Goal: Task Accomplishment & Management: Manage account settings

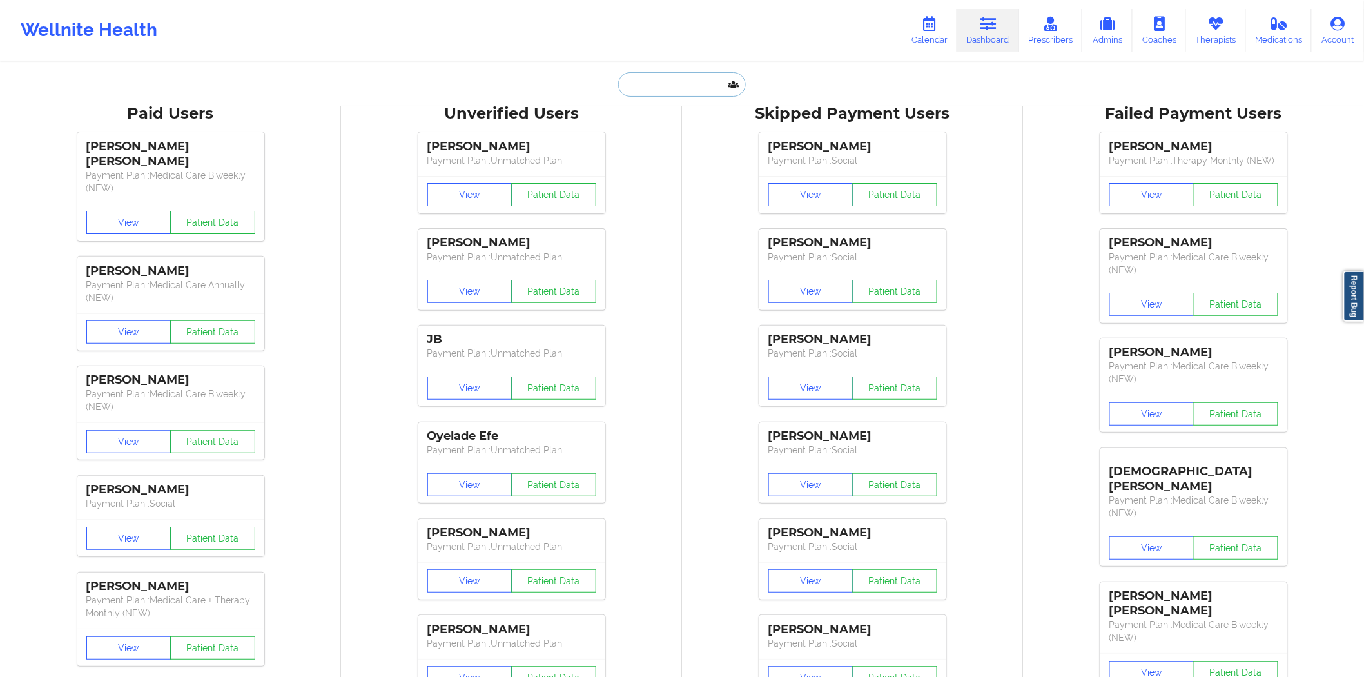
click at [683, 89] on input "text" at bounding box center [682, 84] width 128 height 24
paste input "ALEXANDRIA"
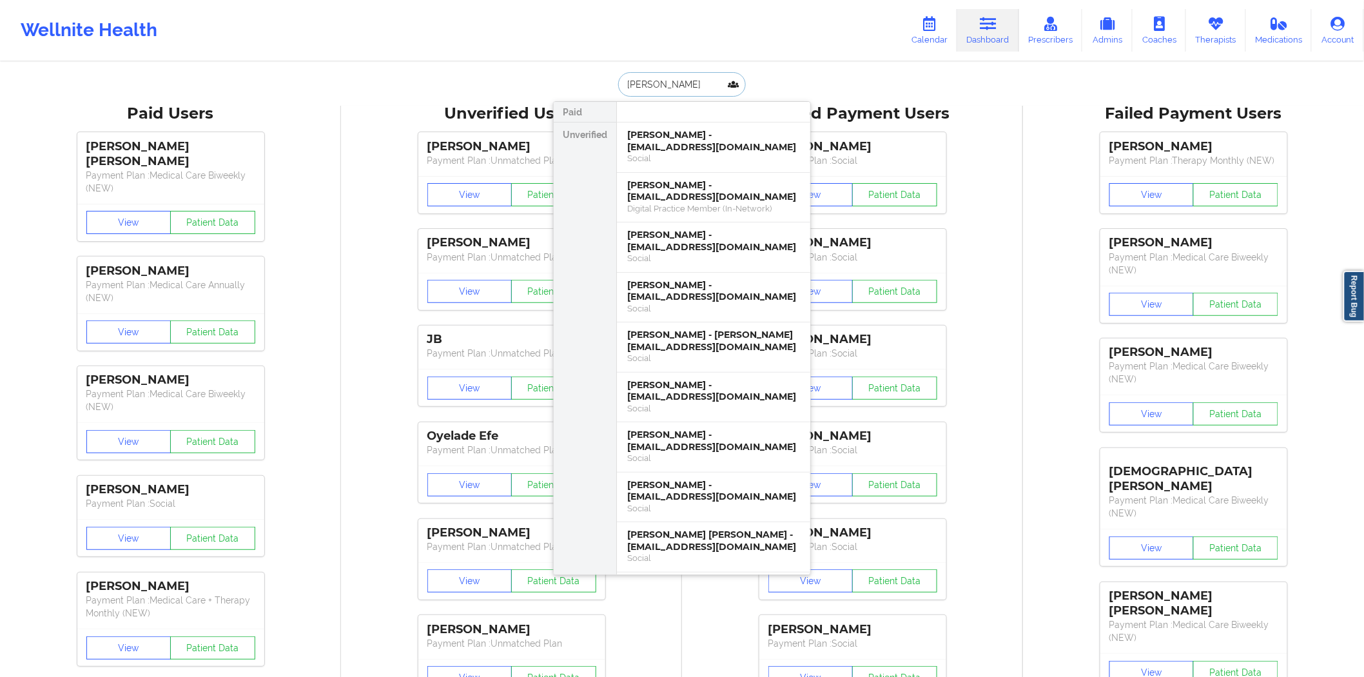
type input "ALEXANDRIA howard"
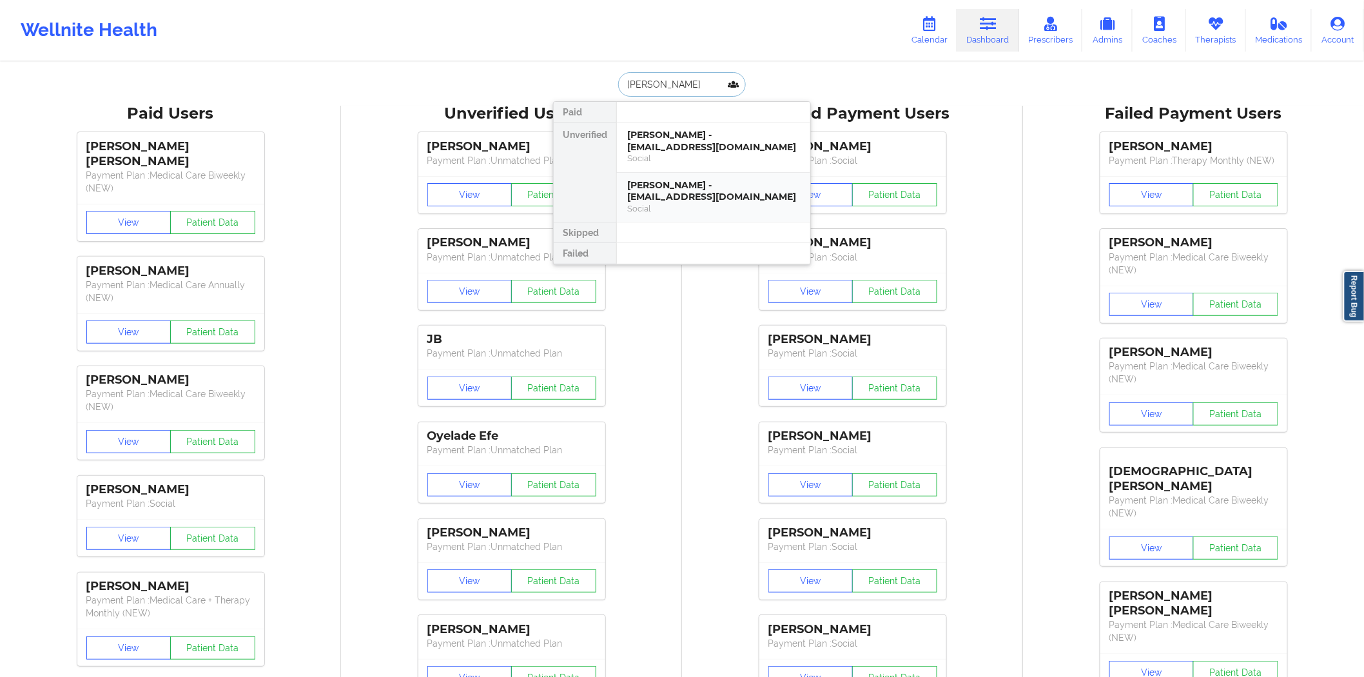
click at [677, 200] on div "[PERSON_NAME] - [EMAIL_ADDRESS][DOMAIN_NAME]" at bounding box center [713, 191] width 173 height 24
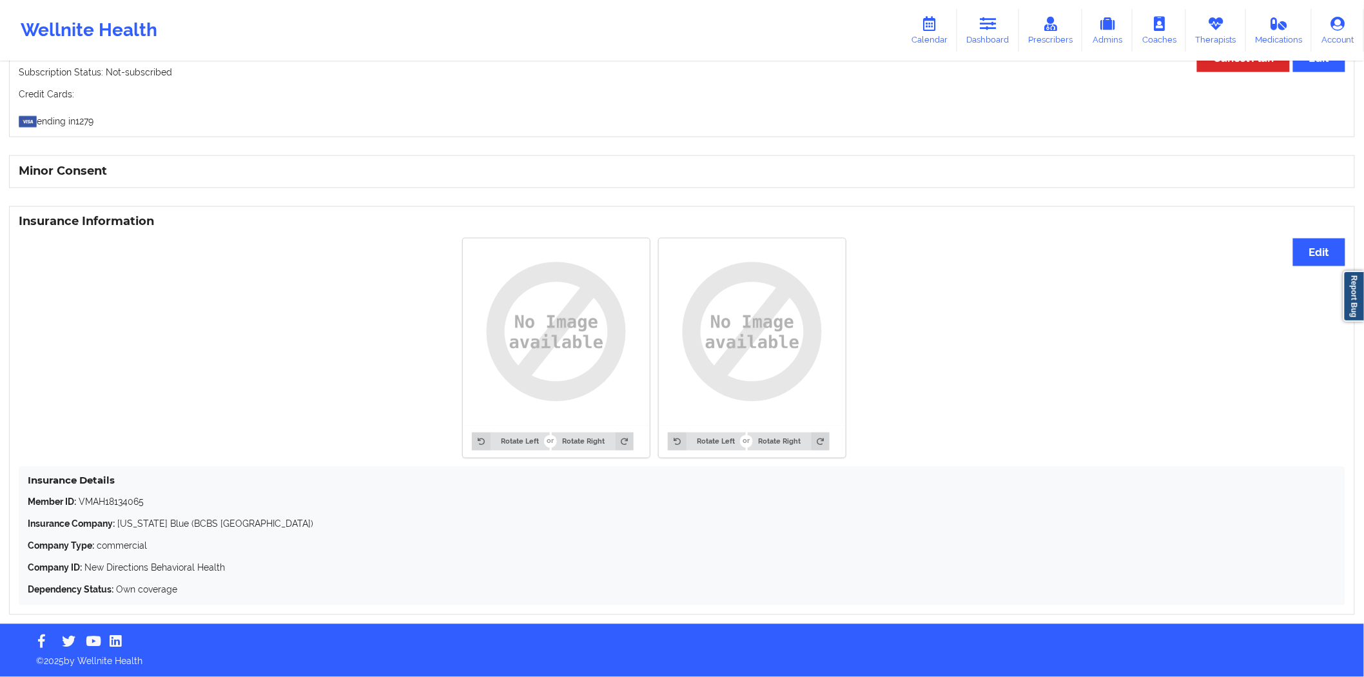
scroll to position [745, 0]
click at [143, 347] on p "Member ID: VMAH18134065" at bounding box center [682, 502] width 1308 height 13
click at [131, 347] on div "Insurance Details Member ID: VMAH18134065 Insurance Company: Florida Blue (BCBS…" at bounding box center [682, 536] width 1326 height 139
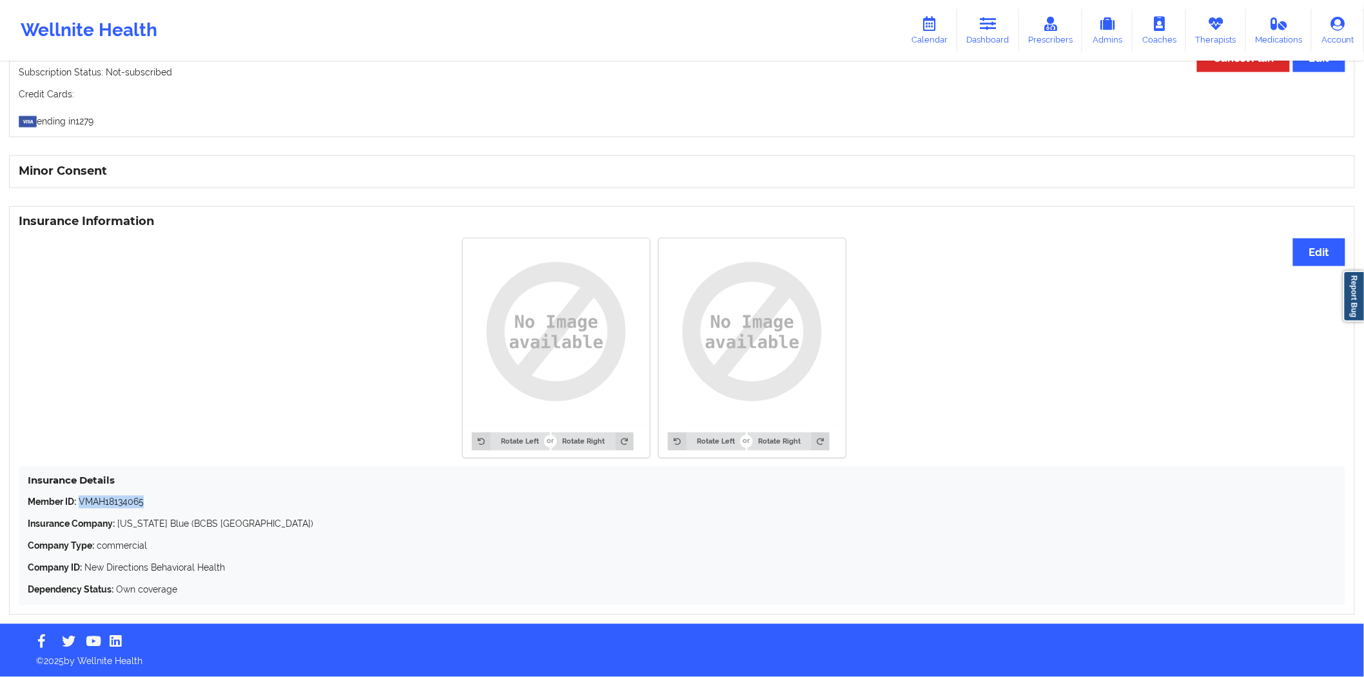
click at [131, 347] on div "Insurance Details Member ID: VMAH18134065 Insurance Company: Florida Blue (BCBS…" at bounding box center [682, 536] width 1326 height 139
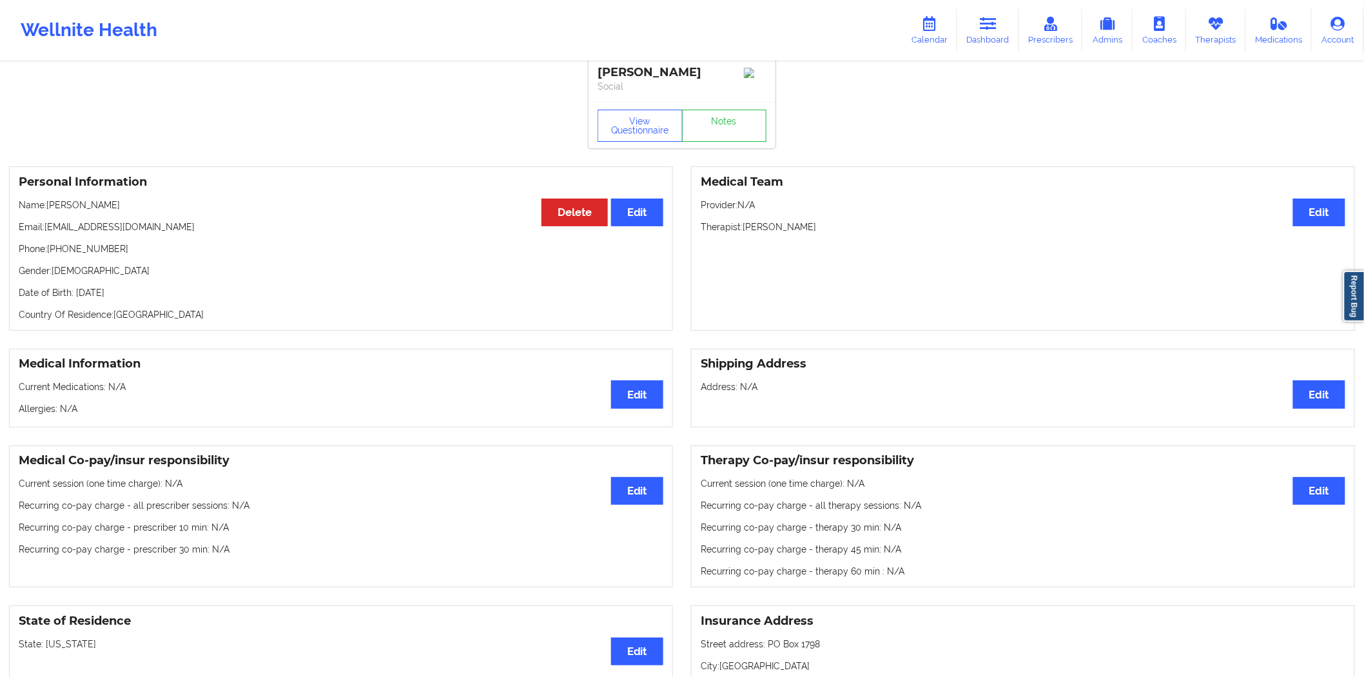
scroll to position [0, 0]
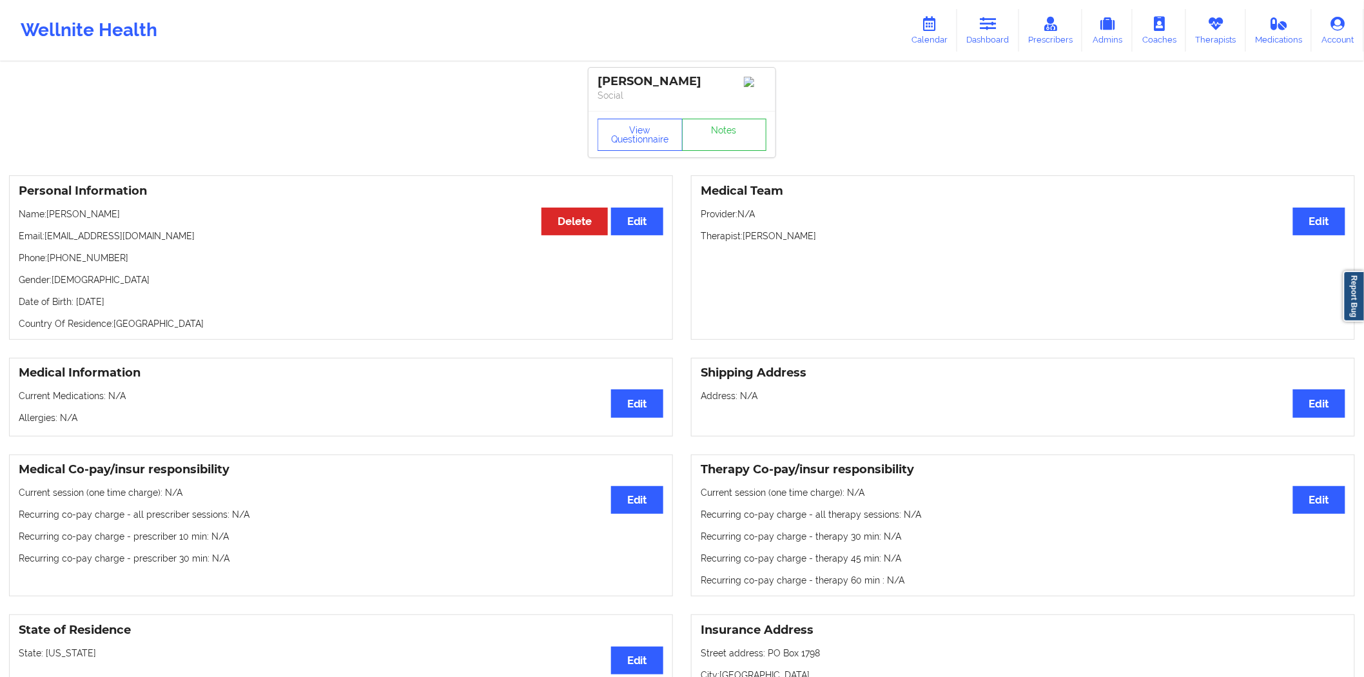
drag, startPoint x: 117, startPoint y: 218, endPoint x: 69, endPoint y: 220, distance: 47.8
click at [69, 220] on p "Name: Alexandria Howard" at bounding box center [341, 214] width 644 height 13
drag, startPoint x: 69, startPoint y: 220, endPoint x: 121, endPoint y: 213, distance: 52.0
click at [113, 219] on p "Name: Alexandria Howard" at bounding box center [341, 214] width 644 height 13
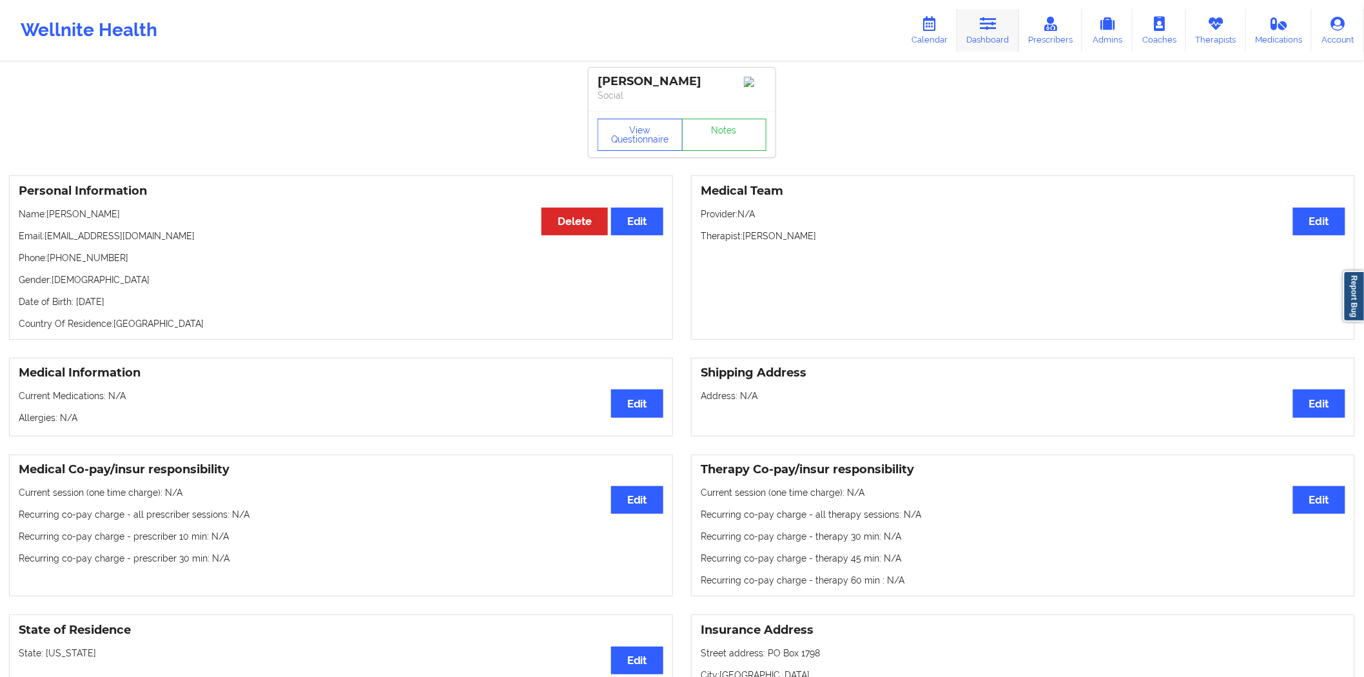
click at [701, 34] on link "Dashboard" at bounding box center [988, 30] width 62 height 43
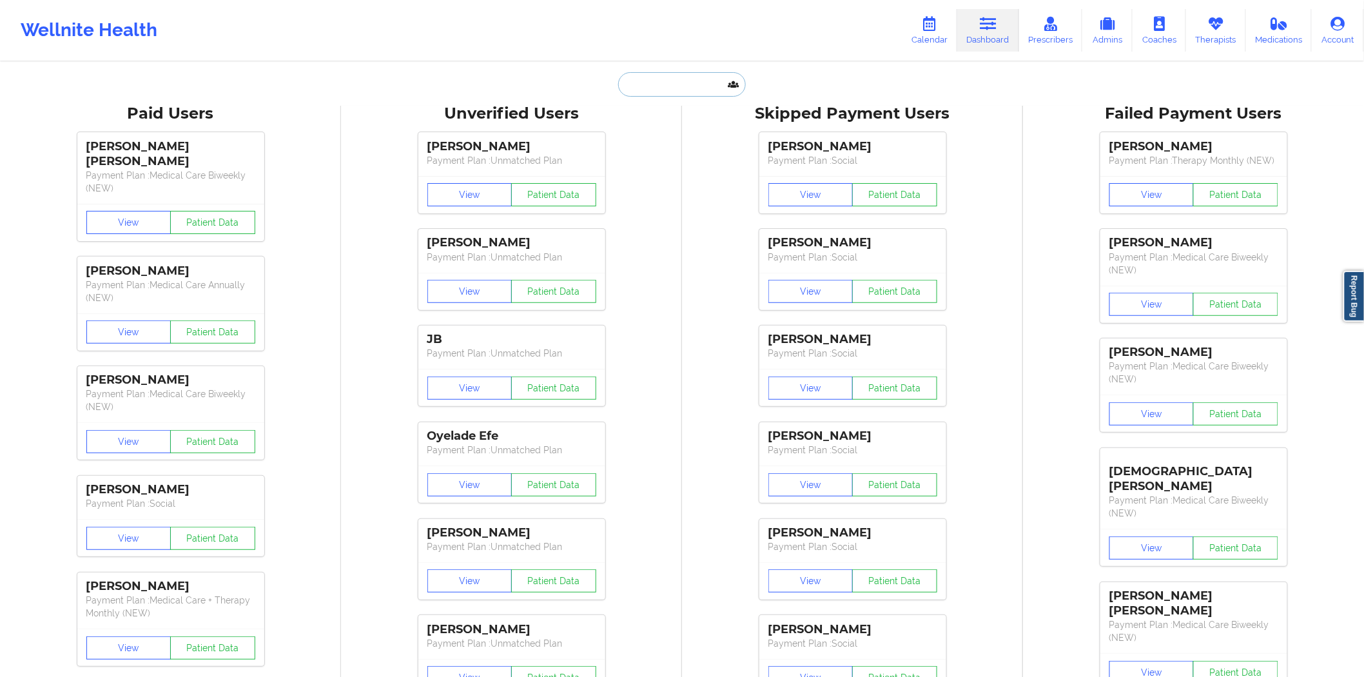
click at [688, 84] on input "text" at bounding box center [682, 84] width 128 height 24
paste input "[PERSON_NAME]"
type input "[PERSON_NAME]"
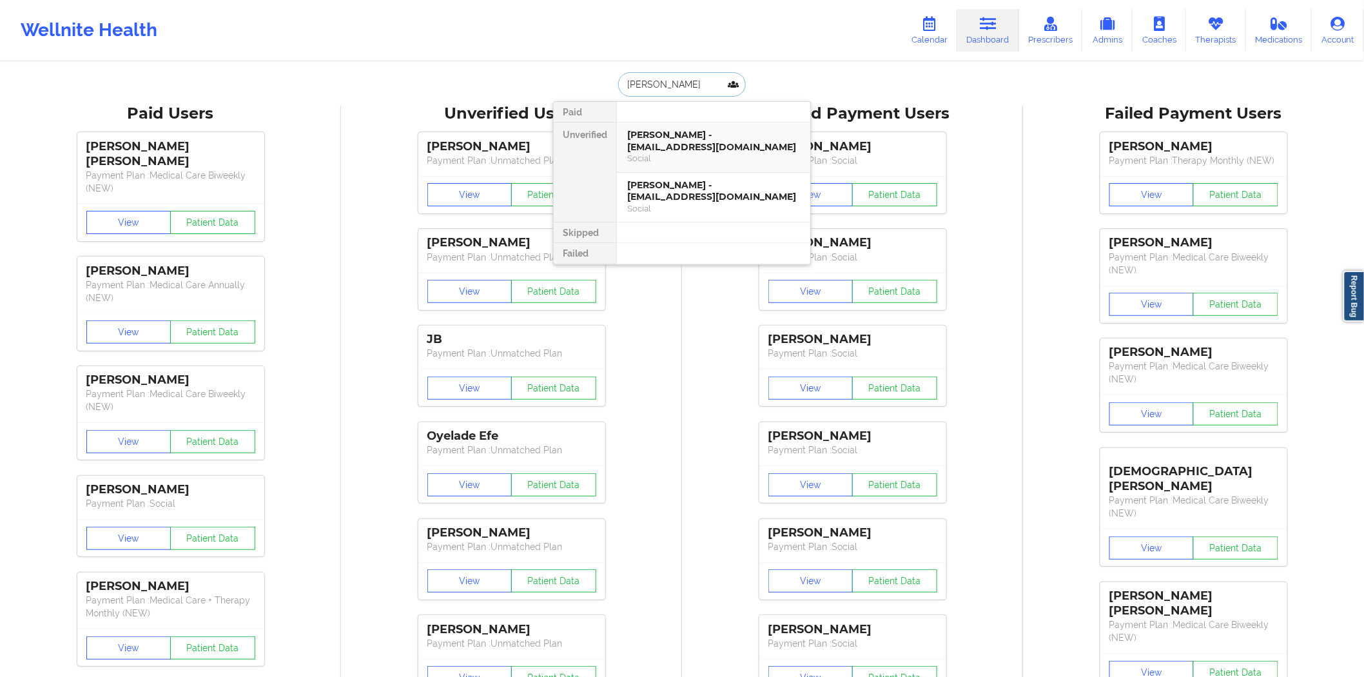
click at [683, 153] on div "Social" at bounding box center [713, 158] width 173 height 11
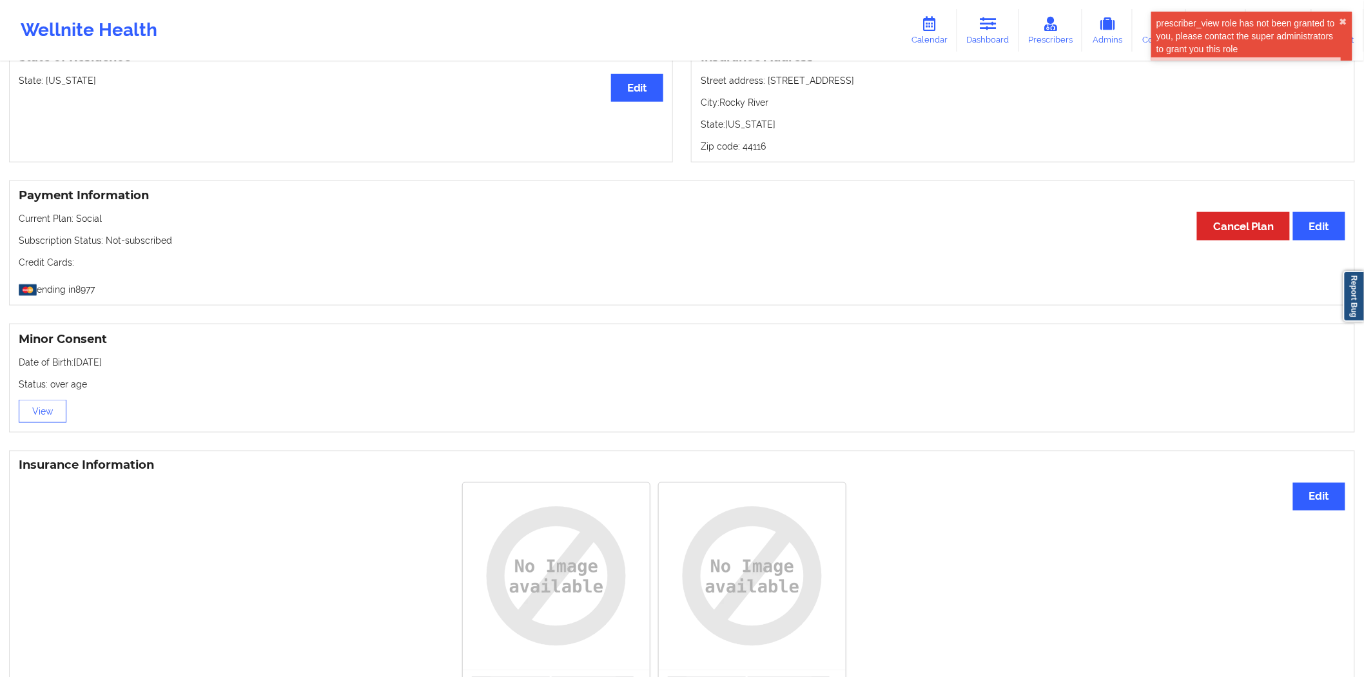
scroll to position [821, 0]
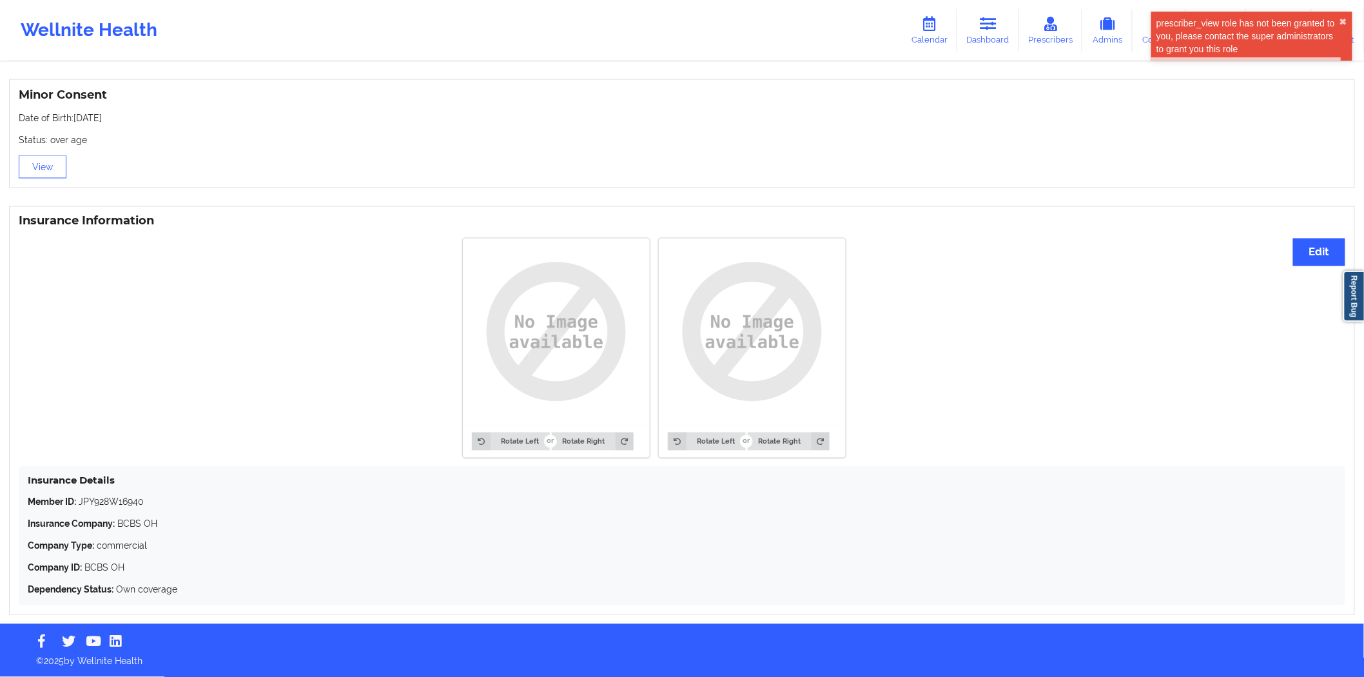
click at [128, 347] on p "Member ID: JPY928W16940" at bounding box center [682, 502] width 1308 height 13
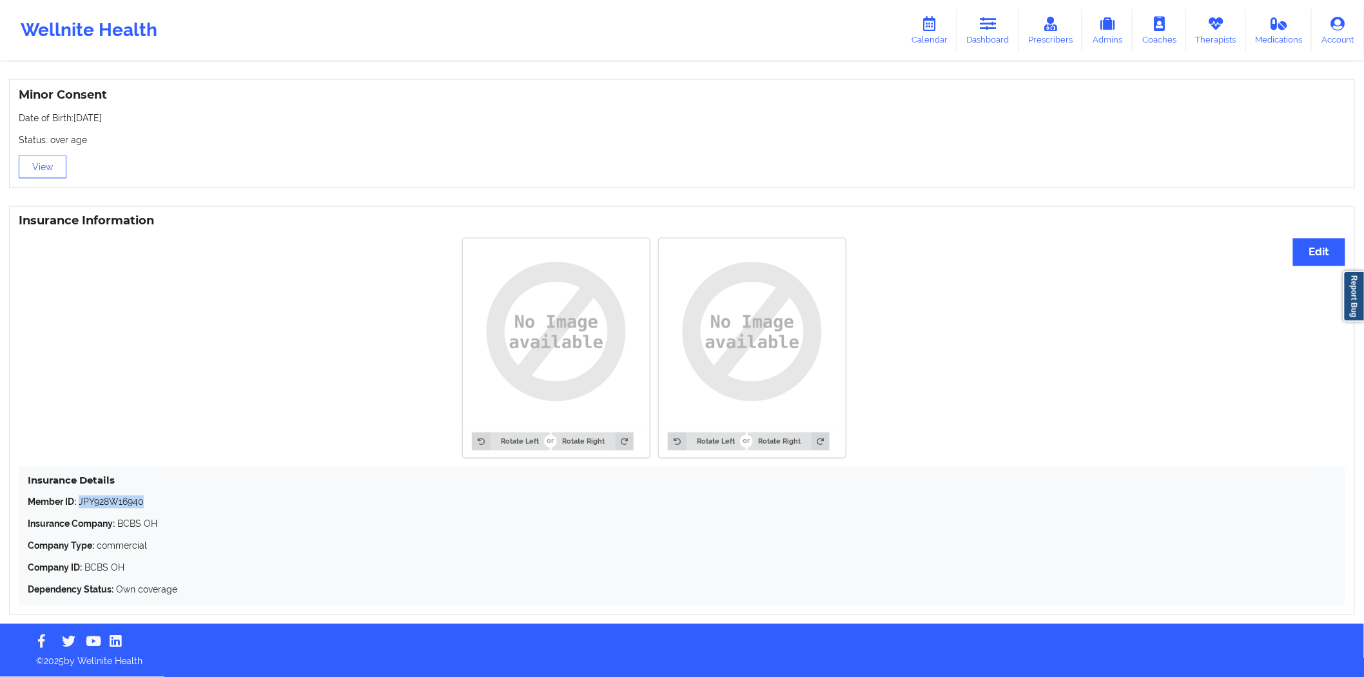
copy p "JPY928W16940"
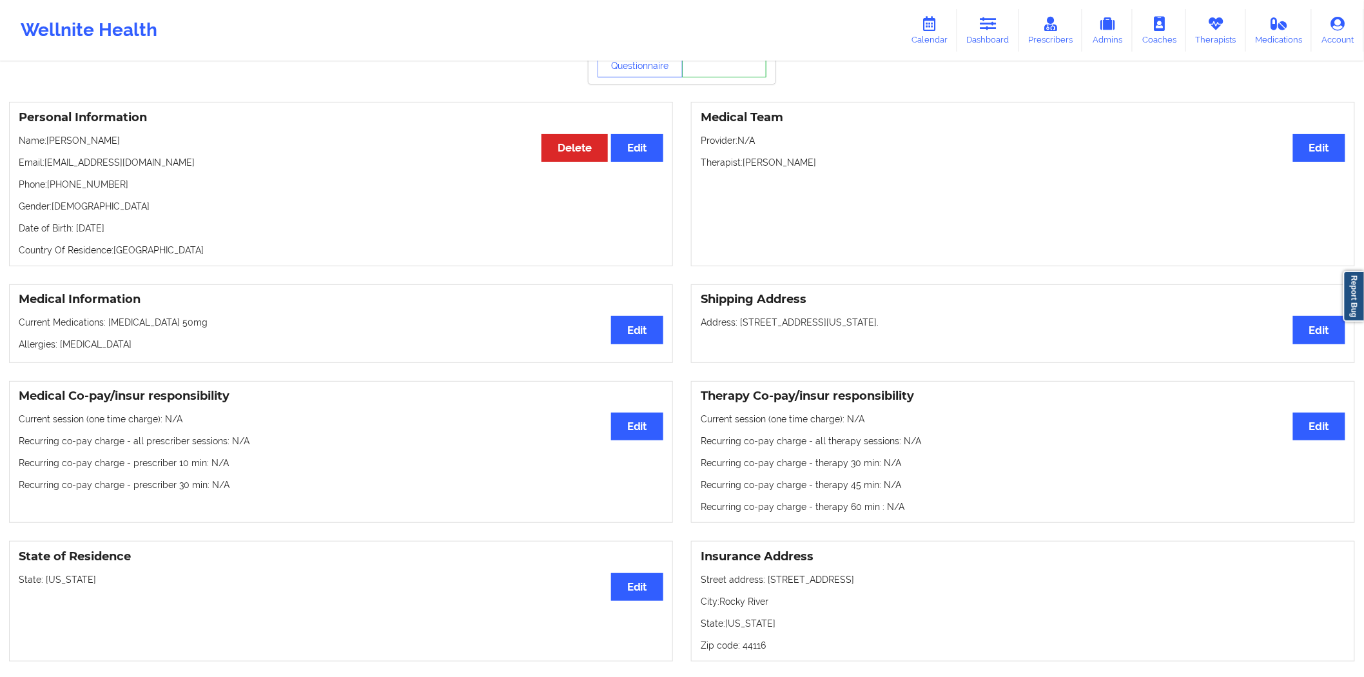
scroll to position [0, 0]
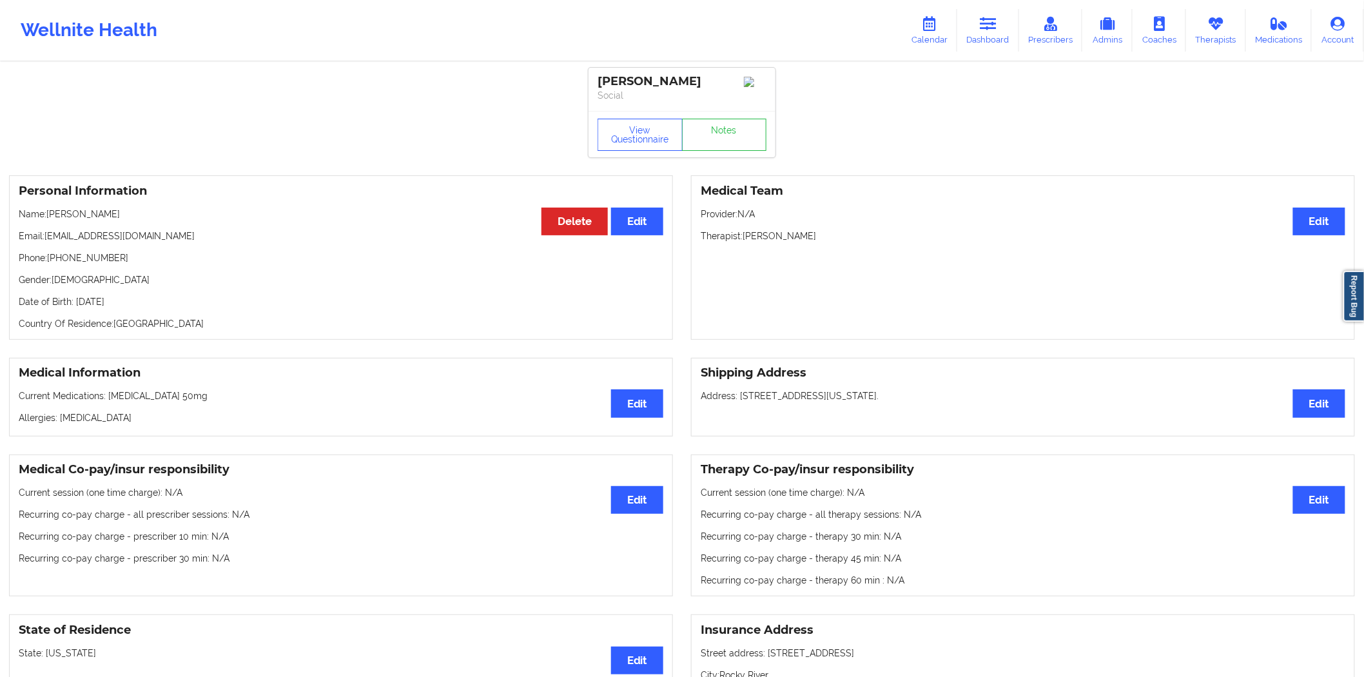
click at [692, 79] on div "[PERSON_NAME]" at bounding box center [681, 81] width 169 height 15
drag, startPoint x: 692, startPoint y: 79, endPoint x: 316, endPoint y: 10, distance: 382.0
click at [598, 79] on div "[PERSON_NAME]" at bounding box center [681, 81] width 169 height 15
copy div "[PERSON_NAME]"
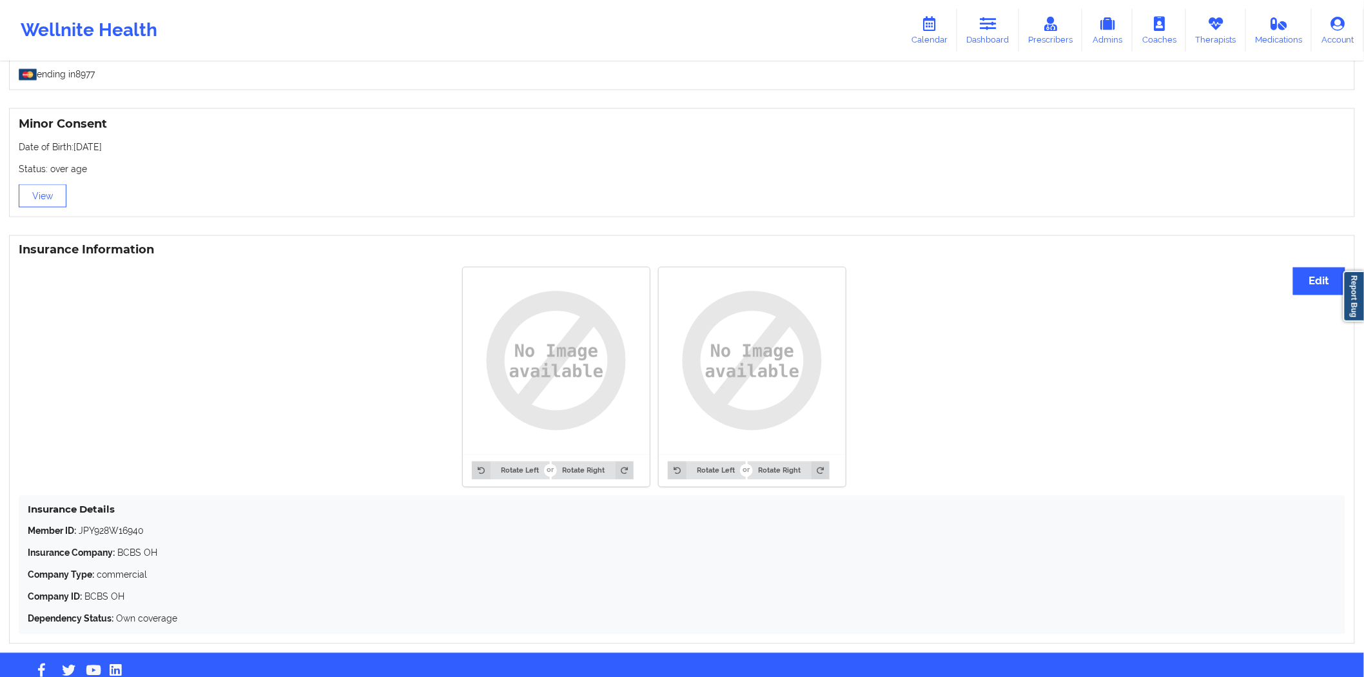
scroll to position [821, 0]
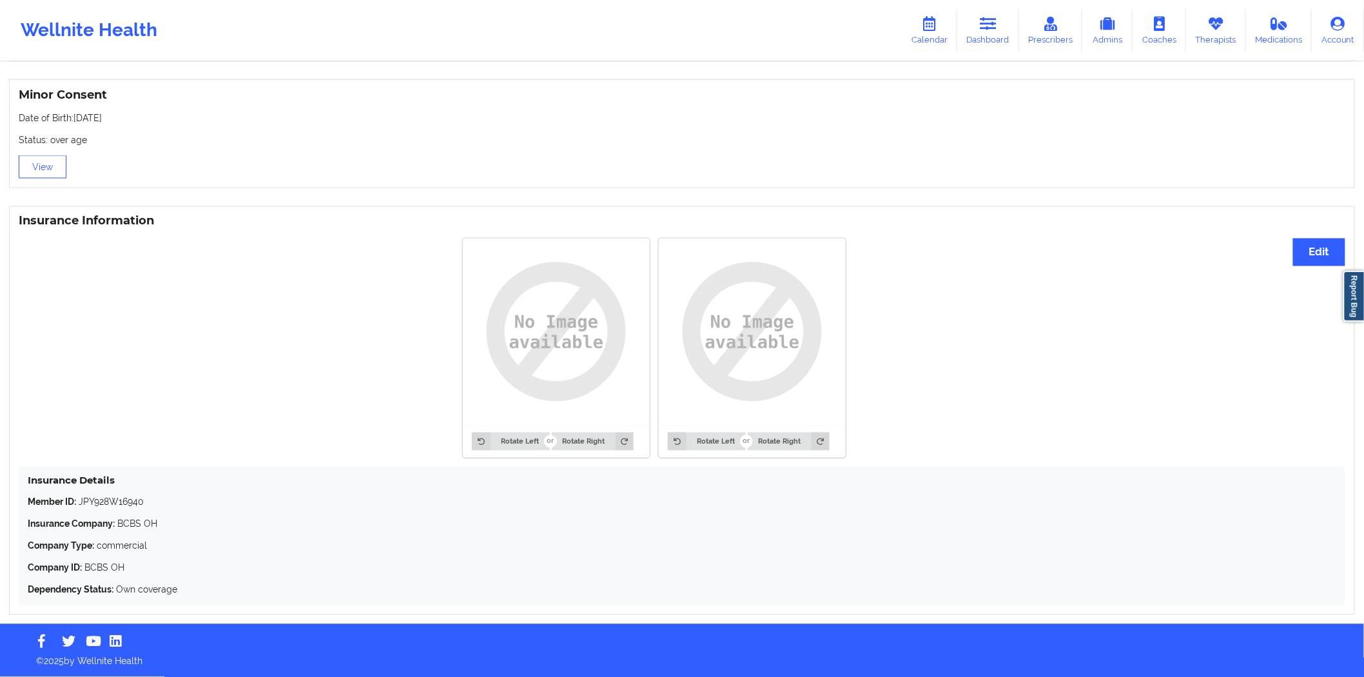
click at [104, 347] on p "Member ID: JPY928W16940" at bounding box center [682, 502] width 1308 height 13
copy p "JPY928W16940"
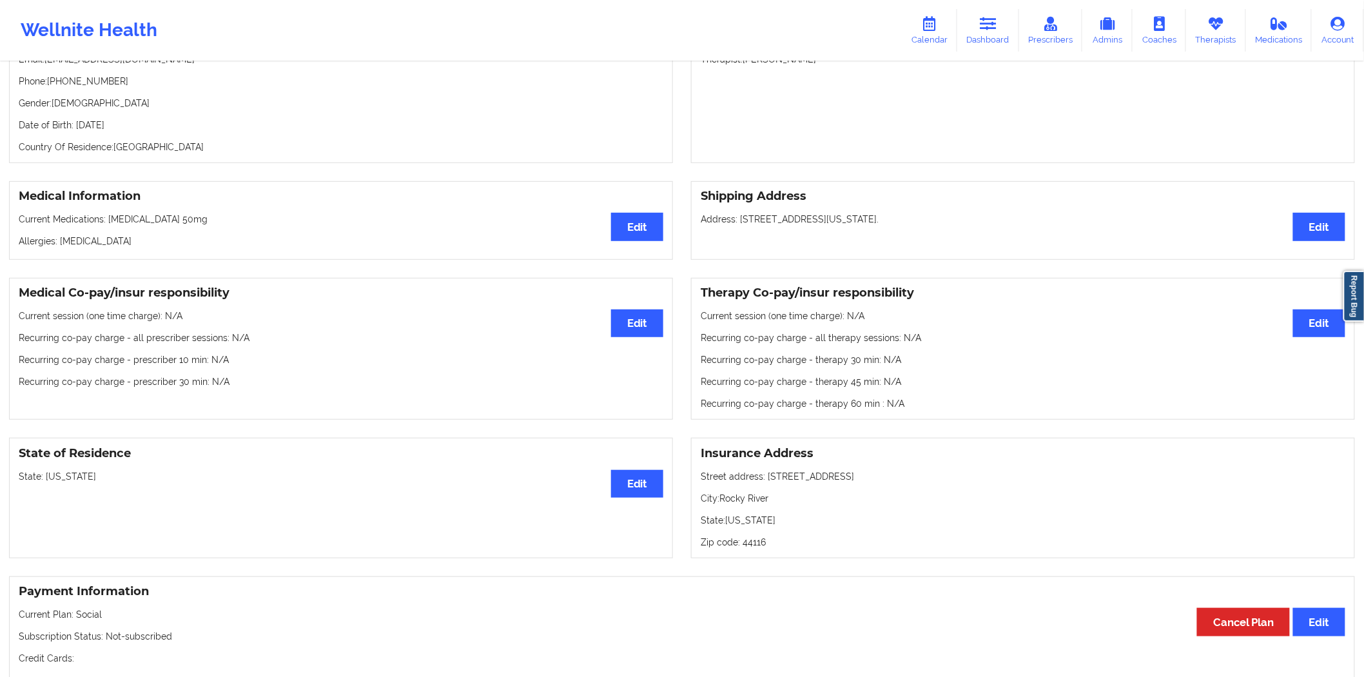
scroll to position [0, 0]
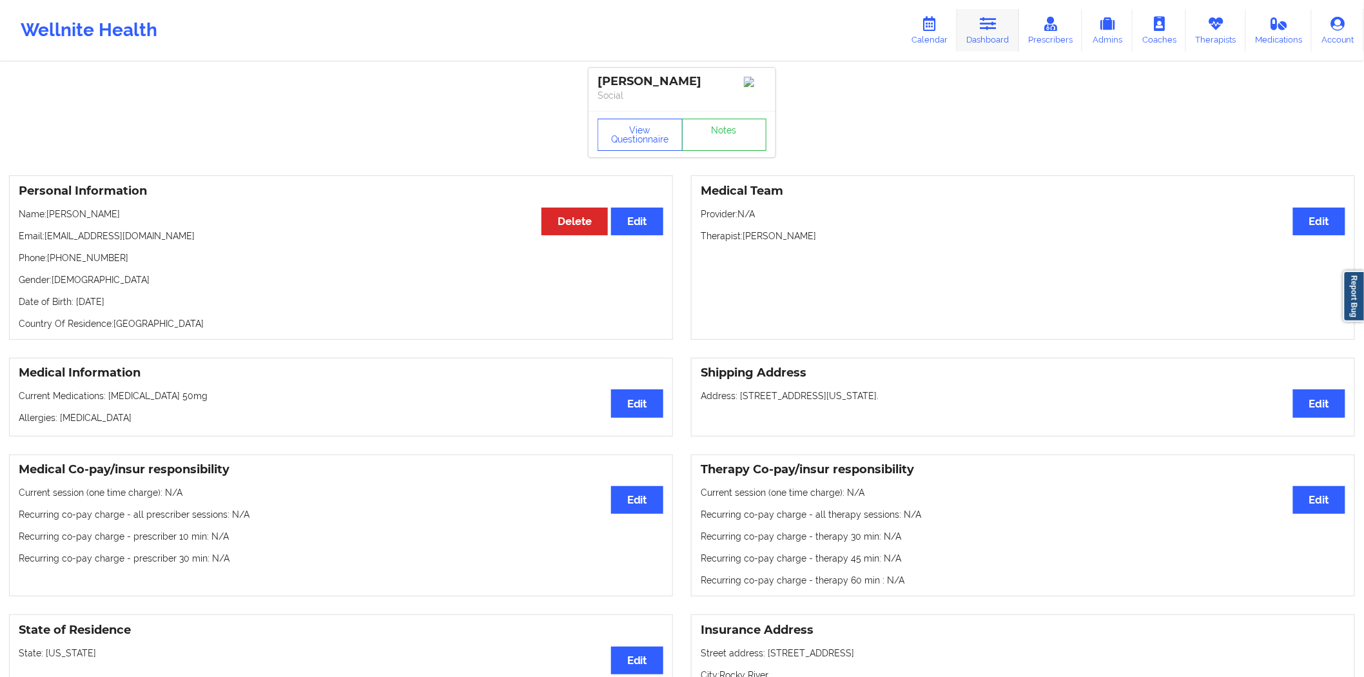
click at [701, 30] on link "Dashboard" at bounding box center [988, 30] width 62 height 43
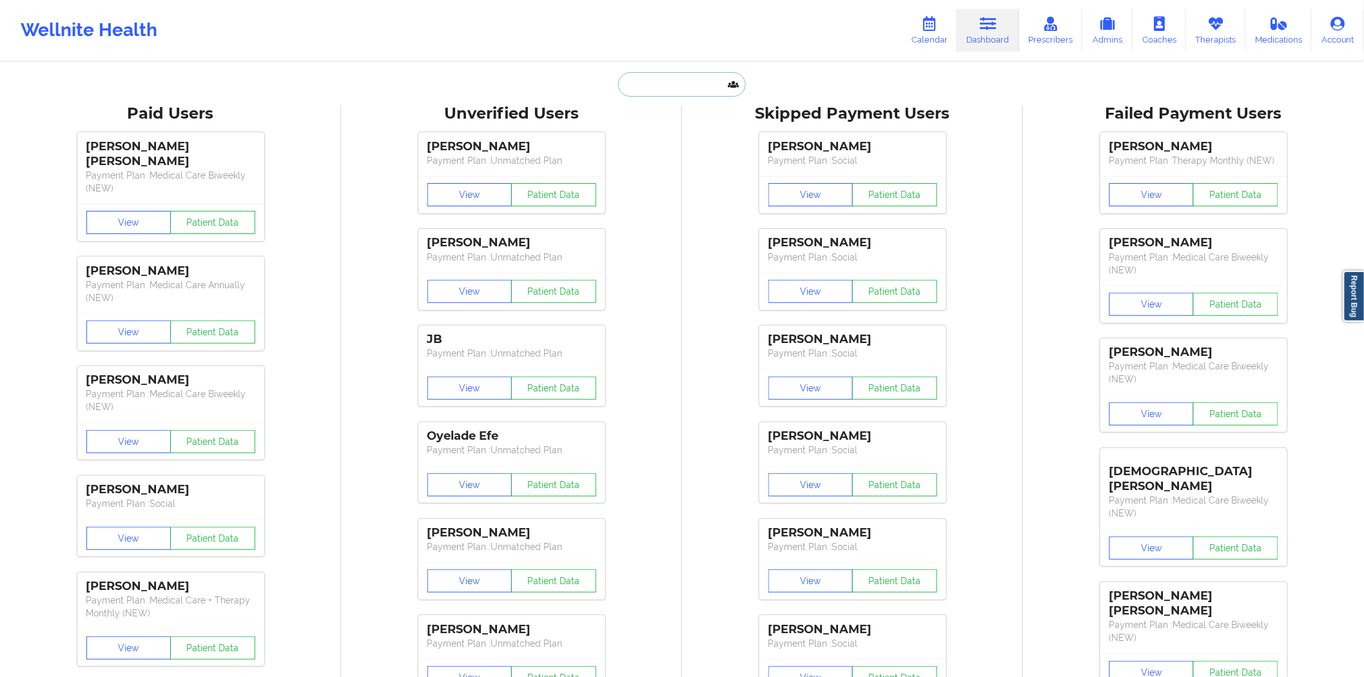
click at [650, 91] on input "text" at bounding box center [682, 84] width 128 height 24
paste input "emferrell2011@gmail.com"
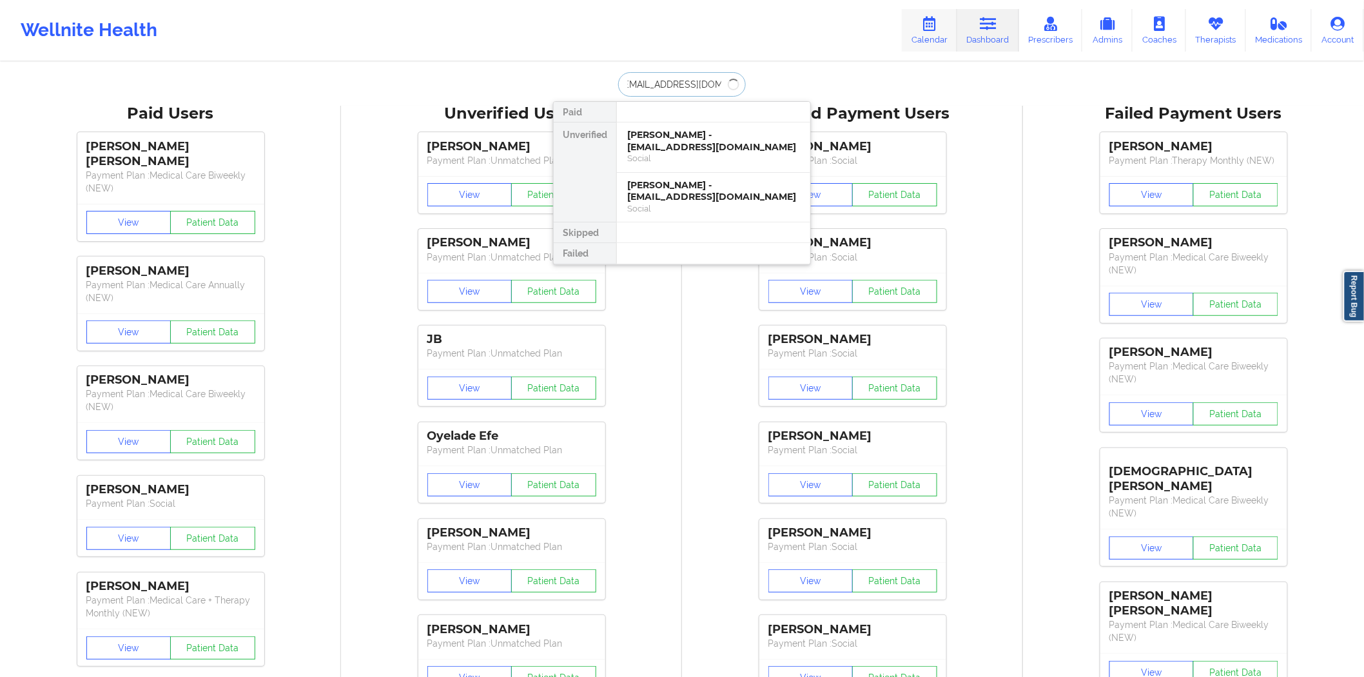
type input "emferrell2011@gmail.com"
click at [701, 21] on icon at bounding box center [929, 24] width 17 height 14
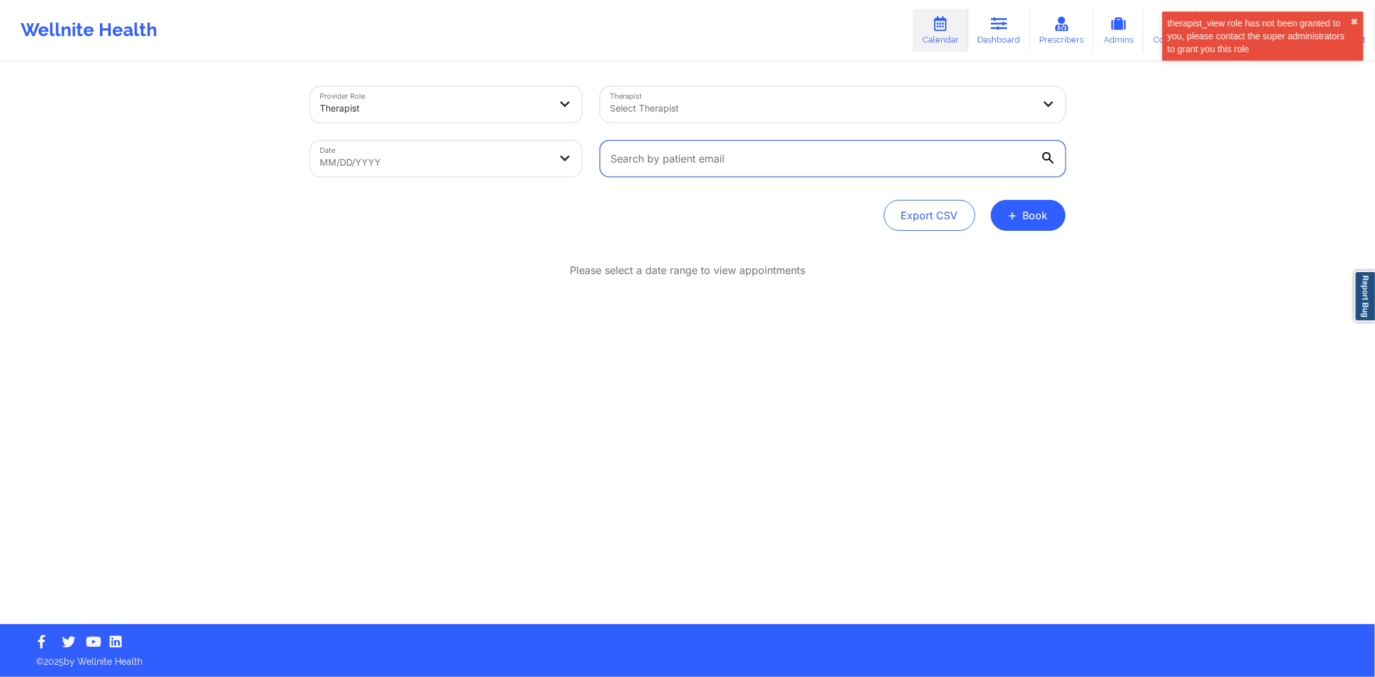
click at [701, 164] on input "text" at bounding box center [832, 158] width 465 height 36
paste input "emferrell2011@gmail.com"
type input "emferrell2011@gmail.com"
click at [497, 170] on body "therapist_view role has not been granted to you, please contact the super admin…" at bounding box center [687, 338] width 1375 height 677
select select "2025-8"
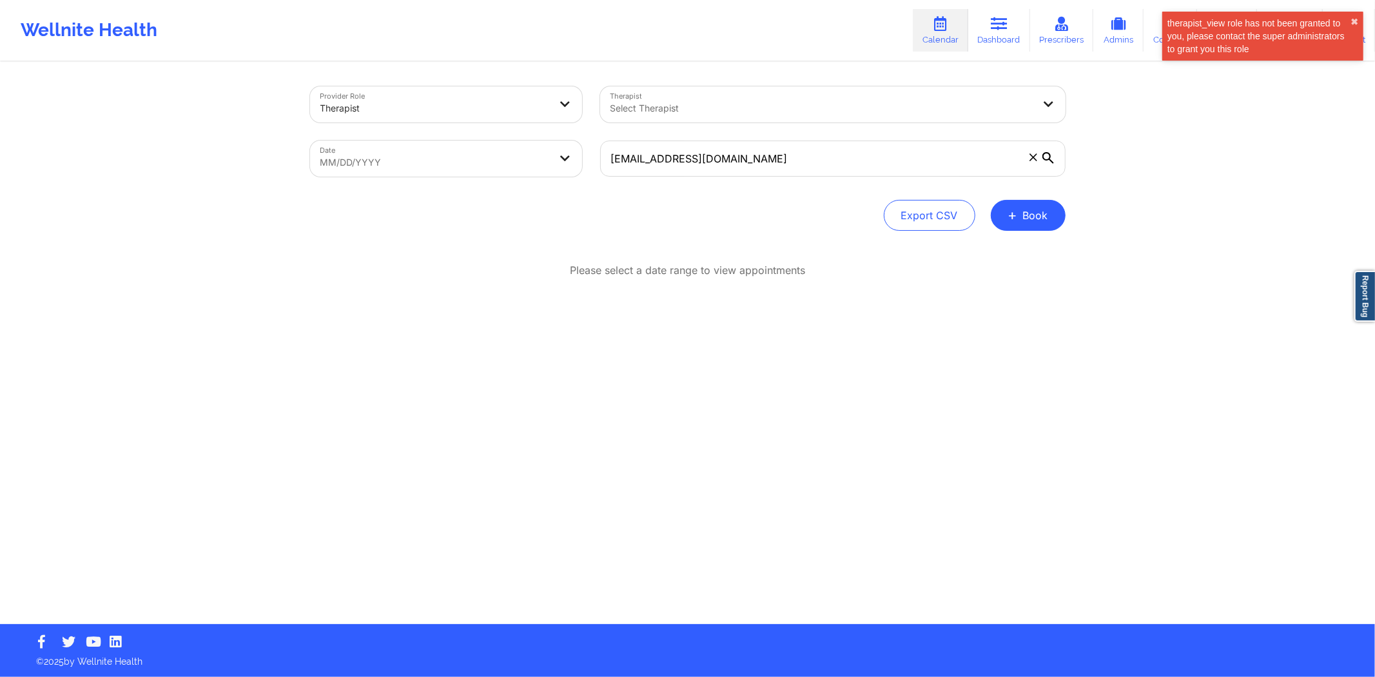
select select "2025-9"
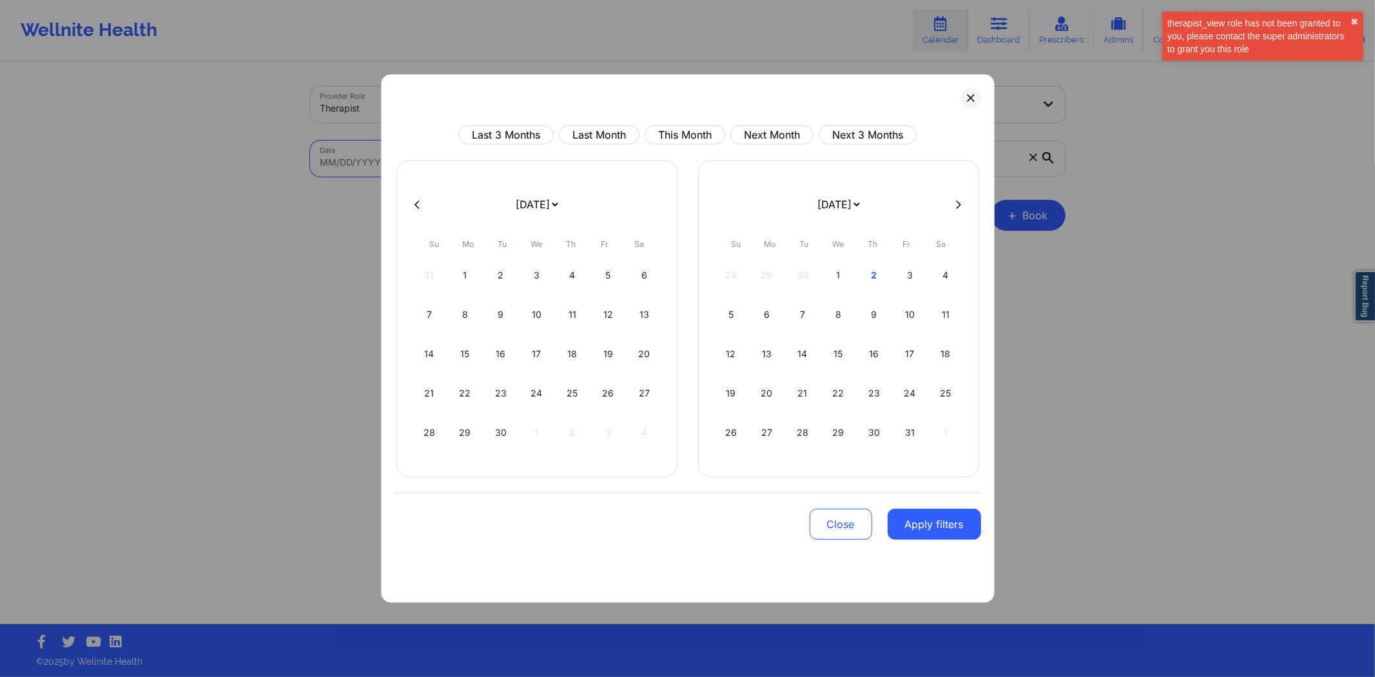
click at [425, 198] on div at bounding box center [687, 204] width 586 height 19
click at [421, 203] on button at bounding box center [417, 204] width 13 height 11
select select "2025-7"
select select "2025-8"
click at [421, 203] on button at bounding box center [417, 204] width 13 height 11
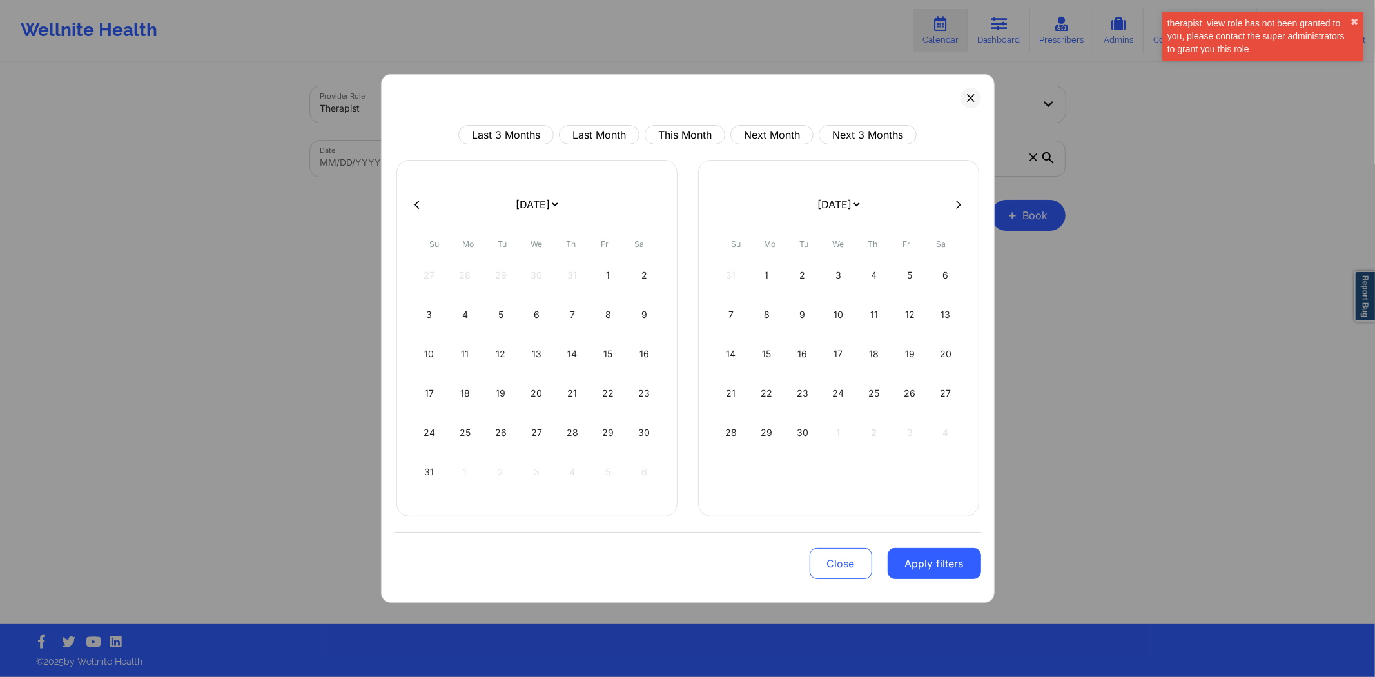
select select "2025-6"
select select "2025-7"
click at [701, 200] on icon at bounding box center [958, 205] width 5 height 10
select select "2025-7"
select select "2025-8"
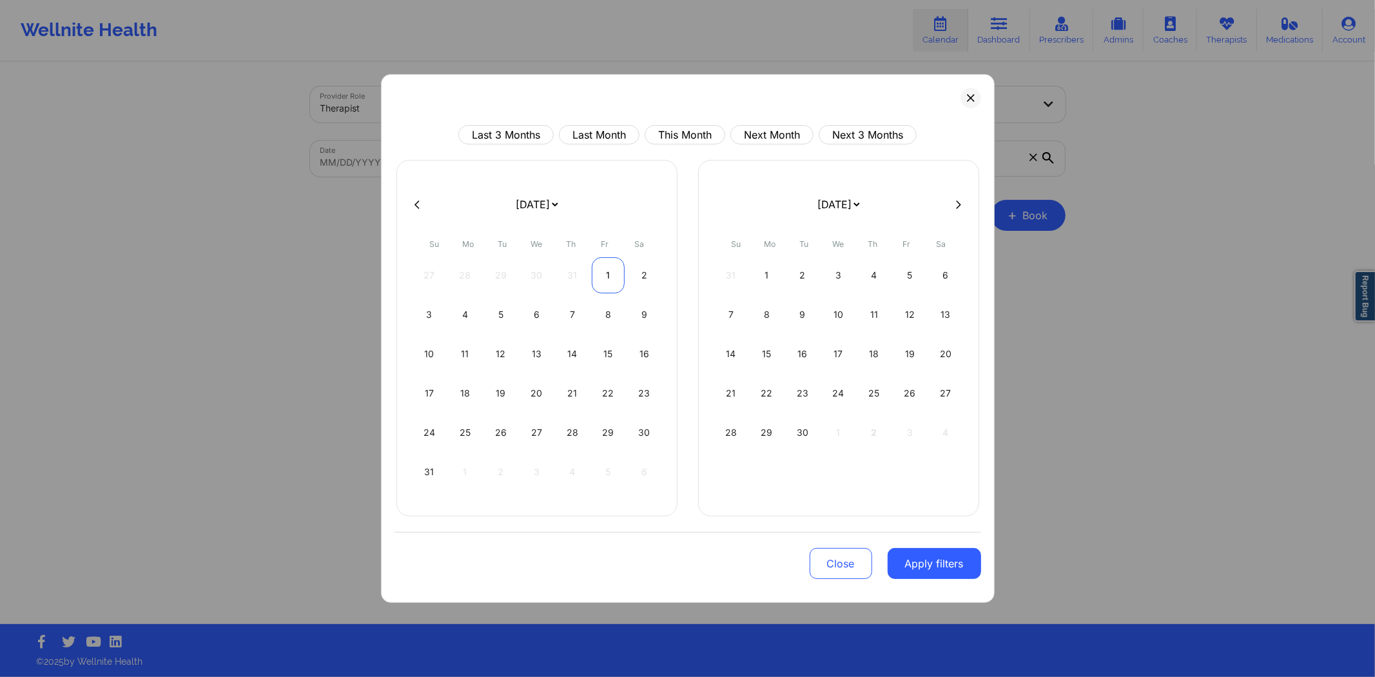
click at [611, 273] on div "1" at bounding box center [608, 275] width 33 height 36
select select "2025-7"
select select "2025-8"
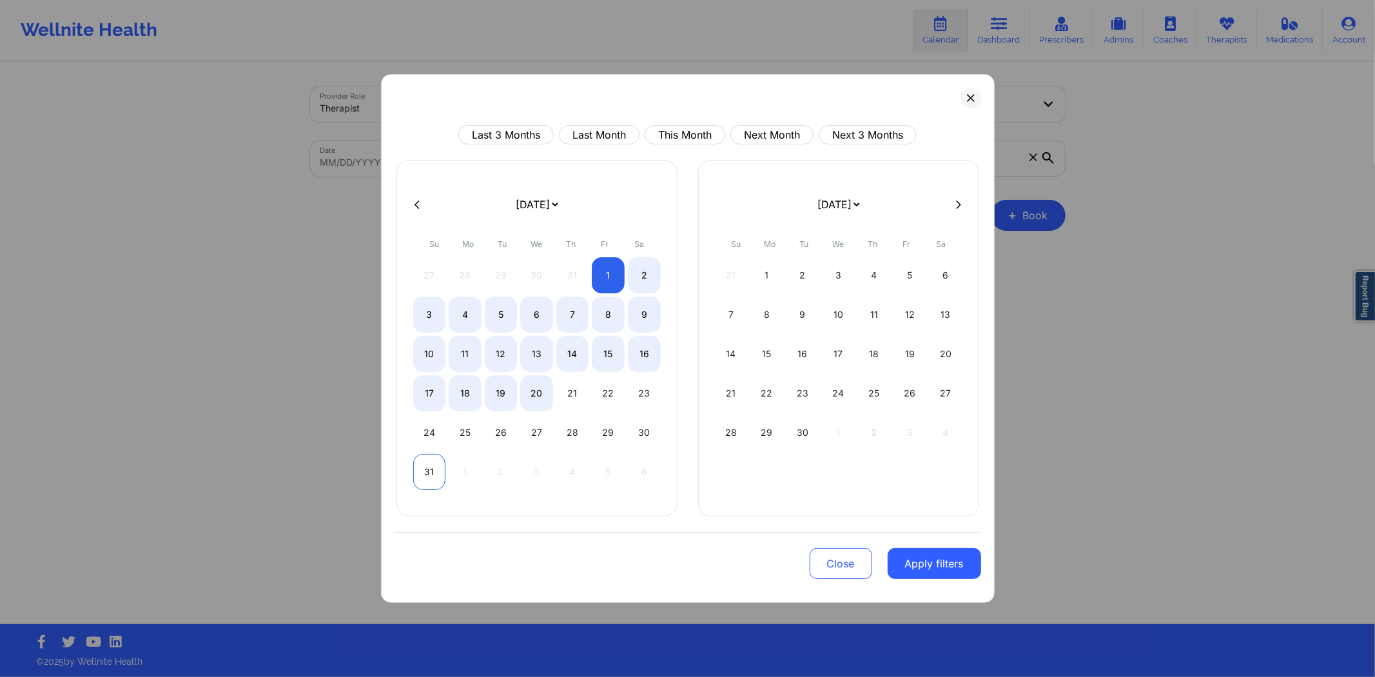
select select "2025-7"
select select "2025-8"
click at [437, 347] on div "31" at bounding box center [429, 472] width 33 height 36
select select "2025-7"
select select "2025-8"
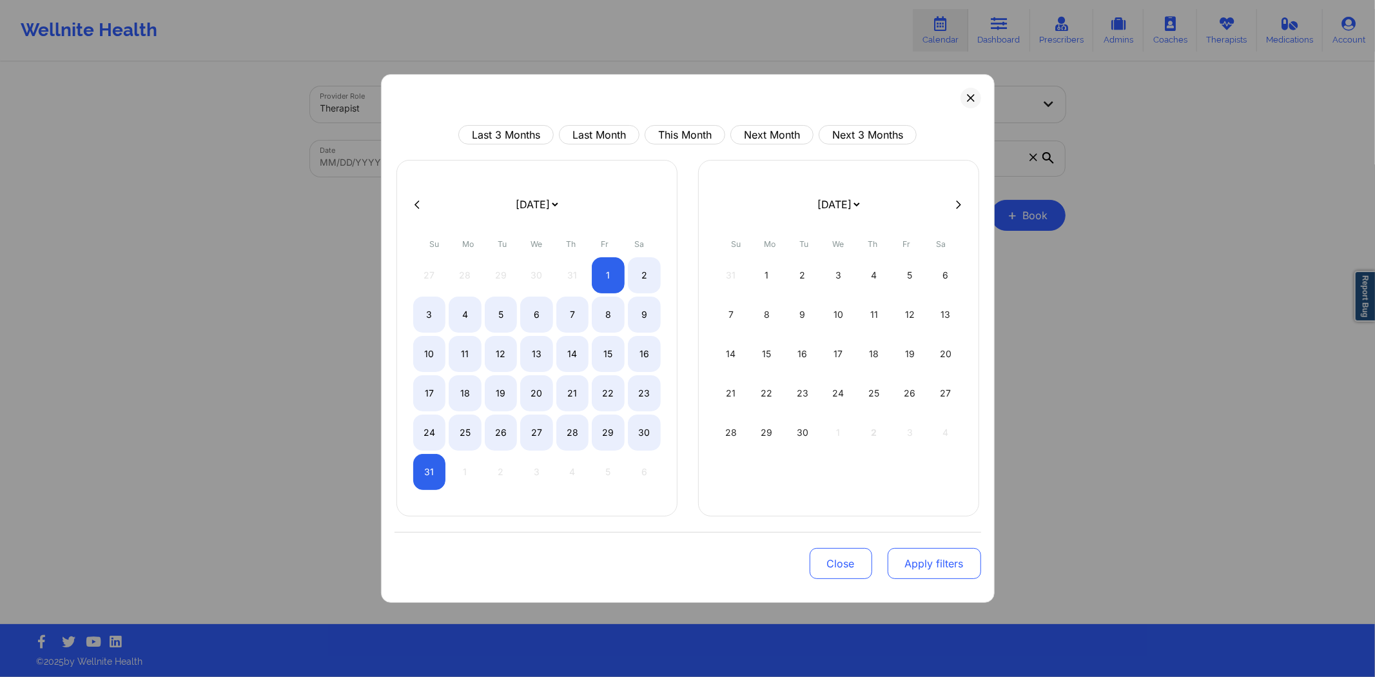
click at [701, 347] on button "Apply filters" at bounding box center [933, 563] width 93 height 31
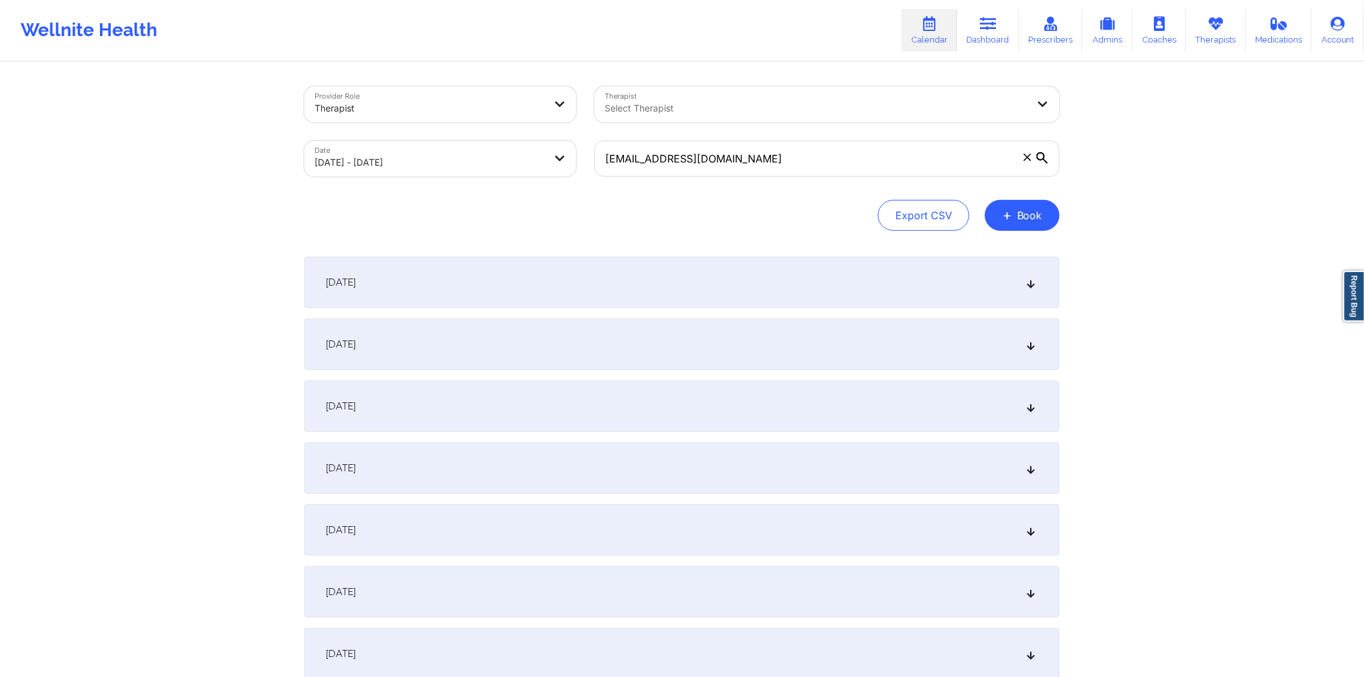
click at [632, 340] on div "August 2, 2025" at bounding box center [681, 344] width 755 height 52
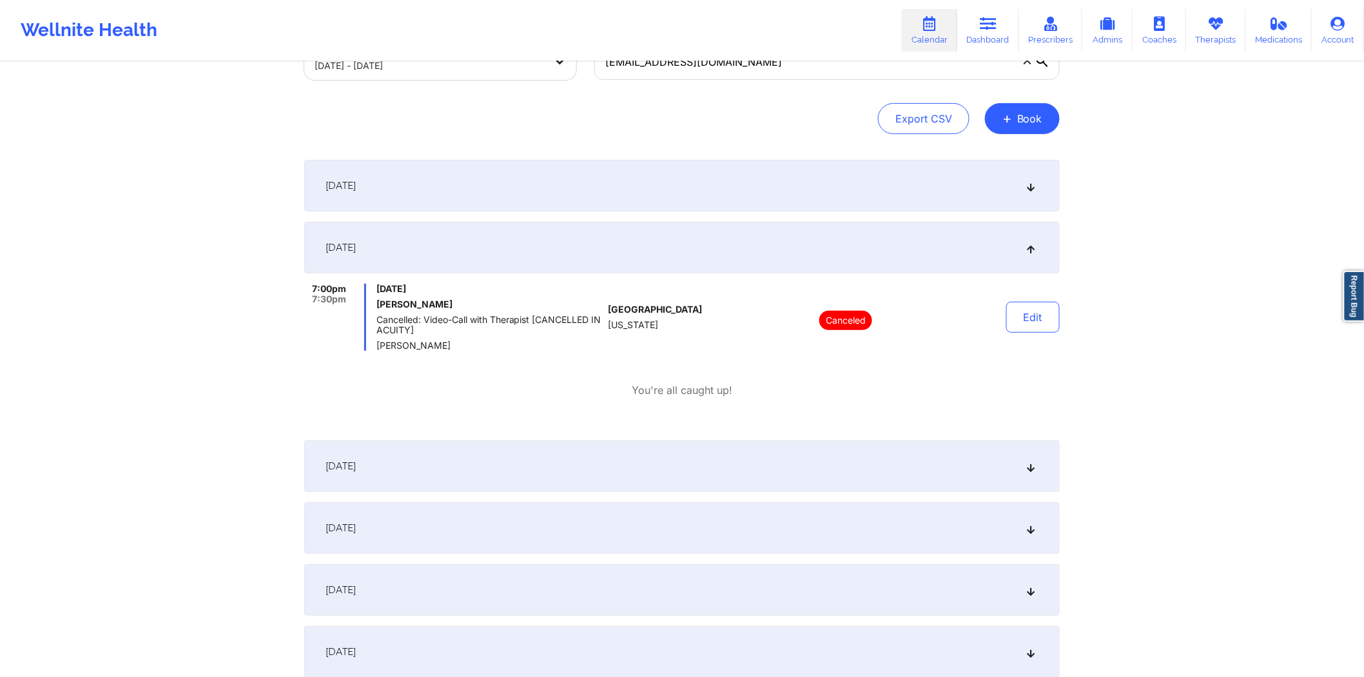
scroll to position [72, 0]
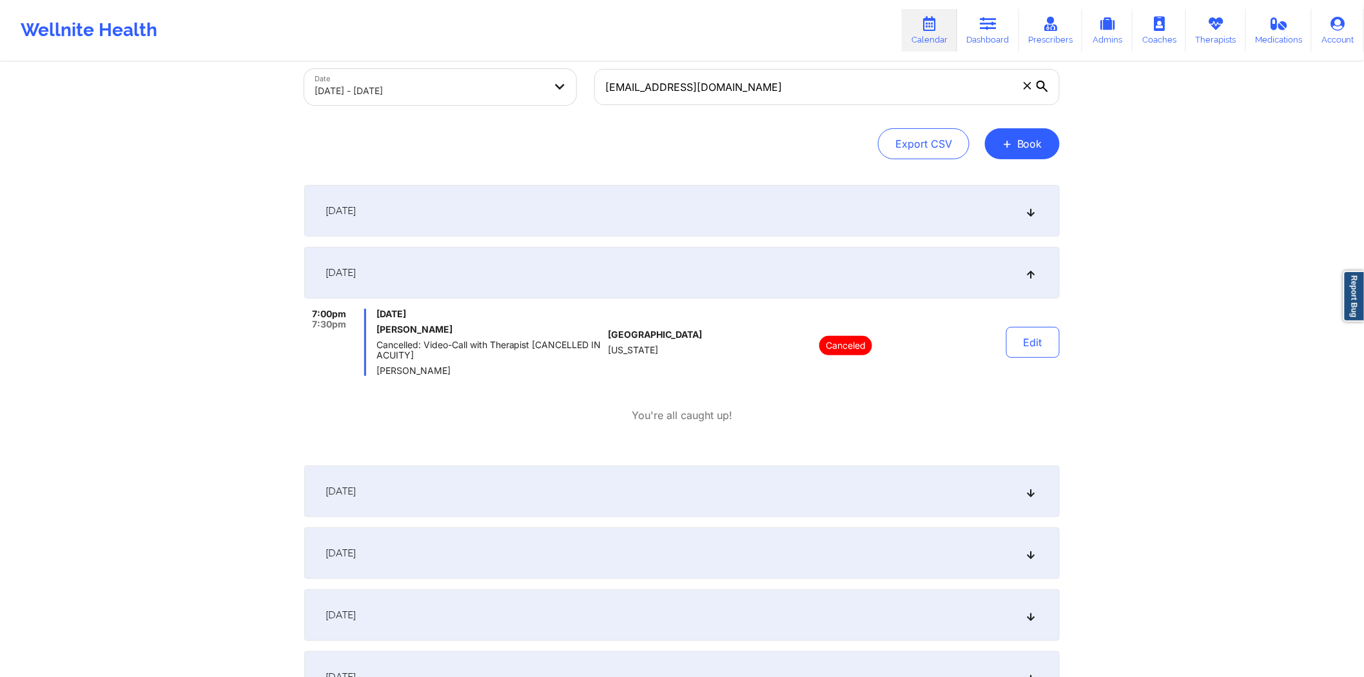
click at [510, 274] on div "August 2, 2025" at bounding box center [681, 273] width 755 height 52
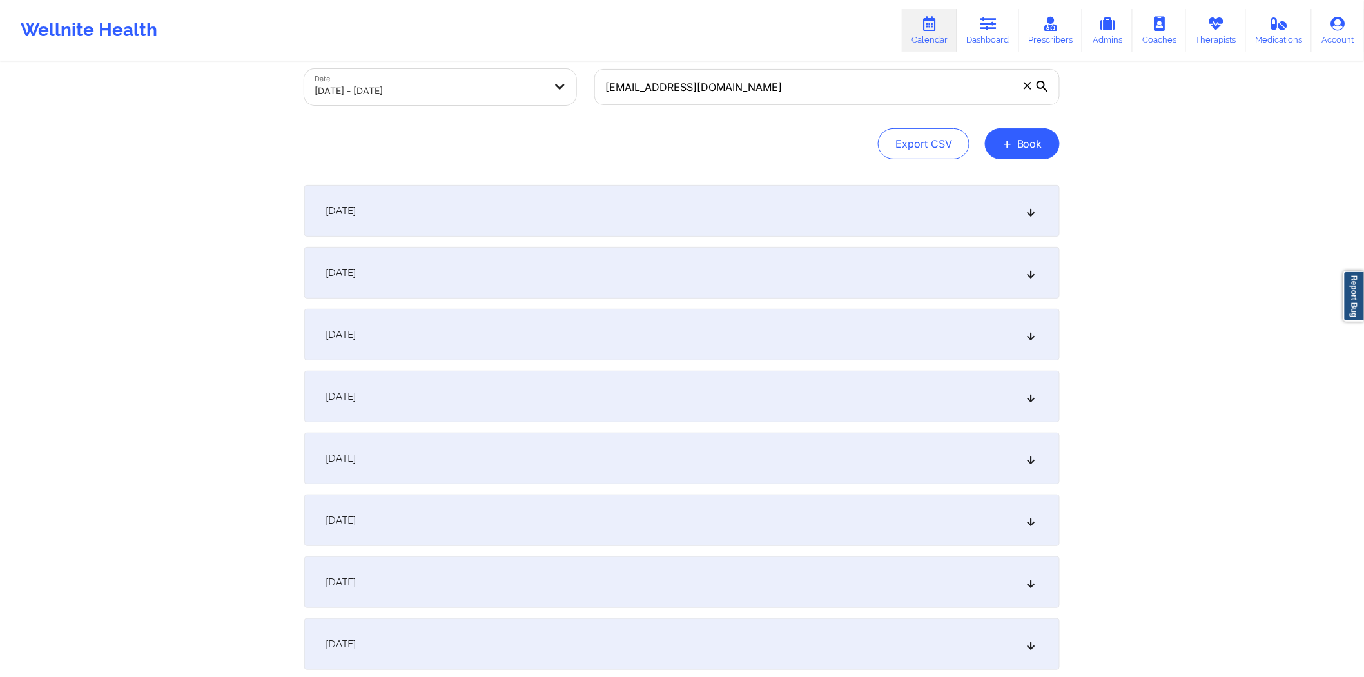
scroll to position [0, 0]
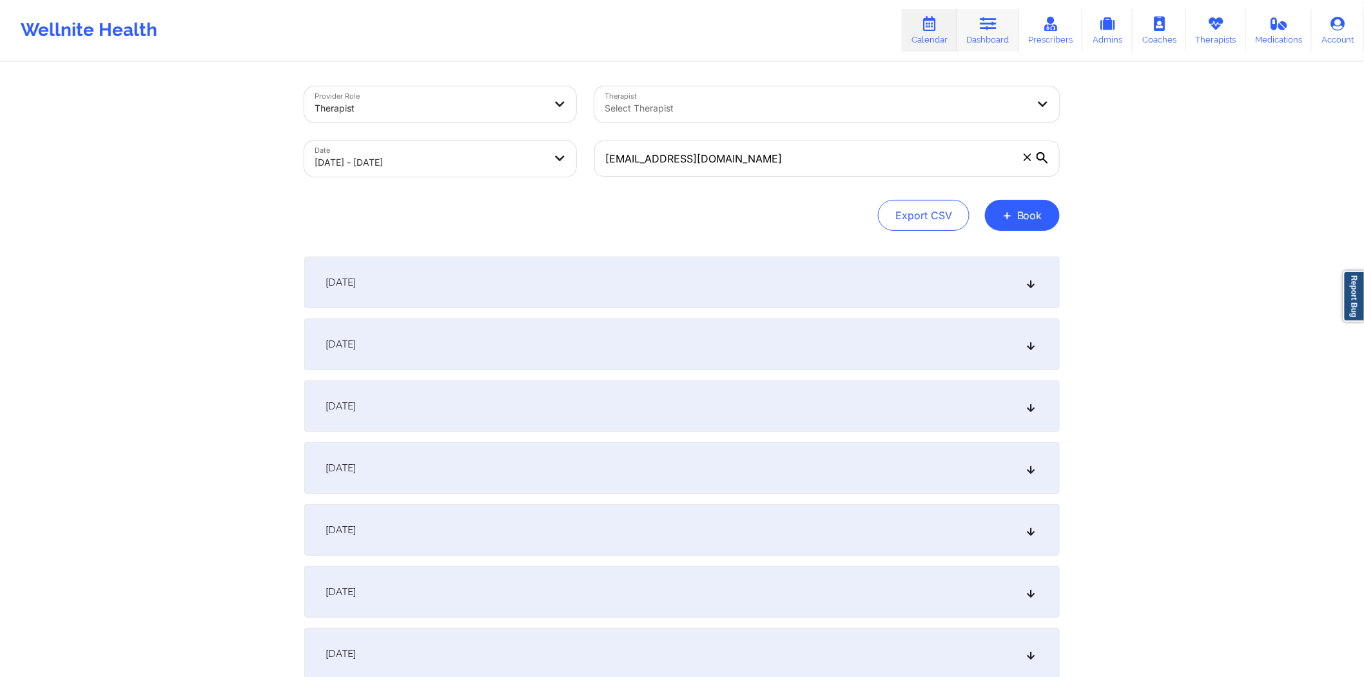
click at [701, 33] on link "Dashboard" at bounding box center [988, 30] width 62 height 43
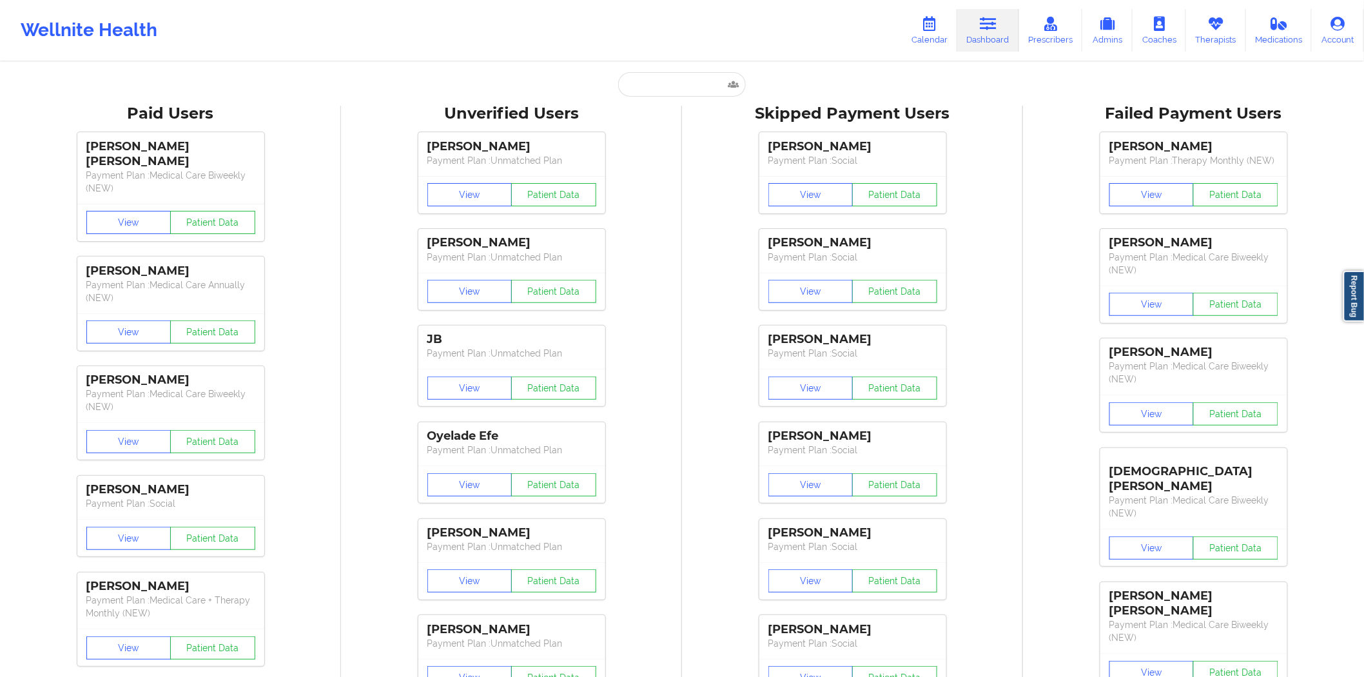
click at [682, 90] on input "text" at bounding box center [682, 84] width 128 height 24
paste input "[PERSON_NAME]"
type input "[PERSON_NAME]"
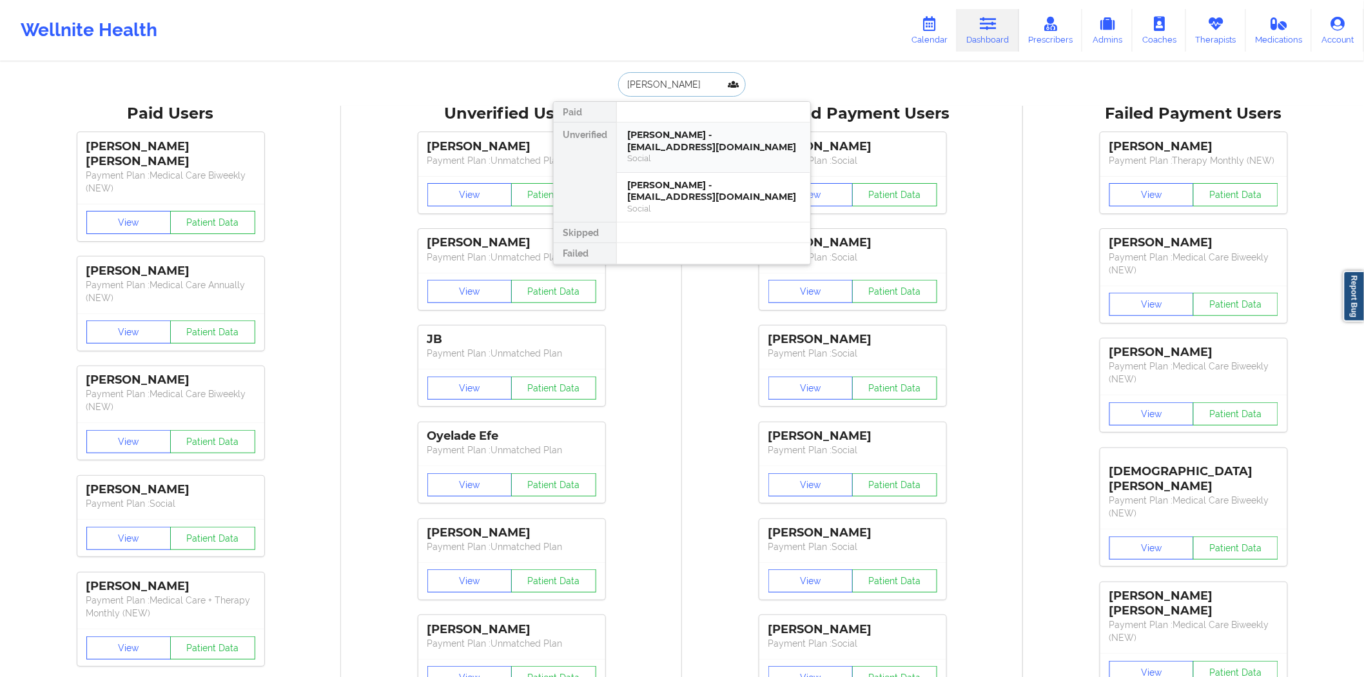
click at [688, 153] on div "Social" at bounding box center [713, 158] width 173 height 11
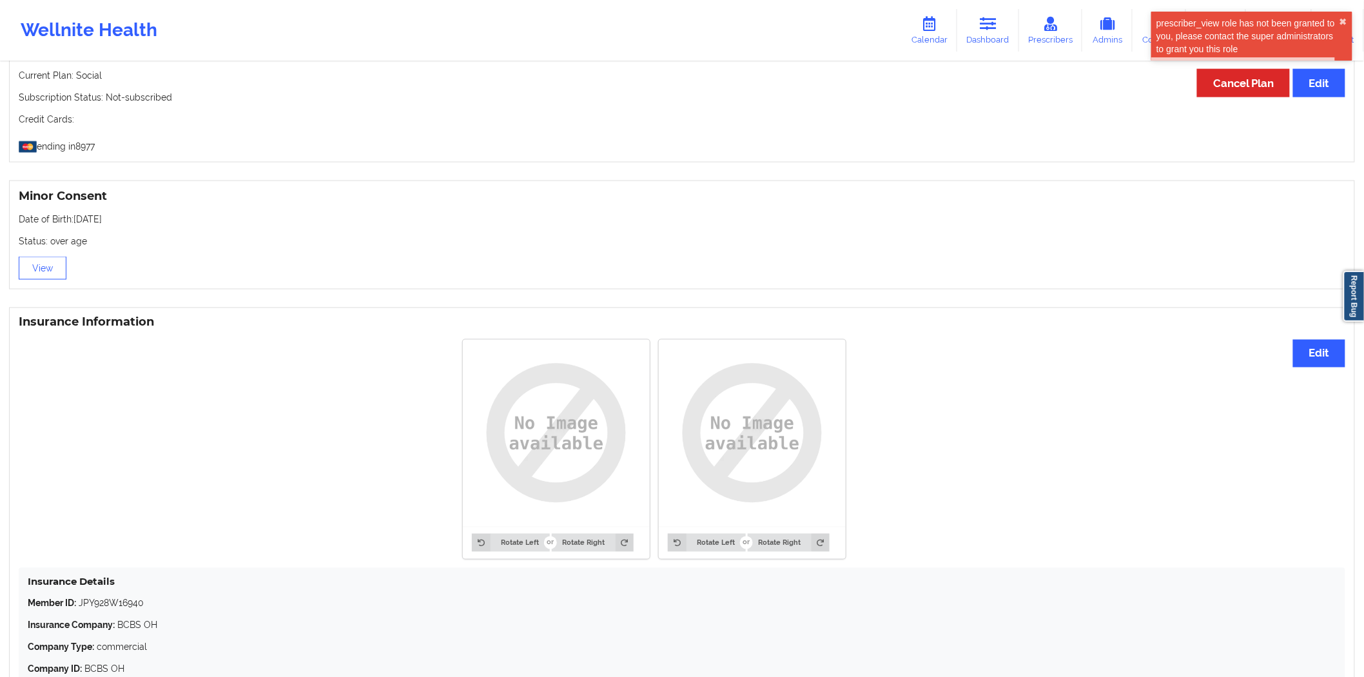
scroll to position [821, 0]
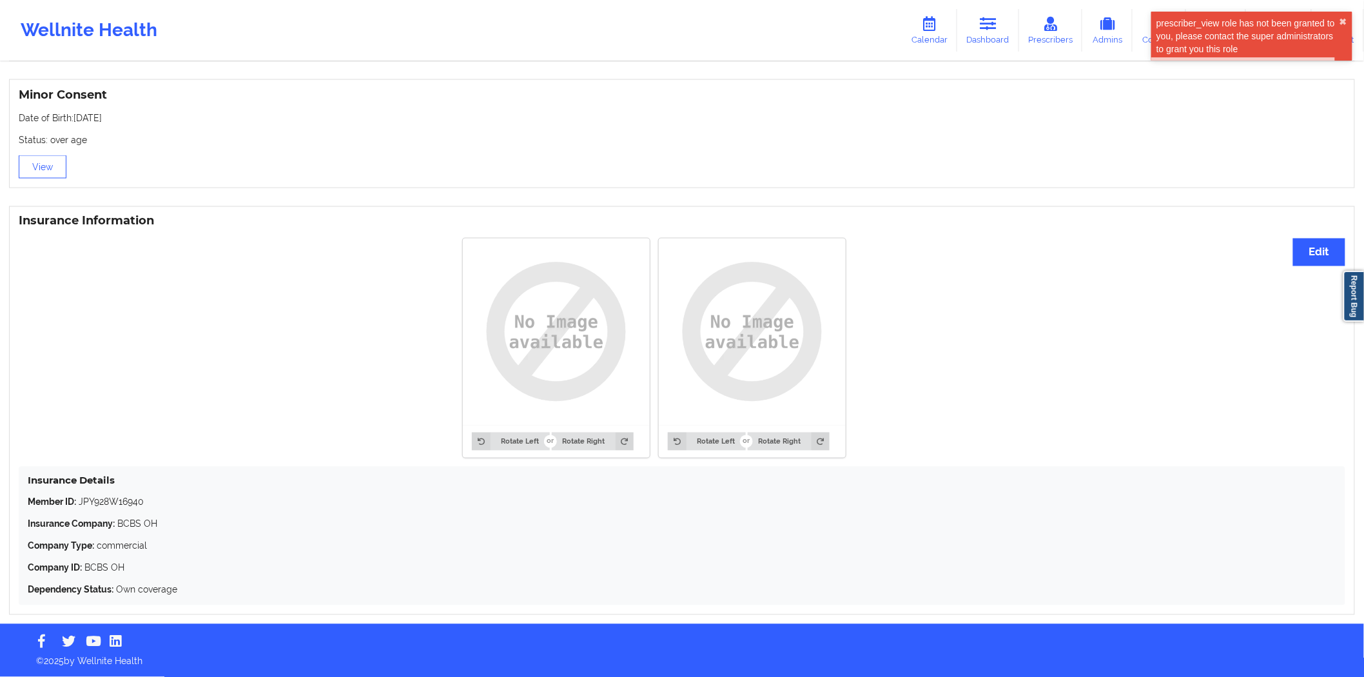
click at [130, 347] on p "Member ID: JPY928W16940" at bounding box center [682, 502] width 1308 height 13
copy p "JPY928W16940"
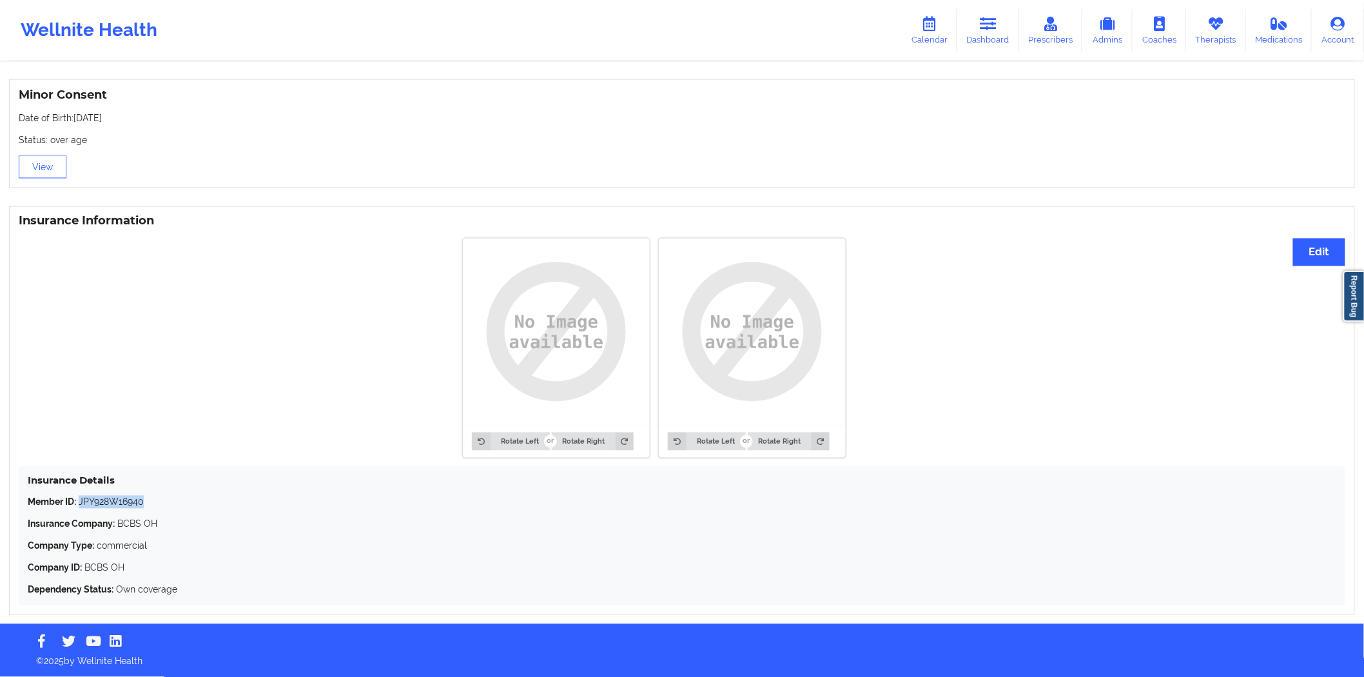
copy p "JPY928W16940"
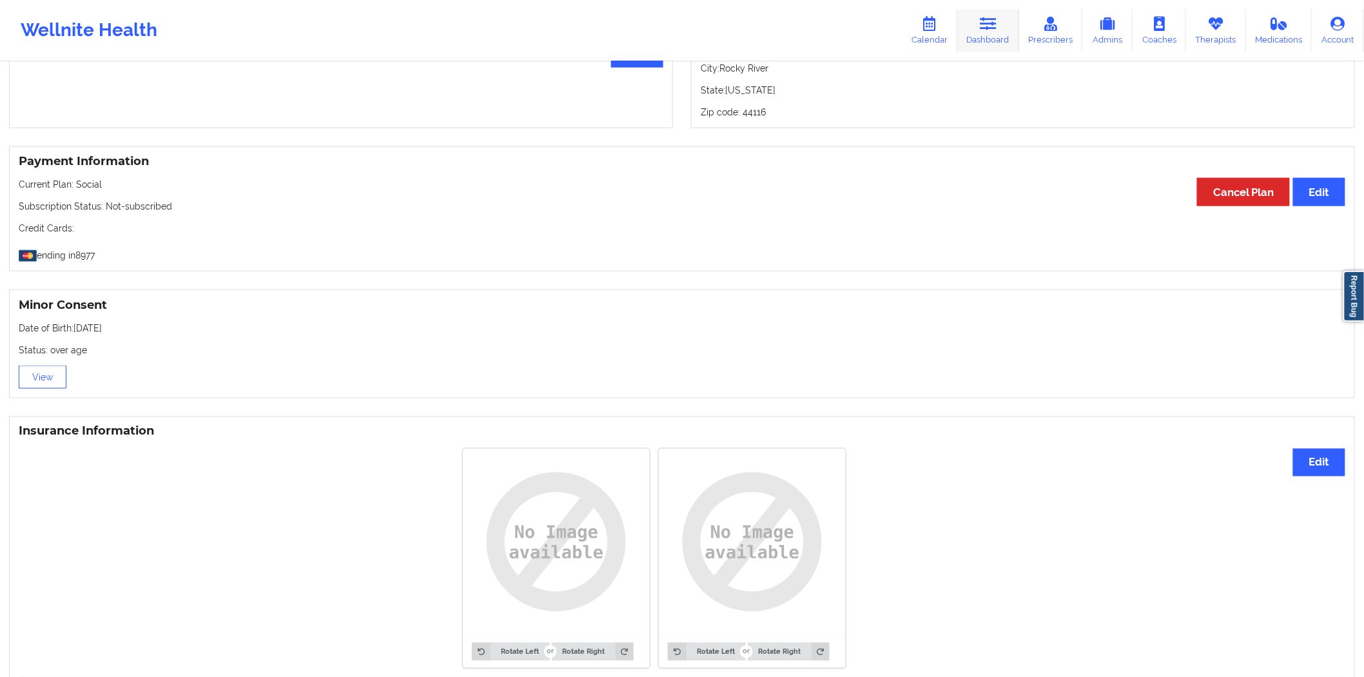
click at [701, 30] on link "Dashboard" at bounding box center [988, 30] width 62 height 43
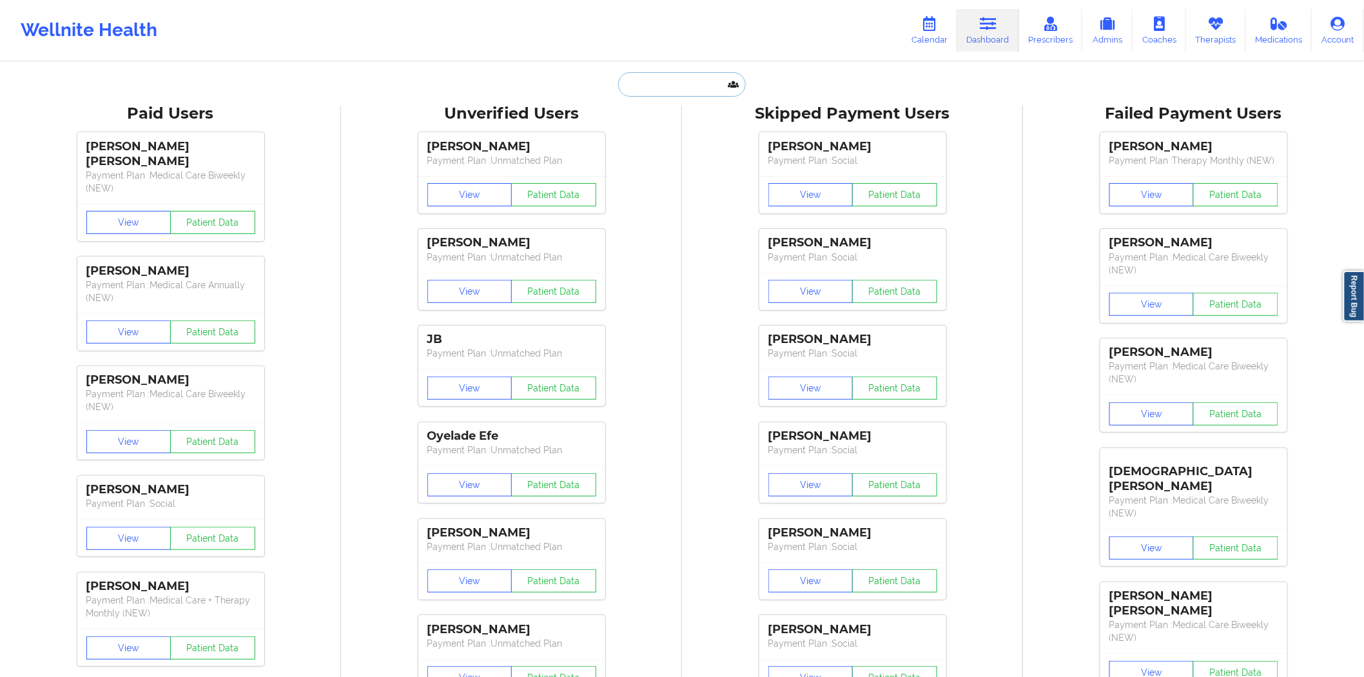
click at [667, 92] on input "text" at bounding box center [682, 84] width 128 height 24
paste input "victor.j.aragon@gmail.com"
type input "victor.j.aragon@gmail.com"
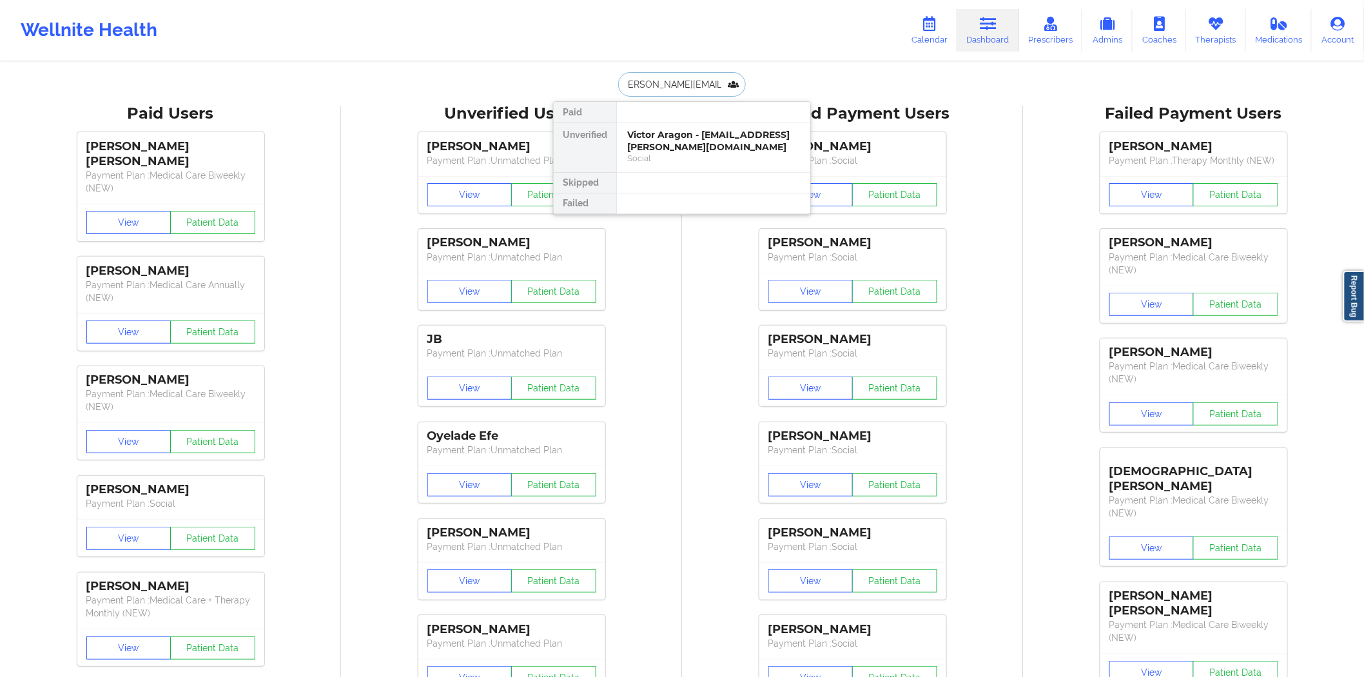
click at [693, 142] on div "Victor Aragon - victor.j.aragon@gmail.com" at bounding box center [713, 141] width 173 height 24
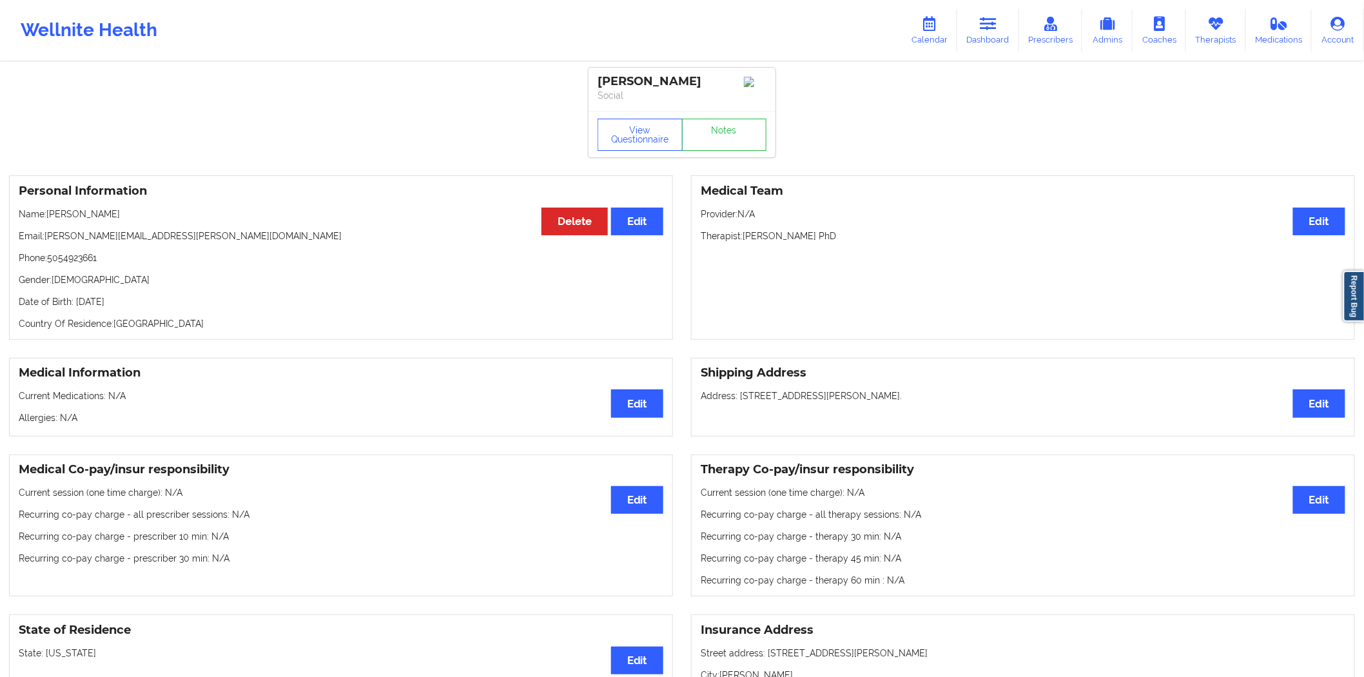
click at [82, 262] on p "Phone: 5054923661" at bounding box center [341, 257] width 644 height 13
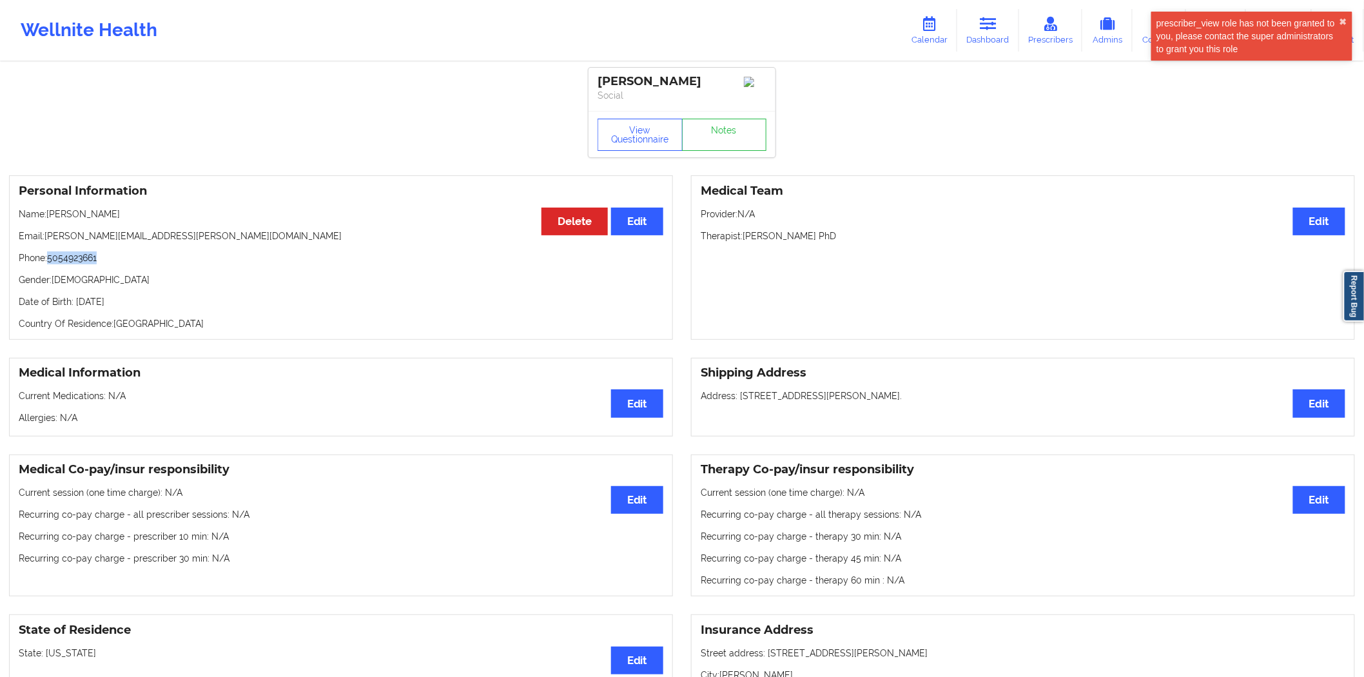
click at [82, 262] on p "Phone: 5054923661" at bounding box center [341, 257] width 644 height 13
copy p "5054923661"
click at [75, 256] on p "Phone: 5054923661" at bounding box center [341, 257] width 644 height 13
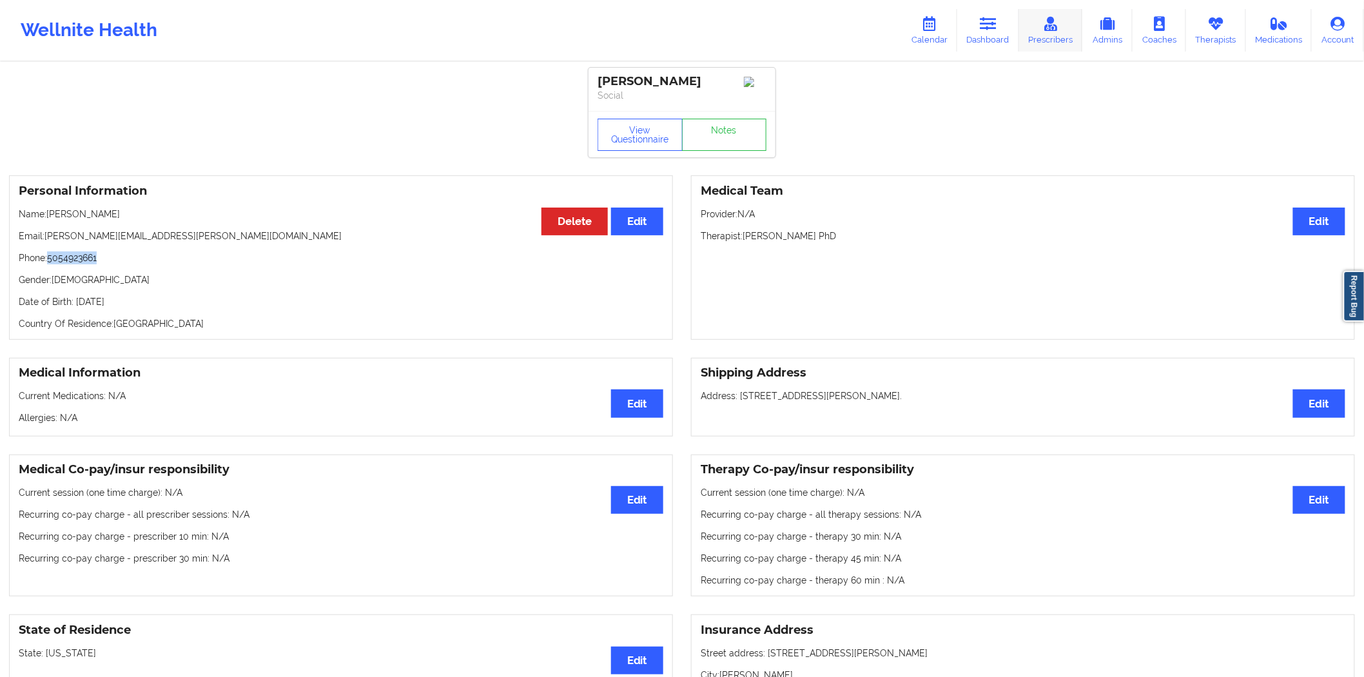
click at [701, 30] on link "Prescribers" at bounding box center [1051, 30] width 64 height 43
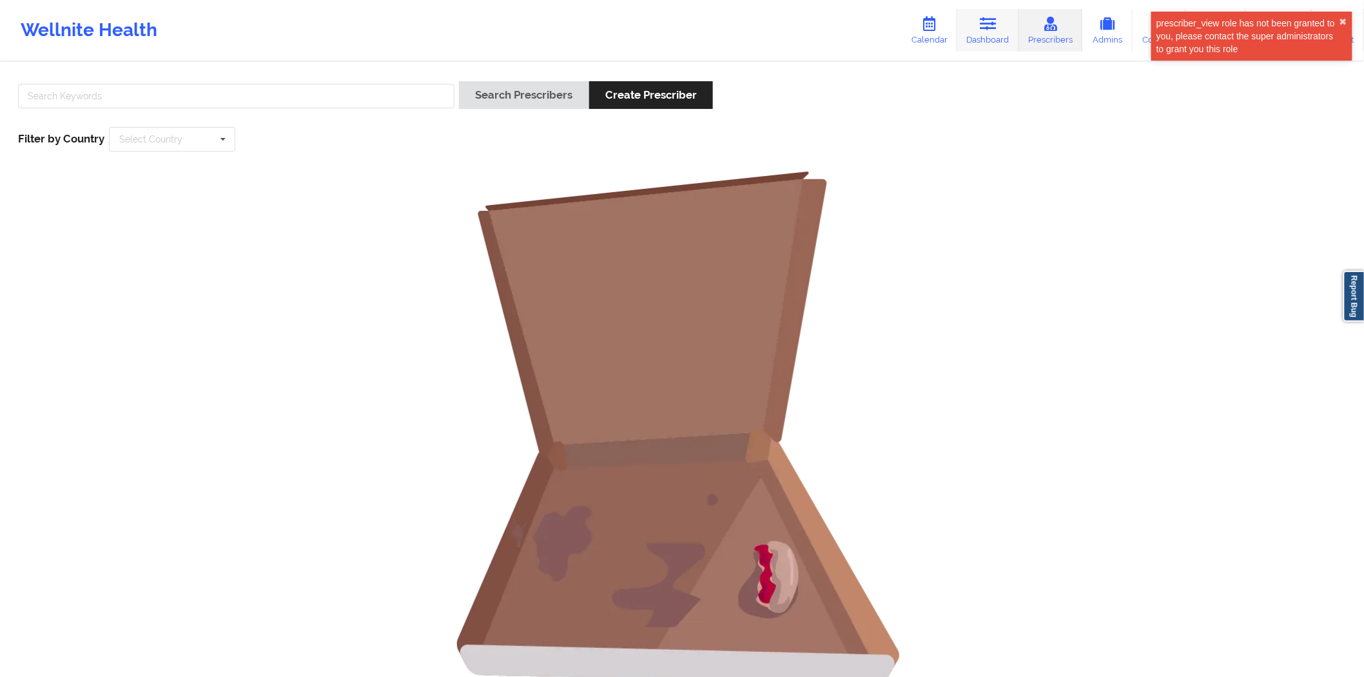
click at [701, 35] on link "Dashboard" at bounding box center [988, 30] width 62 height 43
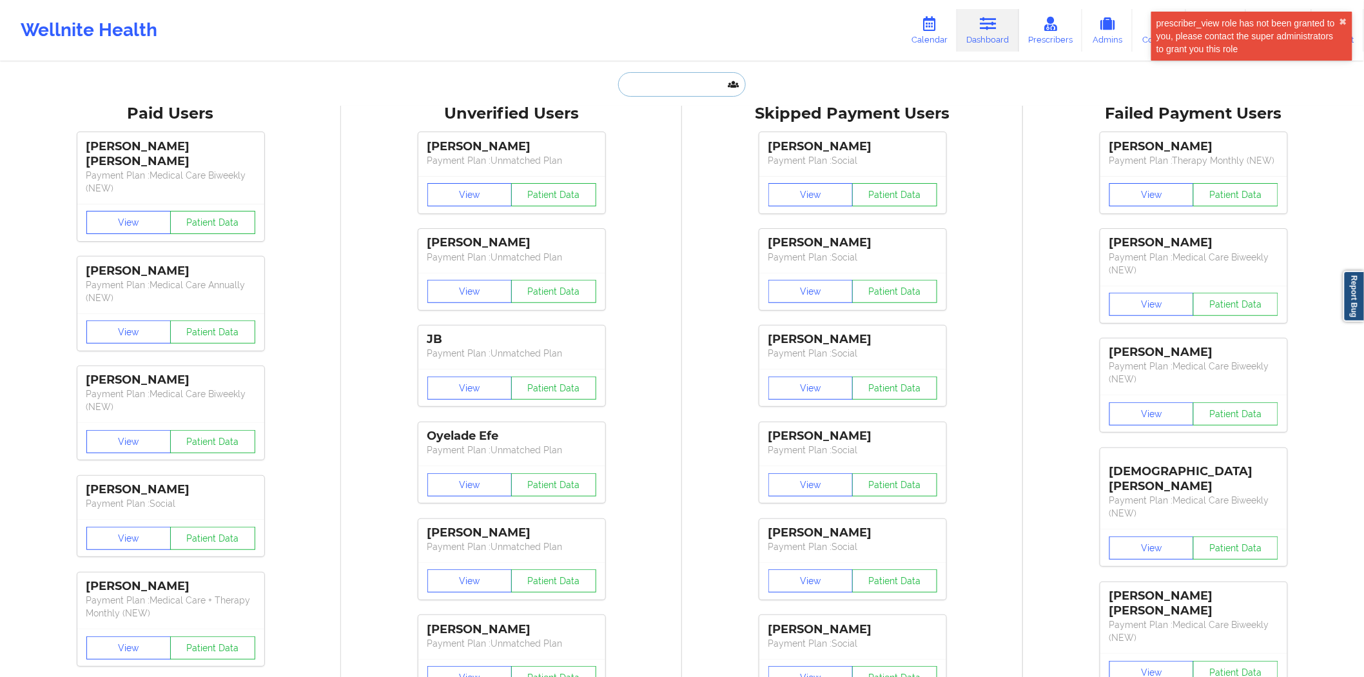
click at [701, 93] on input "text" at bounding box center [682, 84] width 128 height 24
paste input "[EMAIL_ADDRESS][DOMAIN_NAME]"
type input "[EMAIL_ADDRESS][DOMAIN_NAME]"
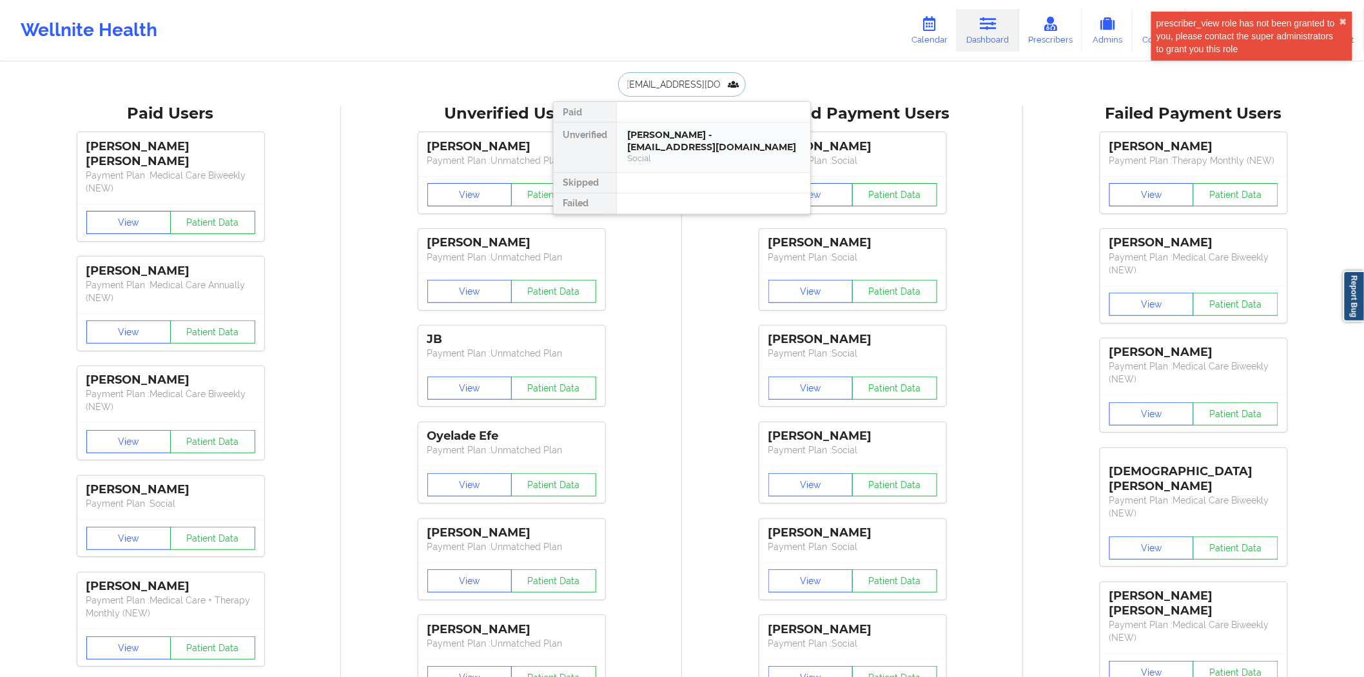
click at [672, 147] on div "[PERSON_NAME] - [EMAIL_ADDRESS][DOMAIN_NAME]" at bounding box center [713, 141] width 173 height 24
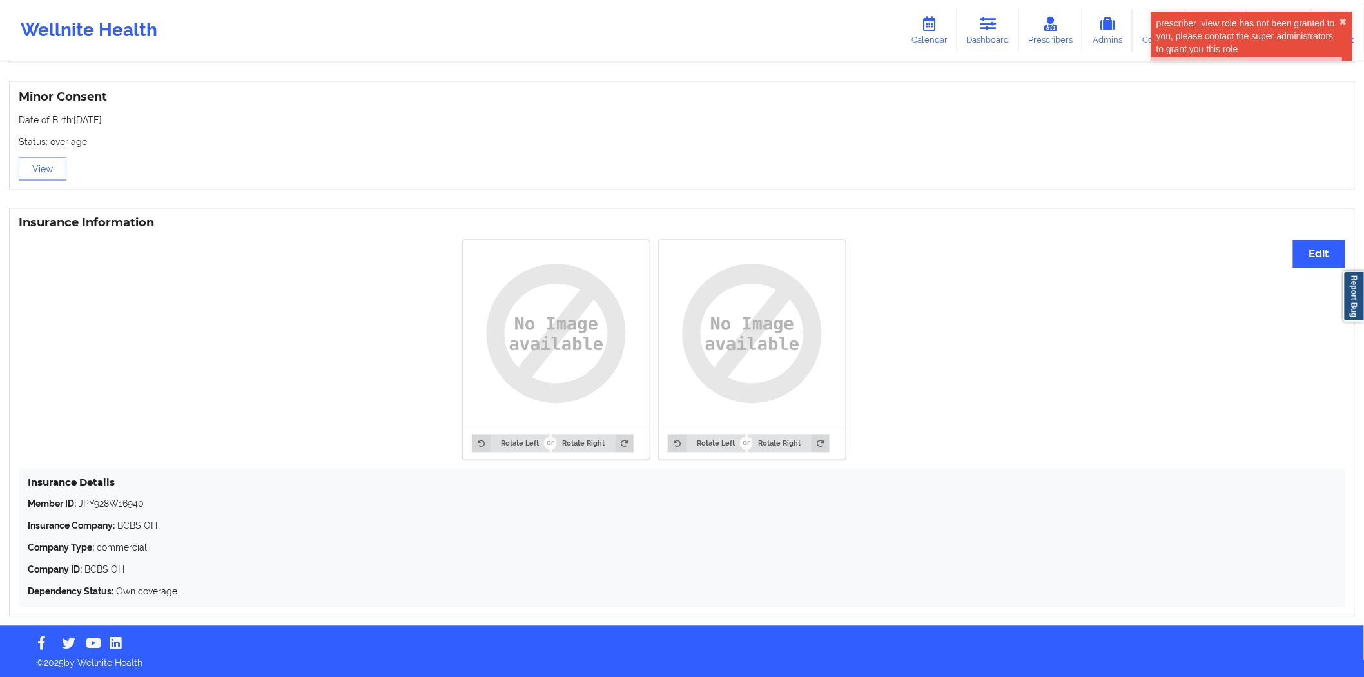
scroll to position [821, 0]
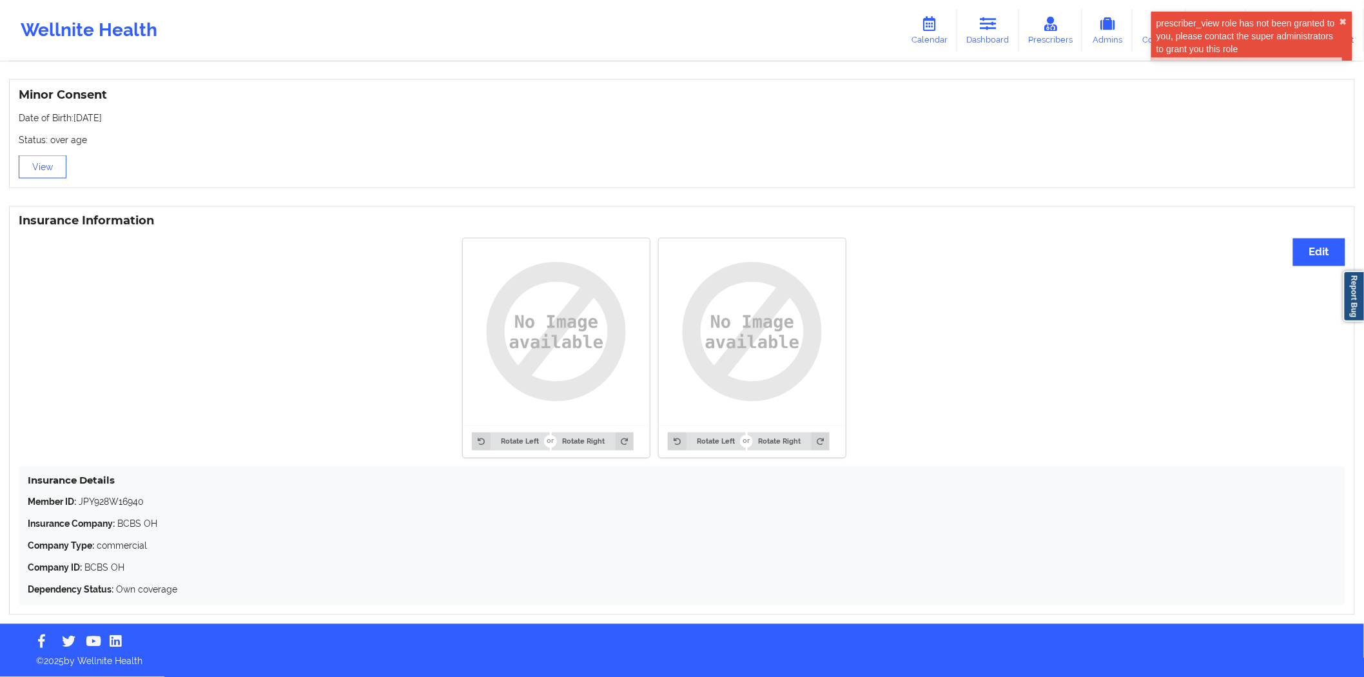
click at [125, 347] on p "Member ID: JPY928W16940" at bounding box center [682, 502] width 1308 height 13
copy p "JPY928W16940"
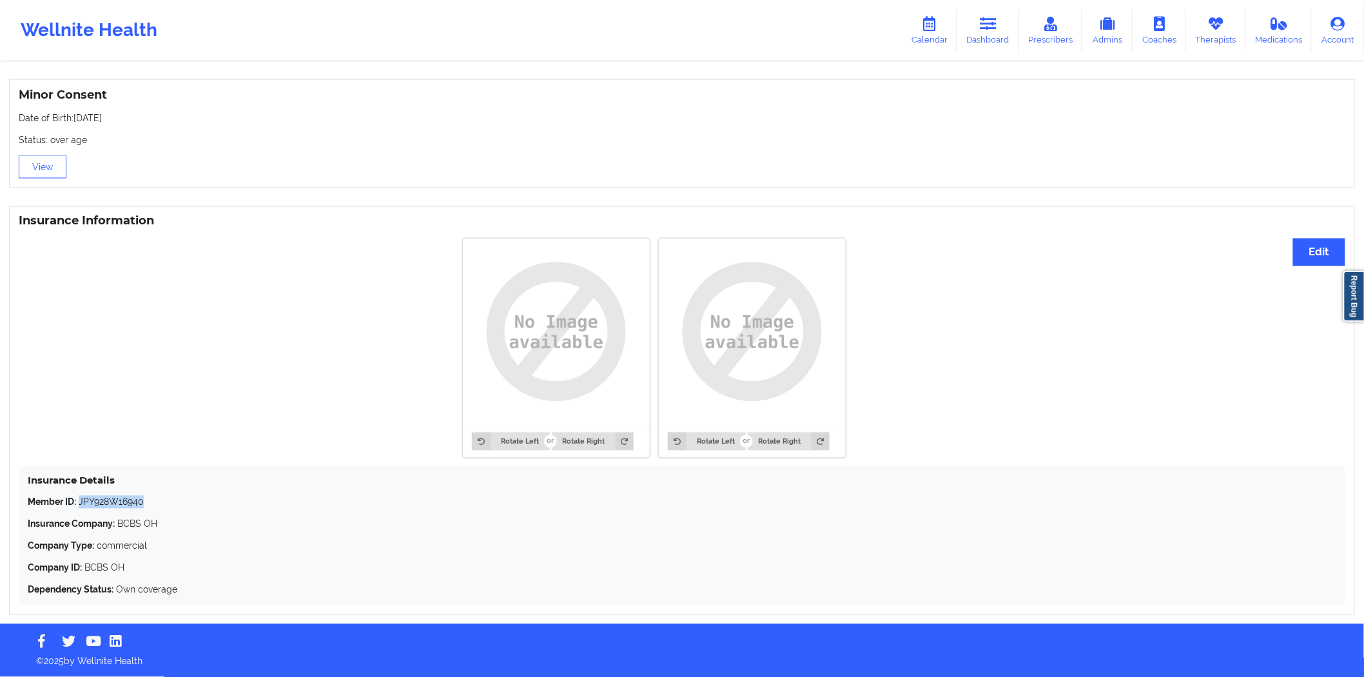
click at [126, 347] on p "Member ID: JPY928W16940" at bounding box center [682, 502] width 1308 height 13
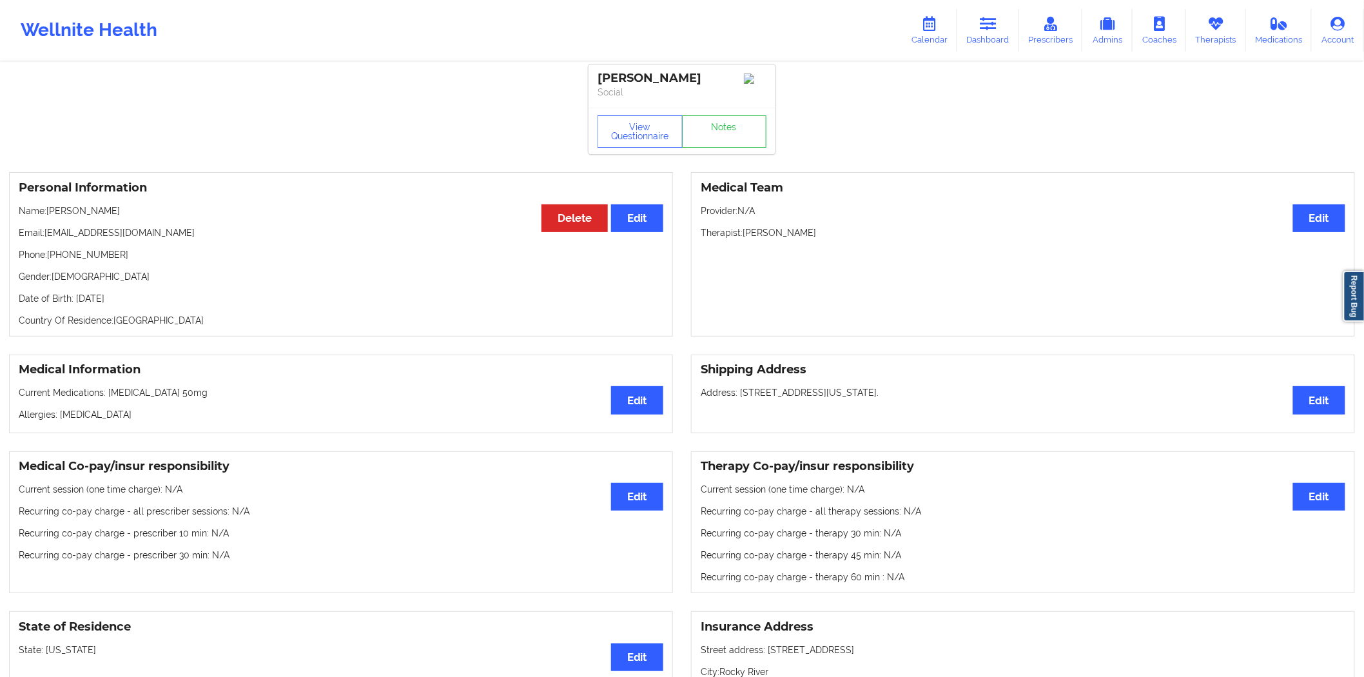
scroll to position [0, 0]
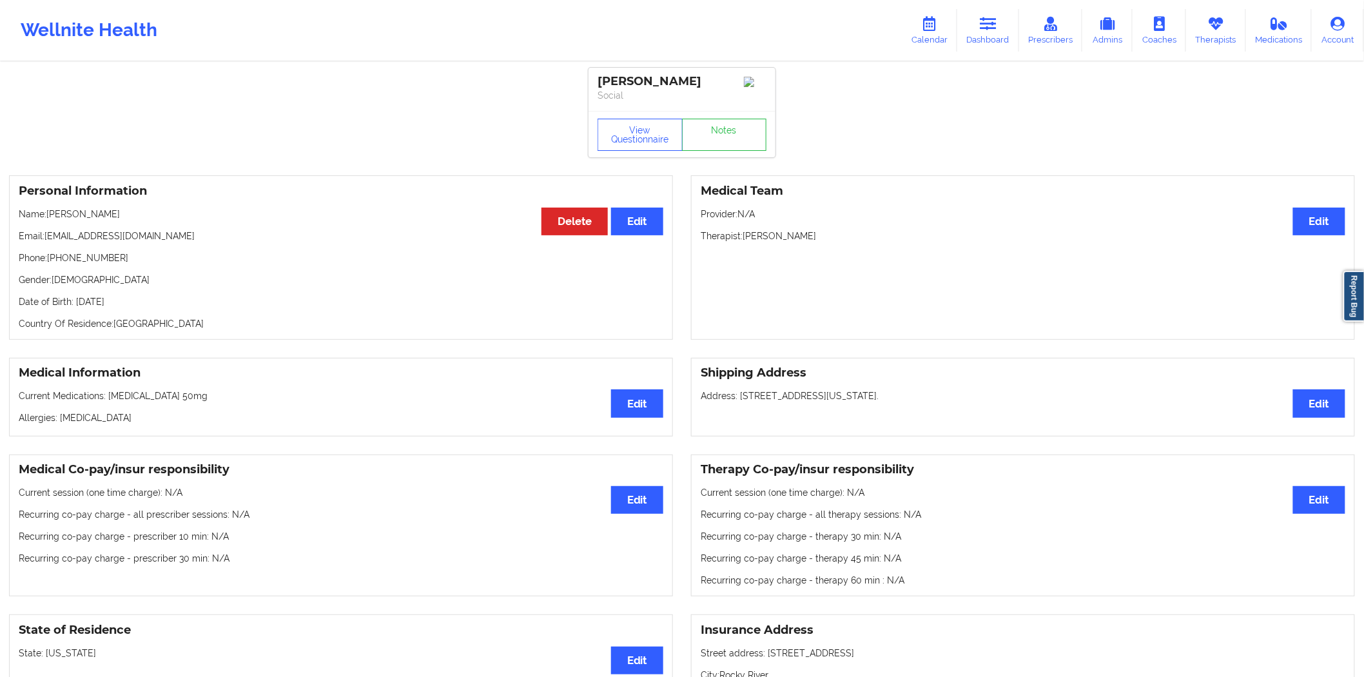
click at [646, 84] on div "[PERSON_NAME]" at bounding box center [681, 81] width 169 height 15
copy div "[PERSON_NAME]"
click at [95, 255] on p "Phone: +12168080993" at bounding box center [341, 257] width 644 height 13
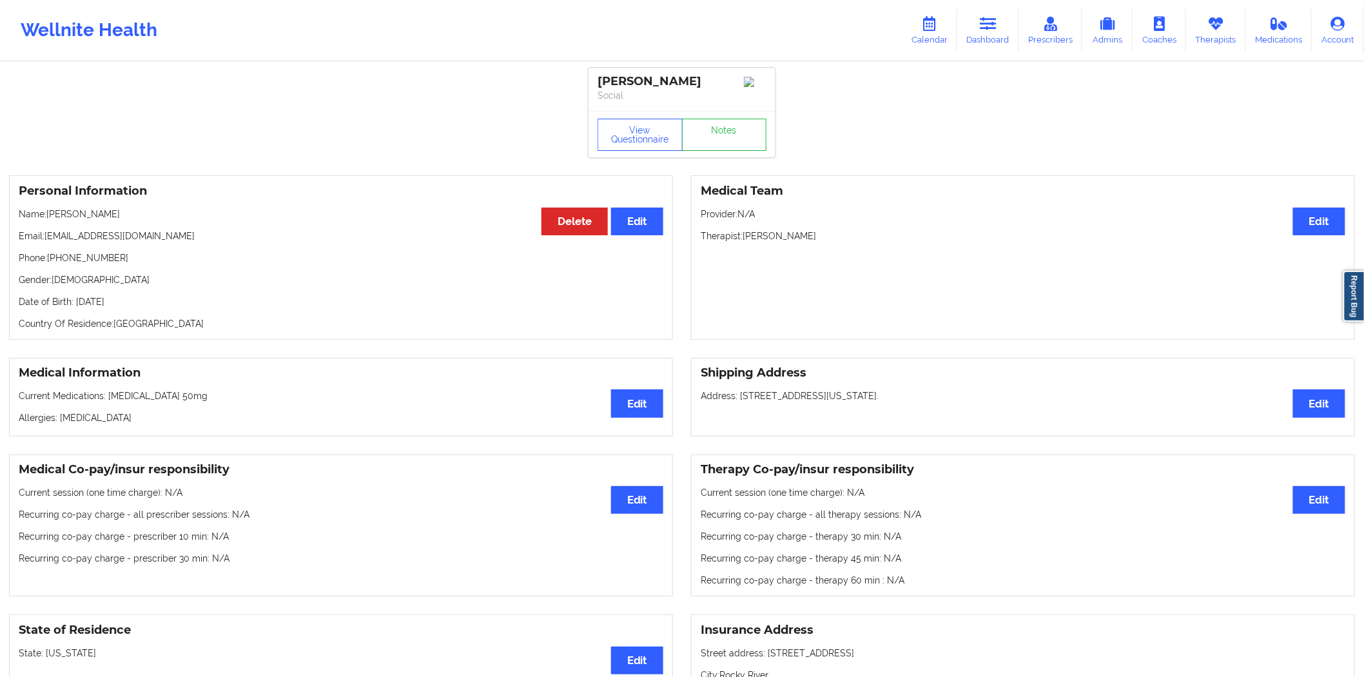
click at [95, 258] on p "Phone: +12168080993" at bounding box center [341, 257] width 644 height 13
copy p "12168080993"
click at [92, 240] on p "Email: ahoward814@gmail.com" at bounding box center [341, 235] width 644 height 13
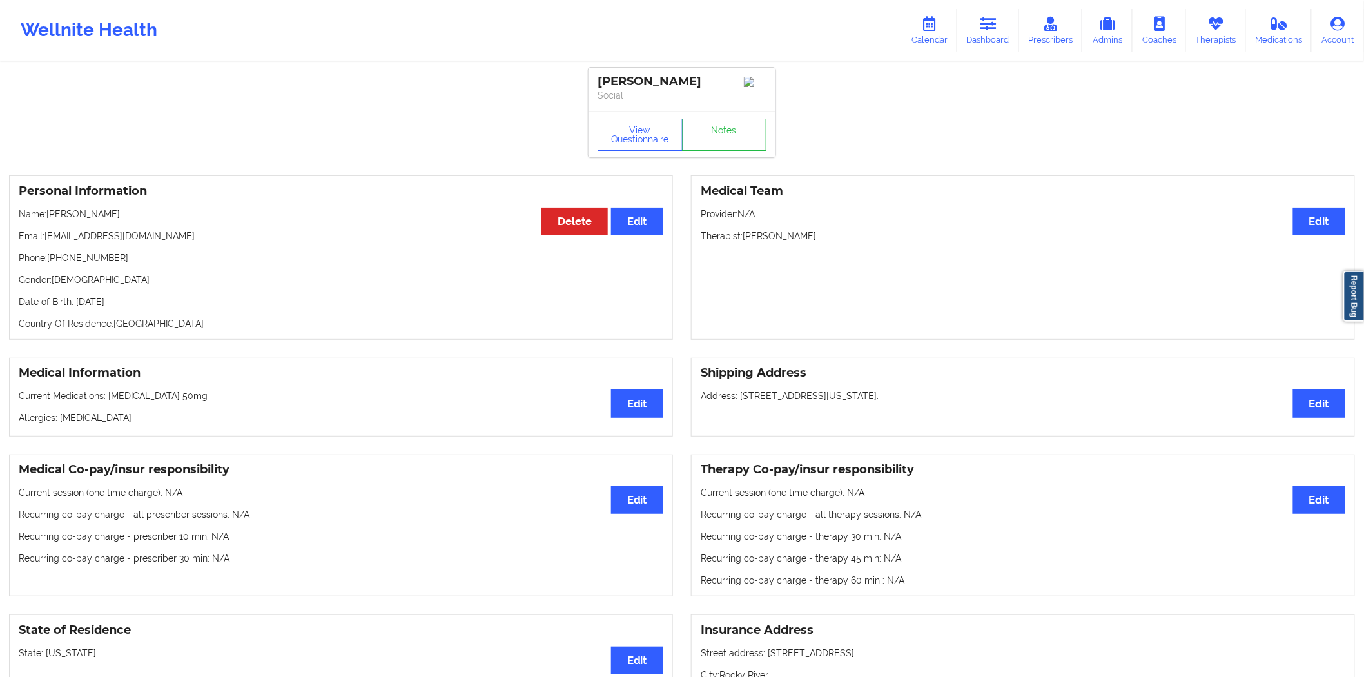
click at [30, 237] on p "Email: ahoward814@gmail.com" at bounding box center [341, 235] width 644 height 13
drag, startPoint x: 30, startPoint y: 237, endPoint x: 162, endPoint y: 237, distance: 131.5
click at [162, 237] on p "Email: ahoward814@gmail.com" at bounding box center [341, 235] width 644 height 13
copy p "Email: ahoward814@gmail.com"
click at [701, 30] on link "Dashboard" at bounding box center [988, 30] width 62 height 43
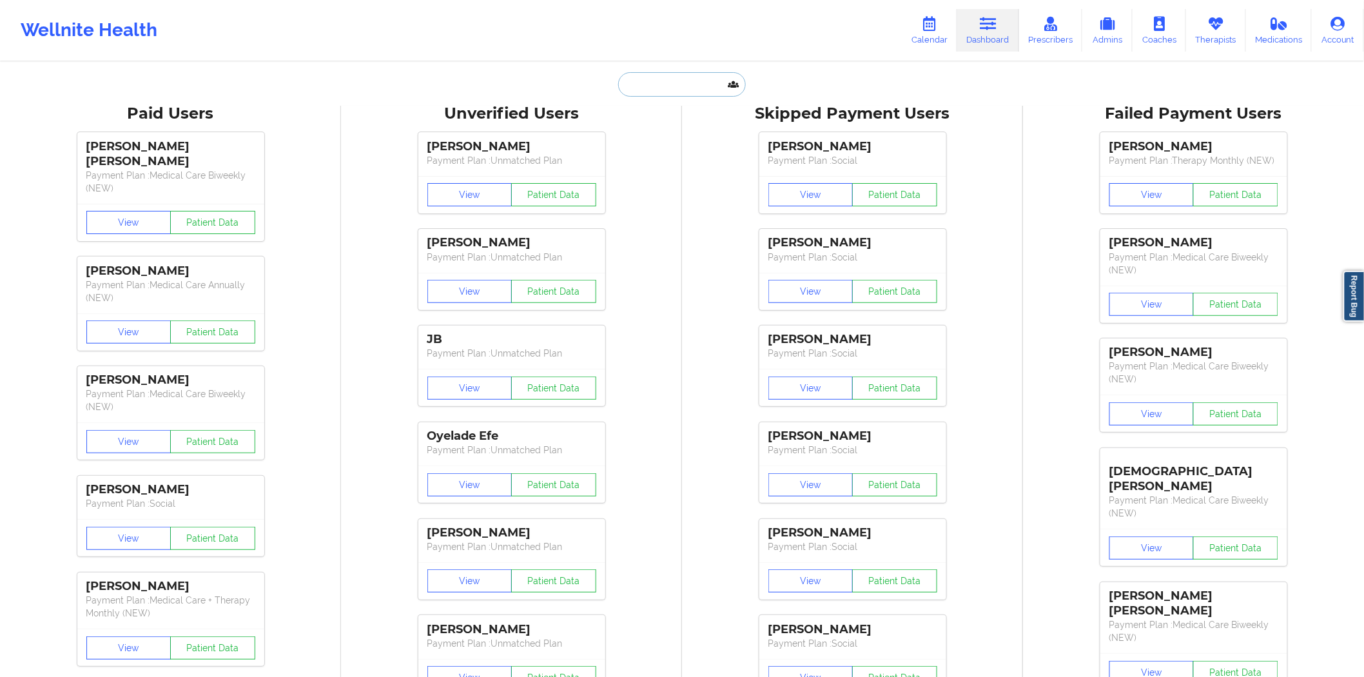
click at [700, 84] on input "text" at bounding box center [682, 84] width 128 height 24
paste input "victor.j.aragon@gmail.com"
type input "victor.j.aragon@gmail.com"
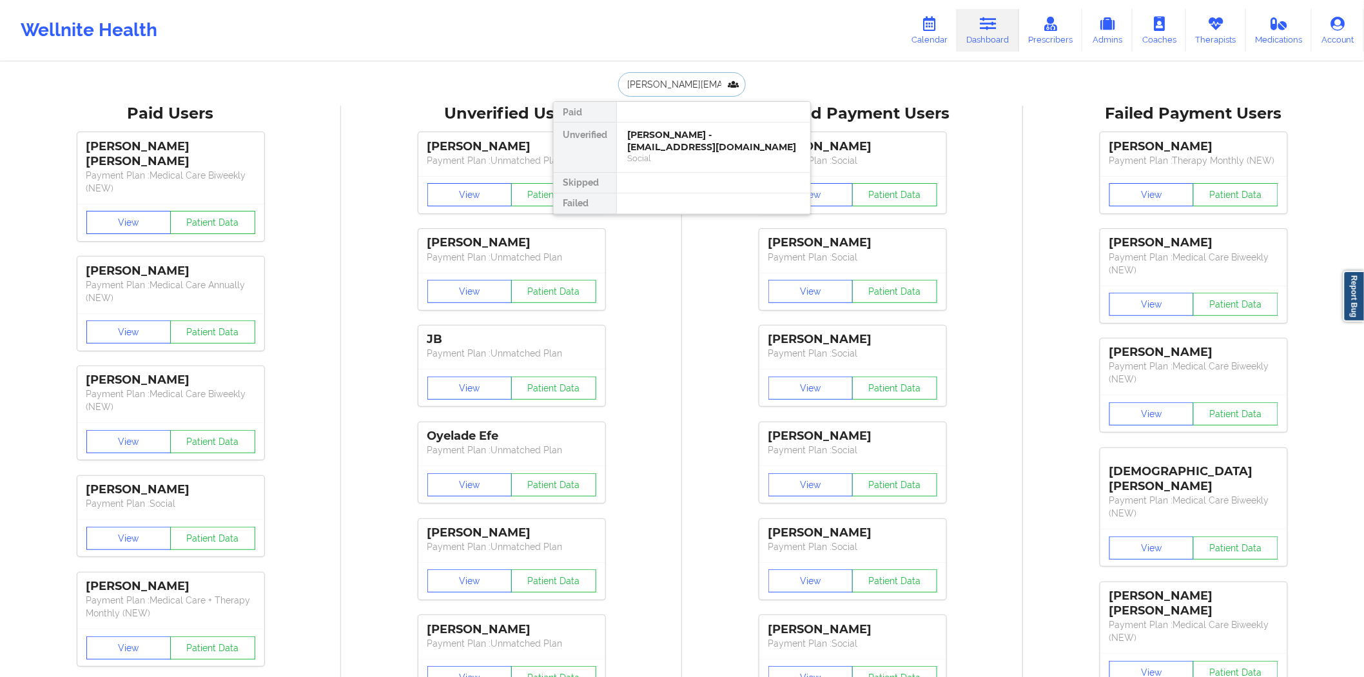
scroll to position [0, 8]
click at [691, 138] on div "Victor Aragon - victor.j.aragon@gmail.com" at bounding box center [713, 141] width 173 height 24
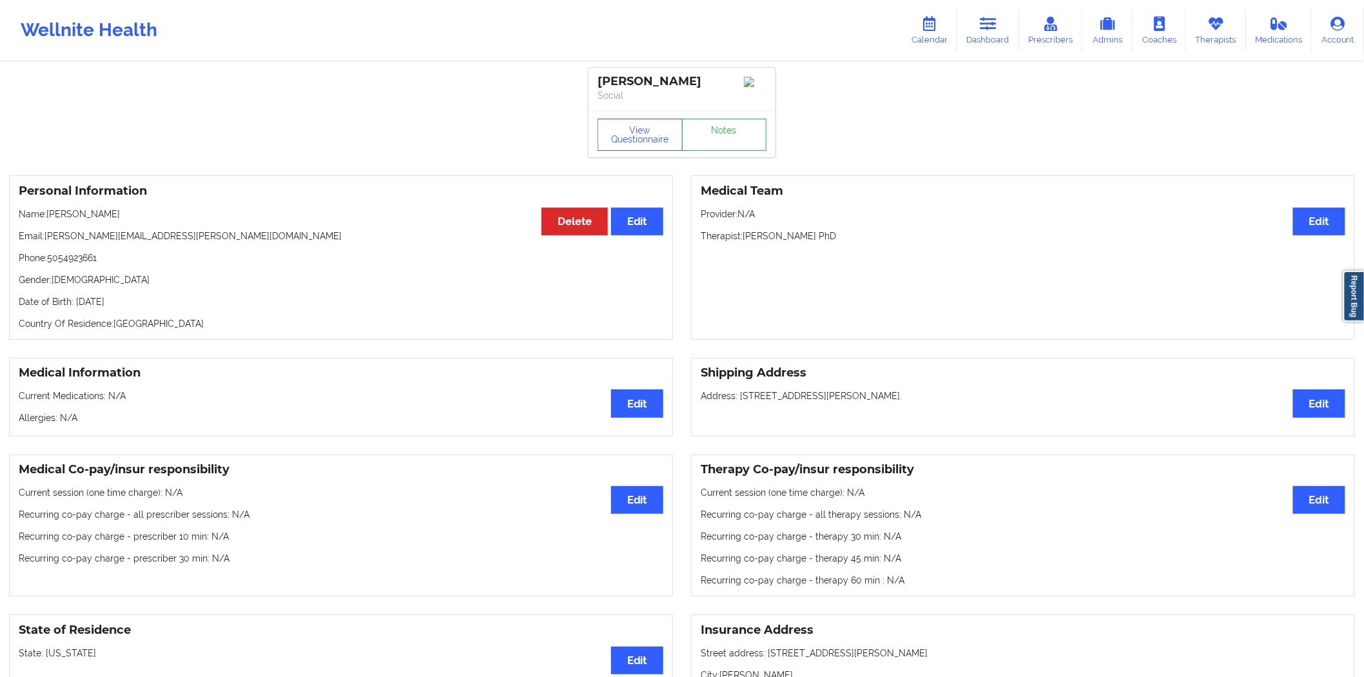
click at [72, 264] on p "Phone: 5054923661" at bounding box center [341, 257] width 644 height 13
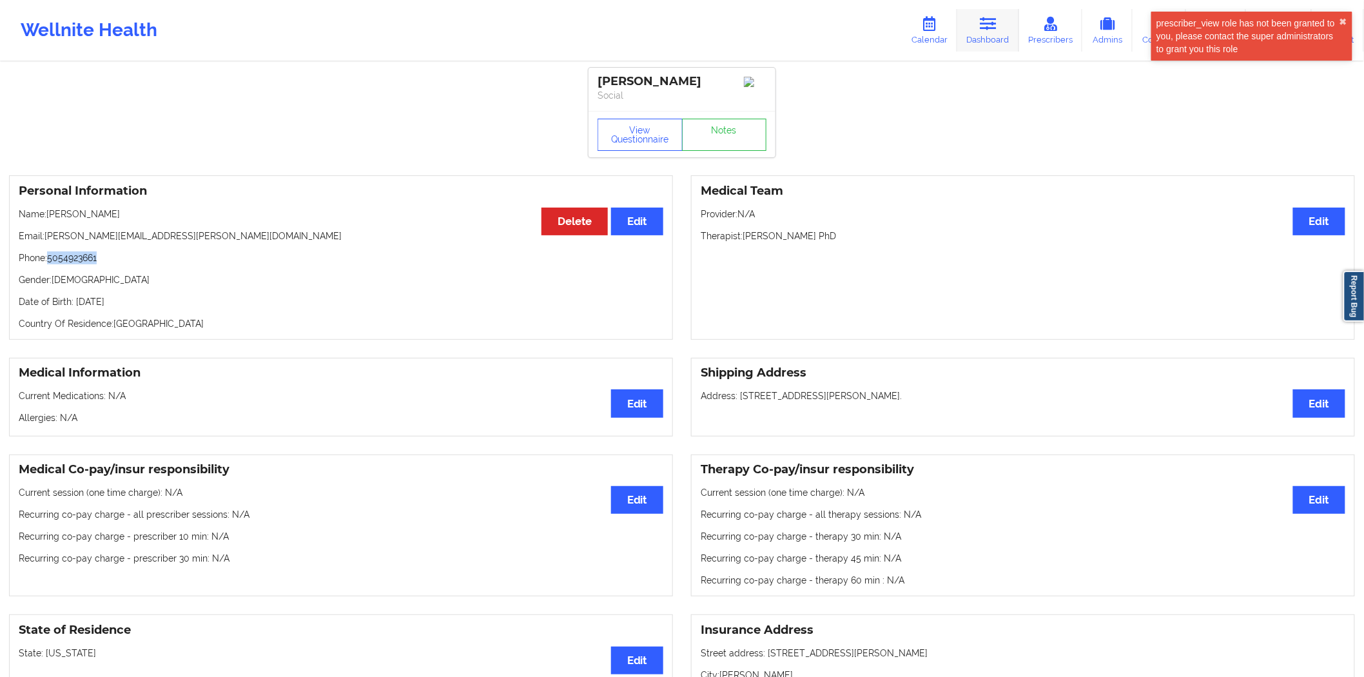
click at [701, 42] on link "Dashboard" at bounding box center [988, 30] width 62 height 43
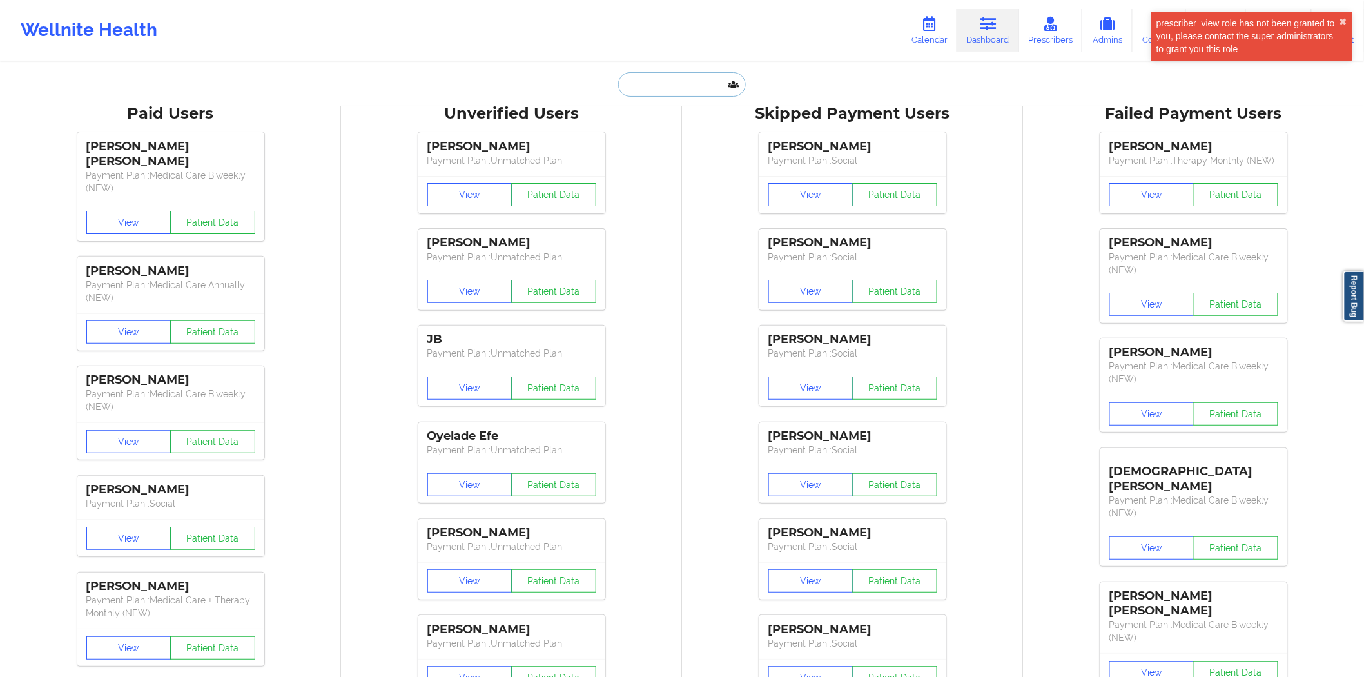
click at [655, 91] on input "text" at bounding box center [682, 84] width 128 height 24
paste input "ARAGON"
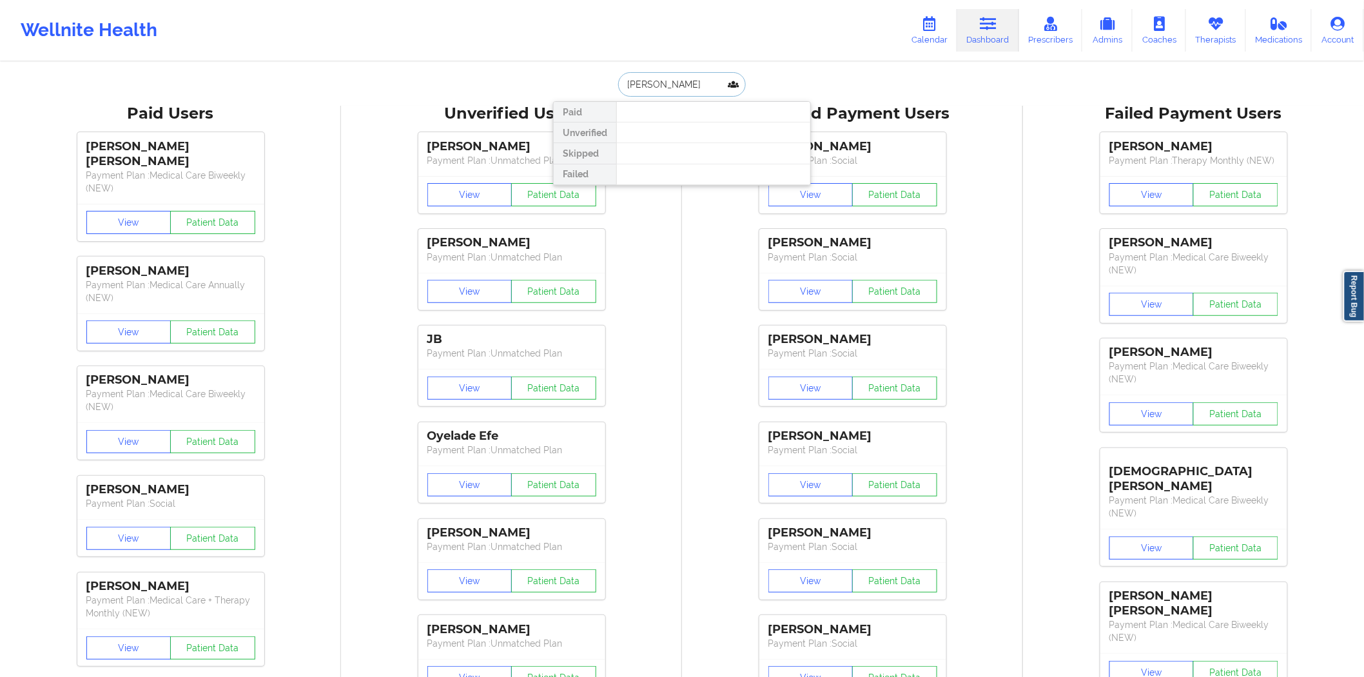
type input "ARAGON"
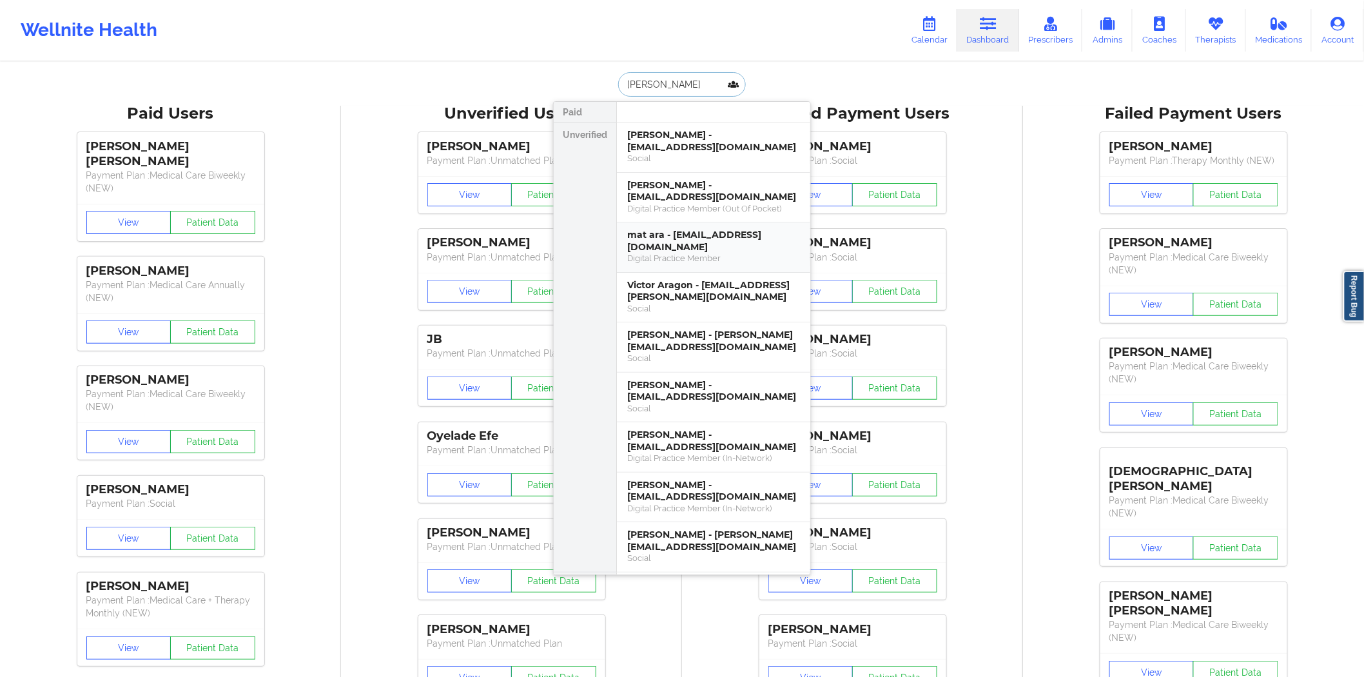
scroll to position [72, 0]
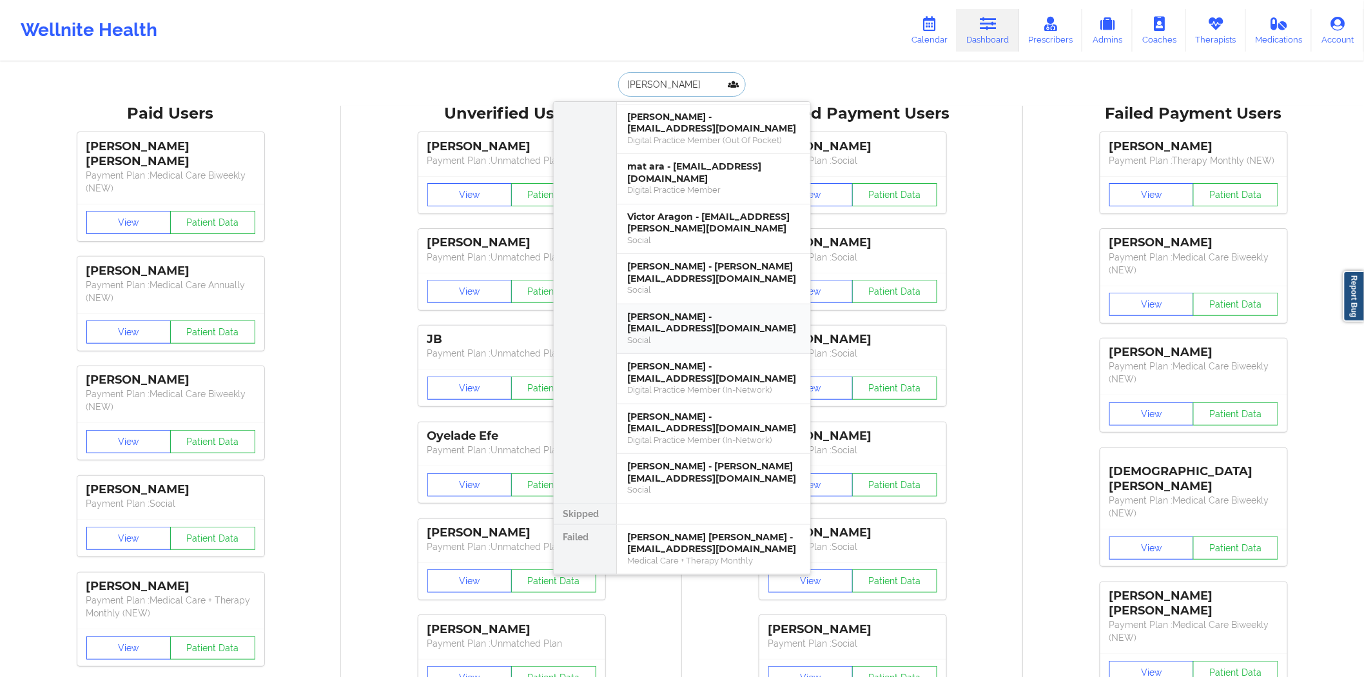
click at [701, 331] on div "Arianna Aragon - gariannaaragon@outlook.com" at bounding box center [713, 323] width 173 height 24
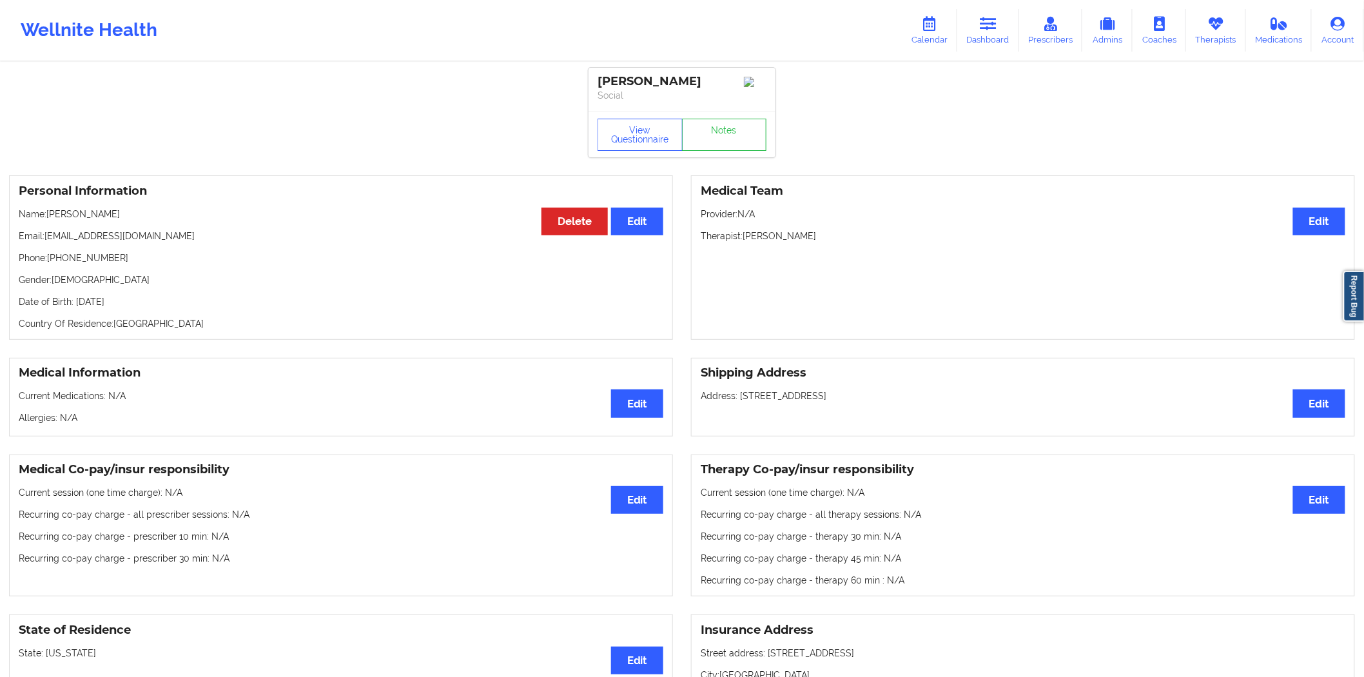
click at [97, 259] on p "Phone: +13059160006" at bounding box center [341, 257] width 644 height 13
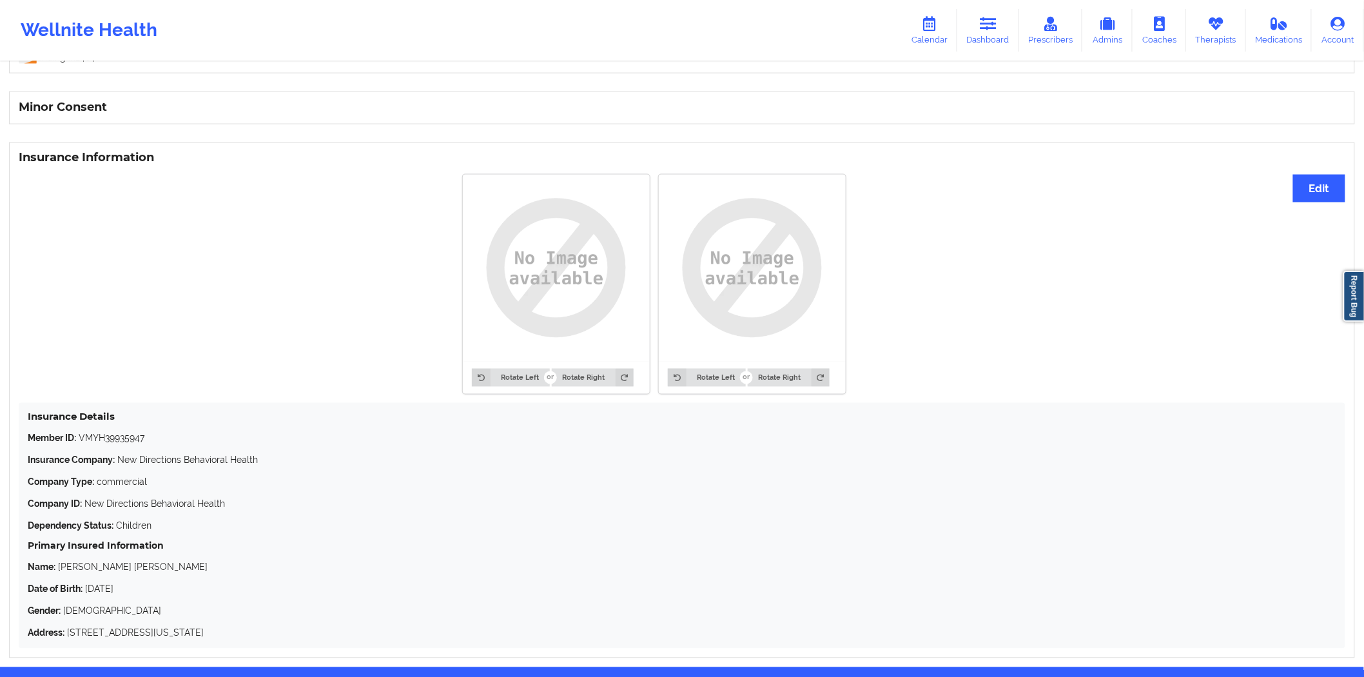
scroll to position [852, 0]
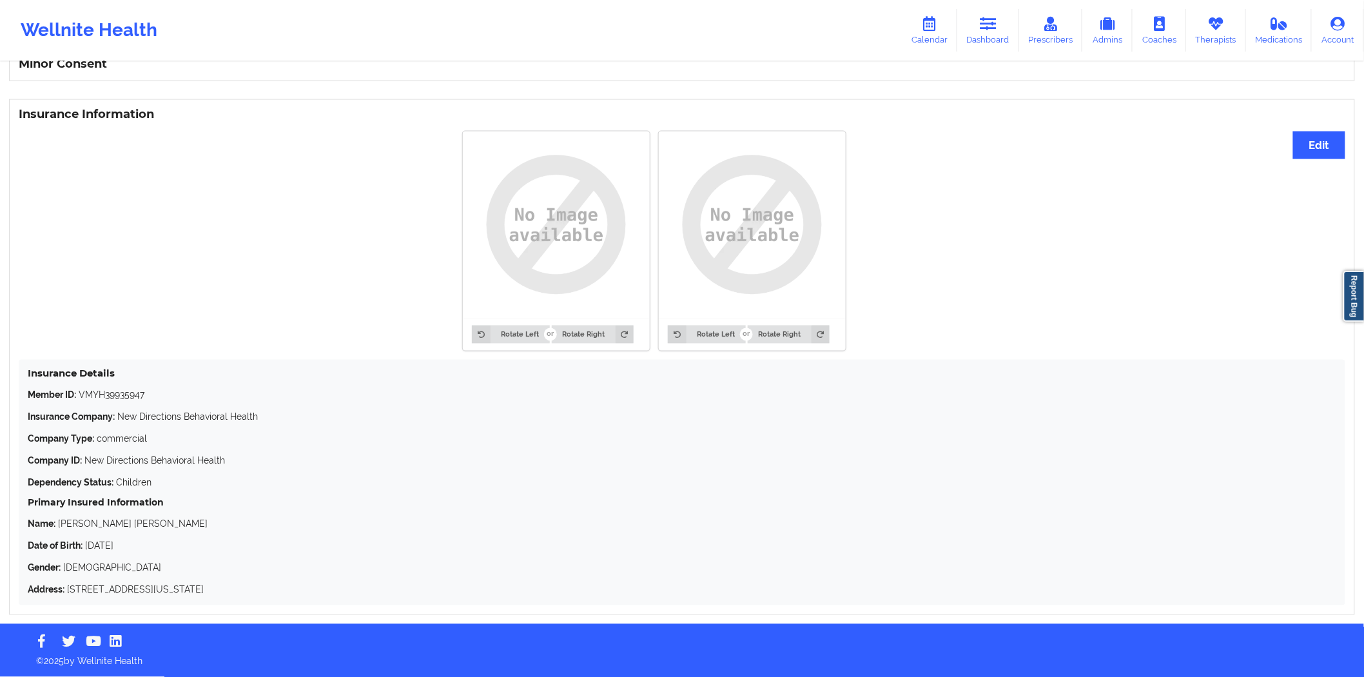
click at [145, 347] on p "Name: Guillermo Alain Aragon" at bounding box center [682, 524] width 1308 height 13
drag, startPoint x: 145, startPoint y: 524, endPoint x: 70, endPoint y: 523, distance: 75.4
click at [70, 347] on p "Name: Guillermo Alain Aragon" at bounding box center [682, 524] width 1308 height 13
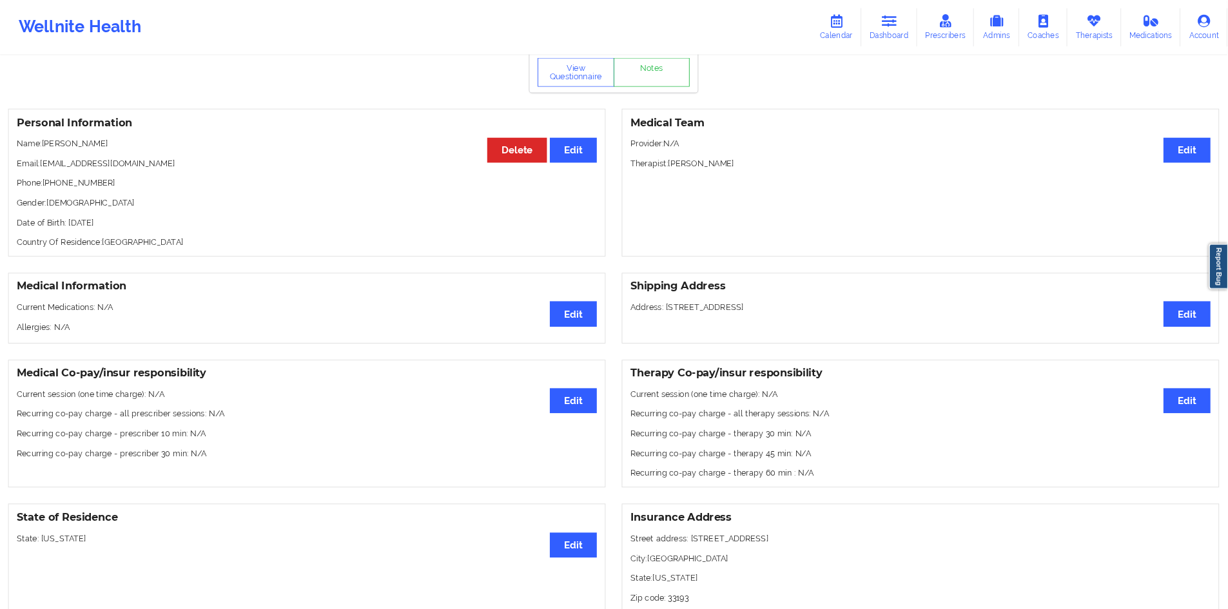
scroll to position [0, 0]
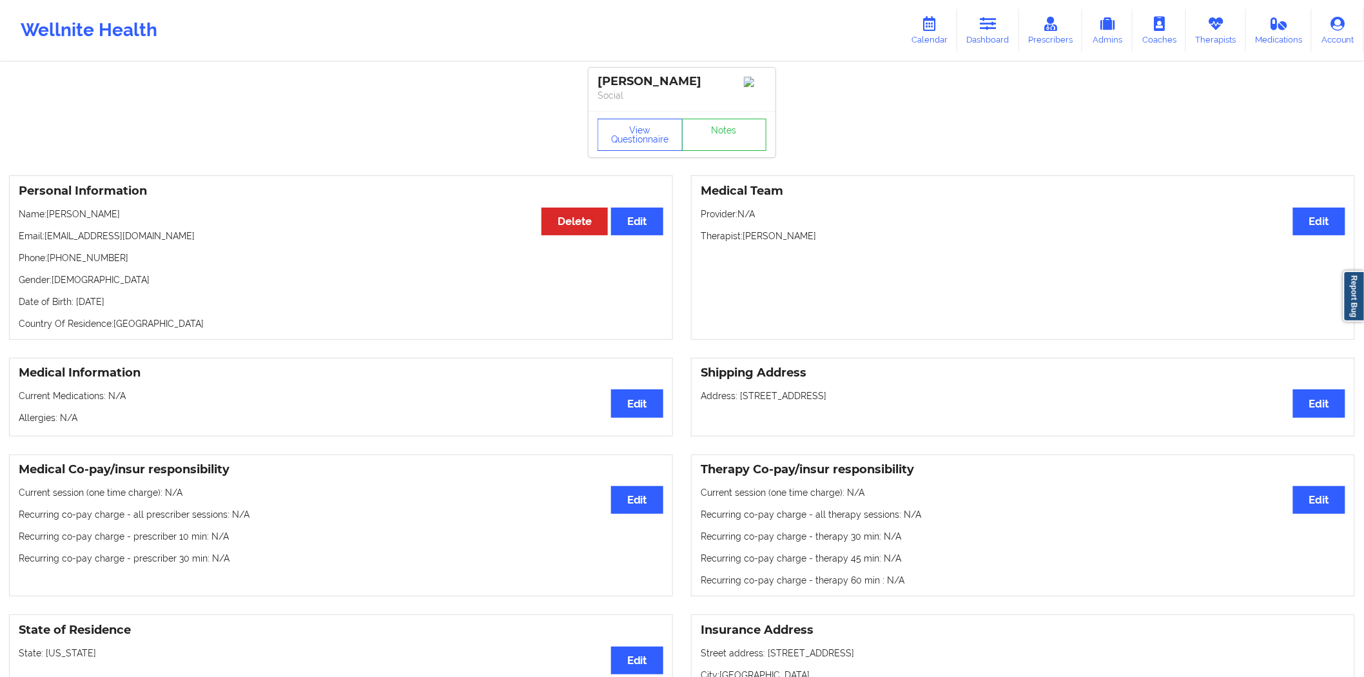
click at [674, 74] on div "Arianna Aragon" at bounding box center [681, 81] width 169 height 15
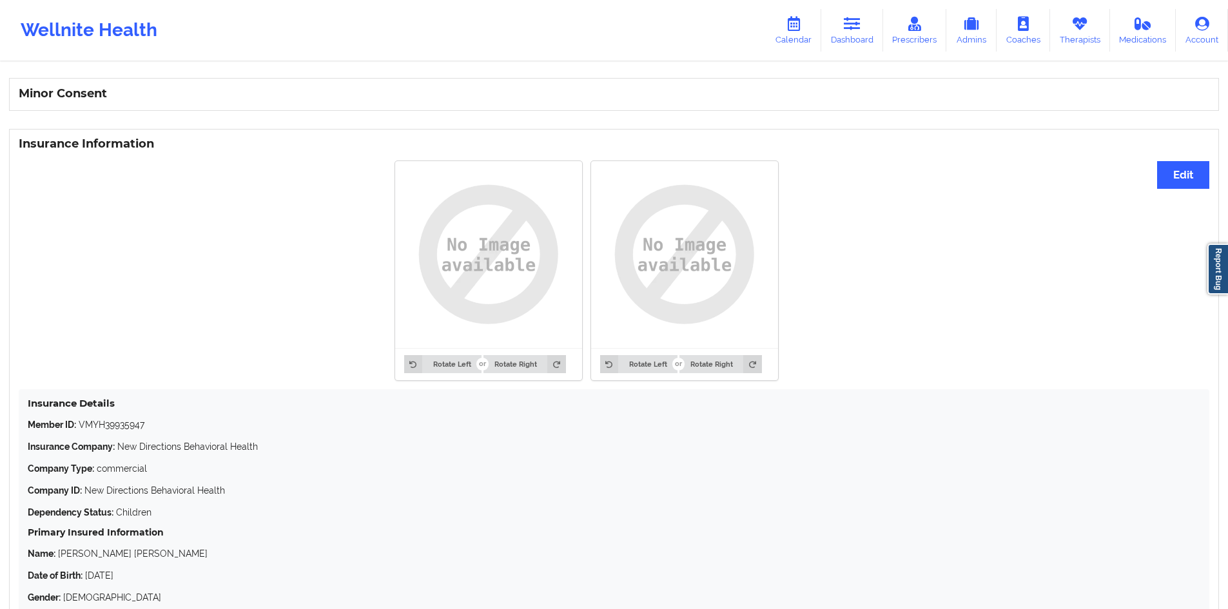
scroll to position [919, 0]
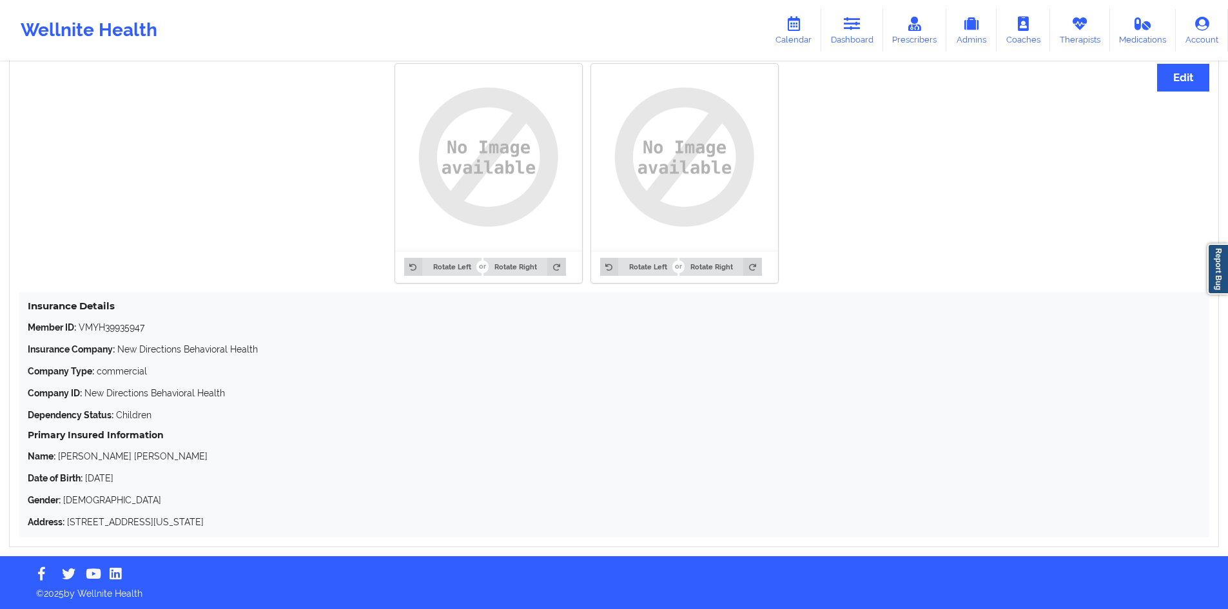
click at [121, 331] on p "Member ID: VMYH39935947" at bounding box center [614, 327] width 1172 height 13
click at [91, 347] on p "Date of Birth: 10/27/1973" at bounding box center [614, 478] width 1172 height 13
drag, startPoint x: 91, startPoint y: 480, endPoint x: 124, endPoint y: 476, distance: 33.2
click at [124, 347] on p "Date of Birth: 10/27/1973" at bounding box center [614, 478] width 1172 height 13
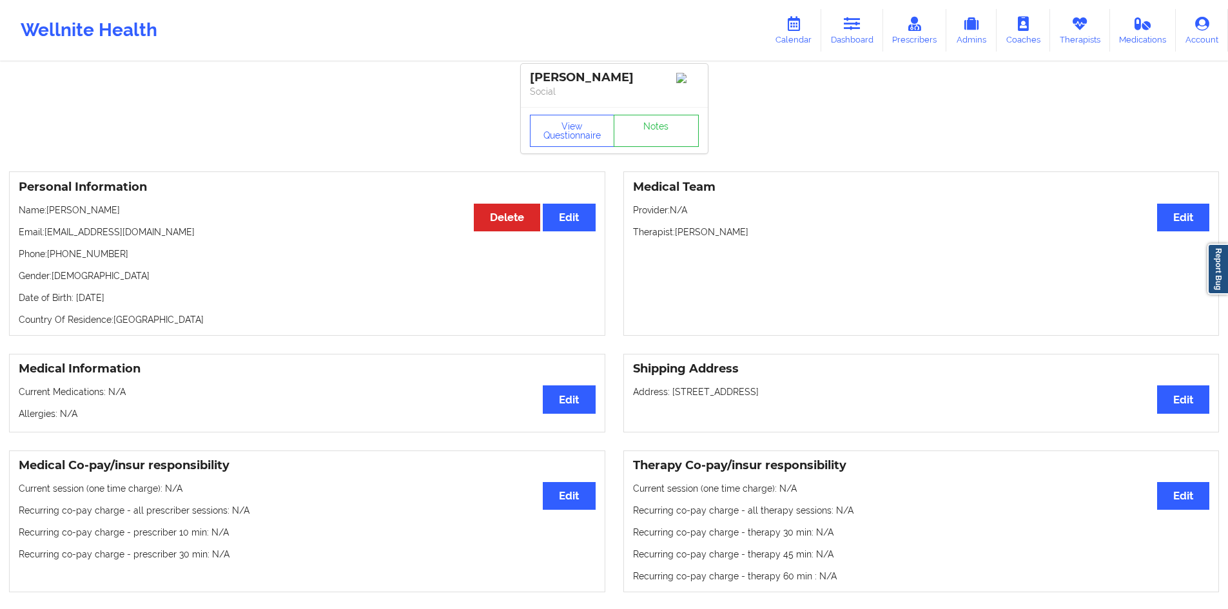
scroll to position [0, 0]
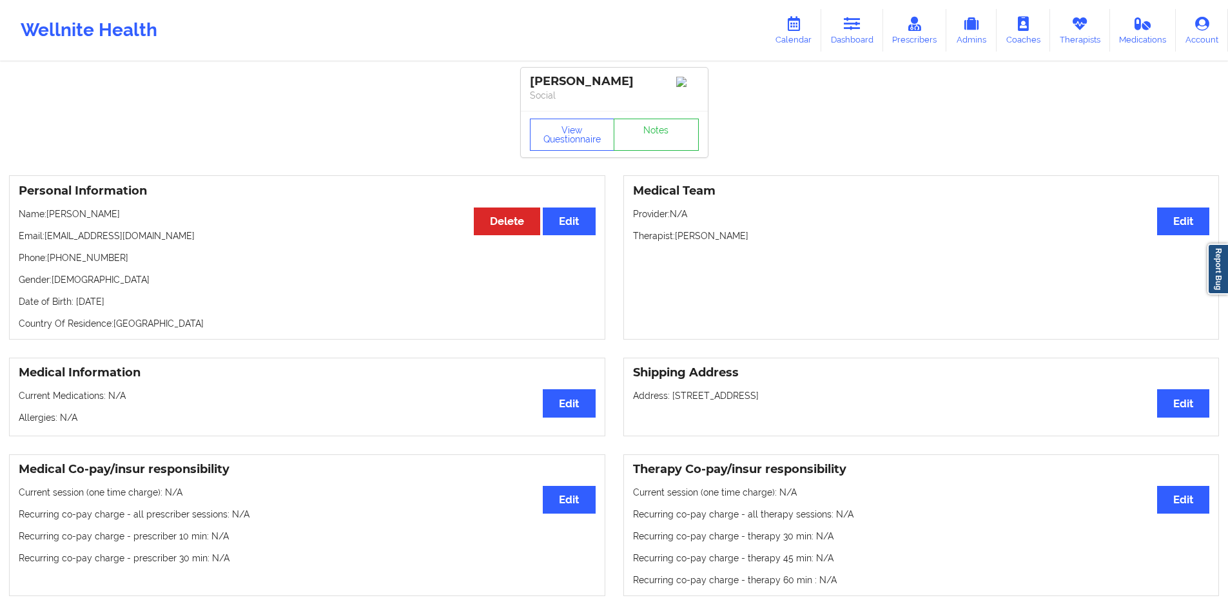
click at [91, 214] on p "Name: Arianna Aragon" at bounding box center [307, 214] width 577 height 13
click at [92, 213] on p "Name: Arianna Aragon" at bounding box center [307, 214] width 577 height 13
click at [60, 219] on p "Name: Arianna Aragon" at bounding box center [307, 214] width 577 height 13
click at [66, 262] on p "Phone: +13059160006" at bounding box center [307, 257] width 577 height 13
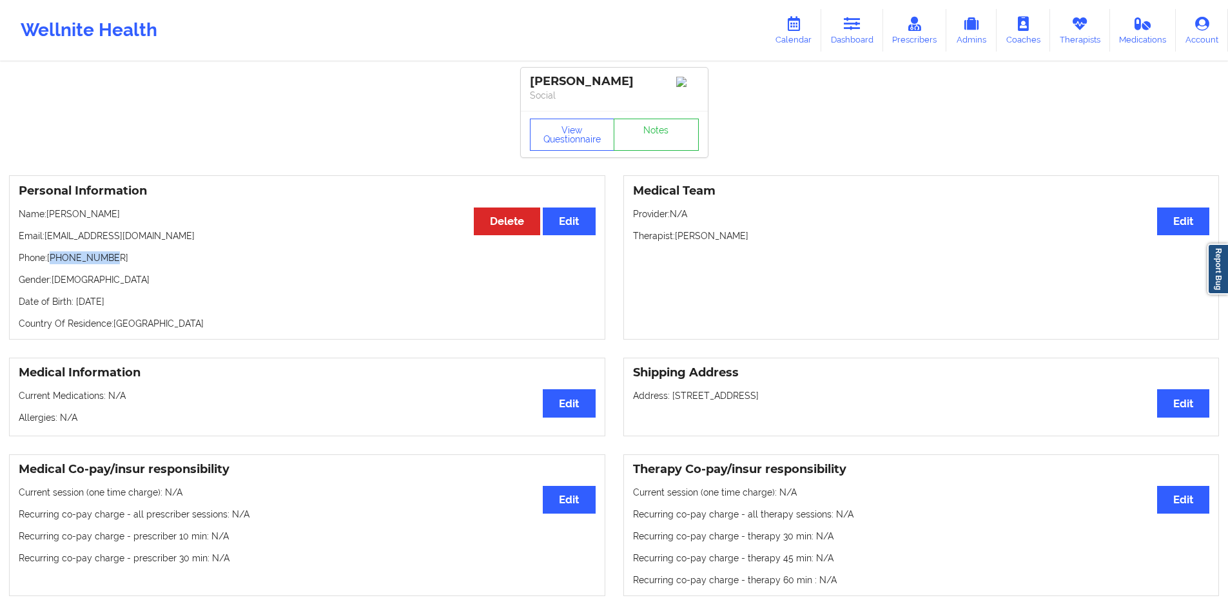
click at [66, 262] on p "Phone: +13059160006" at bounding box center [307, 257] width 577 height 13
click at [151, 304] on p "Date of Birth: 7th of November 2004" at bounding box center [307, 301] width 577 height 13
click at [97, 271] on div "Personal Information Edit Delete Name: Arianna Aragon Email: gariannaaragon@out…" at bounding box center [307, 257] width 596 height 164
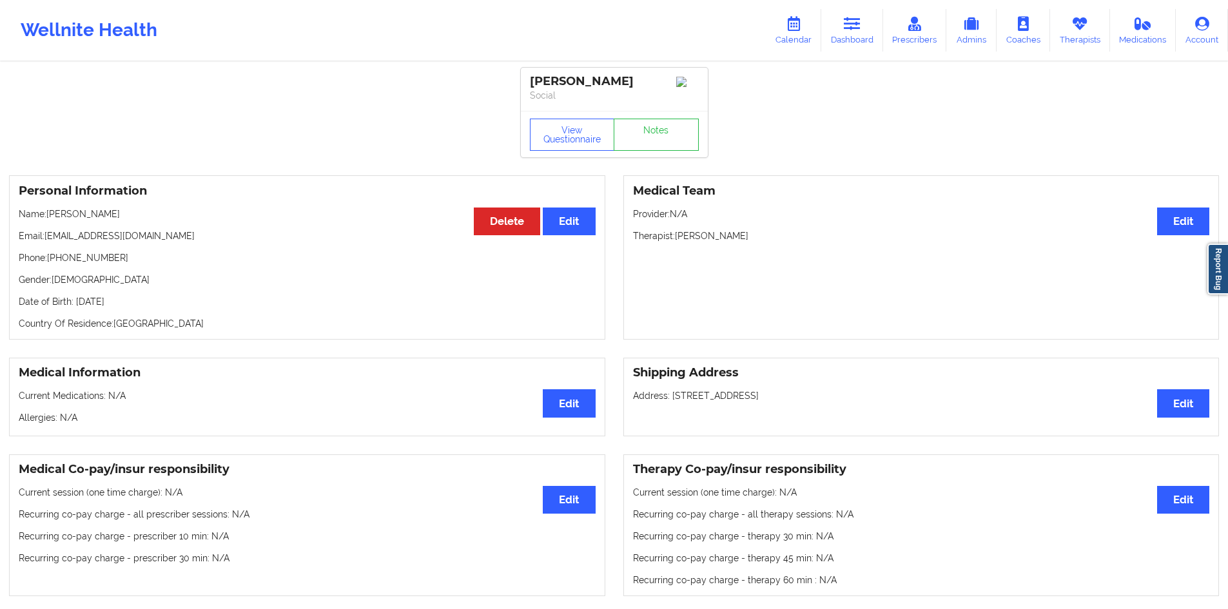
click at [97, 264] on p "Phone: +13059160006" at bounding box center [307, 257] width 577 height 13
click at [154, 242] on p "Email: gariannaaragon@outlook.com" at bounding box center [307, 235] width 577 height 13
click at [151, 240] on p "Email: gariannaaragon@outlook.com" at bounding box center [307, 235] width 577 height 13
click at [159, 238] on p "Email: gariannaaragon@outlook.com" at bounding box center [307, 235] width 577 height 13
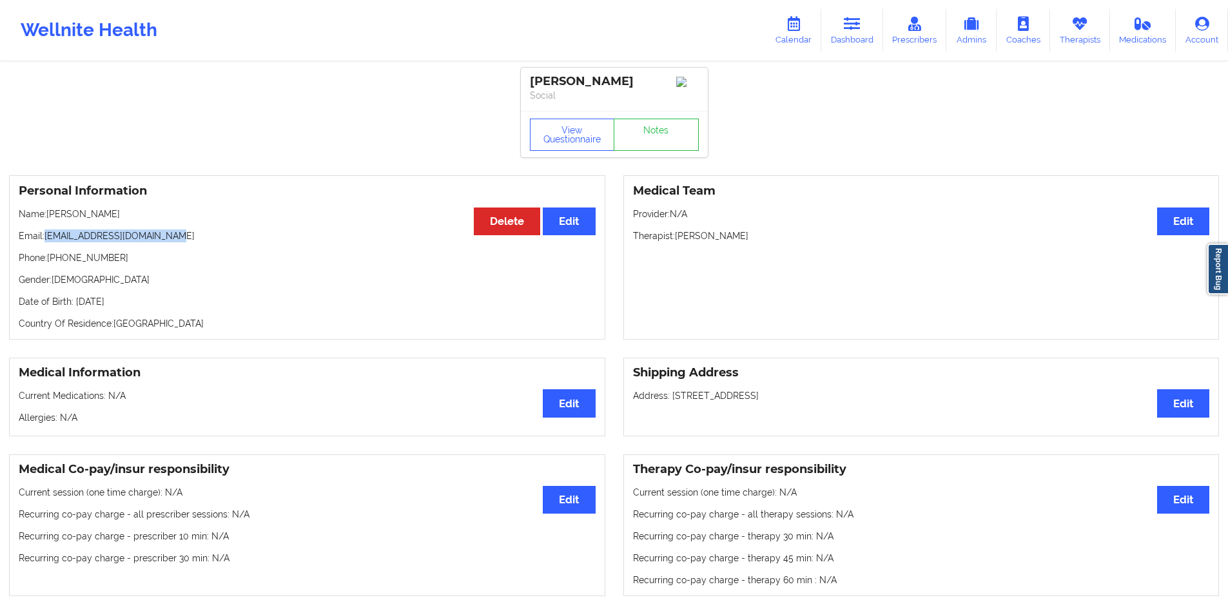
drag, startPoint x: 159, startPoint y: 238, endPoint x: 75, endPoint y: 238, distance: 84.4
click at [75, 238] on p "Email: gariannaaragon@outlook.com" at bounding box center [307, 235] width 577 height 13
click at [701, 32] on link "Dashboard" at bounding box center [852, 30] width 62 height 43
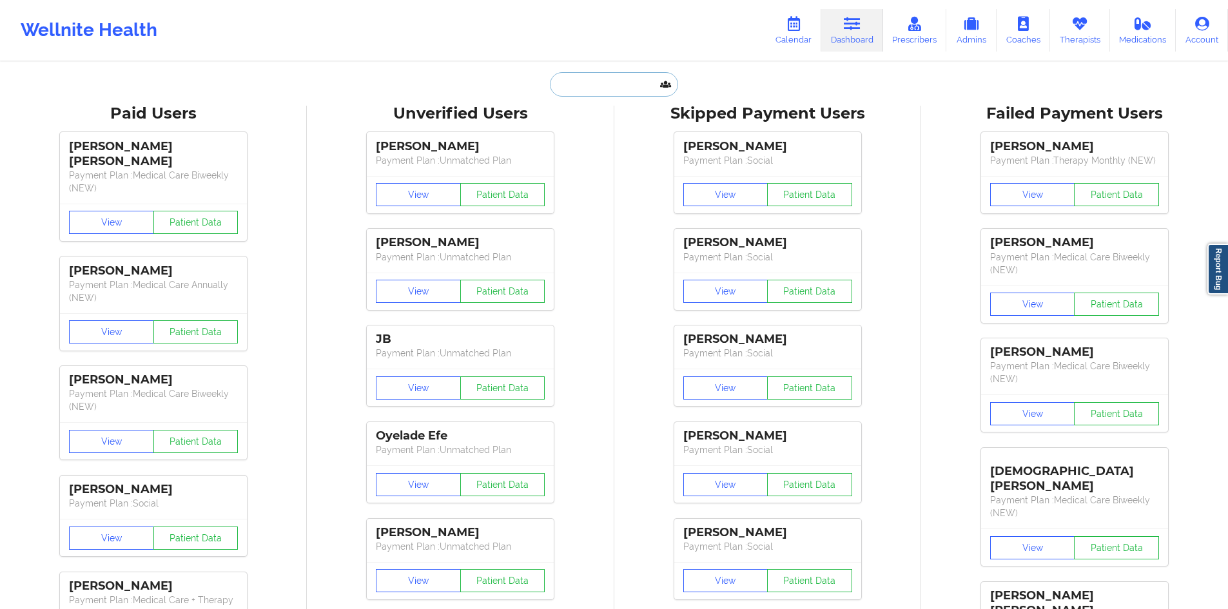
click at [614, 92] on input "text" at bounding box center [614, 84] width 128 height 24
paste input "[PERSON_NAME]"
type input "[PERSON_NAME]"
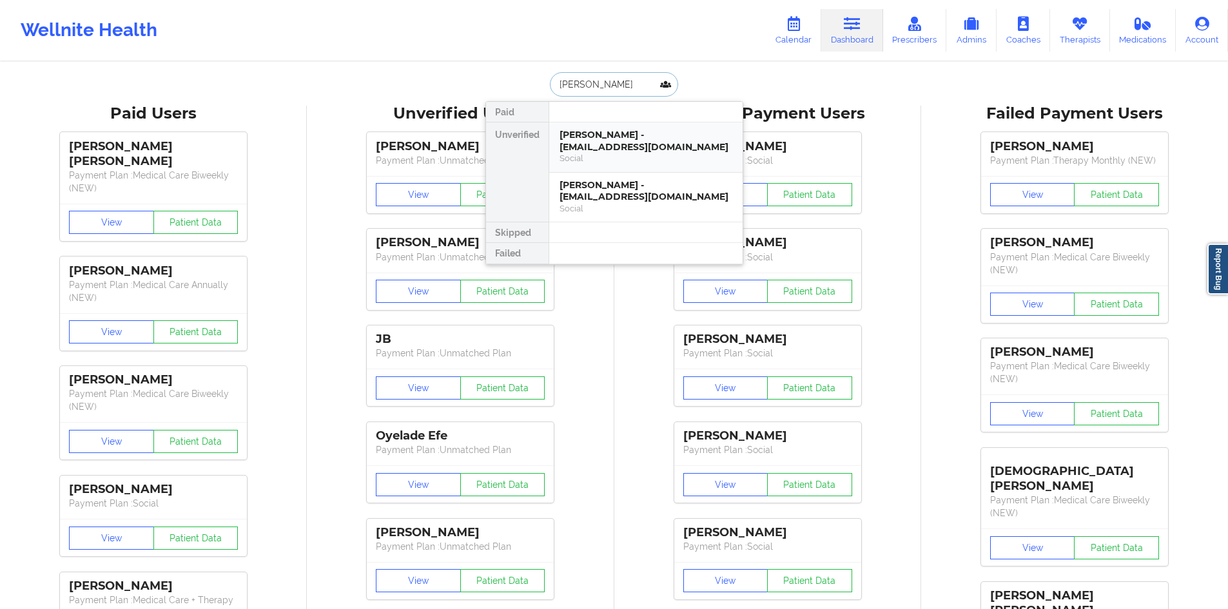
click at [632, 142] on div "[PERSON_NAME] - [EMAIL_ADDRESS][DOMAIN_NAME]" at bounding box center [645, 141] width 173 height 24
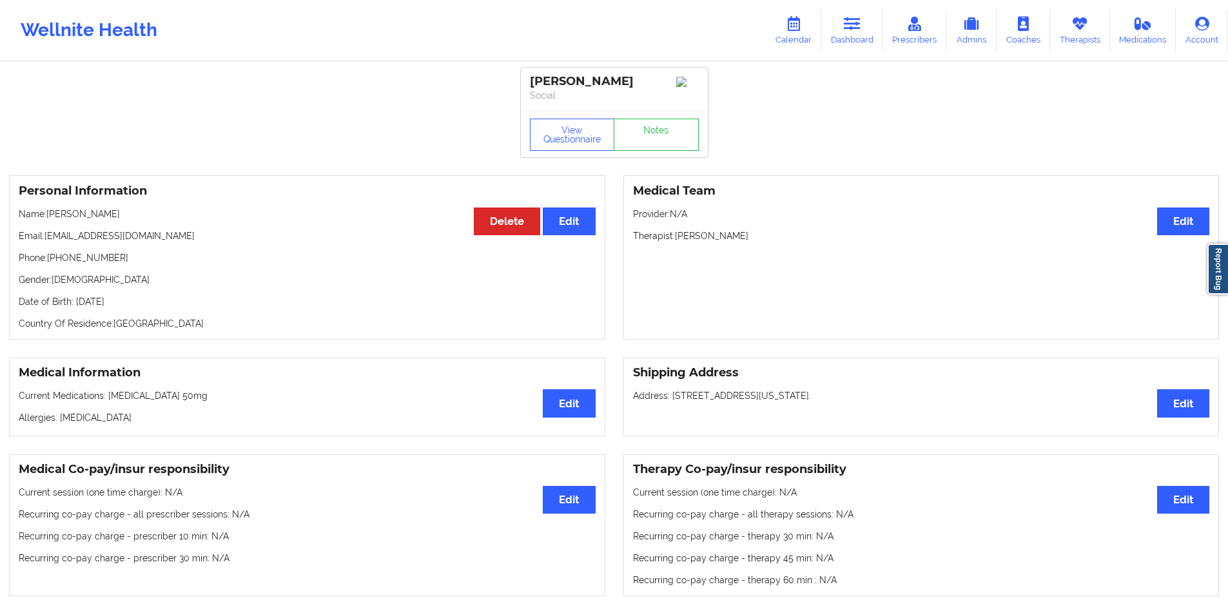
click at [84, 262] on p "Phone: +12168080993" at bounding box center [307, 257] width 577 height 13
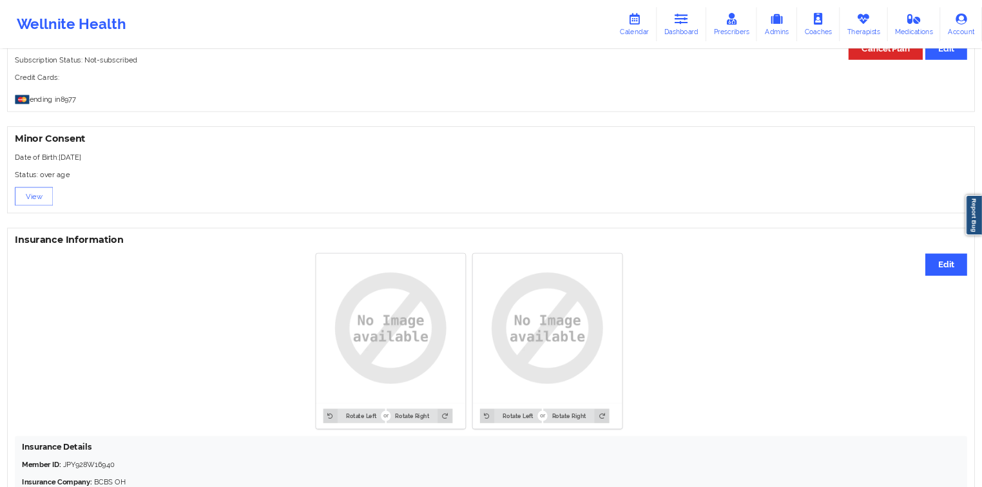
scroll to position [838, 0]
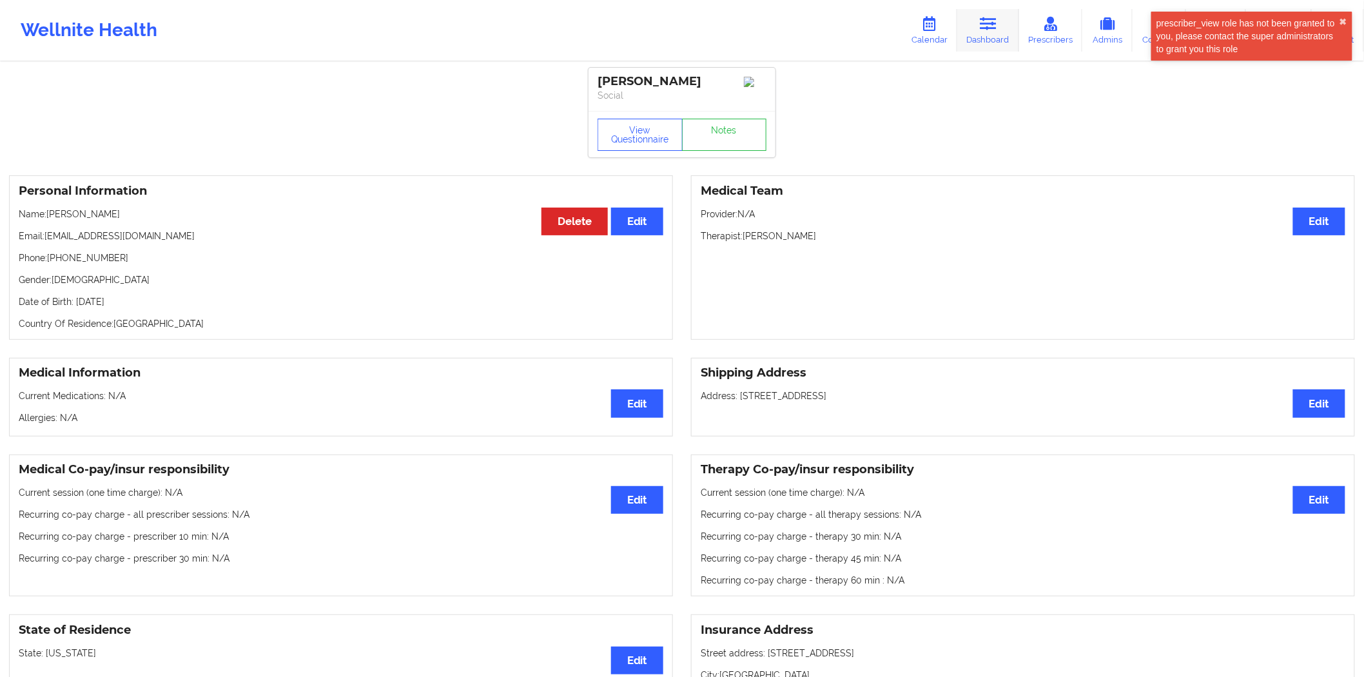
click at [981, 43] on link "Dashboard" at bounding box center [988, 30] width 62 height 43
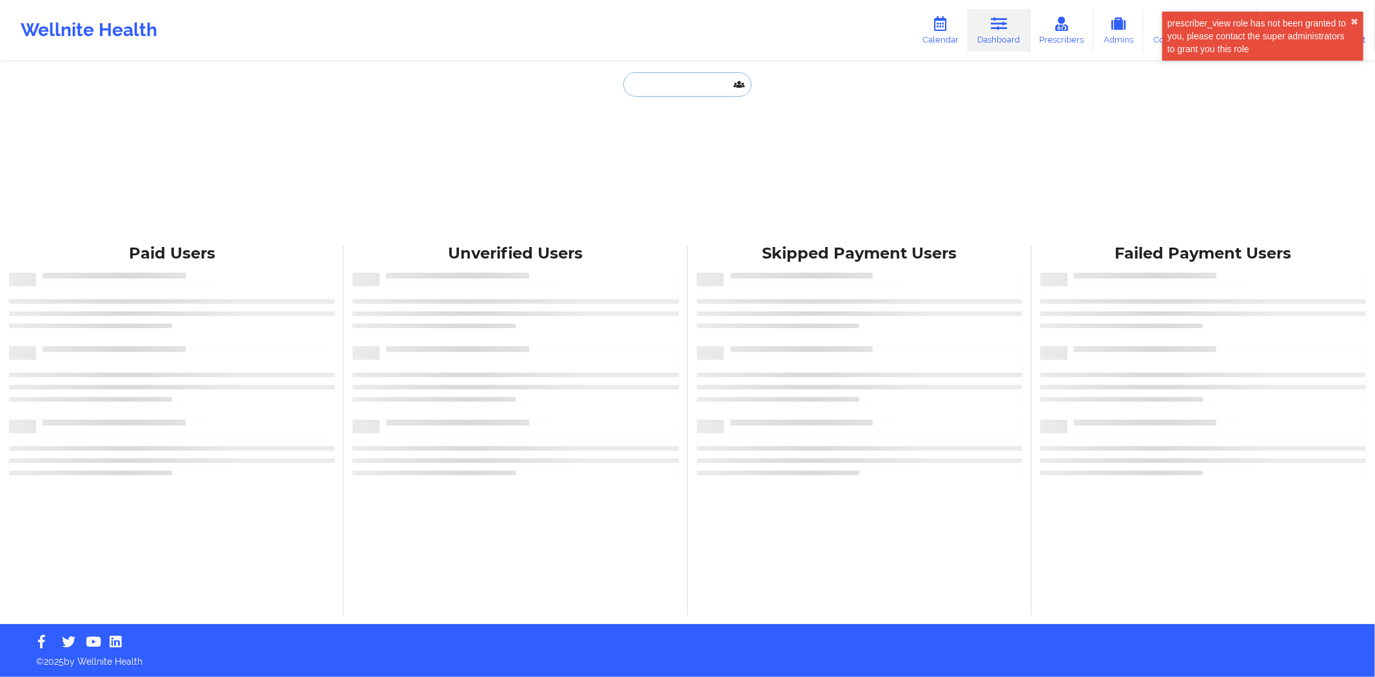
click at [718, 82] on input "text" at bounding box center [687, 84] width 128 height 24
paste input "victor.j.aragon@gmail.com"
type input "victor.j.aragon@gmail.com"
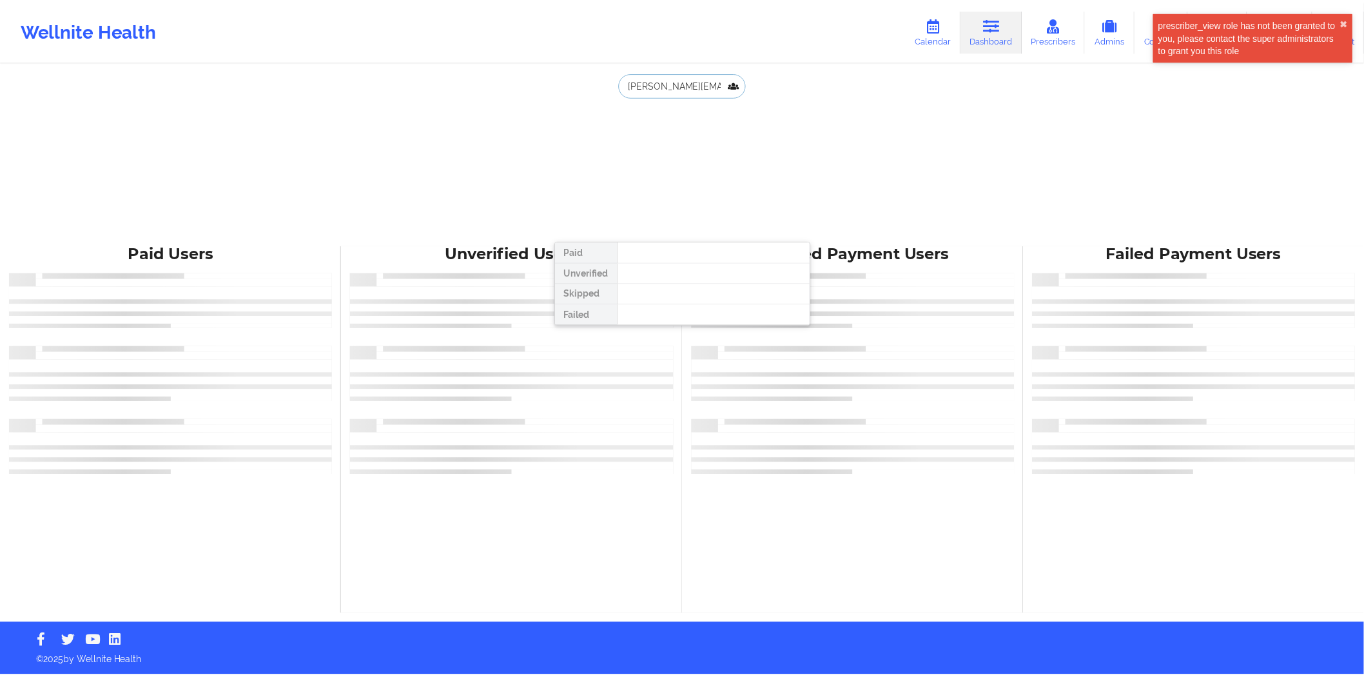
scroll to position [0, 8]
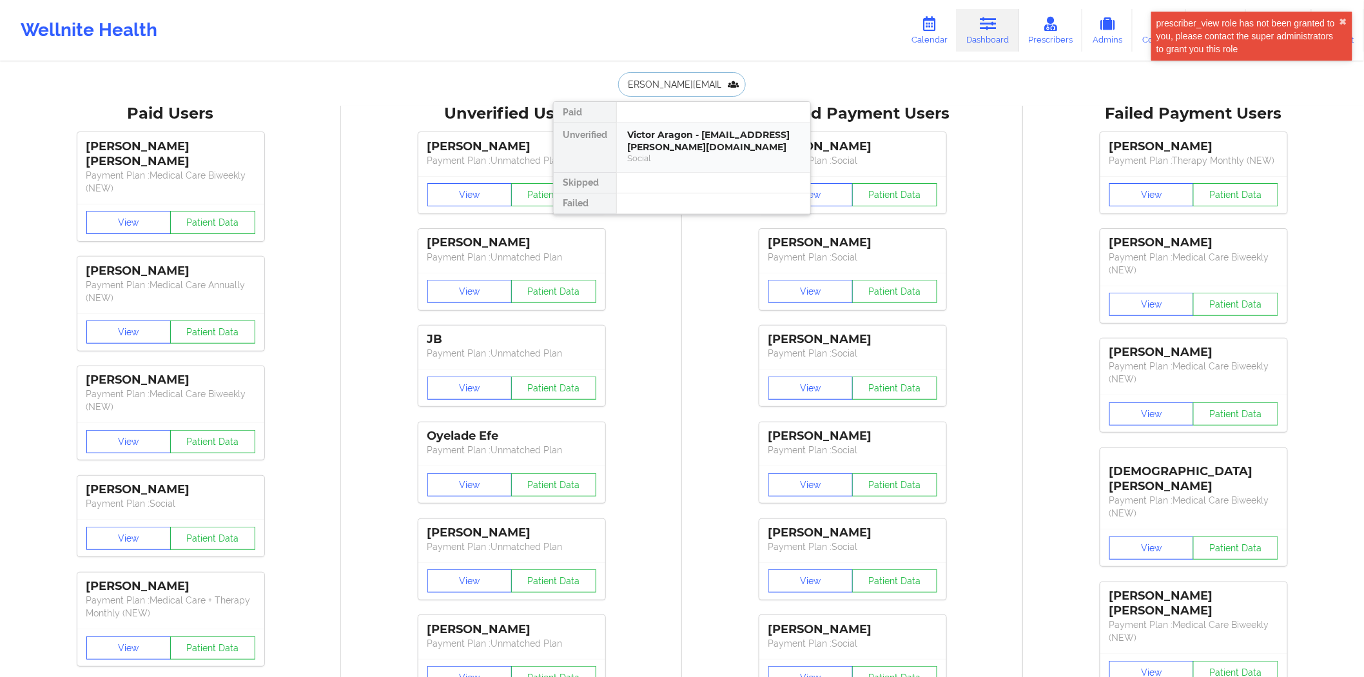
click at [686, 122] on div "Victor Aragon - victor.j.aragon@gmail.com Social" at bounding box center [713, 147] width 193 height 50
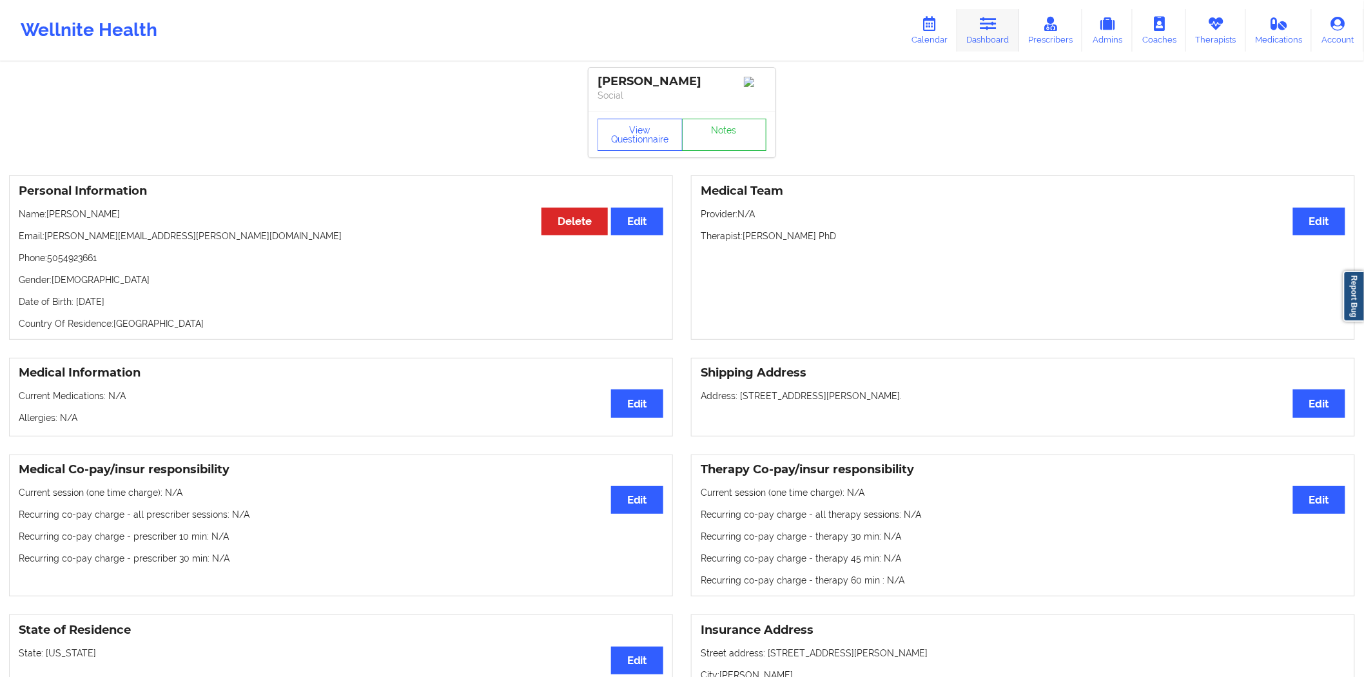
click at [969, 27] on link "Dashboard" at bounding box center [988, 30] width 62 height 43
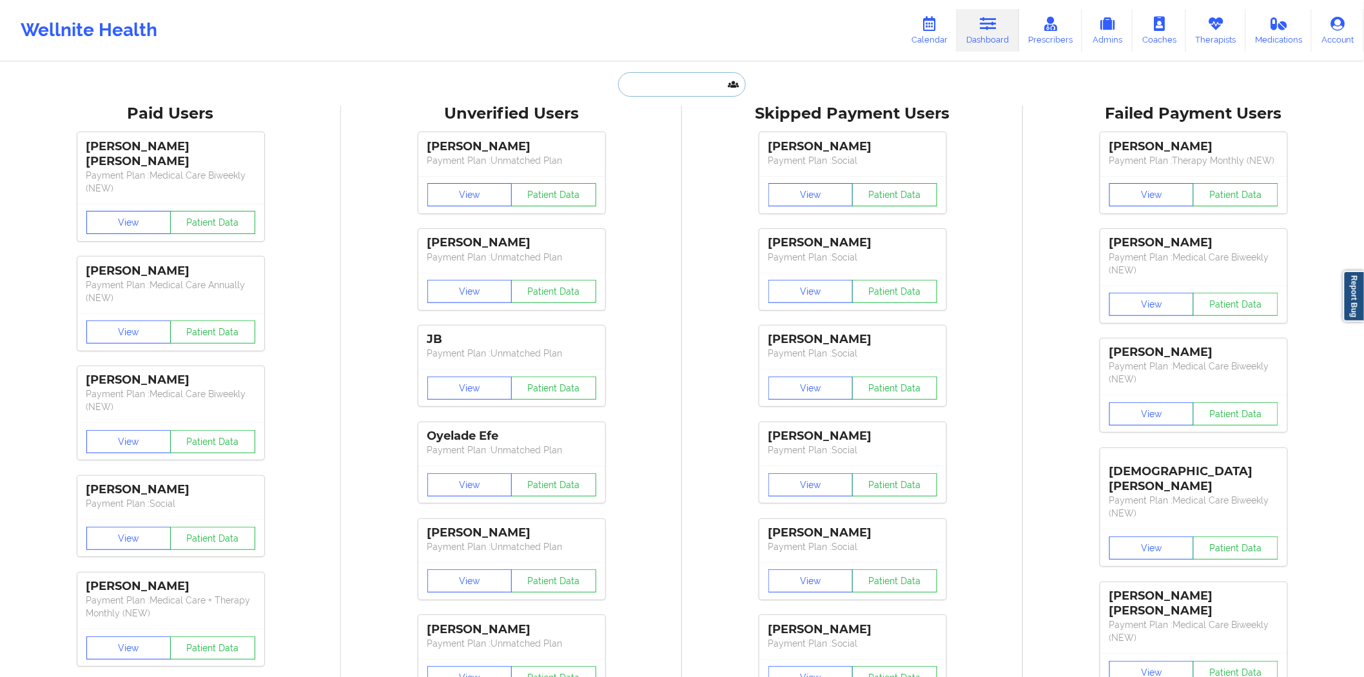
click at [659, 91] on input "text" at bounding box center [682, 84] width 128 height 24
paste input "Guillermo Alain Aragon"
click at [686, 85] on input "Guillermo Alain Aragon" at bounding box center [682, 84] width 128 height 24
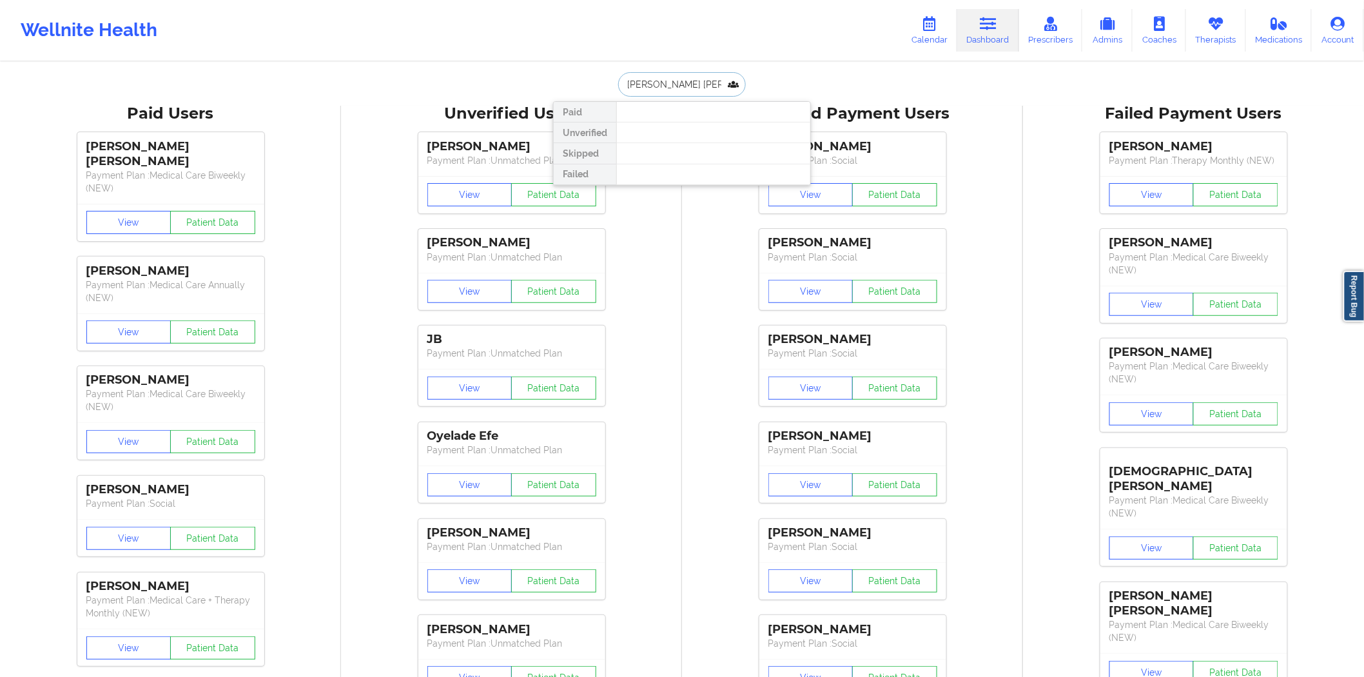
click at [686, 85] on input "Guillermo Alain Aragon" at bounding box center [682, 84] width 128 height 24
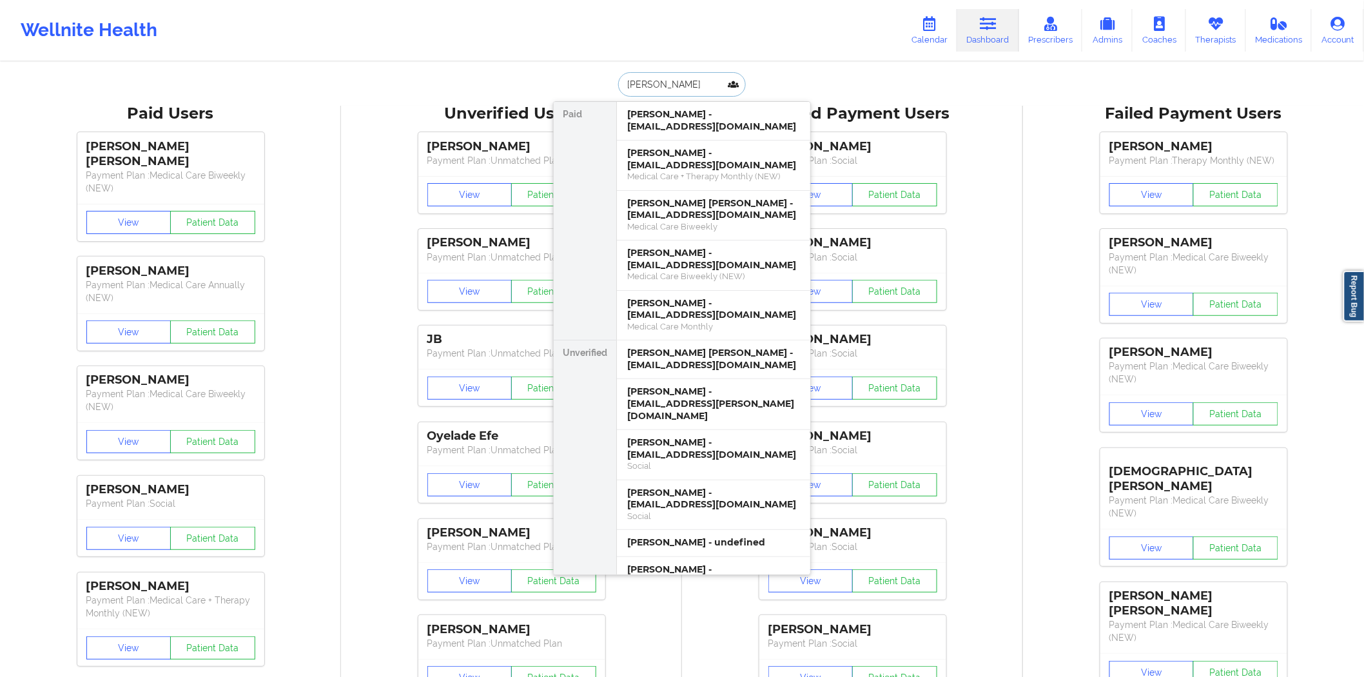
paste input "Aragon"
type input "victor Aragon"
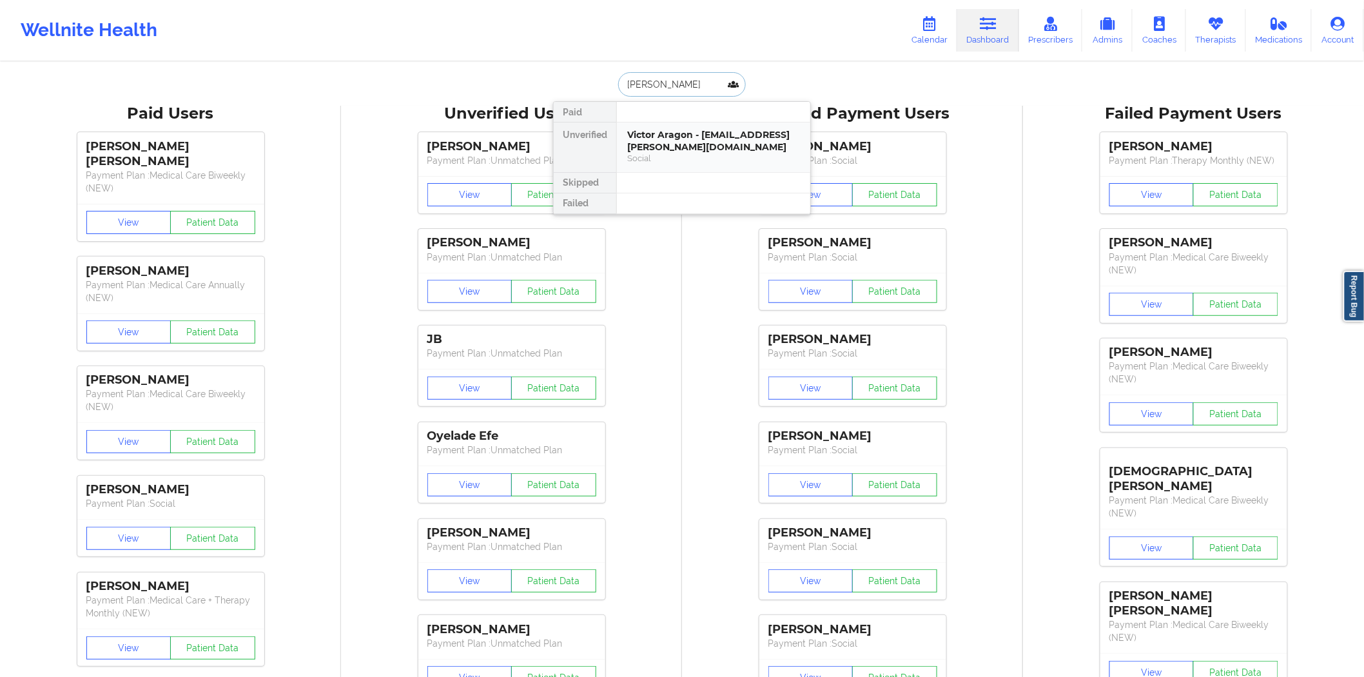
click at [664, 133] on div "Victor Aragon - victor.j.aragon@gmail.com" at bounding box center [713, 141] width 173 height 24
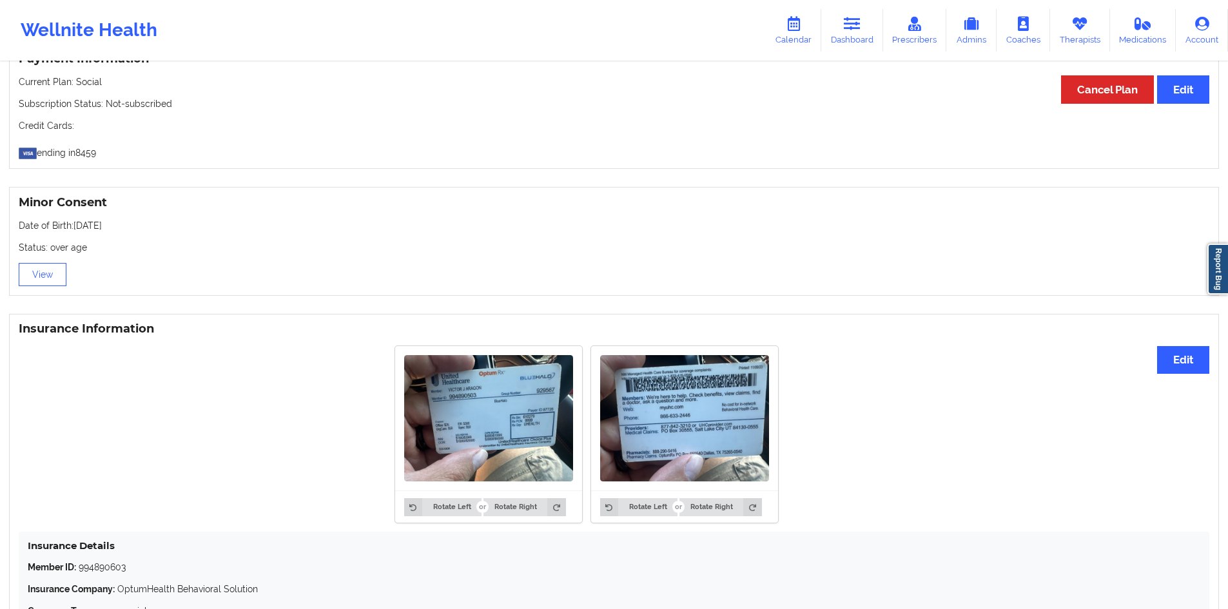
scroll to position [838, 0]
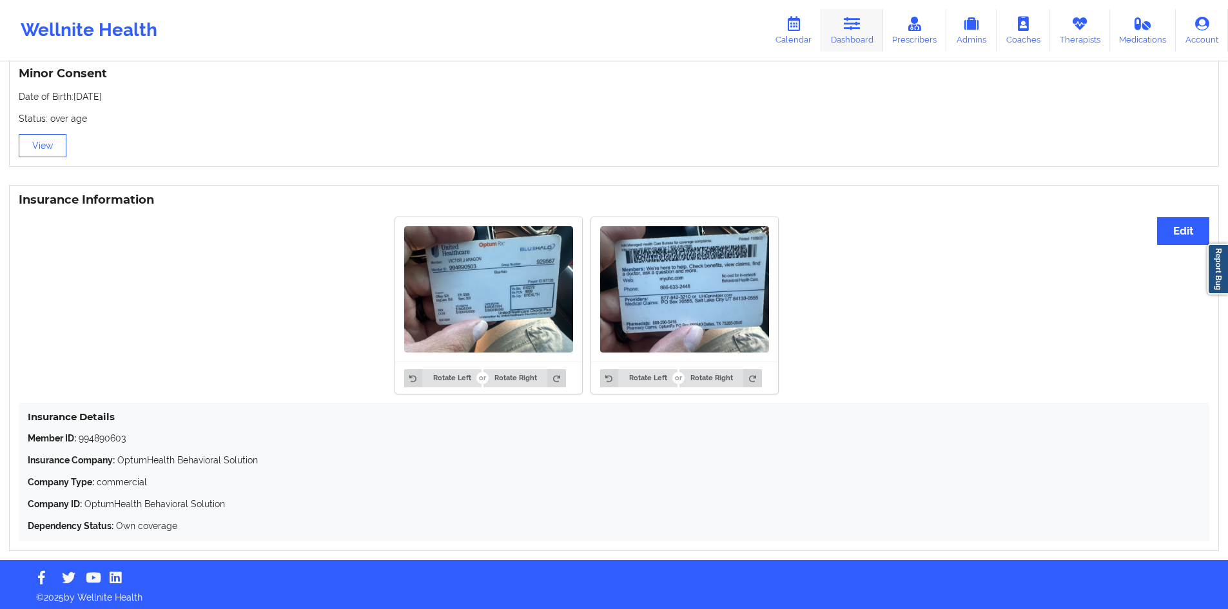
click at [862, 35] on link "Dashboard" at bounding box center [852, 30] width 62 height 43
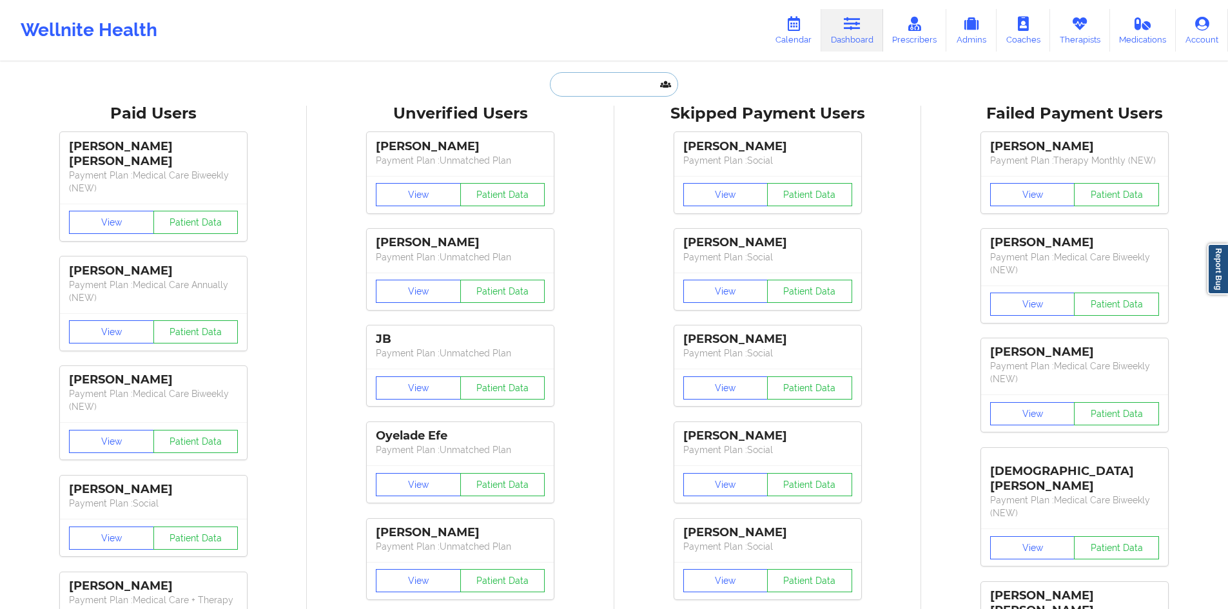
click at [595, 90] on input "text" at bounding box center [614, 84] width 128 height 24
paste input "[PERSON_NAME]"
type input "[PERSON_NAME]"
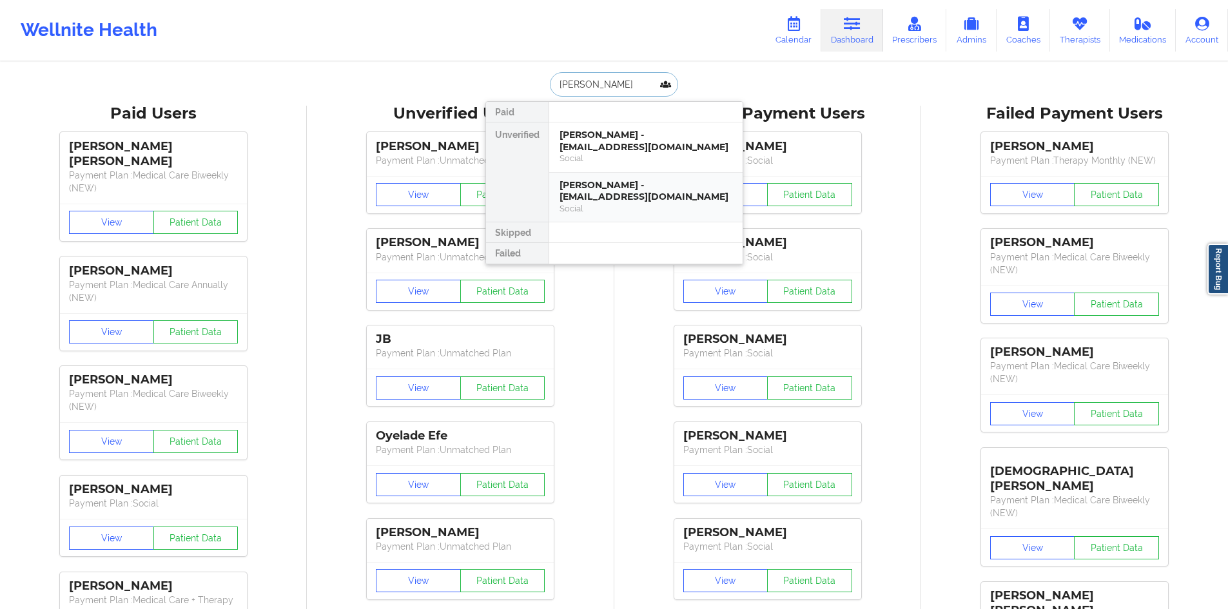
click at [654, 189] on div "[PERSON_NAME] - [EMAIL_ADDRESS][DOMAIN_NAME]" at bounding box center [645, 191] width 173 height 24
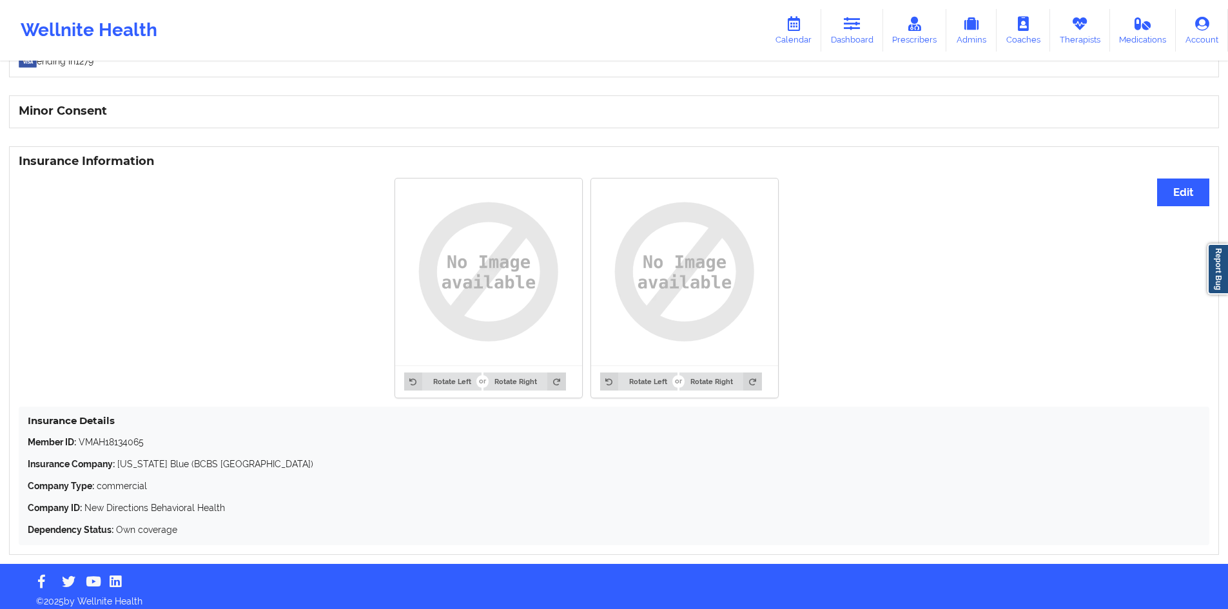
scroll to position [812, 0]
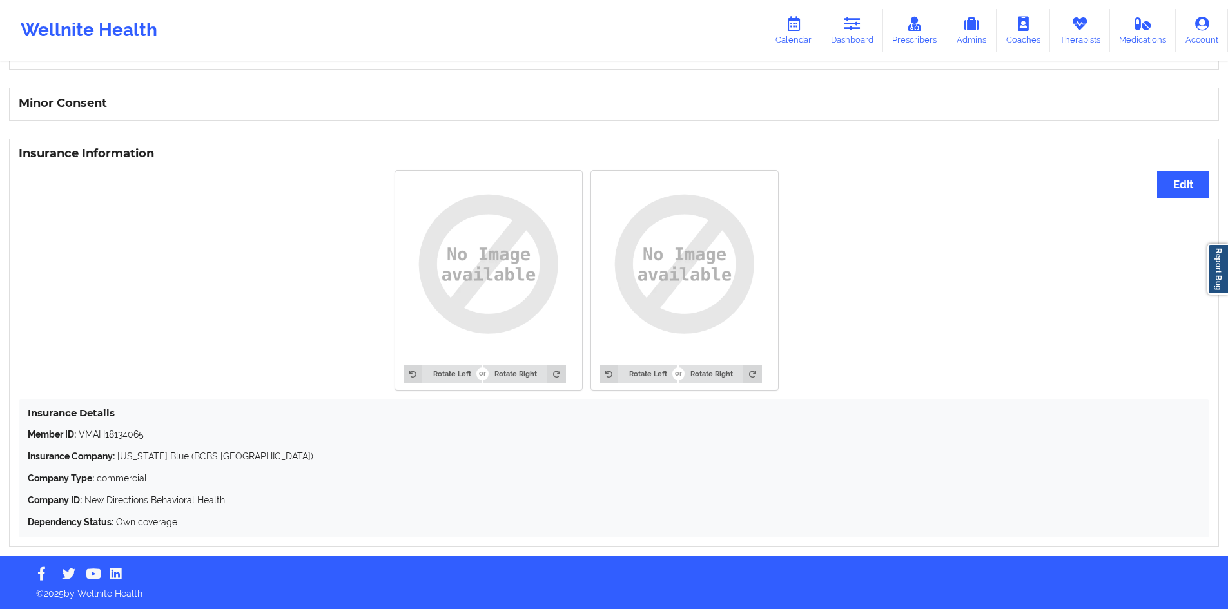
click at [141, 432] on p "Member ID: VMAH18134065" at bounding box center [614, 434] width 1172 height 13
copy p "VMAH18134065"
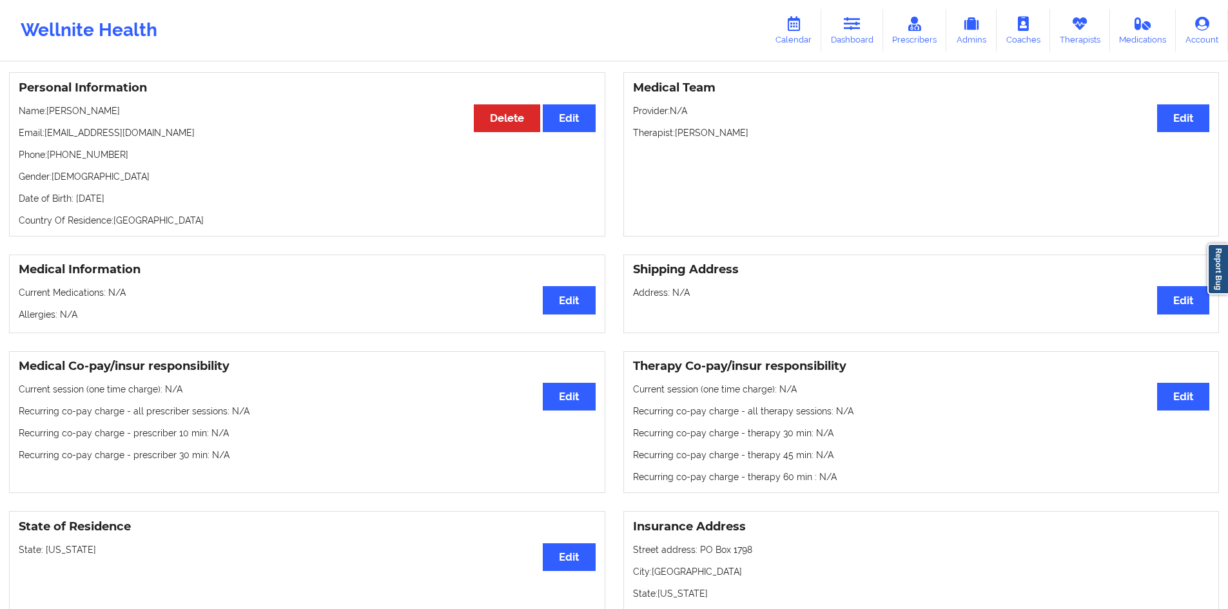
scroll to position [0, 0]
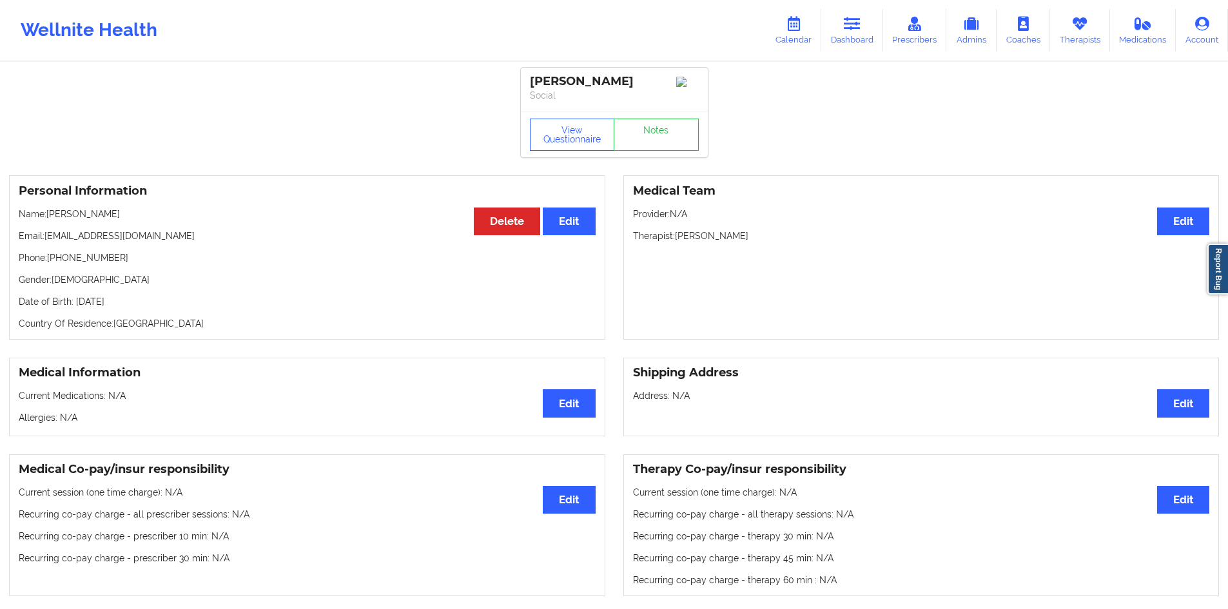
click at [151, 240] on p "Email: alisia598@bellsouth.net" at bounding box center [307, 235] width 577 height 13
drag, startPoint x: 144, startPoint y: 238, endPoint x: 47, endPoint y: 238, distance: 96.7
click at [47, 238] on p "Email: alisia598@bellsouth.net" at bounding box center [307, 235] width 577 height 13
copy p "alisia598@bellsouth.net"
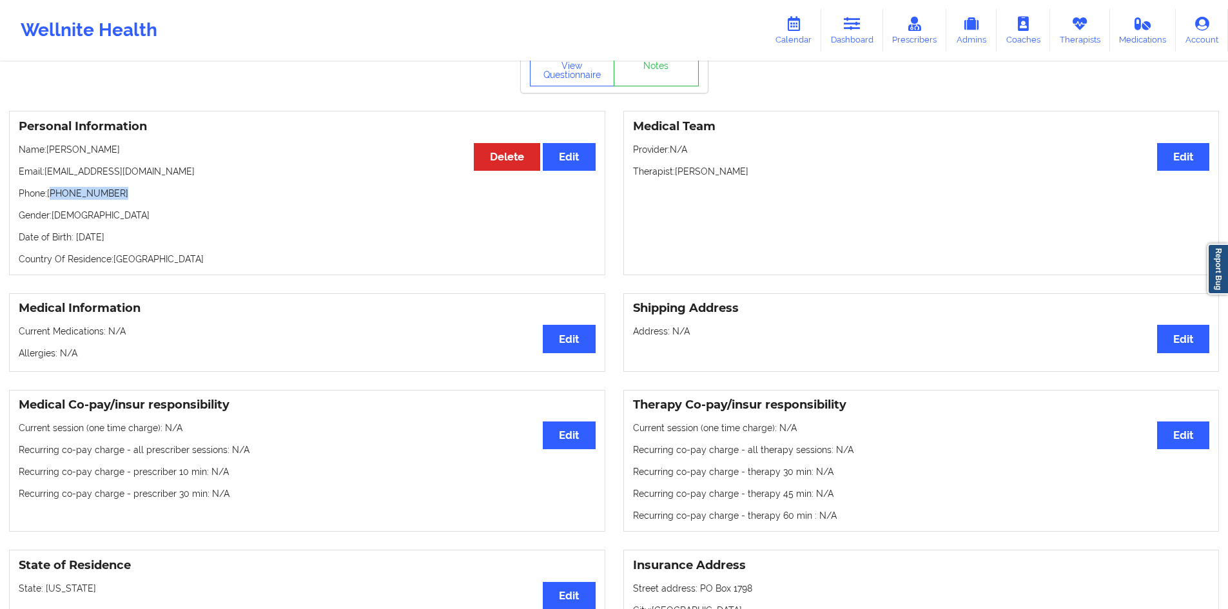
drag, startPoint x: 119, startPoint y: 197, endPoint x: 54, endPoint y: 197, distance: 64.4
click at [54, 197] on p "Phone: +1904-309-1349" at bounding box center [307, 193] width 577 height 13
copy p "1904-309-1349"
drag, startPoint x: 134, startPoint y: 173, endPoint x: 79, endPoint y: 175, distance: 55.5
click at [79, 175] on p "Email: alisia598@bellsouth.net" at bounding box center [307, 171] width 577 height 13
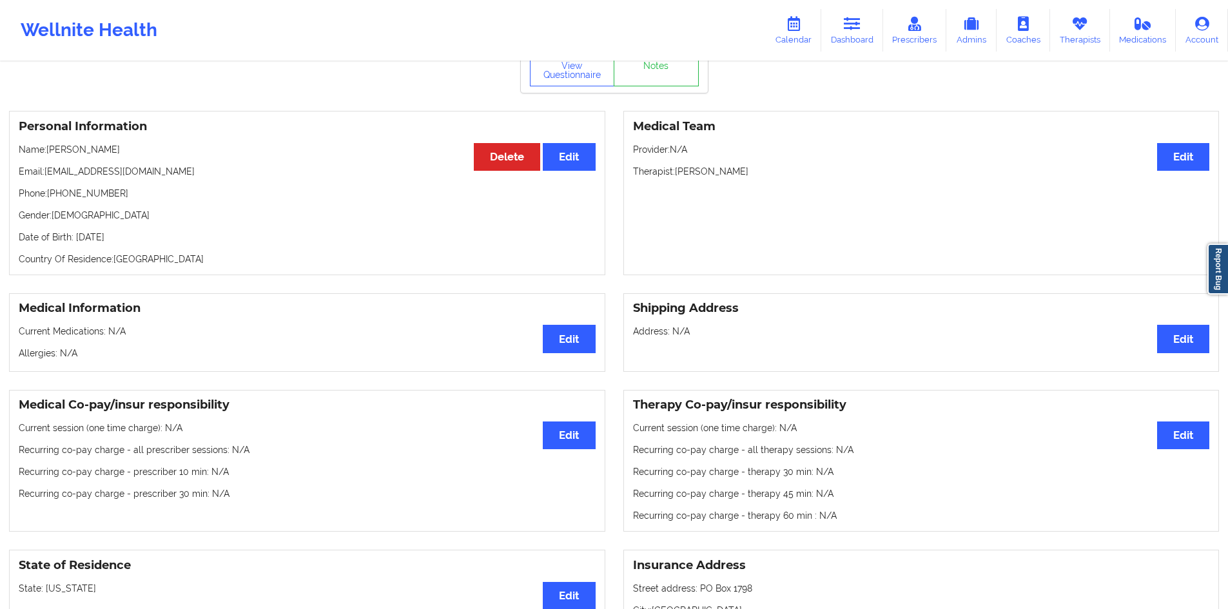
click at [64, 174] on p "Email: alisia598@bellsouth.net" at bounding box center [307, 171] width 577 height 13
drag, startPoint x: 64, startPoint y: 174, endPoint x: 135, endPoint y: 180, distance: 71.2
click at [135, 178] on p "Email: alisia598@bellsouth.net" at bounding box center [307, 171] width 577 height 13
copy p "alisia598@bellsouth.net"
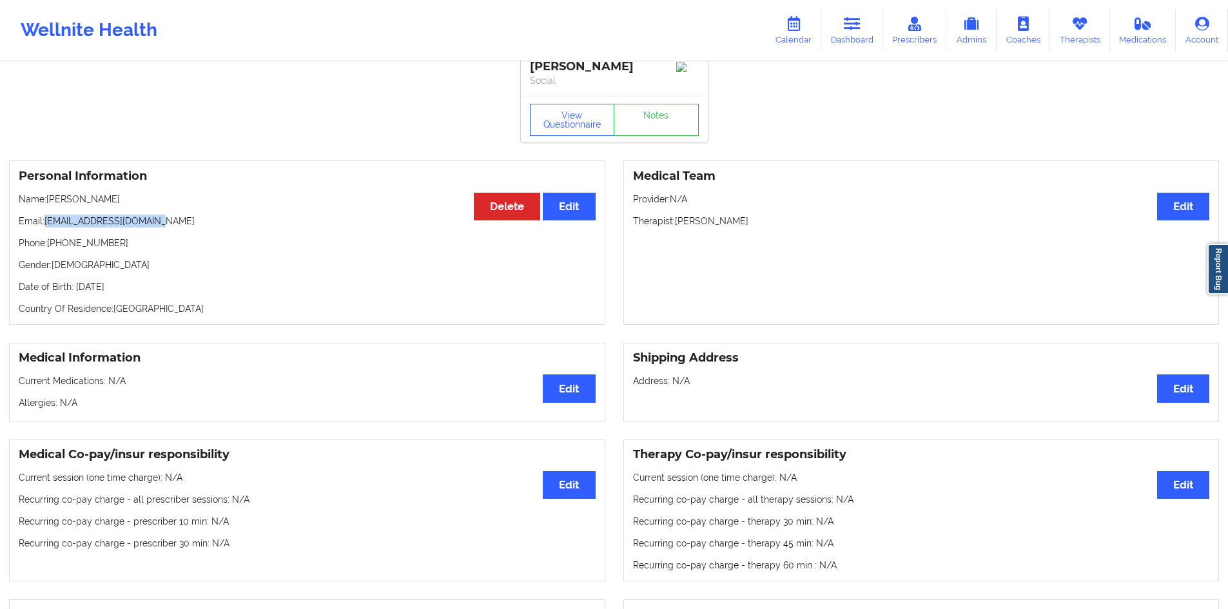
scroll to position [0, 0]
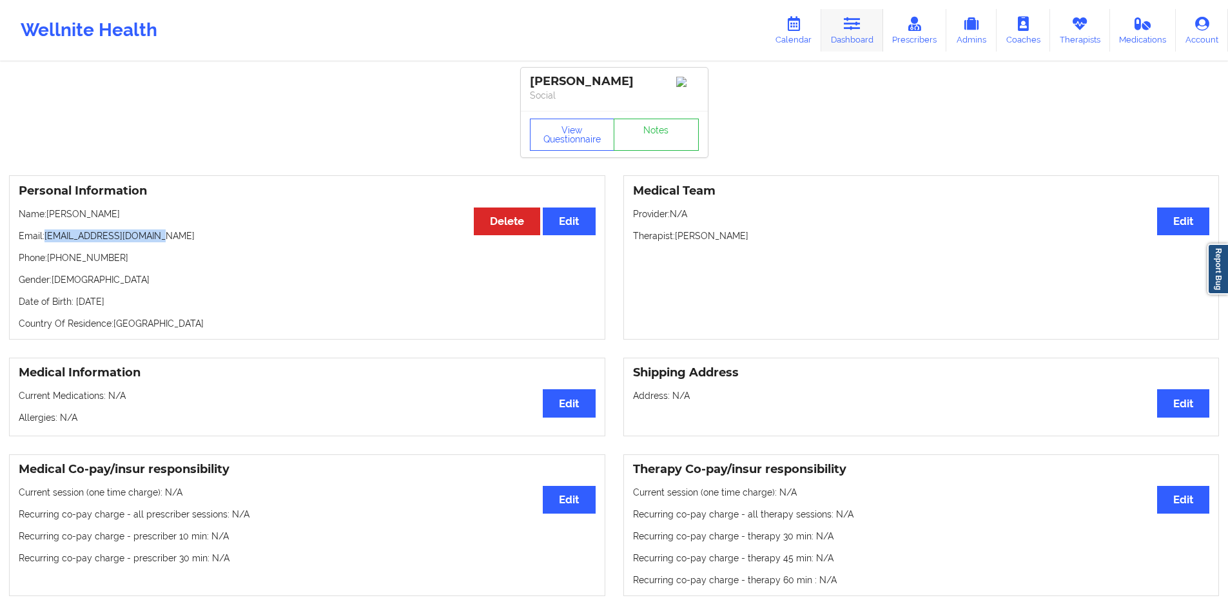
click at [840, 37] on link "Dashboard" at bounding box center [852, 30] width 62 height 43
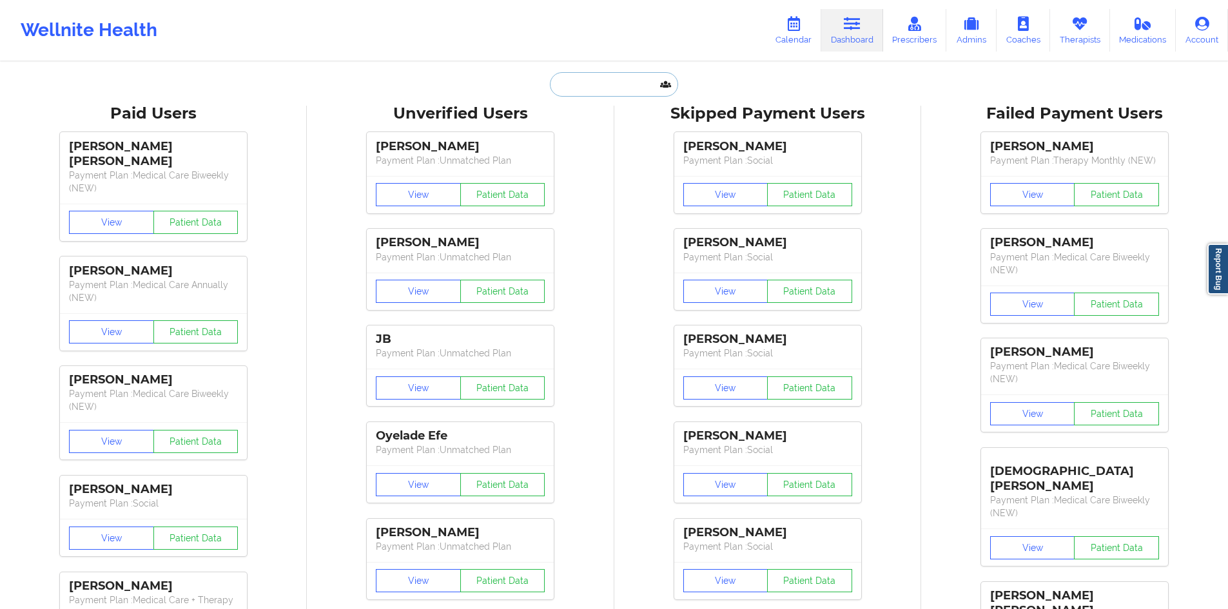
click at [621, 93] on input "text" at bounding box center [614, 84] width 128 height 24
paste input "Victor"
drag, startPoint x: 588, startPoint y: 87, endPoint x: 647, endPoint y: 93, distance: 59.0
click at [647, 93] on input "Victor" at bounding box center [614, 84] width 128 height 24
type input "Victor AR"
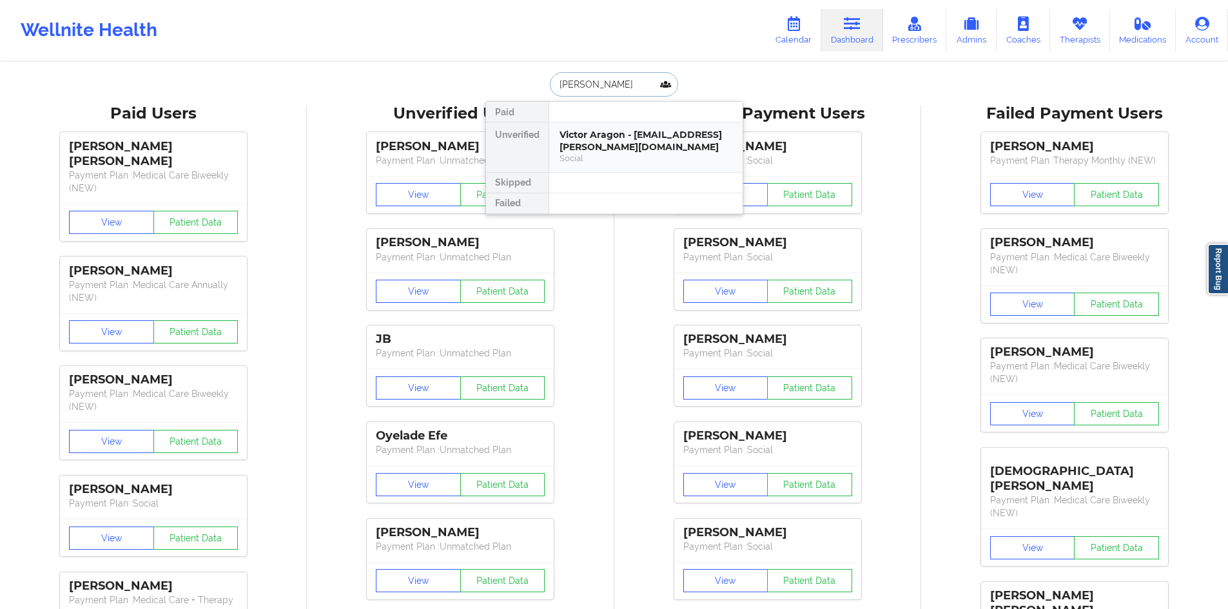
click at [602, 147] on div "Victor Aragon - victor.j.aragon@gmail.com" at bounding box center [645, 141] width 173 height 24
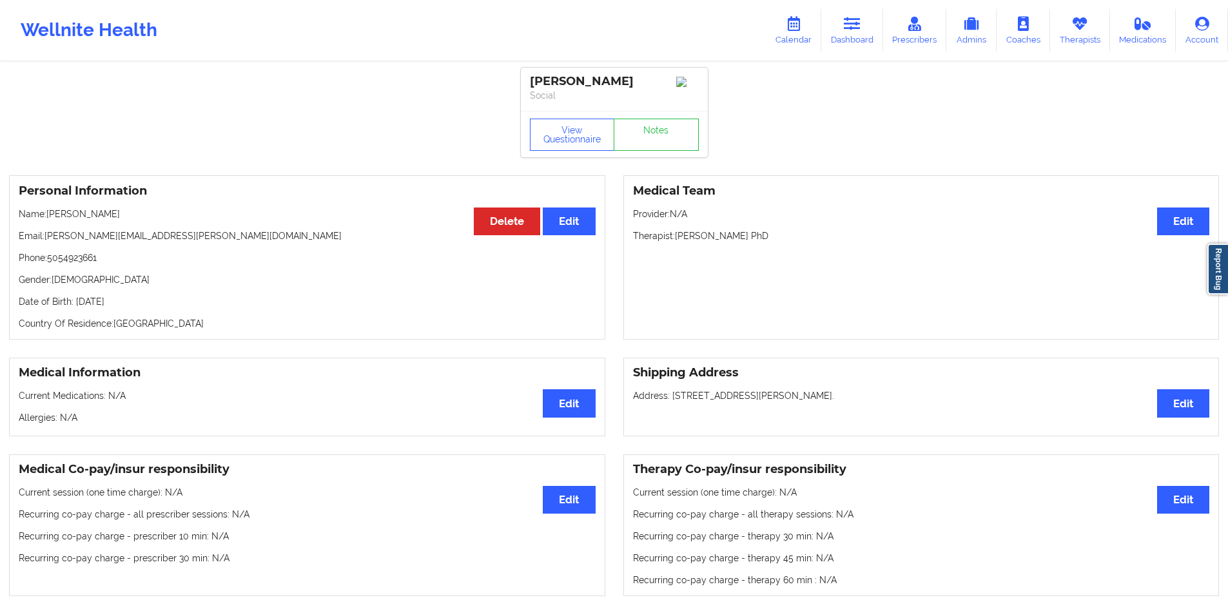
click at [151, 242] on p "Email: victor.j.aragon@gmail.com" at bounding box center [307, 235] width 577 height 13
drag, startPoint x: 151, startPoint y: 243, endPoint x: 65, endPoint y: 239, distance: 85.8
click at [65, 239] on p "Email: victor.j.aragon@gmail.com" at bounding box center [307, 235] width 577 height 13
copy p "victor.j.aragon@gmail.com"
click at [94, 263] on p "Phone: 5054923661" at bounding box center [307, 257] width 577 height 13
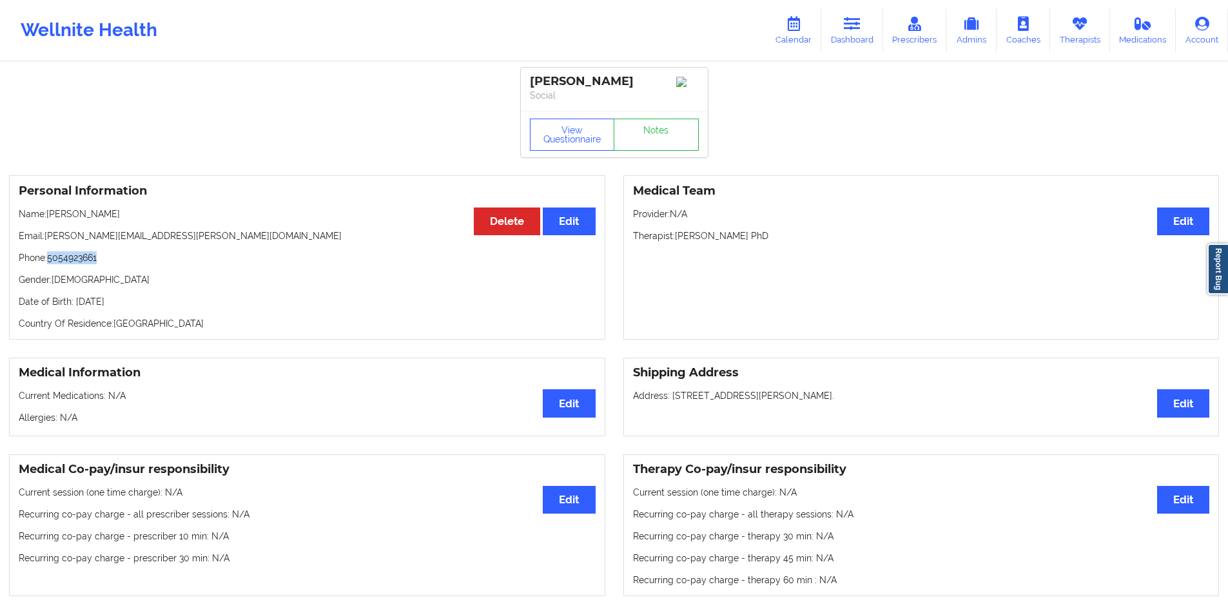
click at [94, 263] on p "Phone: 5054923661" at bounding box center [307, 257] width 577 height 13
click at [99, 226] on div "Personal Information Edit Delete Name: Victor Aragon Email: victor.j.aragon@gma…" at bounding box center [307, 257] width 596 height 164
click at [99, 220] on p "Name: Victor Aragon" at bounding box center [307, 214] width 577 height 13
drag, startPoint x: 99, startPoint y: 220, endPoint x: 58, endPoint y: 220, distance: 41.2
click at [58, 220] on p "Name: Victor Aragon" at bounding box center [307, 214] width 577 height 13
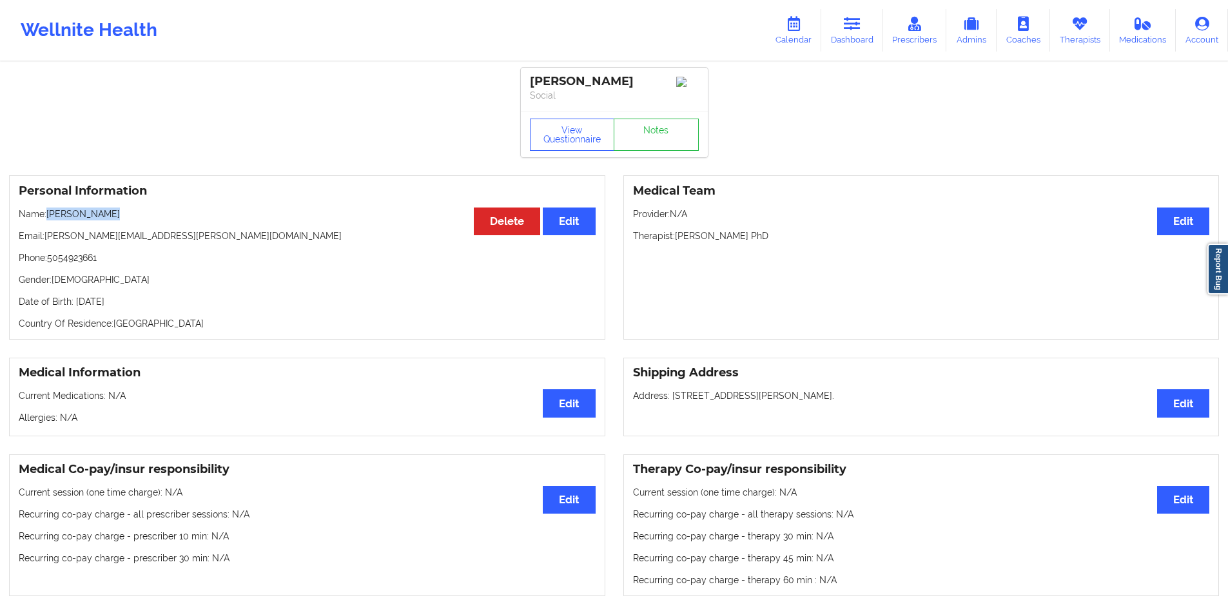
copy p "Victor Aragon"
click at [77, 262] on p "Phone: 5054923661" at bounding box center [307, 257] width 577 height 13
copy p "5054923661"
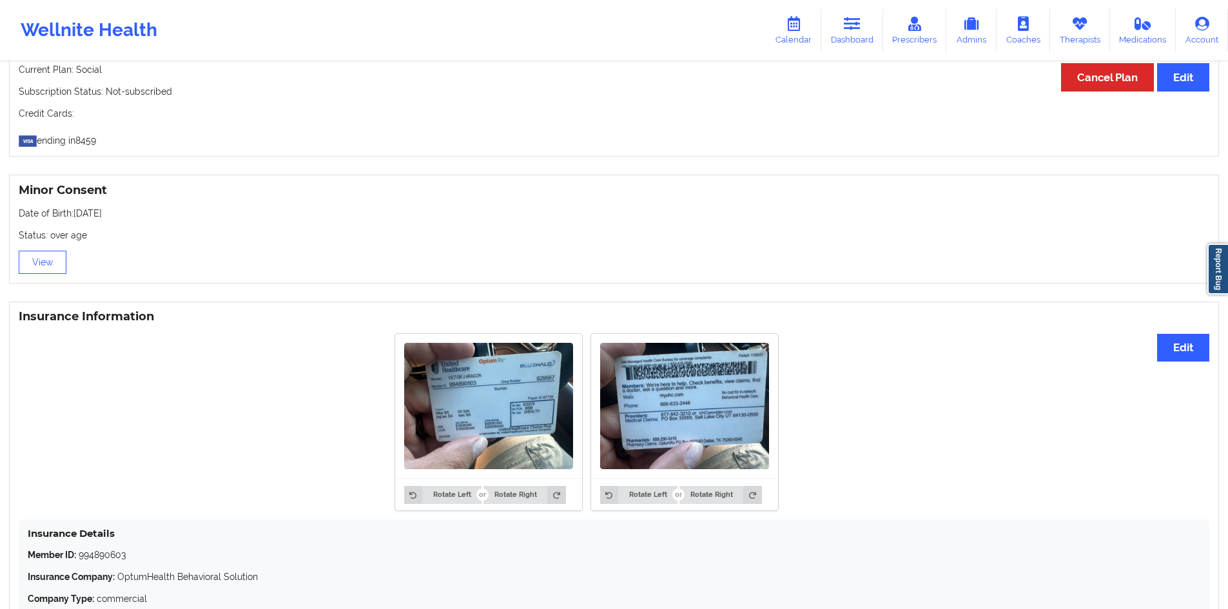
scroll to position [846, 0]
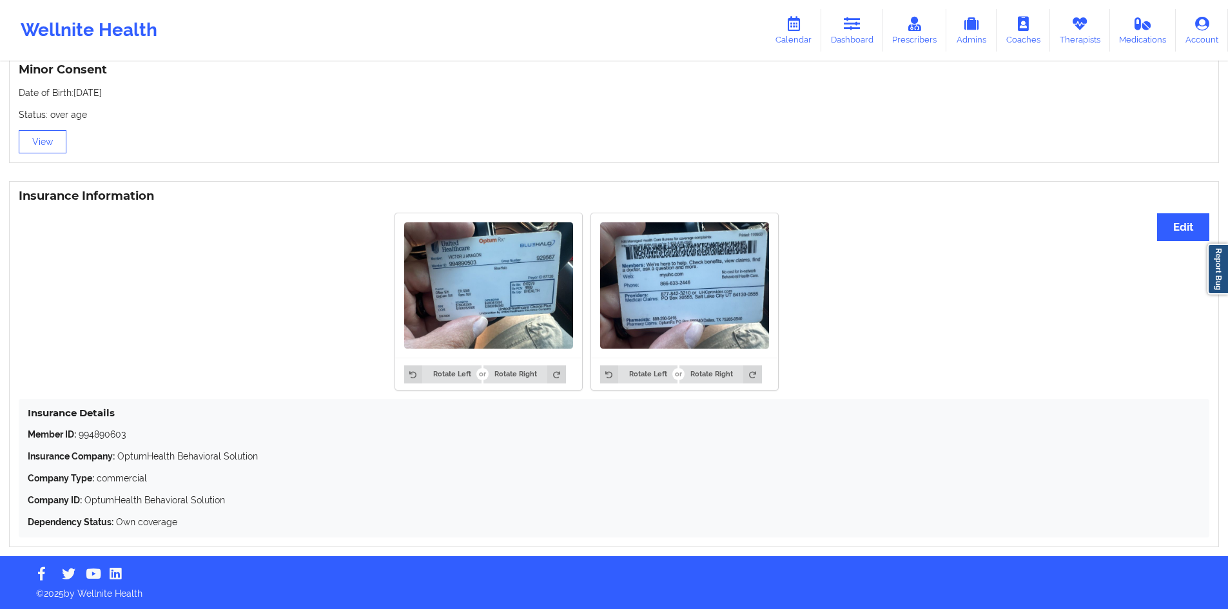
click at [108, 432] on p "Member ID: 994890603" at bounding box center [614, 434] width 1172 height 13
click at [108, 433] on p "Member ID: 994890603" at bounding box center [614, 434] width 1172 height 13
copy p "994890603"
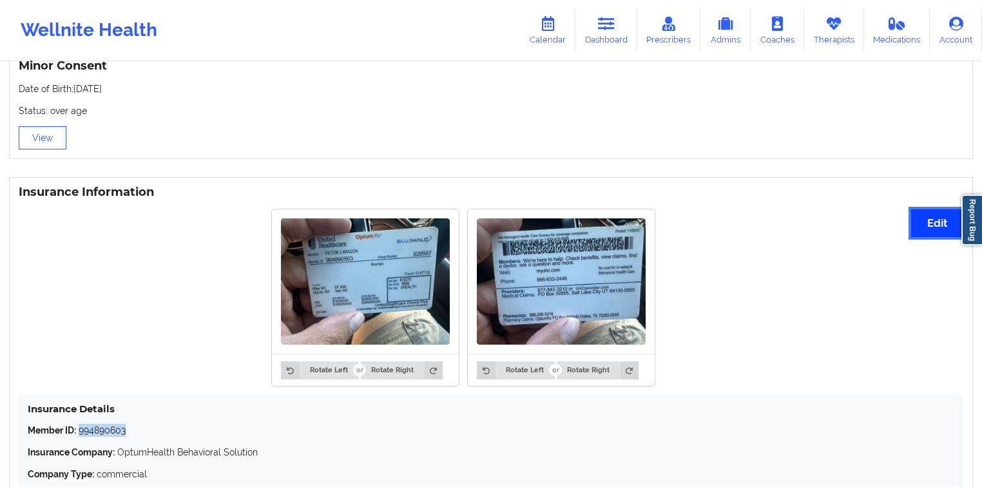
click at [923, 224] on button "Edit" at bounding box center [937, 223] width 52 height 28
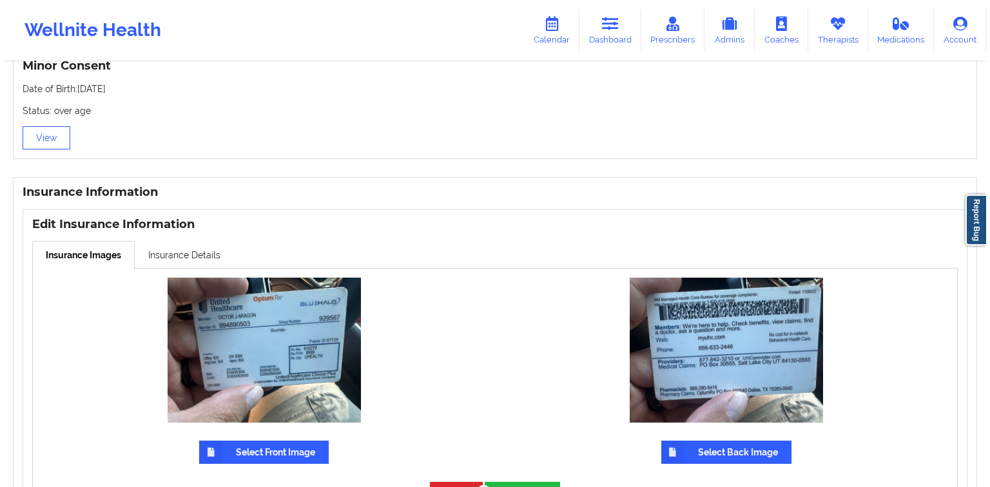
scroll to position [902, 0]
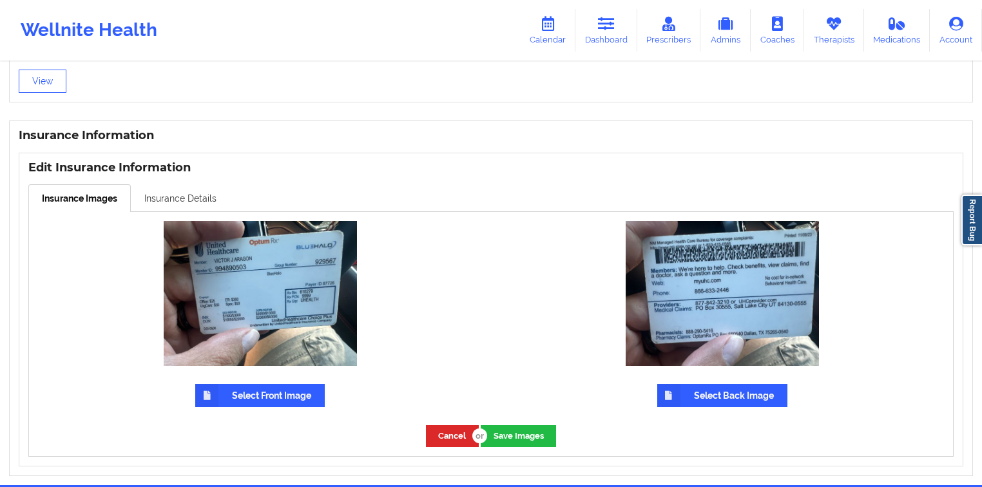
click at [217, 205] on link "Insurance Details" at bounding box center [180, 197] width 99 height 27
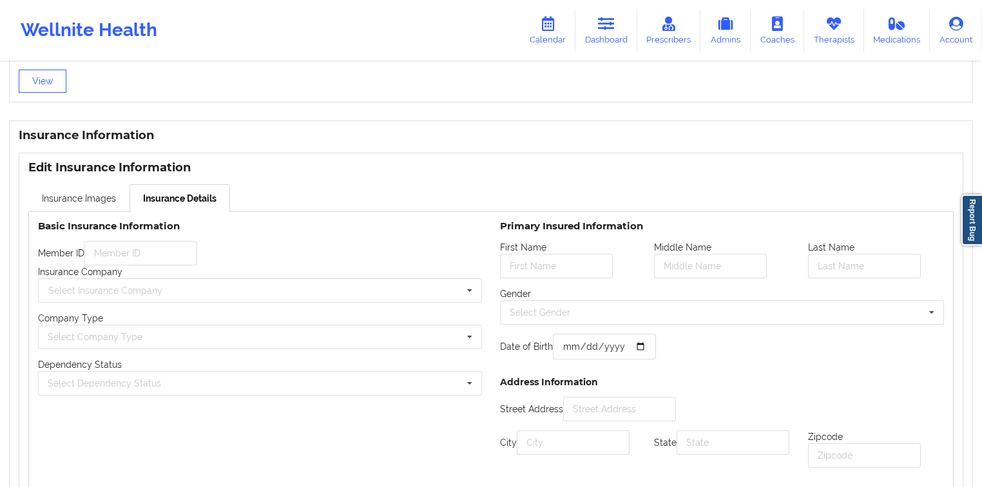
type input "994890603"
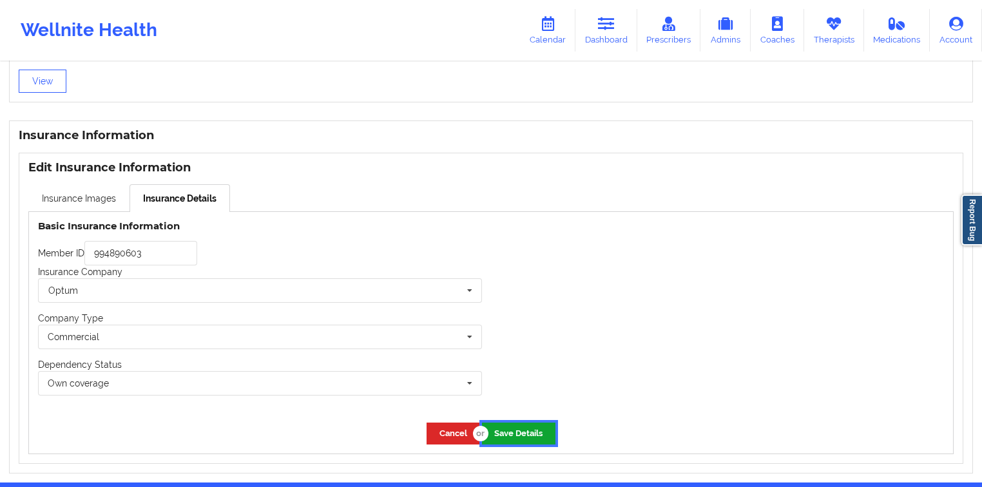
click at [537, 432] on button "Save Details" at bounding box center [518, 433] width 73 height 21
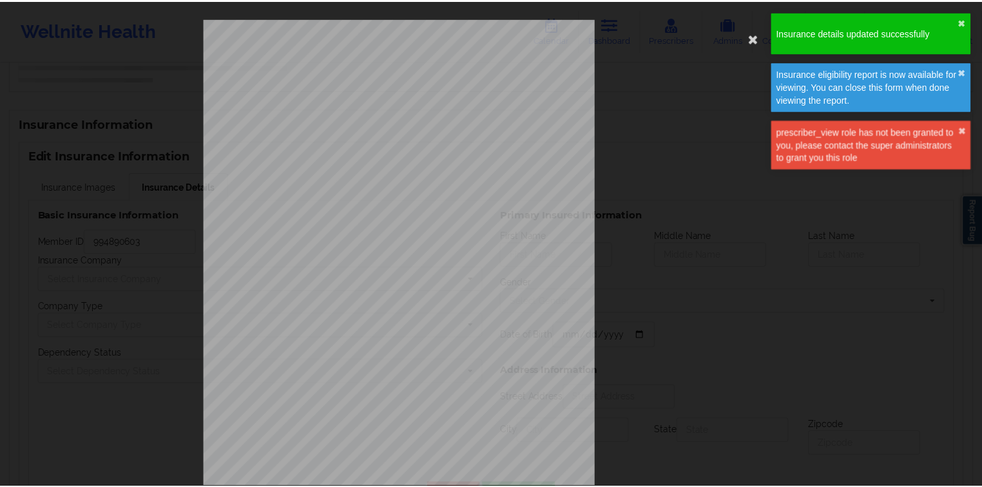
scroll to position [828, 0]
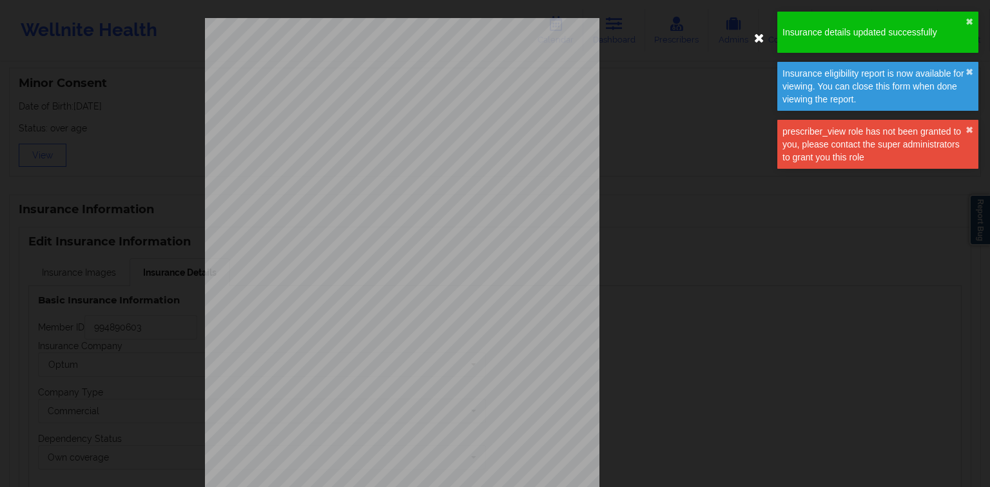
click at [763, 43] on icon at bounding box center [759, 37] width 21 height 21
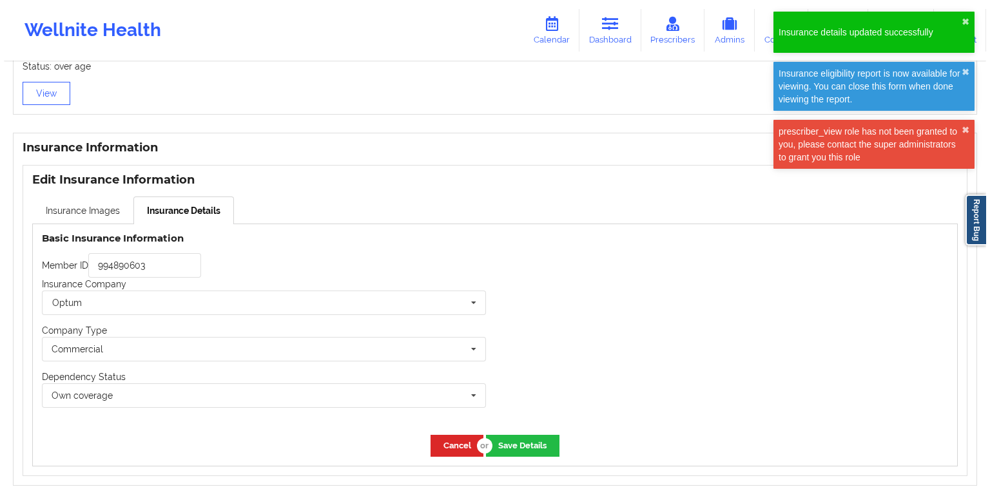
scroll to position [951, 0]
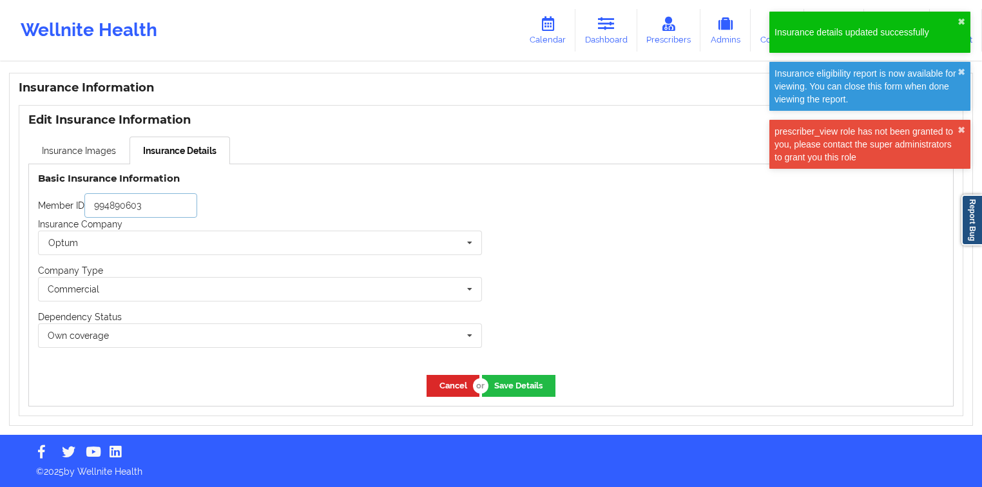
click at [131, 203] on input "994890603" at bounding box center [140, 205] width 113 height 24
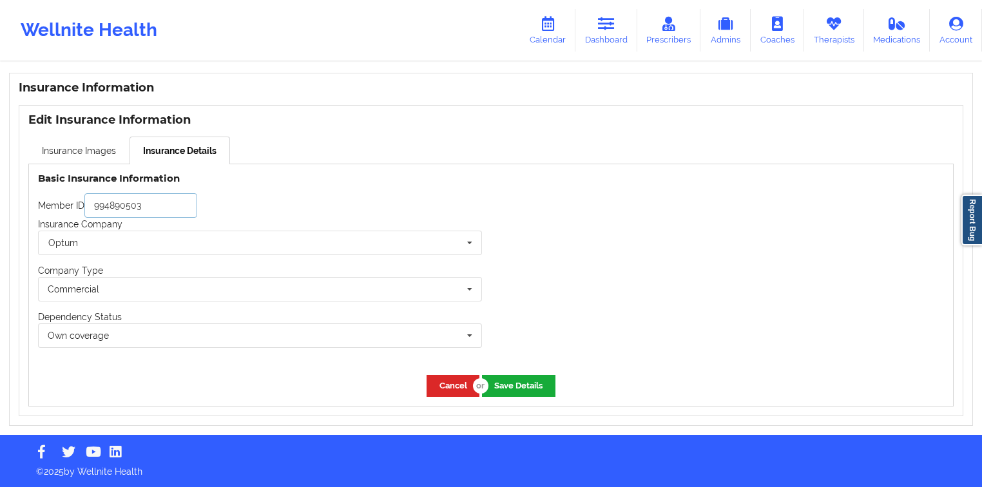
type input "994890503"
click at [528, 382] on button "Save Details" at bounding box center [518, 385] width 73 height 21
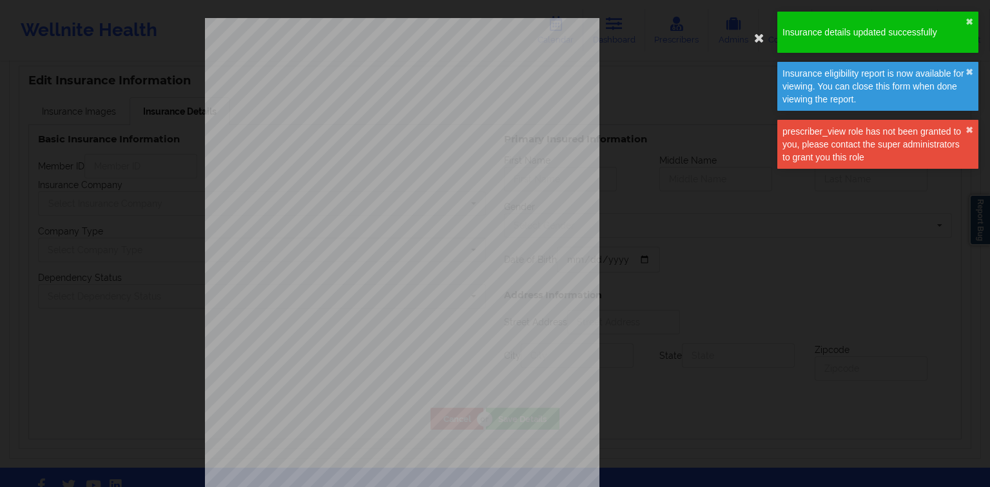
type input "994890503"
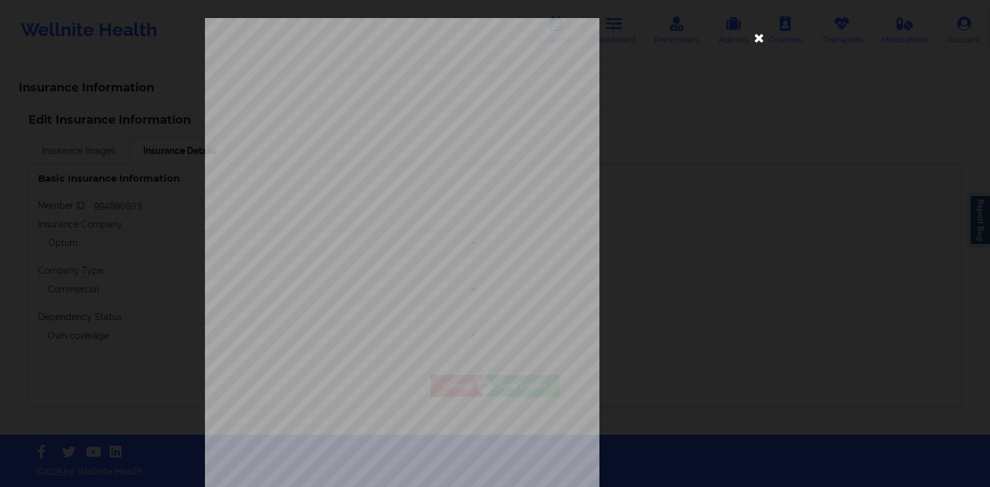
click at [759, 34] on icon at bounding box center [759, 37] width 21 height 21
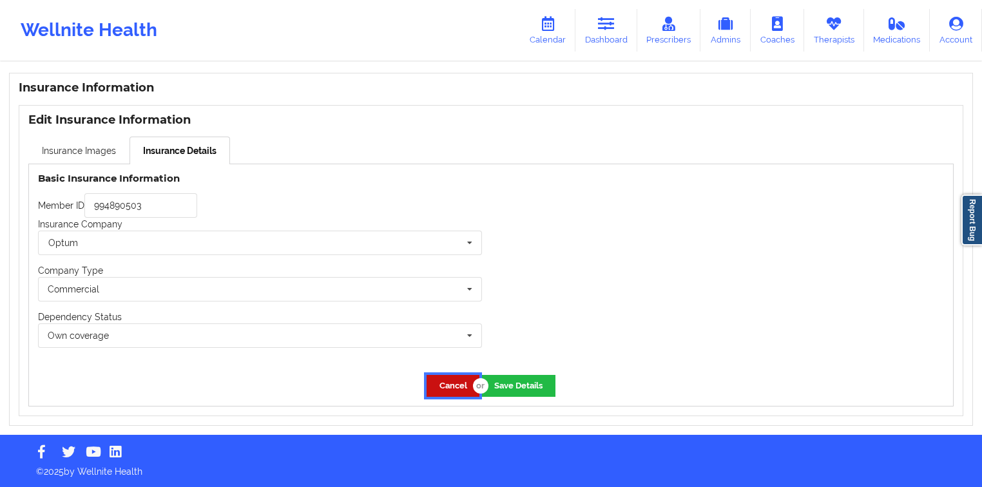
click at [467, 375] on button "Cancel" at bounding box center [453, 385] width 53 height 21
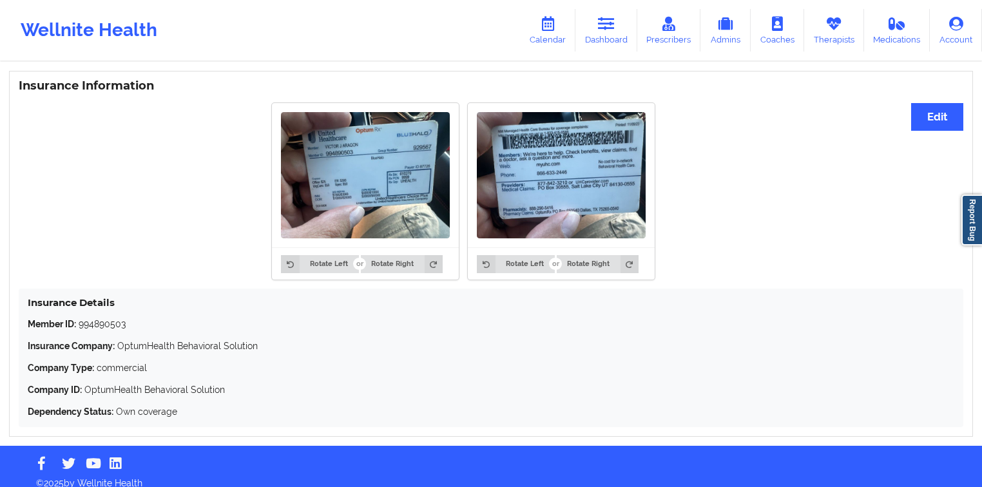
scroll to position [965, 0]
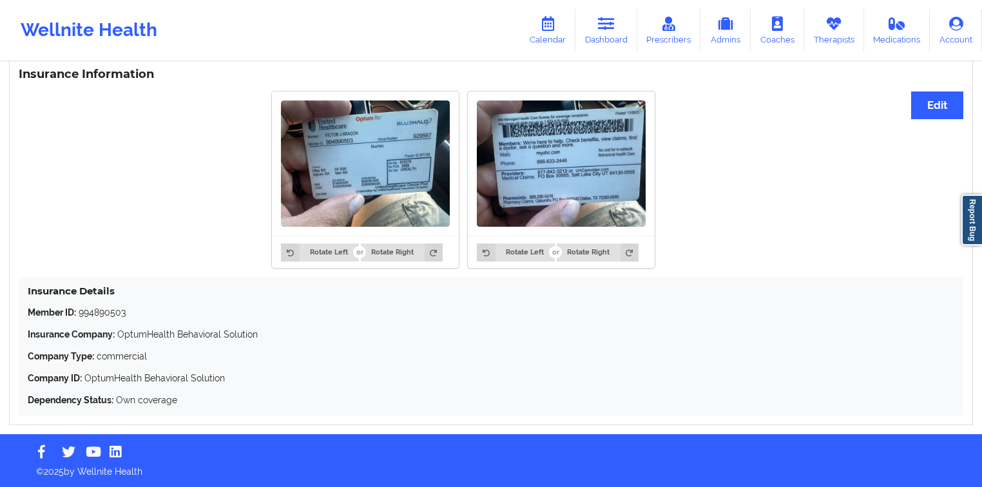
click at [121, 313] on p "Member ID: 994890503" at bounding box center [491, 312] width 927 height 13
click at [120, 314] on p "Member ID: 994890503" at bounding box center [491, 312] width 927 height 13
copy p "994890503"
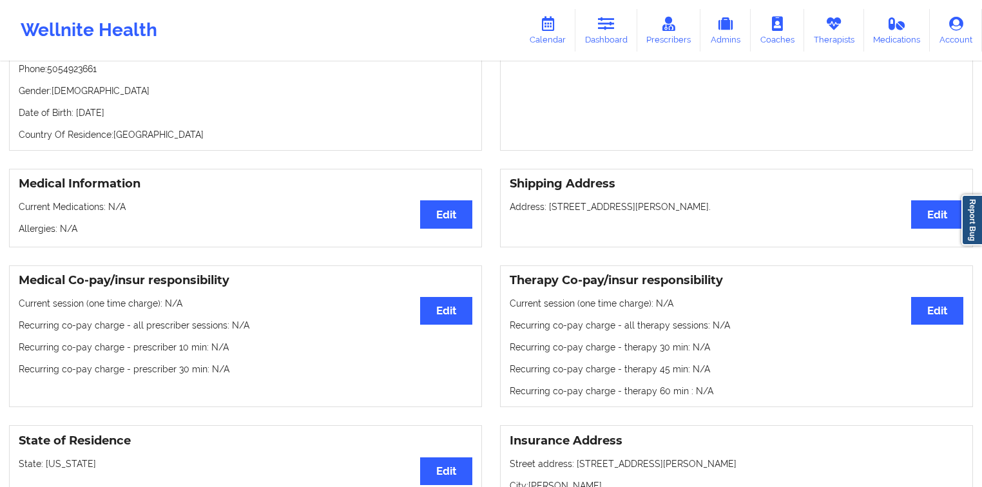
scroll to position [0, 0]
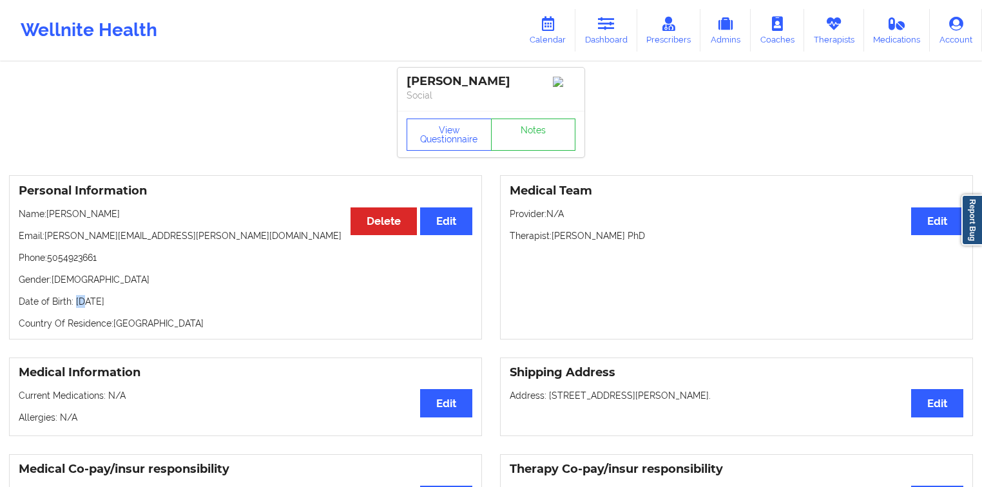
drag, startPoint x: 73, startPoint y: 307, endPoint x: 84, endPoint y: 308, distance: 11.0
click at [84, 308] on p "Date of Birth: 25th of April 1985" at bounding box center [246, 301] width 454 height 13
copy p "25"
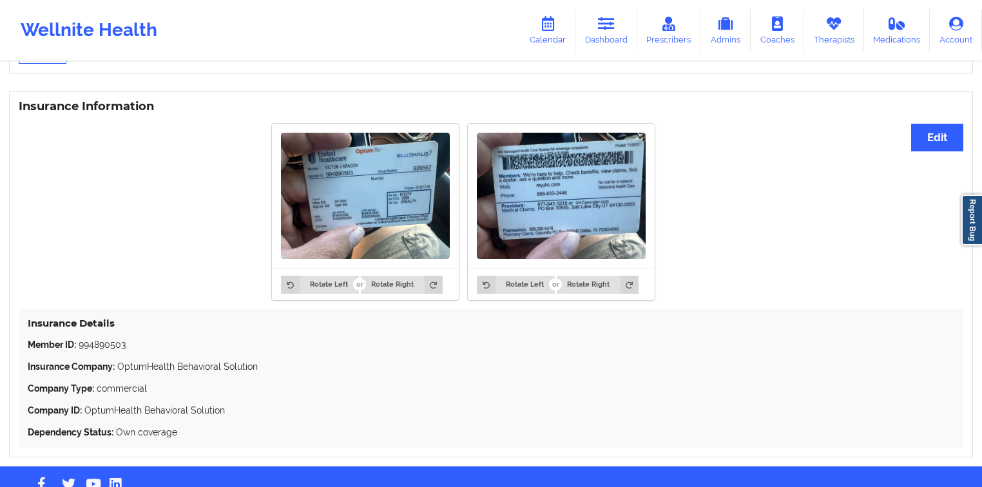
scroll to position [965, 0]
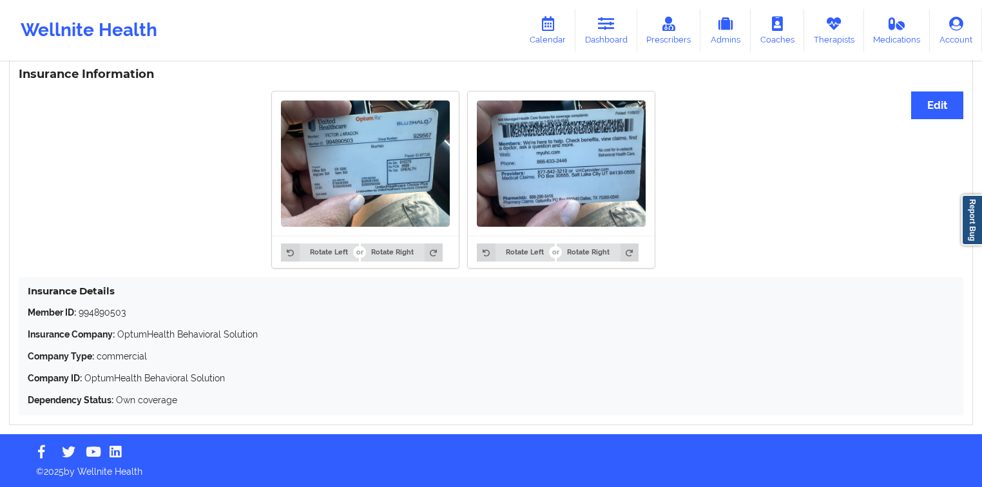
click at [118, 318] on p "Member ID: 994890503" at bounding box center [491, 312] width 927 height 13
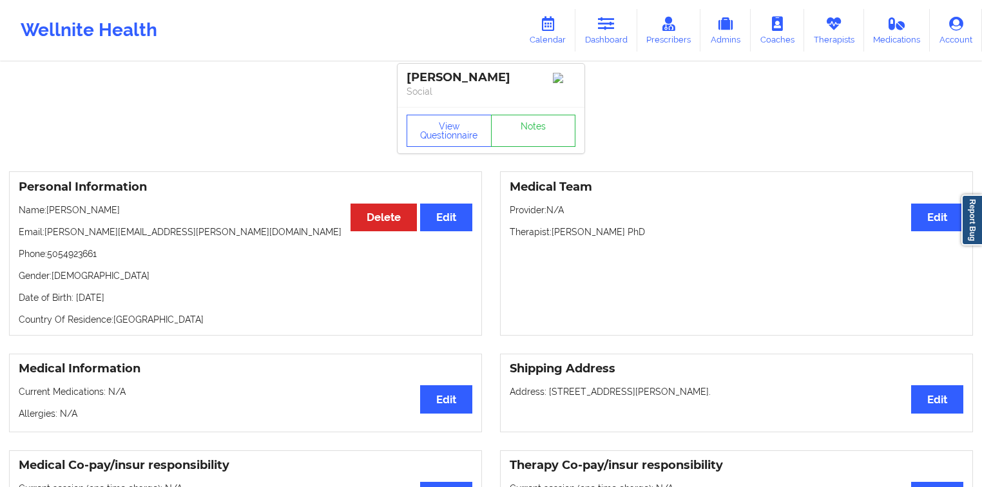
scroll to position [0, 0]
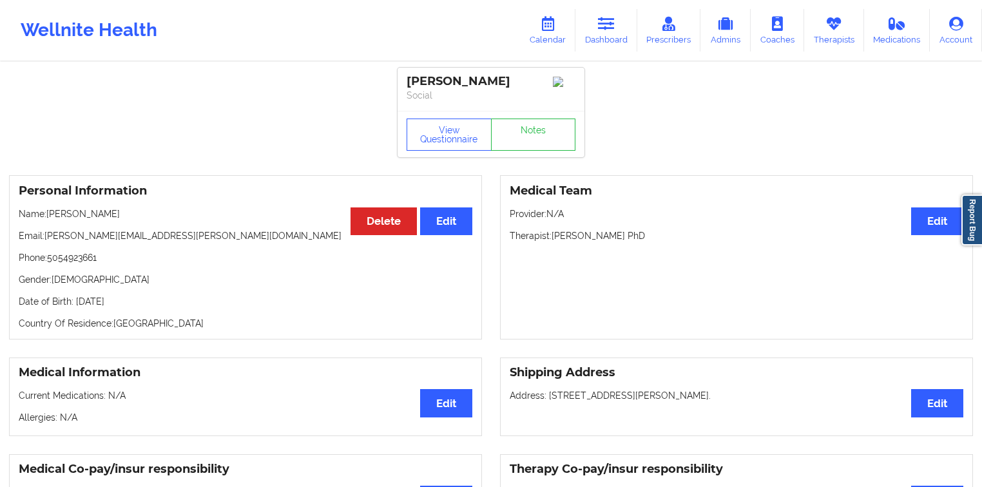
click at [438, 80] on div "Victor Aragon" at bounding box center [491, 81] width 169 height 15
click at [467, 82] on div "Victor Aragon" at bounding box center [491, 81] width 169 height 15
click at [410, 75] on div "Victor Aragon" at bounding box center [491, 81] width 169 height 15
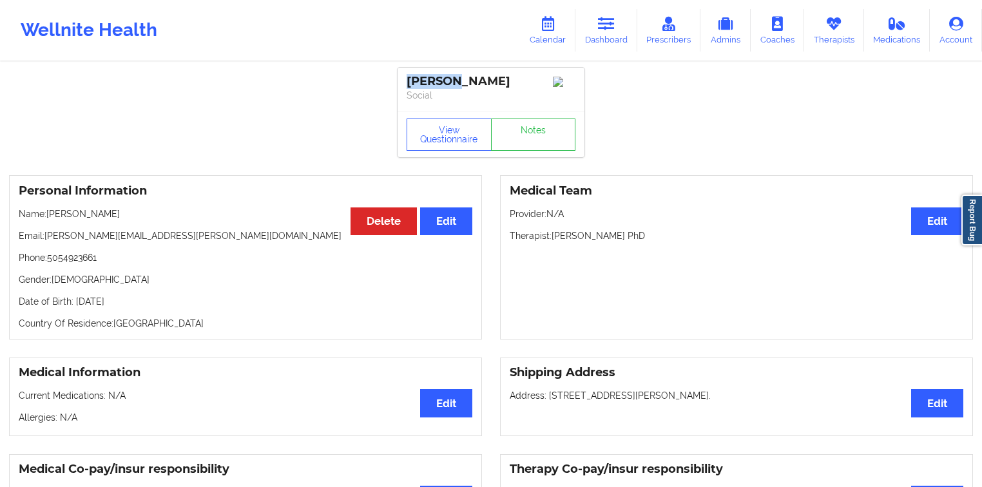
click at [410, 75] on div "Victor Aragon" at bounding box center [491, 81] width 169 height 15
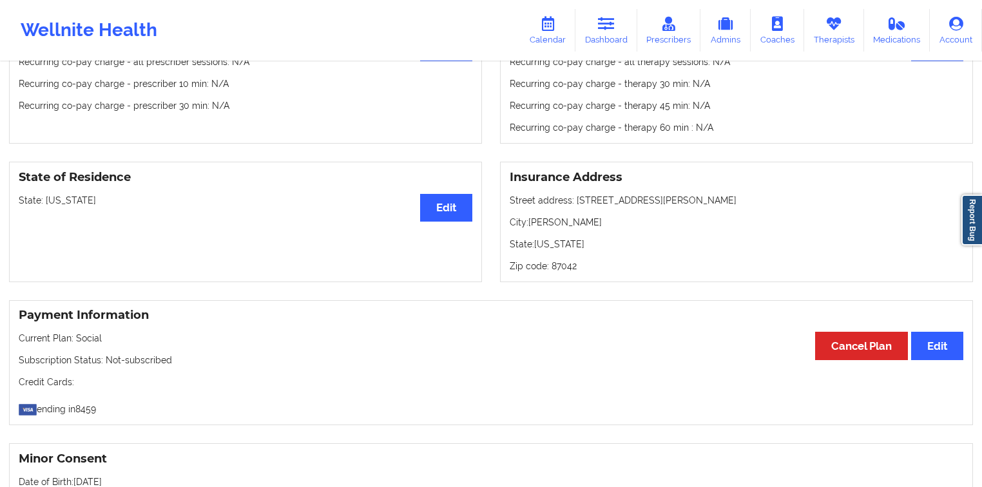
scroll to position [464, 0]
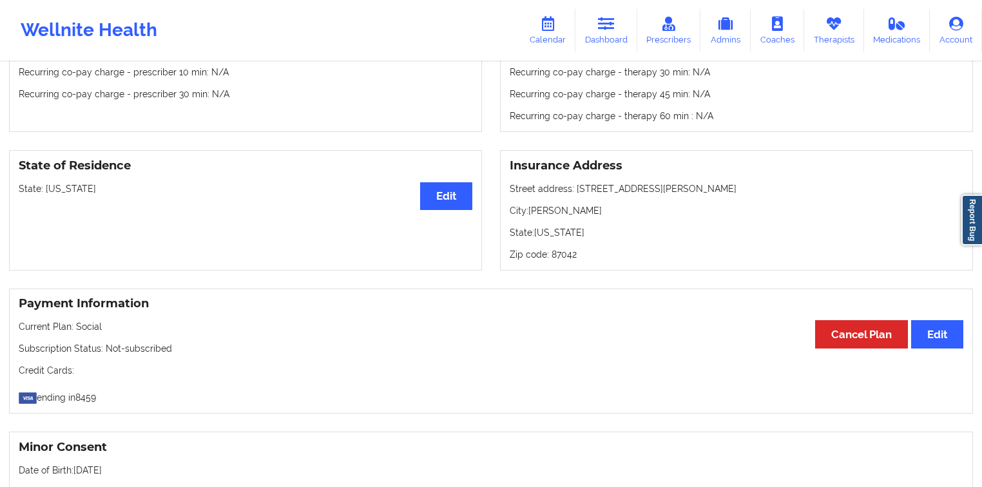
click at [572, 237] on p "State: New Mexico" at bounding box center [737, 232] width 454 height 13
drag, startPoint x: 572, startPoint y: 237, endPoint x: 552, endPoint y: 235, distance: 19.5
click at [552, 235] on p "State: New Mexico" at bounding box center [737, 232] width 454 height 13
click at [549, 237] on p "State: New Mexico" at bounding box center [737, 232] width 454 height 13
drag, startPoint x: 549, startPoint y: 237, endPoint x: 572, endPoint y: 237, distance: 23.2
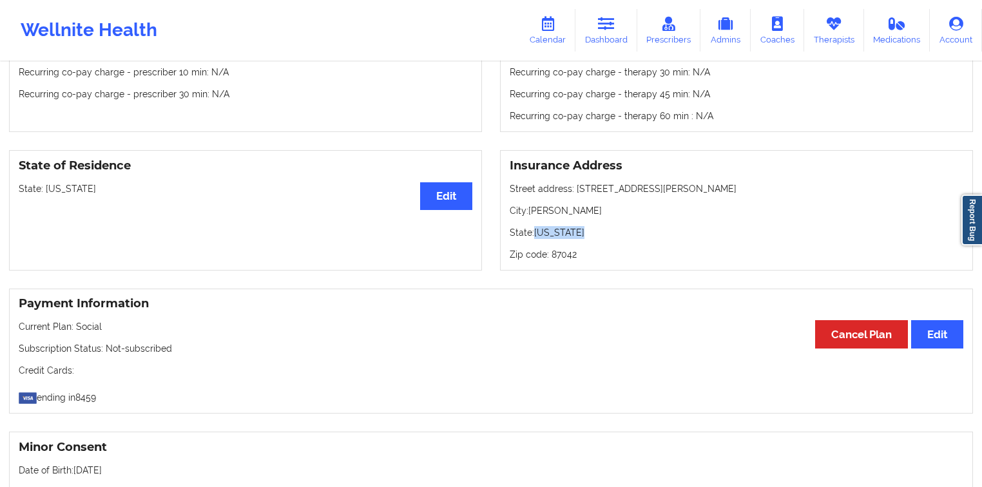
click at [572, 237] on p "State: New Mexico" at bounding box center [737, 232] width 454 height 13
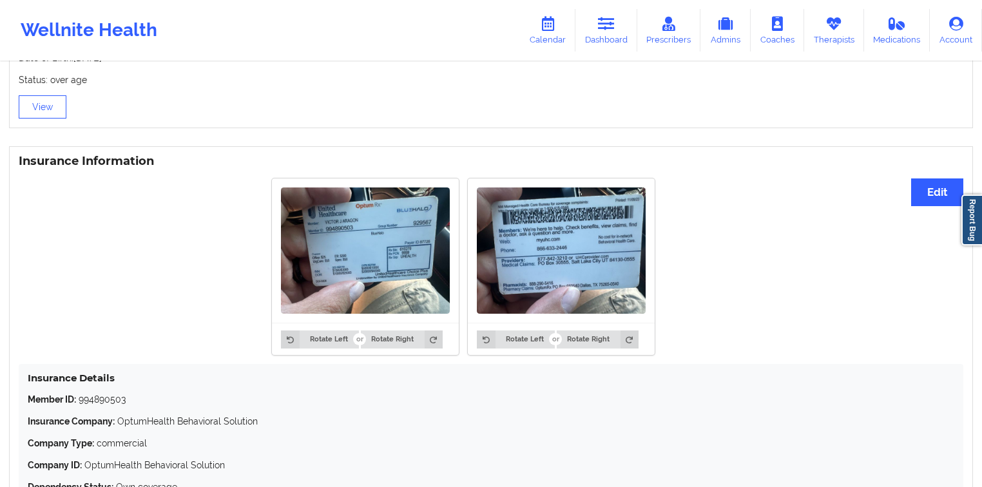
scroll to position [965, 0]
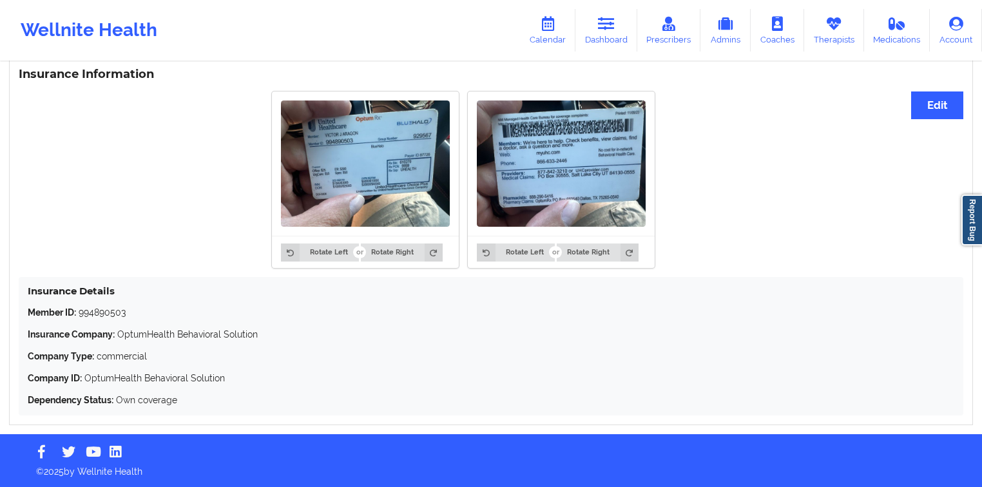
click at [98, 318] on p "Member ID: 994890503" at bounding box center [491, 312] width 927 height 13
click at [116, 311] on p "Member ID: 994890503" at bounding box center [491, 312] width 927 height 13
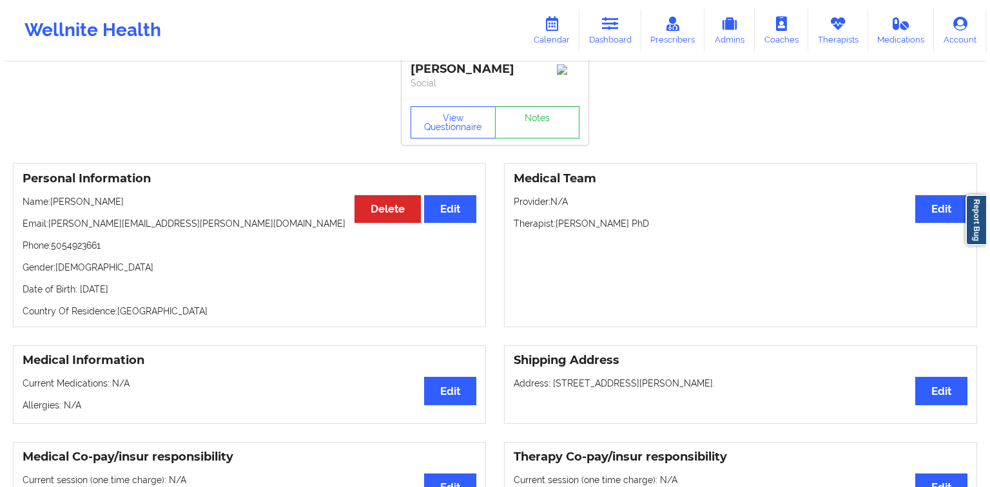
scroll to position [0, 0]
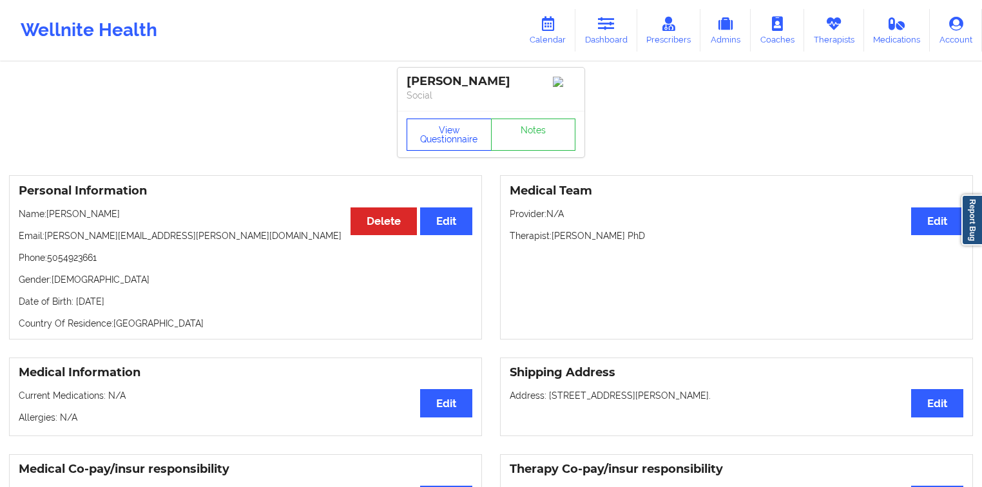
click at [449, 142] on button "View Questionnaire" at bounding box center [449, 135] width 85 height 32
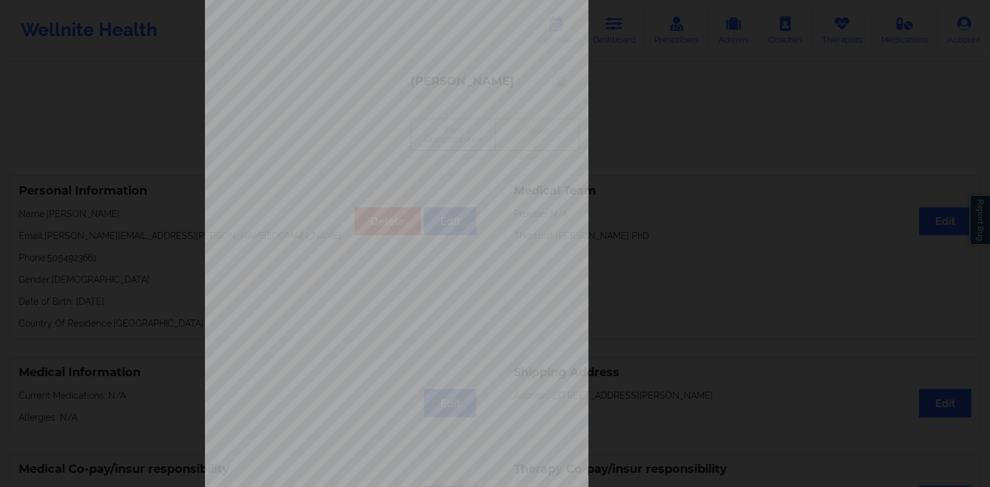
scroll to position [128, 0]
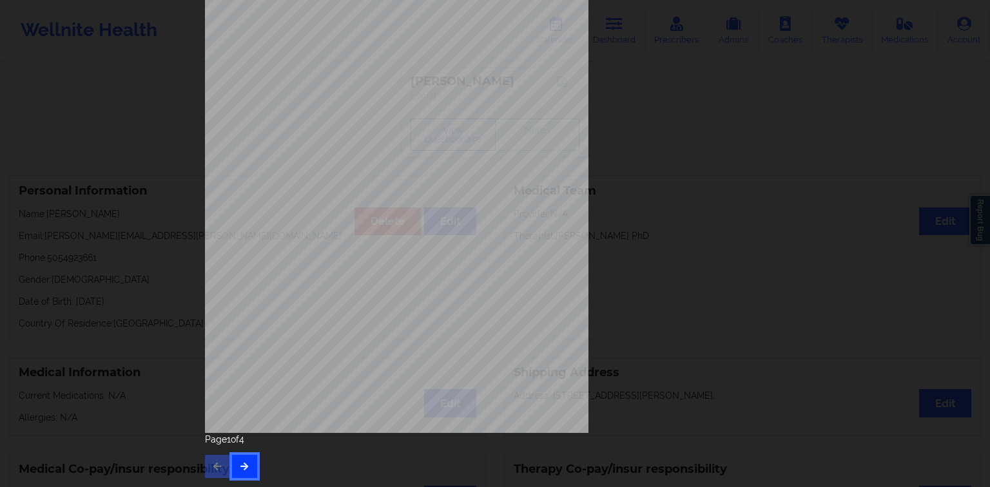
click at [240, 466] on icon "button" at bounding box center [244, 466] width 11 height 8
click at [245, 472] on button "button" at bounding box center [244, 466] width 25 height 23
click at [244, 462] on icon "button" at bounding box center [244, 466] width 11 height 8
click at [215, 465] on icon "button" at bounding box center [217, 466] width 11 height 8
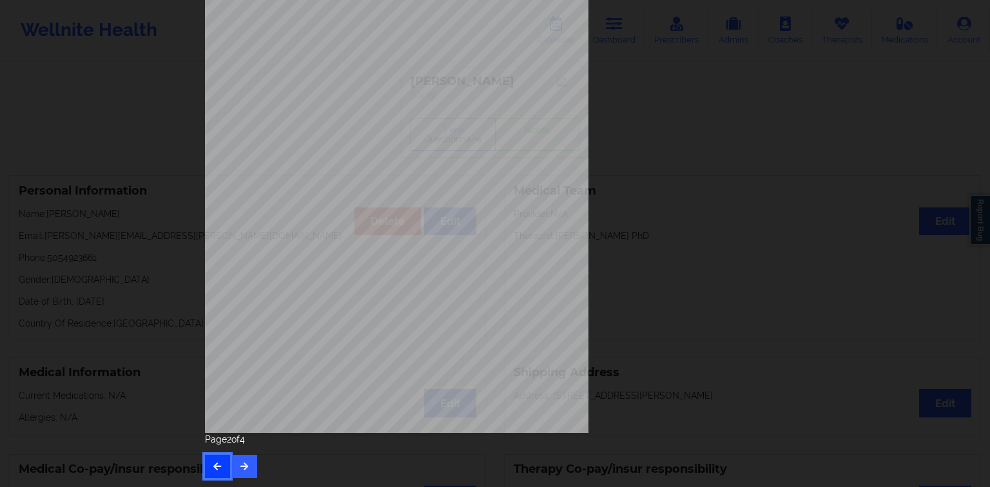
click at [215, 465] on icon "button" at bounding box center [217, 466] width 11 height 8
click at [243, 464] on icon "button" at bounding box center [244, 466] width 11 height 8
click at [215, 469] on icon "button" at bounding box center [217, 466] width 11 height 8
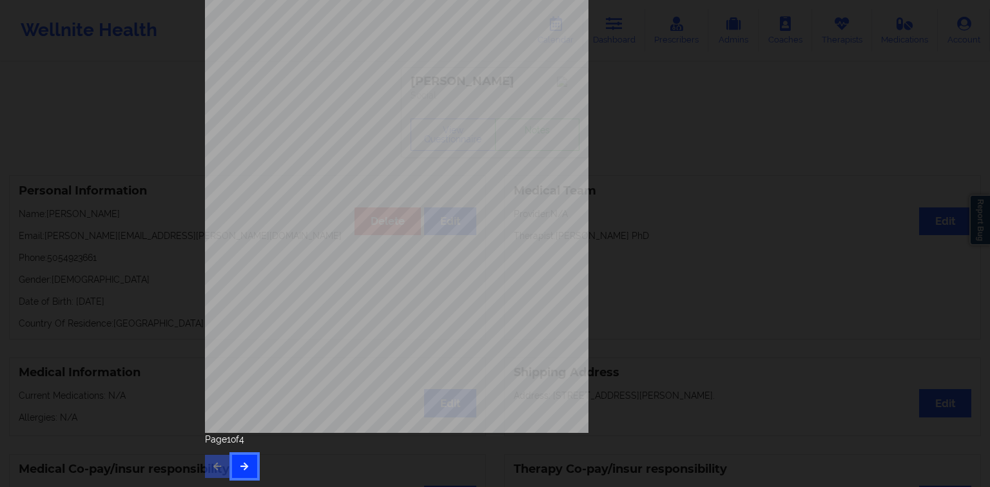
click at [246, 457] on button "button" at bounding box center [244, 466] width 25 height 23
click at [227, 467] on button "button" at bounding box center [217, 466] width 25 height 23
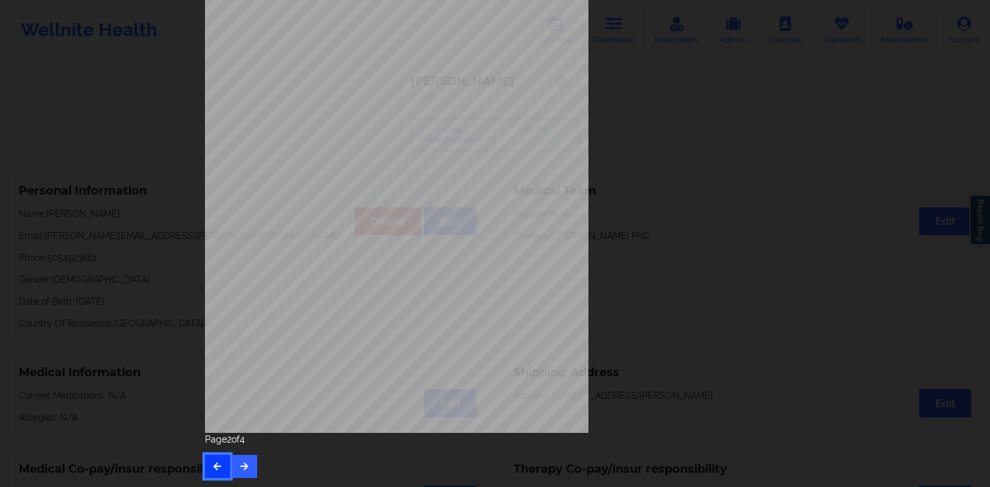
click at [227, 467] on button "button" at bounding box center [217, 466] width 25 height 23
click at [227, 467] on div "Page 1 of 4" at bounding box center [495, 455] width 580 height 45
click at [242, 460] on button "button" at bounding box center [244, 466] width 25 height 23
click at [239, 462] on icon "button" at bounding box center [244, 466] width 11 height 8
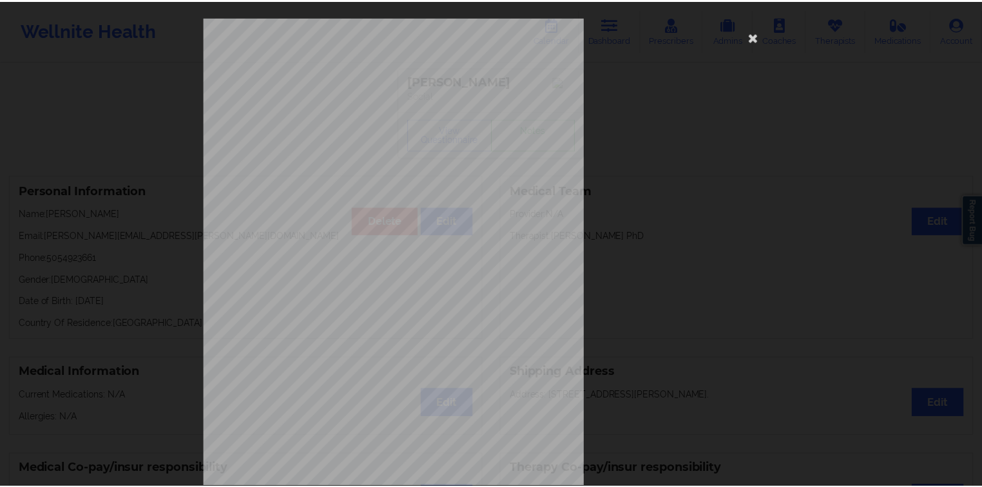
scroll to position [0, 0]
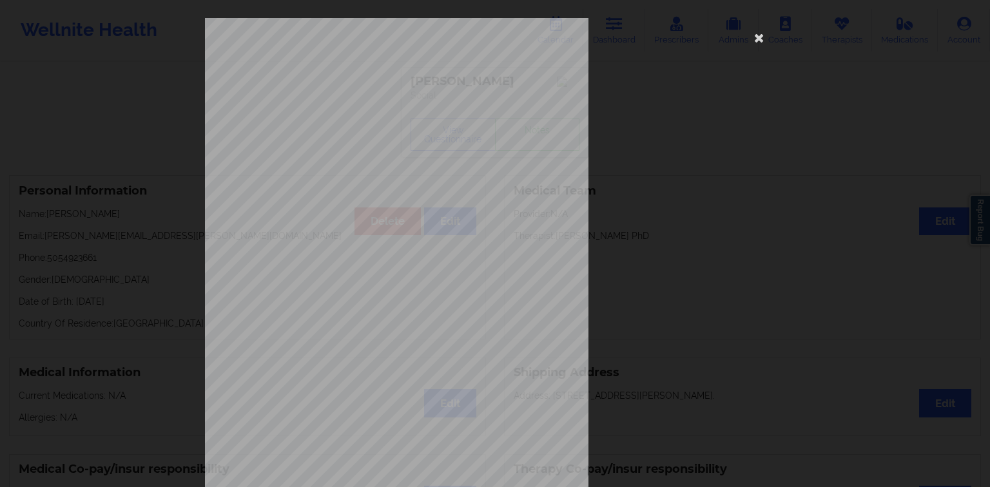
click at [164, 226] on div "Own coverage Payment plan chosen by patient together Currently Suicidal None Lo…" at bounding box center [495, 243] width 990 height 487
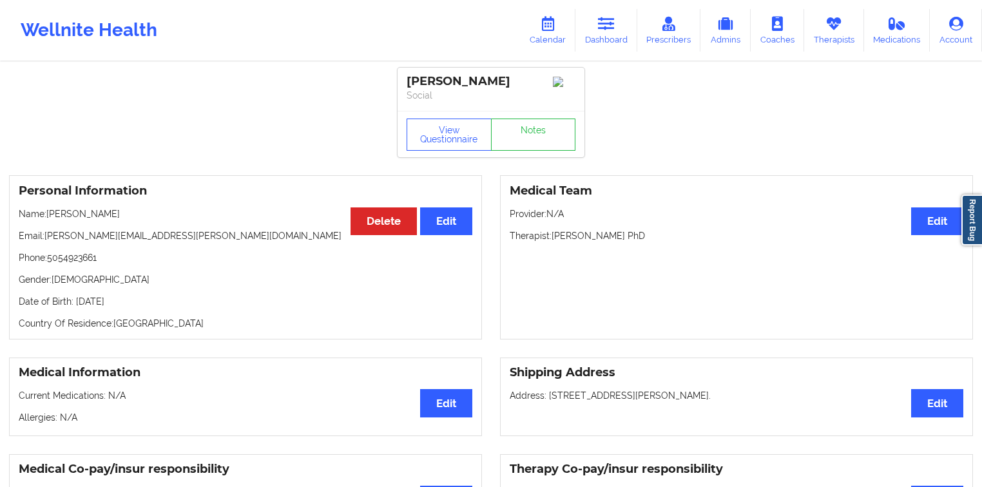
click at [98, 253] on div "Personal Information Edit Delete Name: Victor Aragon Email: victor.j.aragon@gma…" at bounding box center [245, 257] width 473 height 164
click at [83, 262] on p "Phone: 5054923661" at bounding box center [246, 257] width 454 height 13
click at [158, 242] on p "Email: victor.j.aragon@gmail.com" at bounding box center [246, 235] width 454 height 13
drag, startPoint x: 156, startPoint y: 240, endPoint x: 46, endPoint y: 244, distance: 109.6
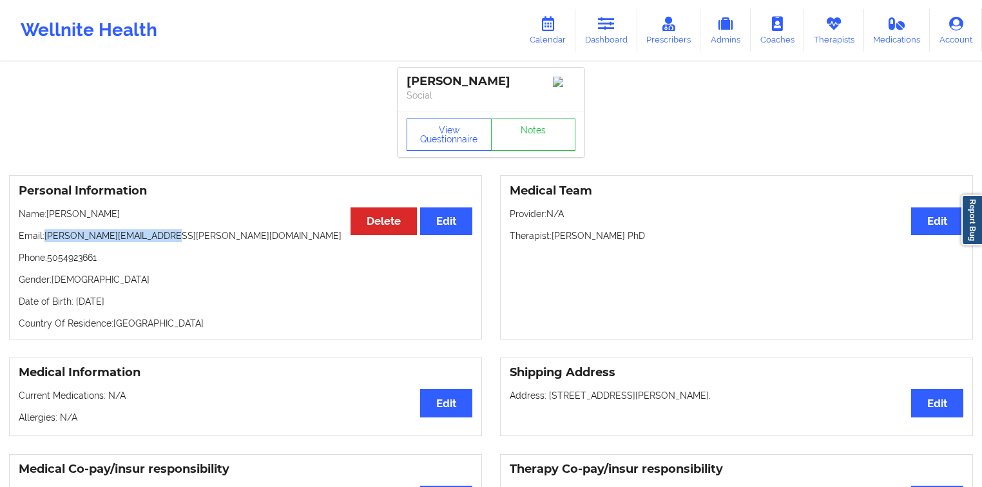
click at [46, 242] on p "Email: victor.j.aragon@gmail.com" at bounding box center [246, 235] width 454 height 13
click at [556, 28] on icon at bounding box center [547, 24] width 17 height 14
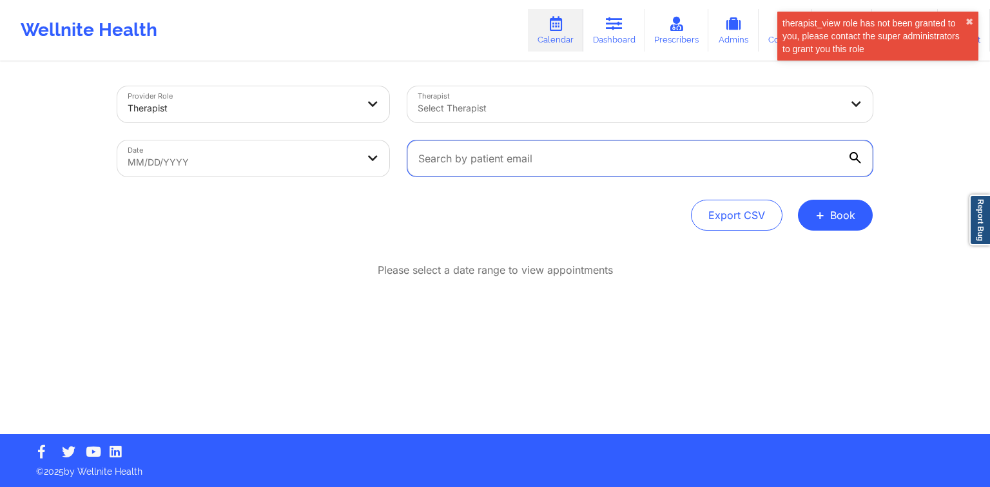
click at [517, 166] on input "text" at bounding box center [639, 158] width 465 height 36
paste input "[EMAIL_ADDRESS][DOMAIN_NAME]"
type input "[EMAIL_ADDRESS][DOMAIN_NAME]"
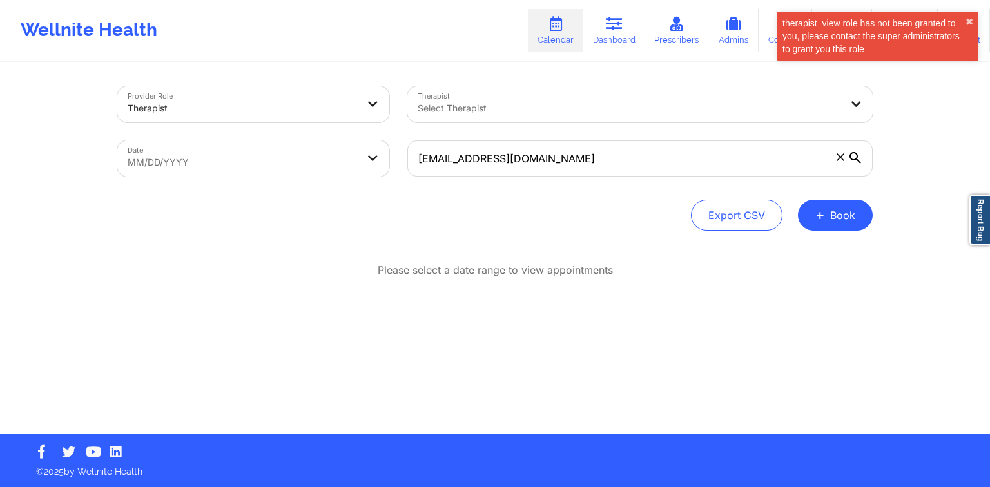
click at [856, 160] on icon at bounding box center [855, 158] width 12 height 12
click at [856, 160] on input "[EMAIL_ADDRESS][DOMAIN_NAME]" at bounding box center [639, 158] width 465 height 36
click at [380, 167] on body "therapist_view role has not been granted to you, please contact the super admin…" at bounding box center [495, 243] width 990 height 487
select select "2025-8"
select select "2025-9"
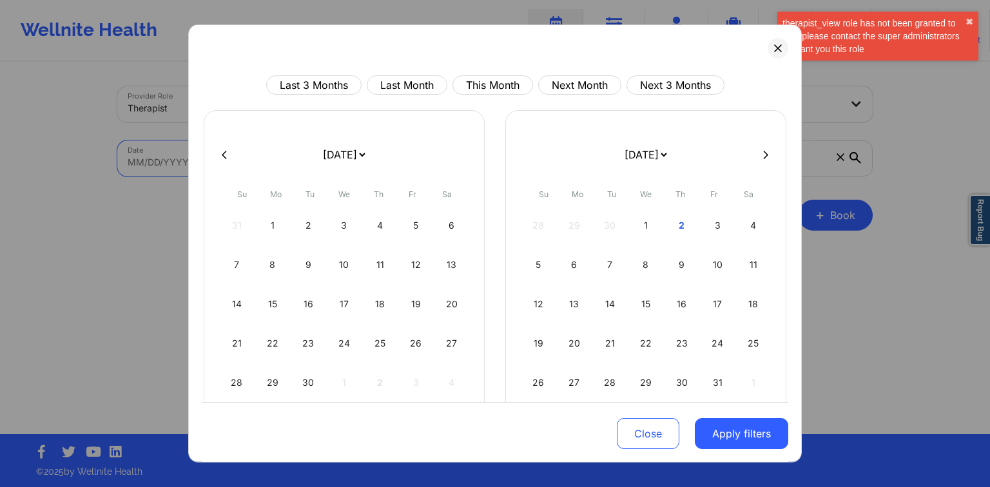
click at [367, 157] on select "January 2019 February 2019 March 2019 April 2019 May 2019 June 2019 July 2019 A…" at bounding box center [343, 155] width 47 height 36
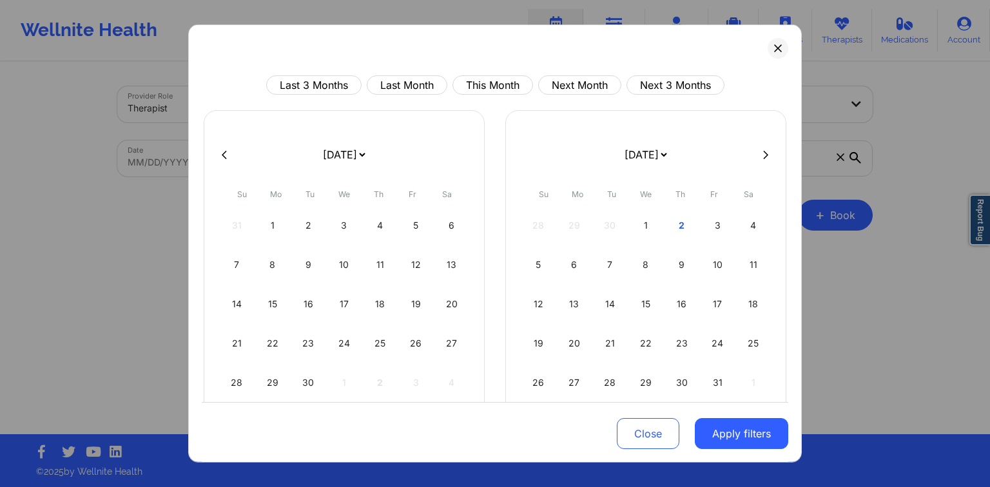
click at [251, 194] on div "Su" at bounding box center [241, 195] width 31 height 26
click at [264, 218] on div "1" at bounding box center [272, 226] width 33 height 36
select select "2025-8"
select select "2025-9"
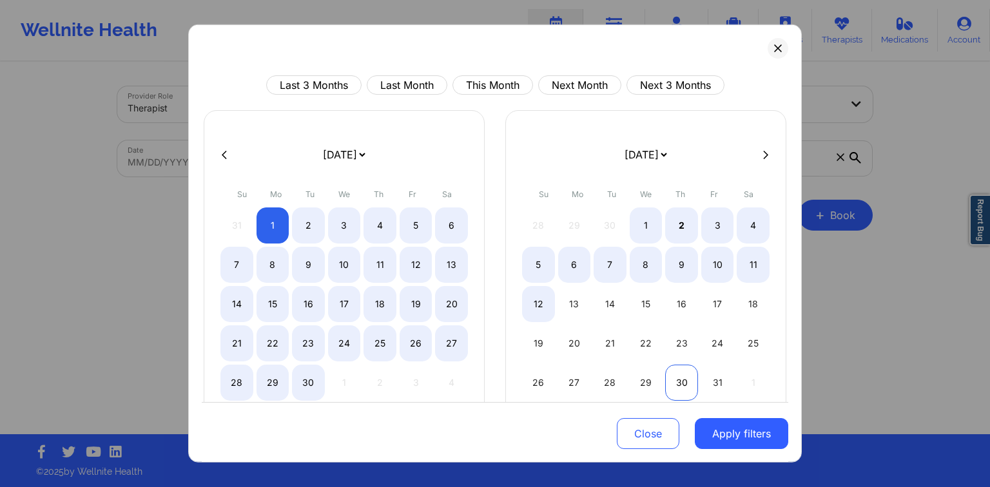
select select "2025-8"
select select "2025-9"
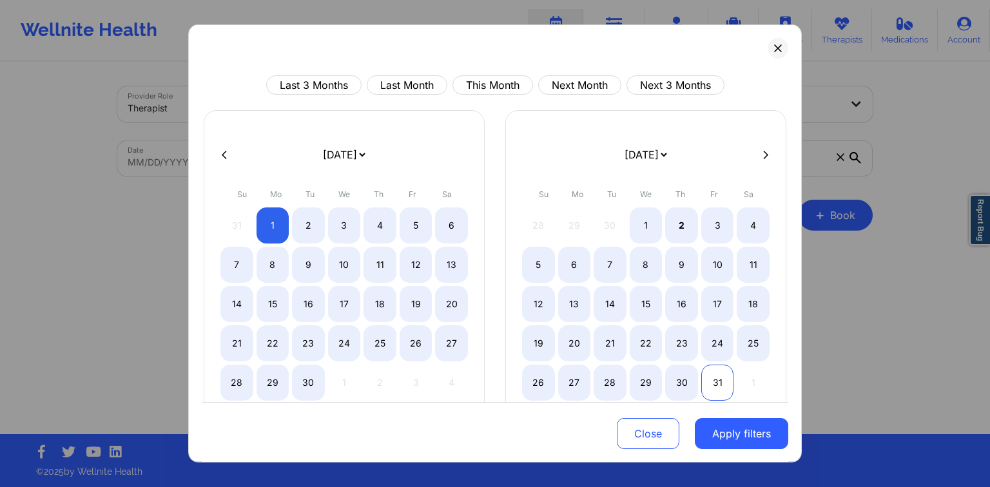
select select "2025-8"
select select "2025-9"
click at [717, 380] on div "31" at bounding box center [717, 383] width 33 height 36
select select "2025-8"
select select "2025-9"
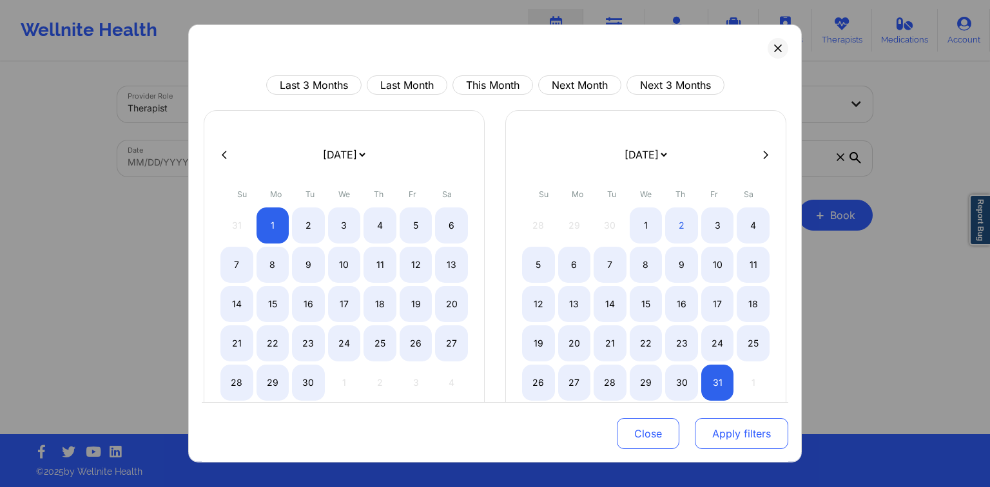
click at [722, 419] on button "Apply filters" at bounding box center [741, 433] width 93 height 31
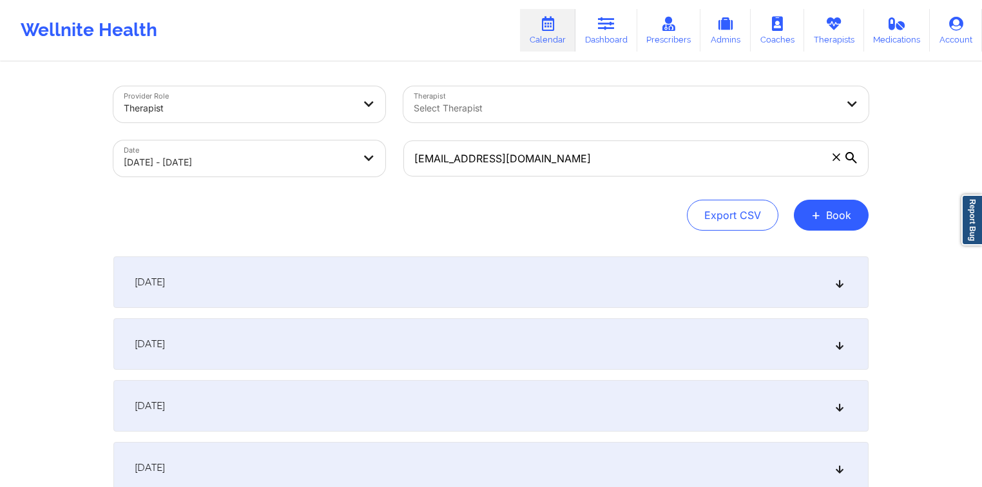
click at [485, 285] on div "September 1, 2025" at bounding box center [490, 282] width 755 height 52
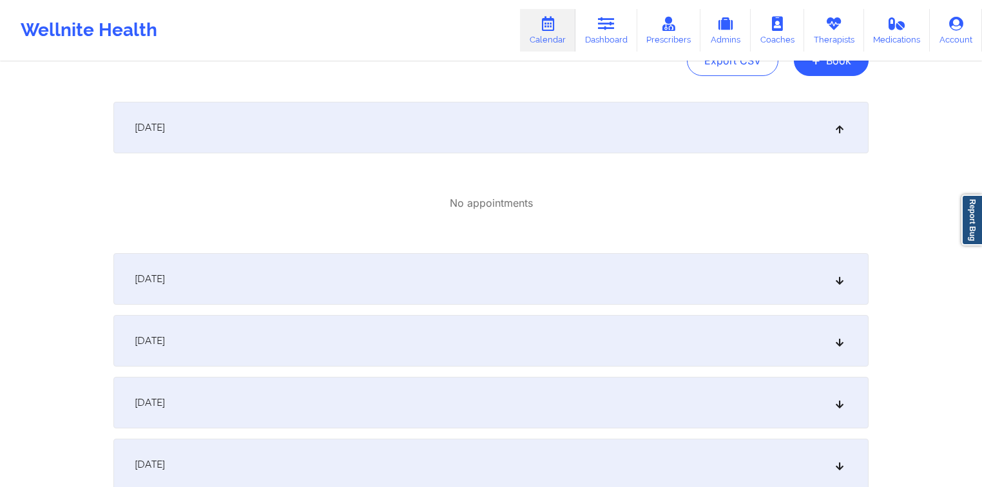
click at [396, 286] on div "September 2, 2025" at bounding box center [490, 279] width 755 height 52
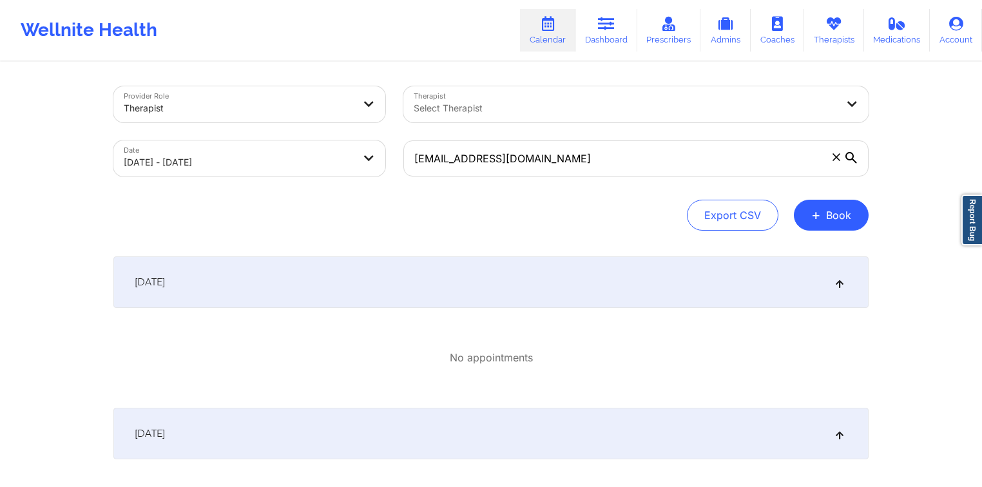
select select "2025-8"
select select "2025-9"
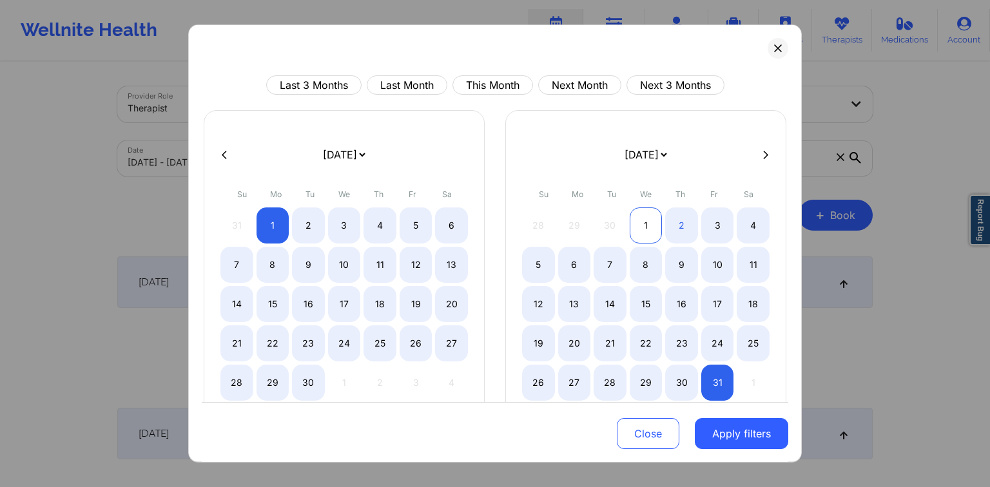
click at [637, 234] on div "1" at bounding box center [646, 226] width 33 height 36
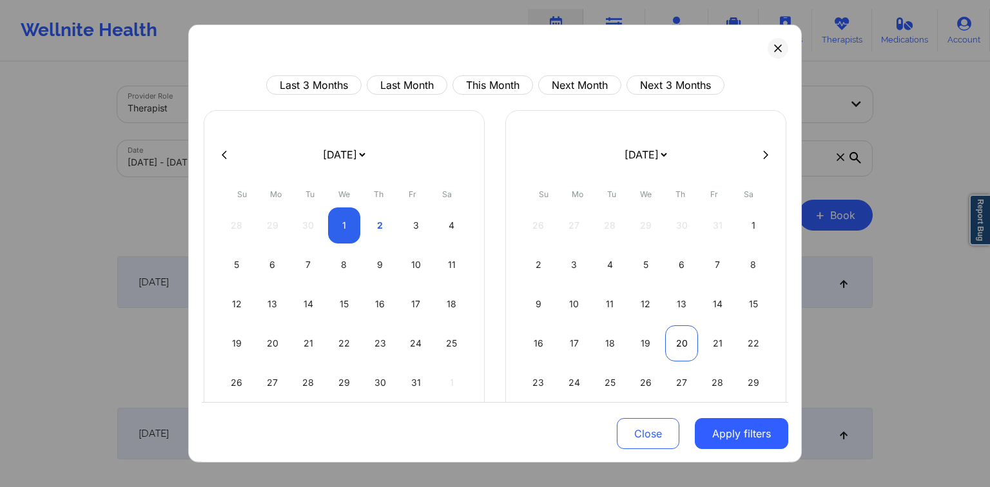
select select "2025-9"
select select "2025-10"
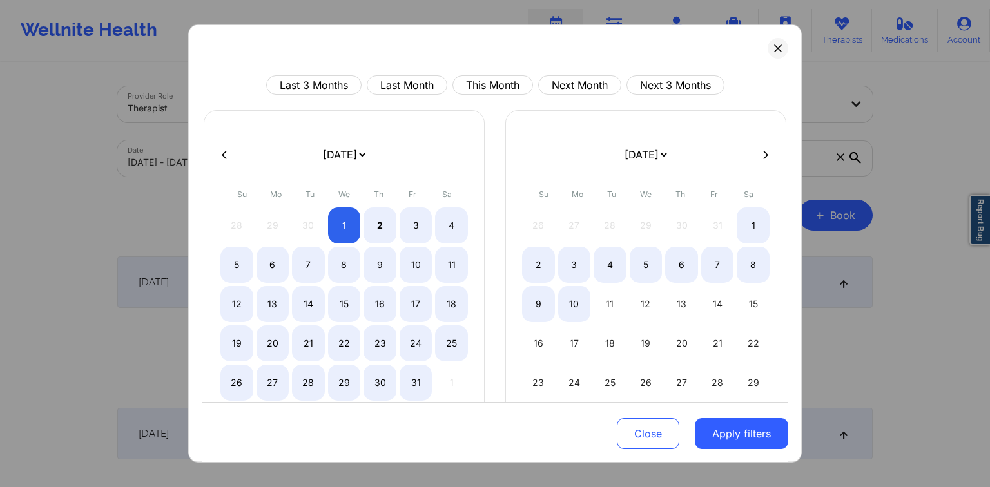
select select "2025-9"
select select "2025-10"
select select "2025-9"
select select "2025-10"
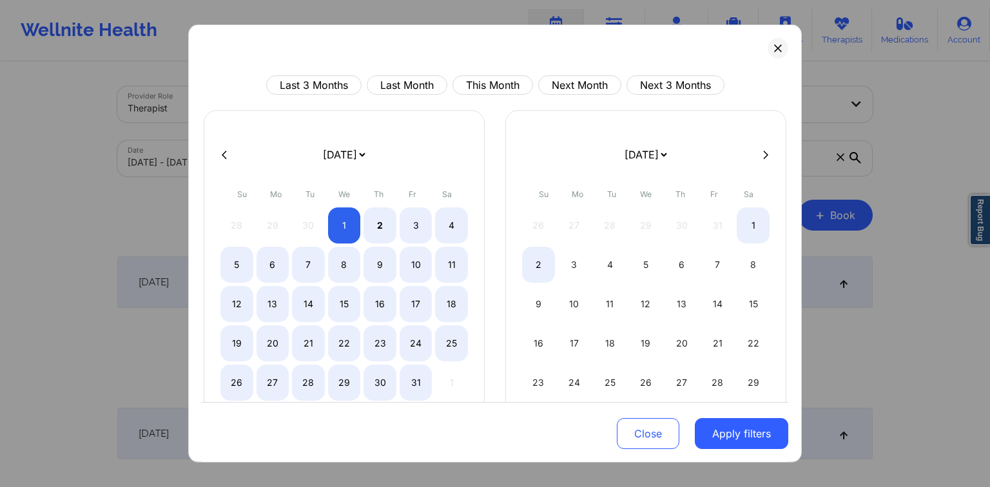
select select "2025-9"
select select "2025-10"
select select "2025-9"
select select "2025-10"
click at [429, 382] on div "31" at bounding box center [416, 383] width 33 height 36
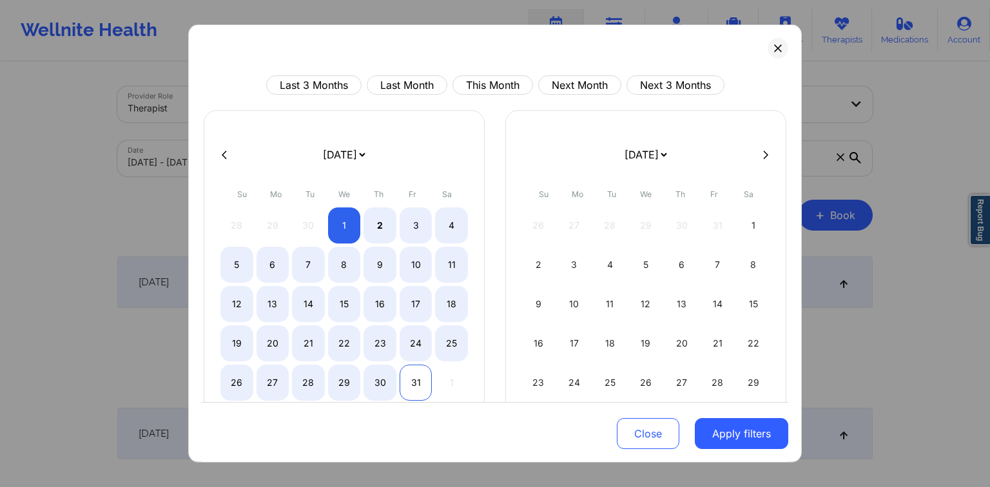
select select "2025-9"
select select "2025-10"
click at [722, 432] on button "Apply filters" at bounding box center [741, 433] width 93 height 31
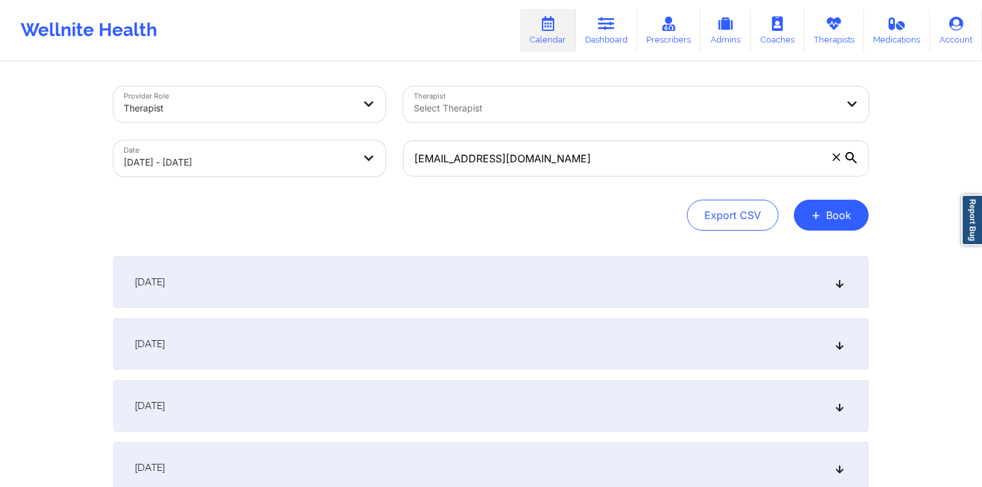
click at [409, 282] on div "October 1, 2025" at bounding box center [490, 282] width 755 height 52
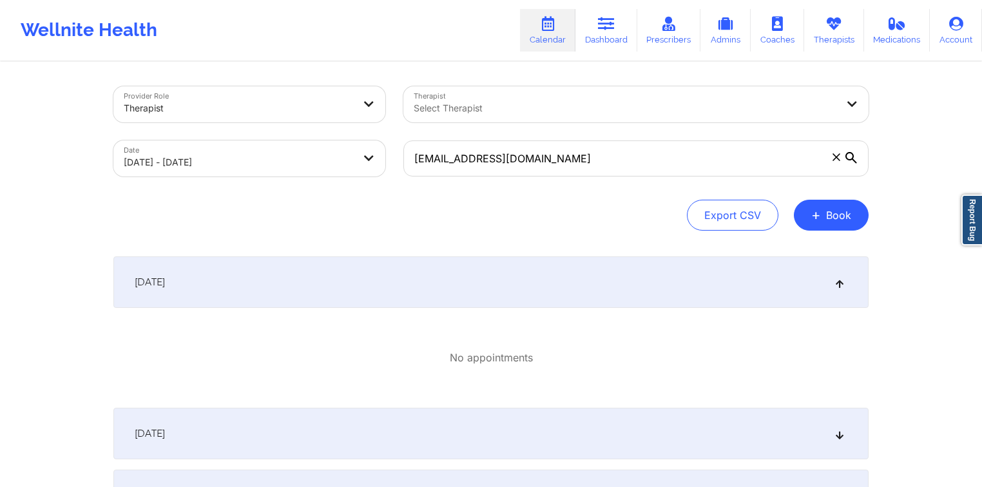
click at [409, 282] on div "October 1, 2025" at bounding box center [490, 282] width 755 height 52
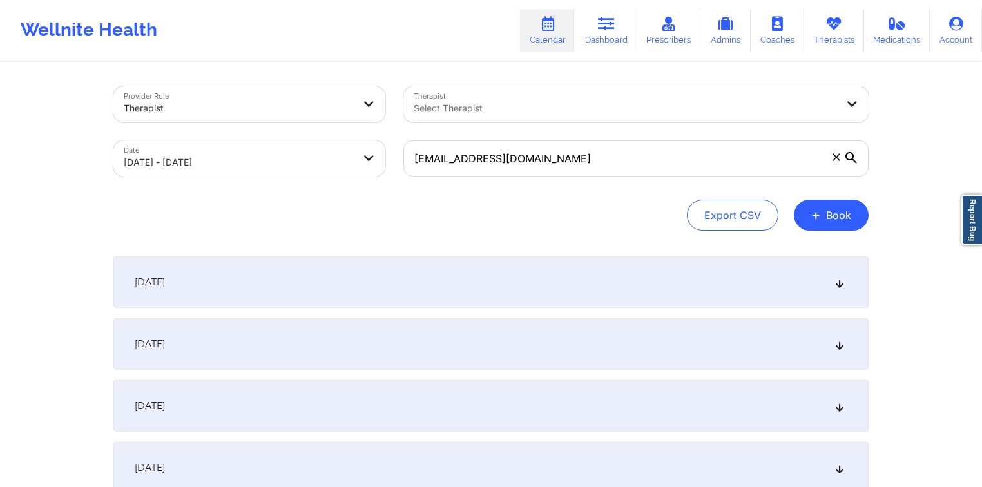
click at [398, 342] on div "October 2, 2025" at bounding box center [490, 344] width 755 height 52
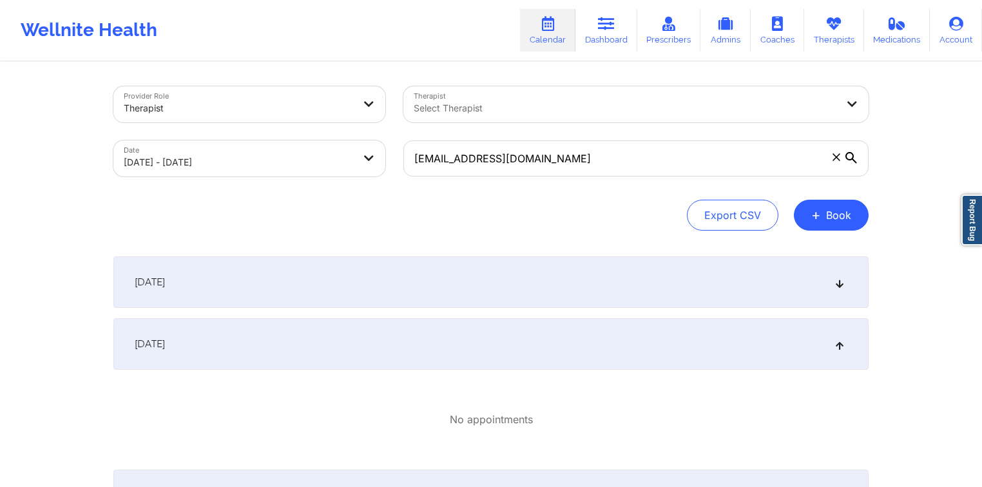
click at [398, 342] on div "October 2, 2025" at bounding box center [490, 344] width 755 height 52
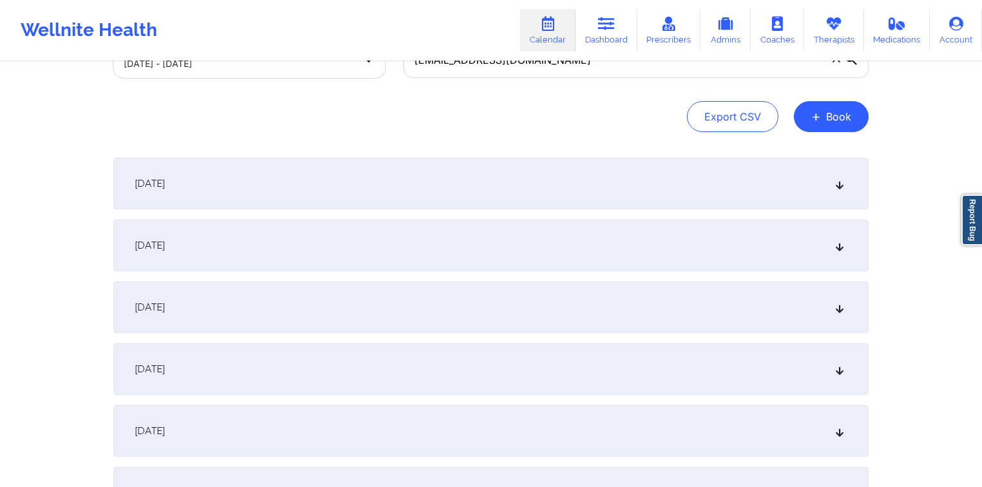
scroll to position [103, 0]
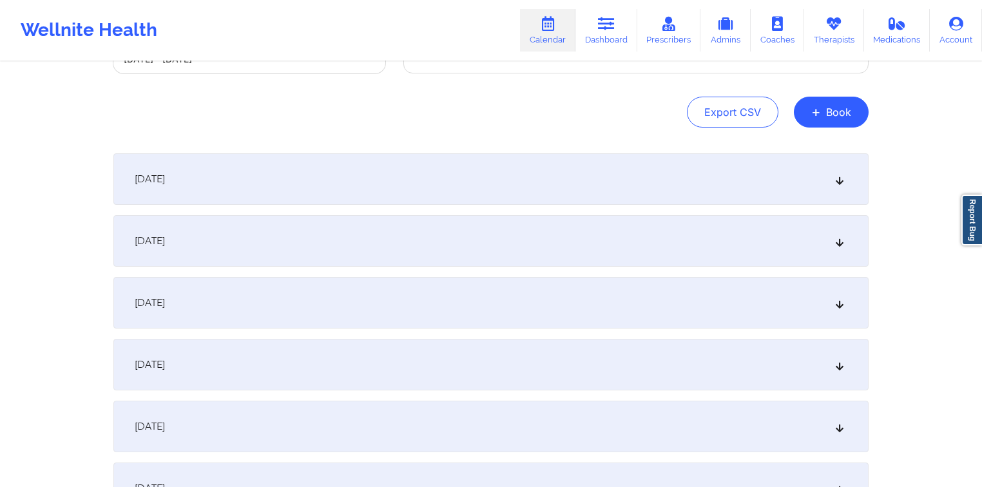
click at [414, 322] on div "October 3, 2025" at bounding box center [490, 303] width 755 height 52
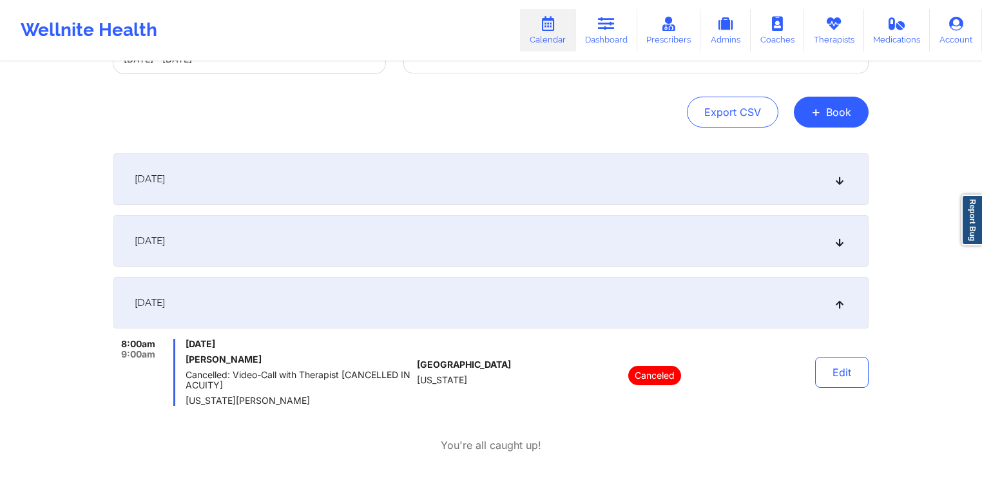
click at [414, 322] on div "October 3, 2025" at bounding box center [490, 303] width 755 height 52
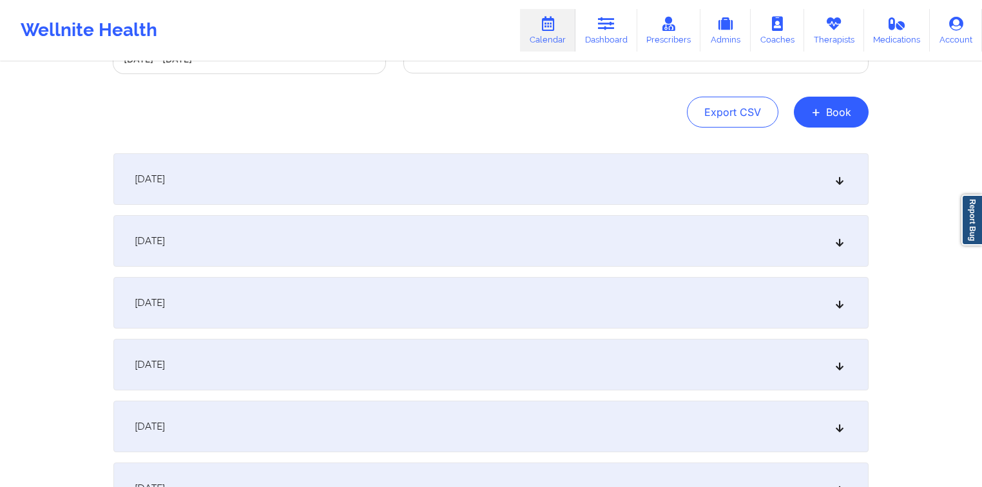
click at [414, 322] on div "October 3, 2025" at bounding box center [490, 303] width 755 height 52
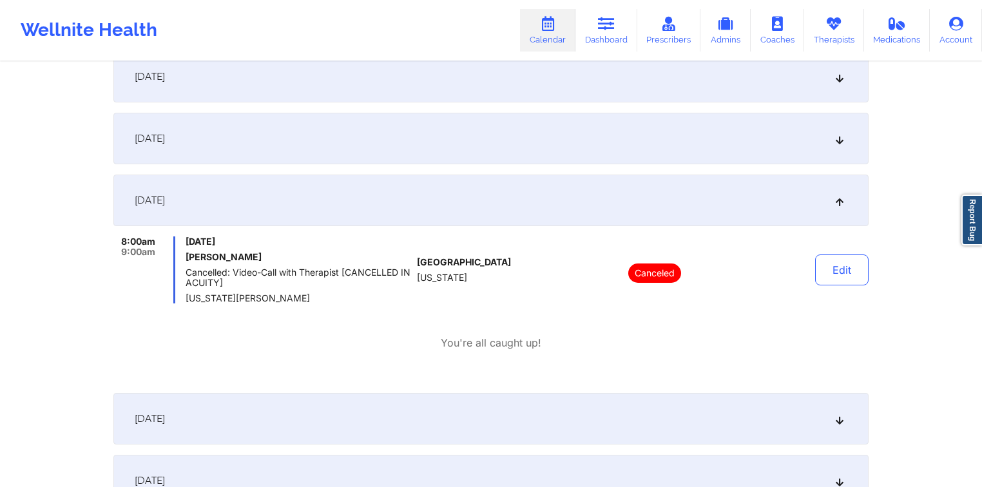
scroll to position [206, 0]
click at [401, 396] on div "October 4, 2025" at bounding box center [490, 418] width 755 height 52
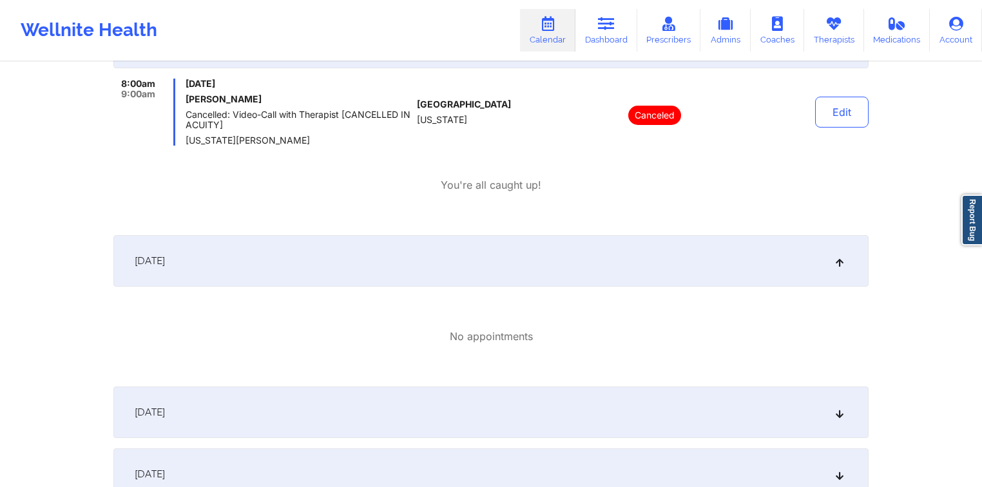
scroll to position [464, 0]
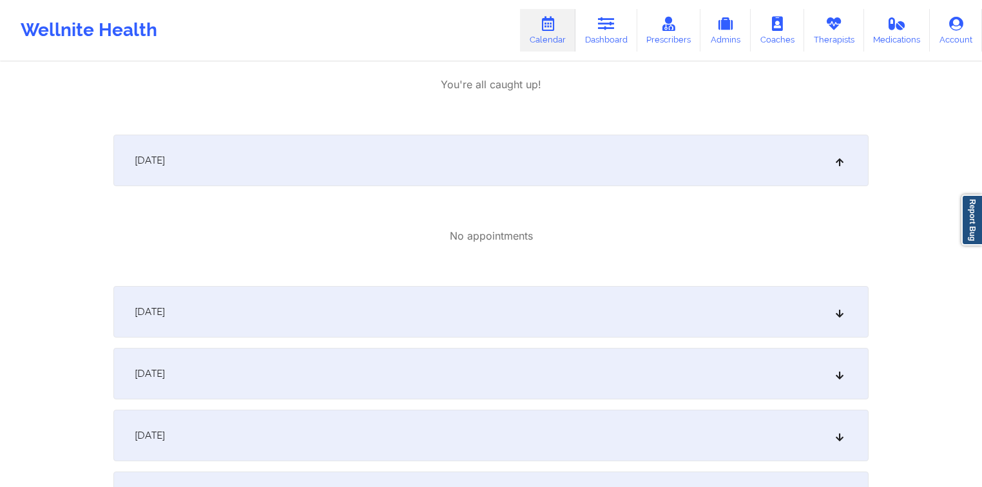
click at [431, 335] on div "October 5, 2025" at bounding box center [490, 312] width 755 height 52
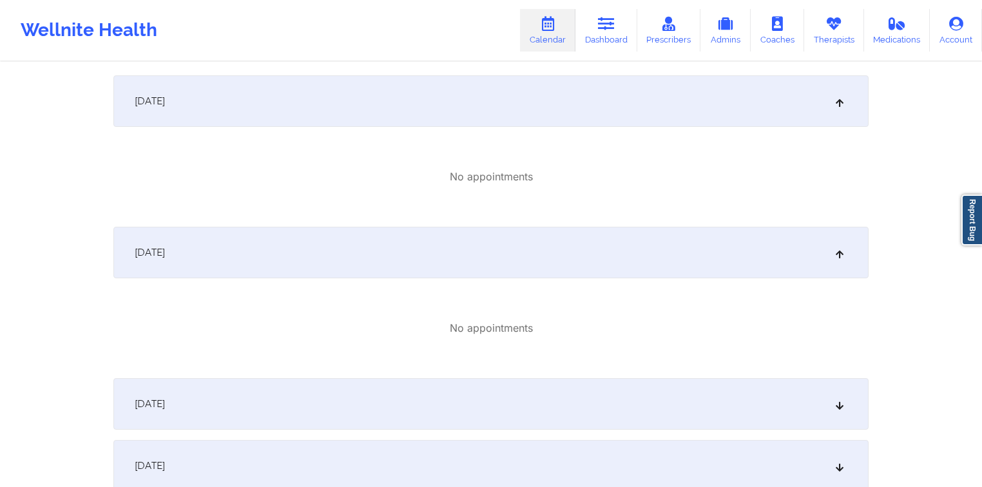
scroll to position [670, 0]
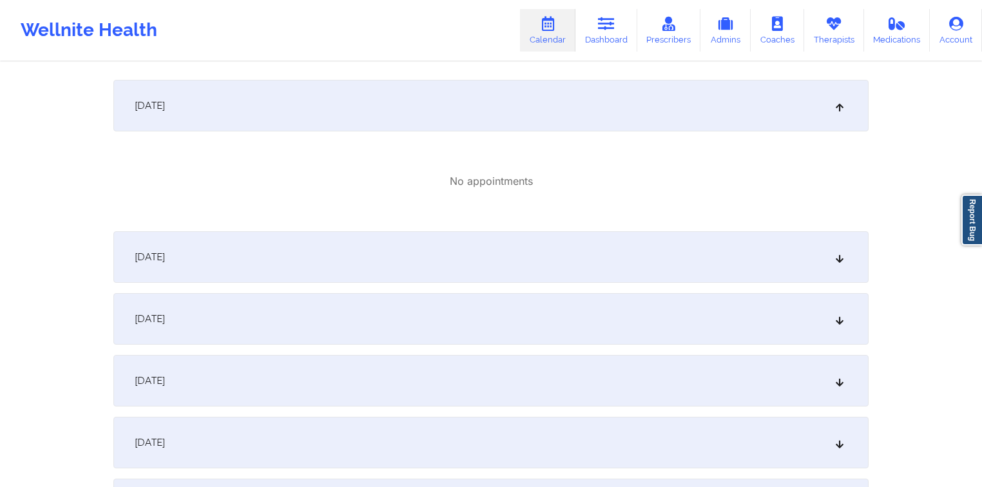
click at [449, 278] on div "October 6, 2025" at bounding box center [490, 257] width 755 height 52
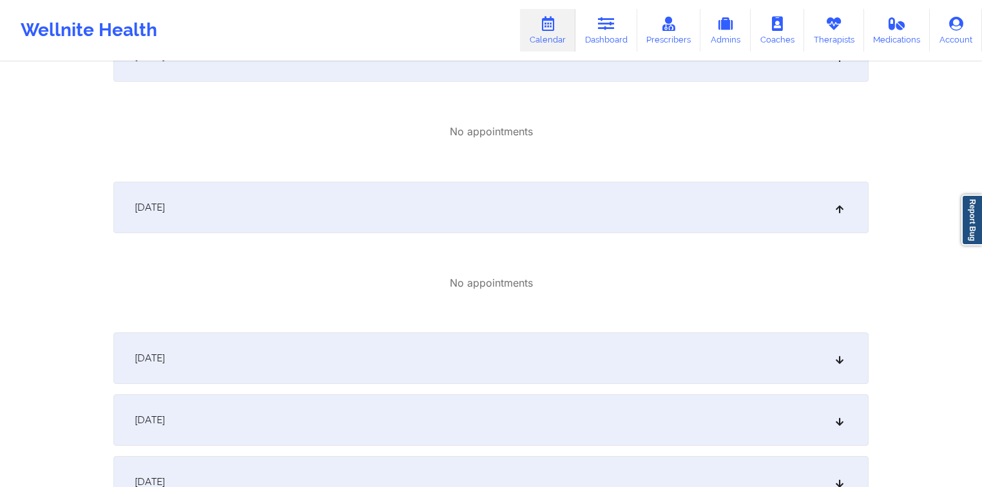
scroll to position [773, 0]
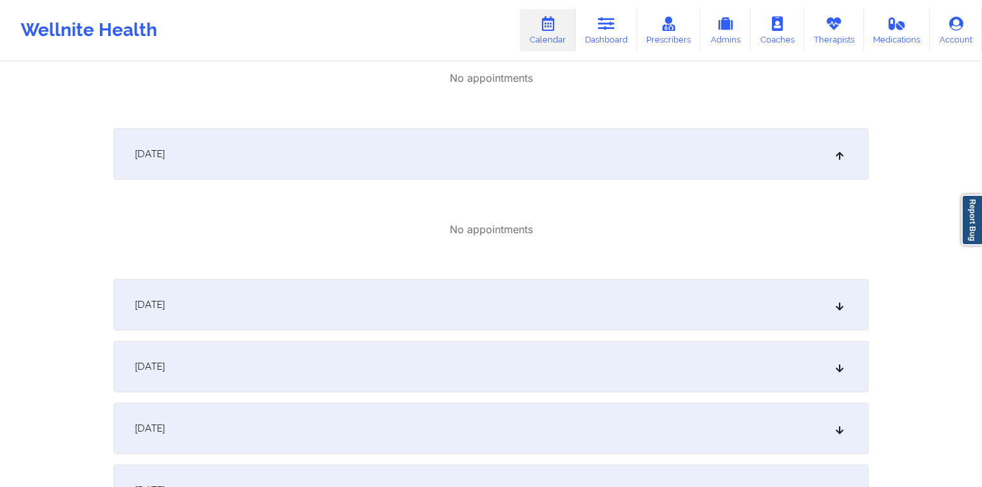
click at [447, 305] on div "October 7, 2025" at bounding box center [490, 305] width 755 height 52
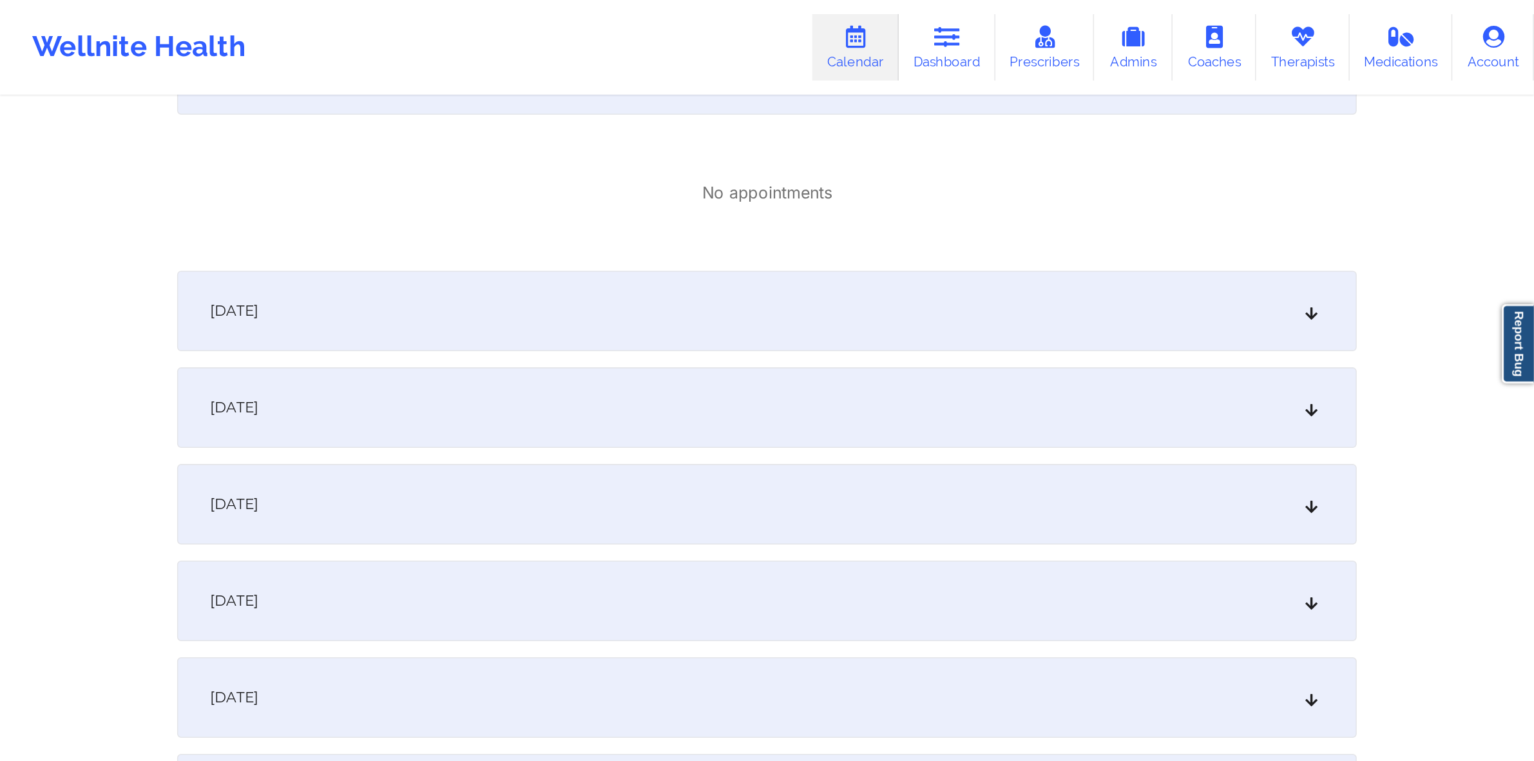
scroll to position [1031, 0]
click at [461, 219] on div "October 8, 2025" at bounding box center [490, 199] width 755 height 52
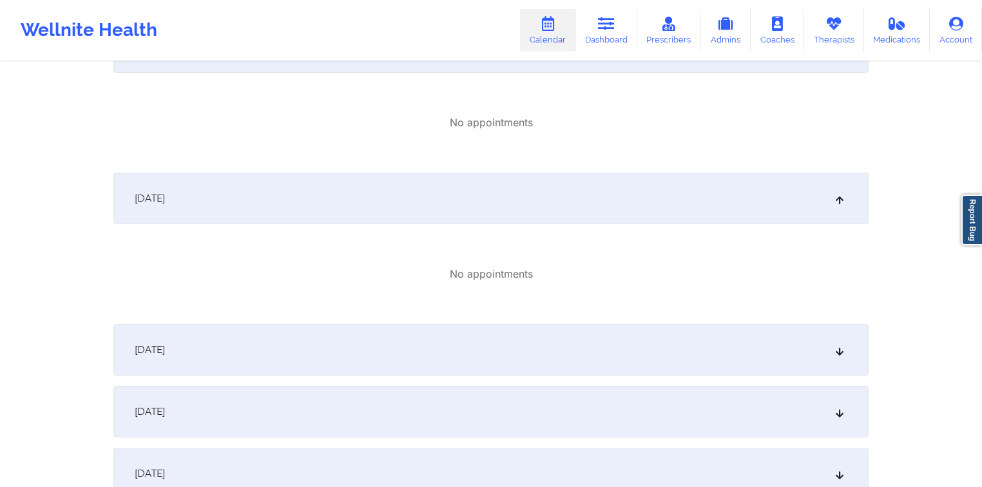
click at [429, 323] on div "October 1, 2025 No appointments October 2, 2025 No appointments October 3, 2025…" at bounding box center [490, 480] width 755 height 2511
click at [434, 329] on div "October 9, 2025" at bounding box center [490, 350] width 755 height 52
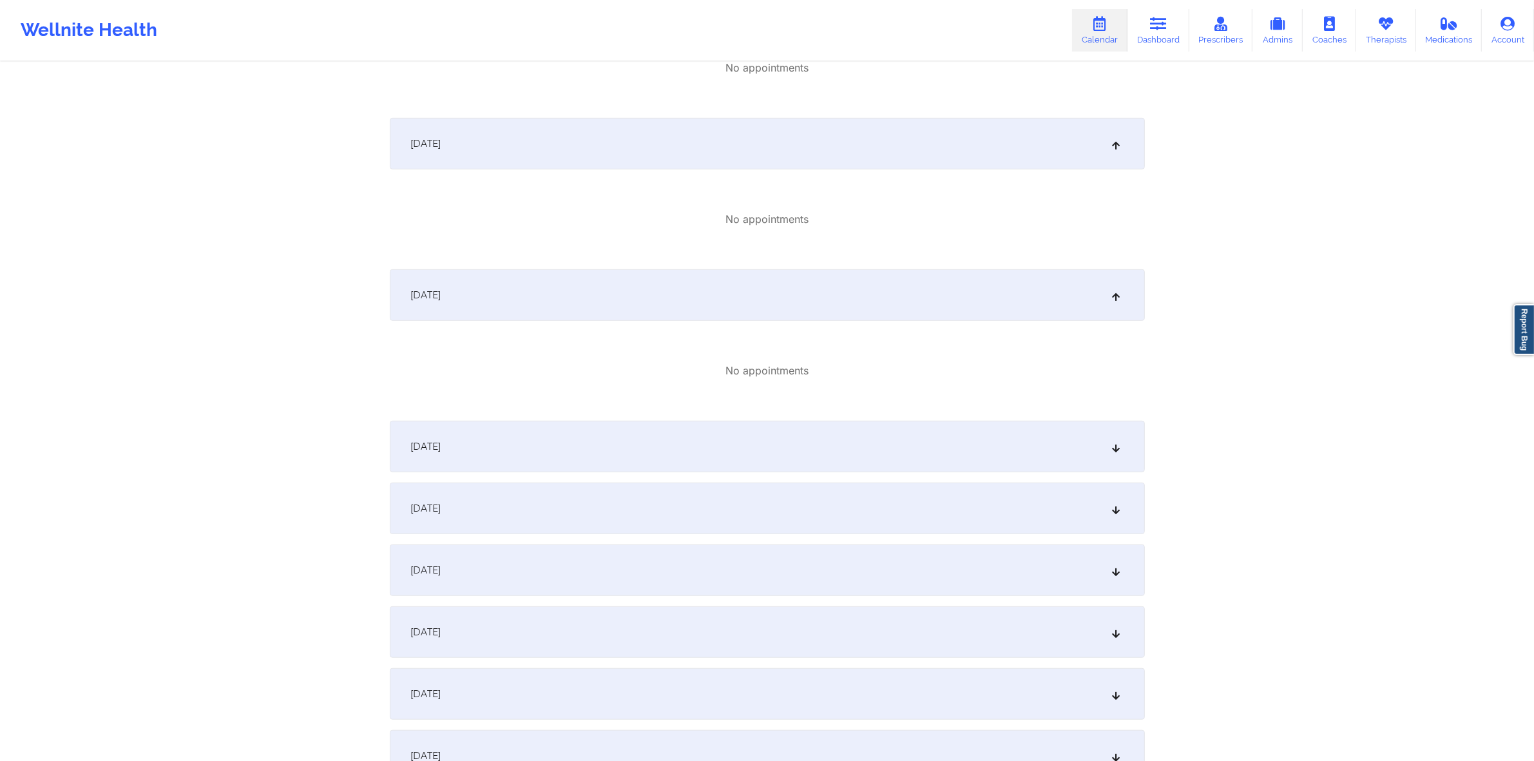
scroll to position [1112, 0]
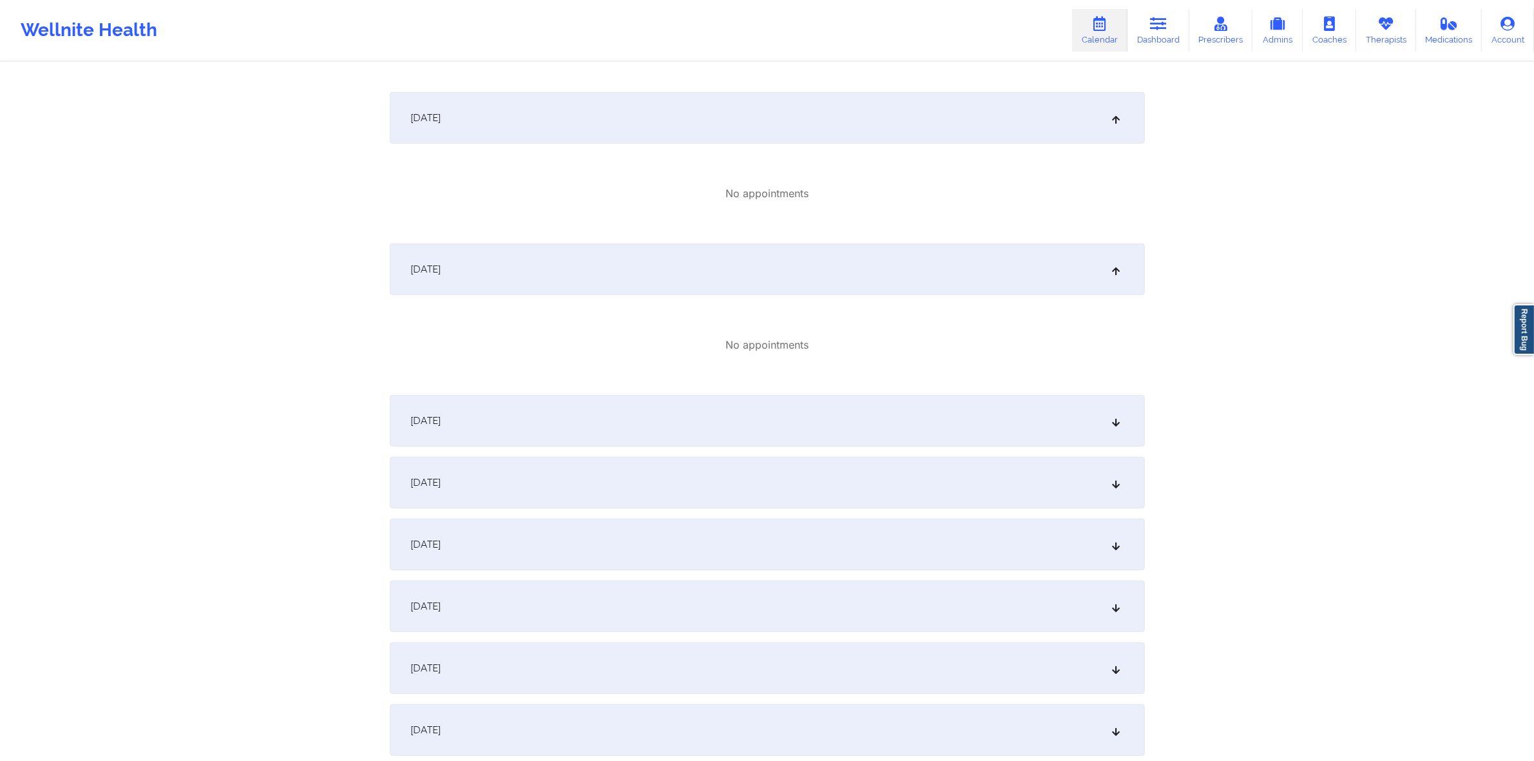
click at [685, 407] on div "October 10, 2025" at bounding box center [767, 421] width 755 height 52
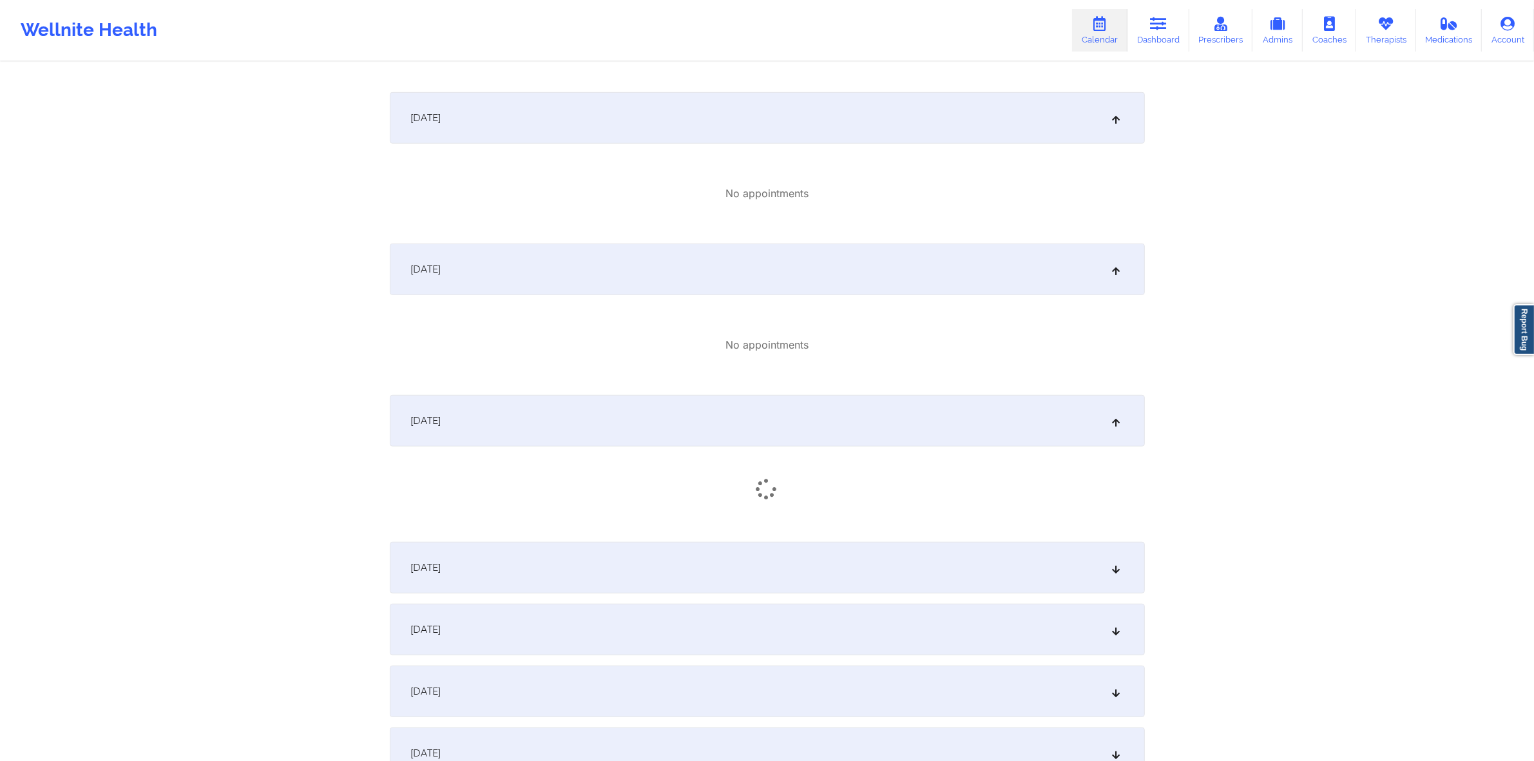
click at [701, 558] on div "October 11, 2025" at bounding box center [767, 568] width 755 height 52
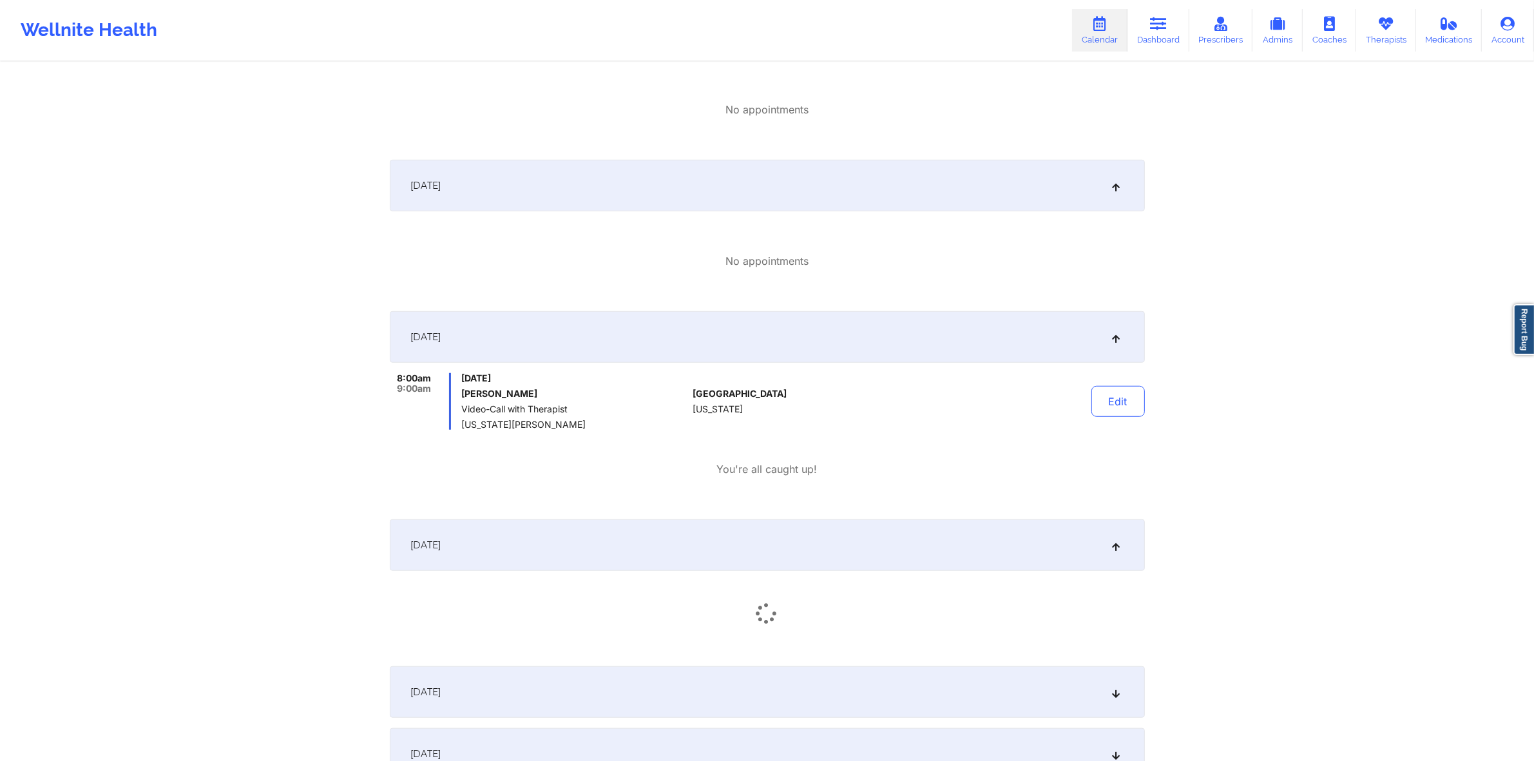
scroll to position [1353, 0]
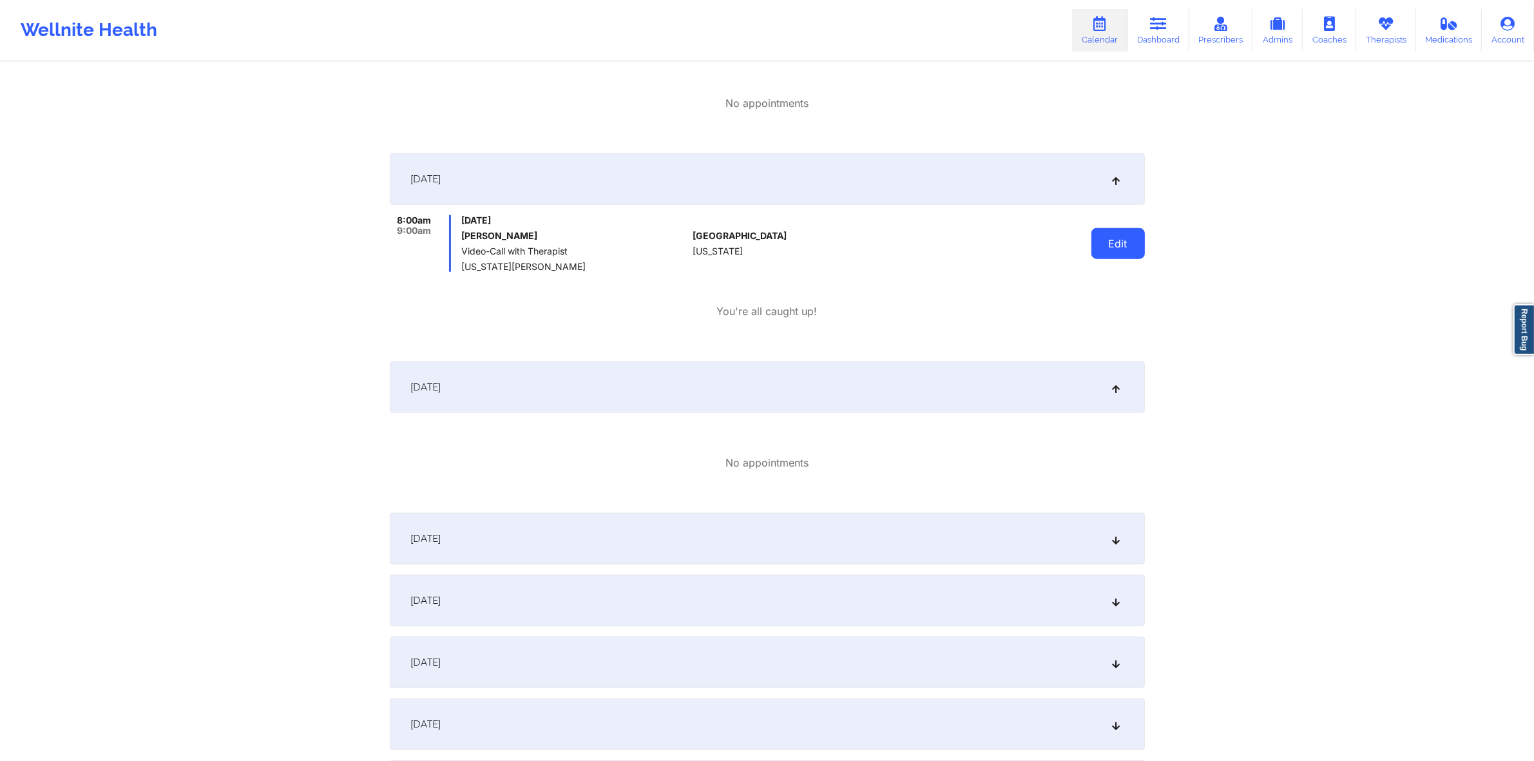
click at [1129, 246] on button "Edit" at bounding box center [1118, 243] width 53 height 31
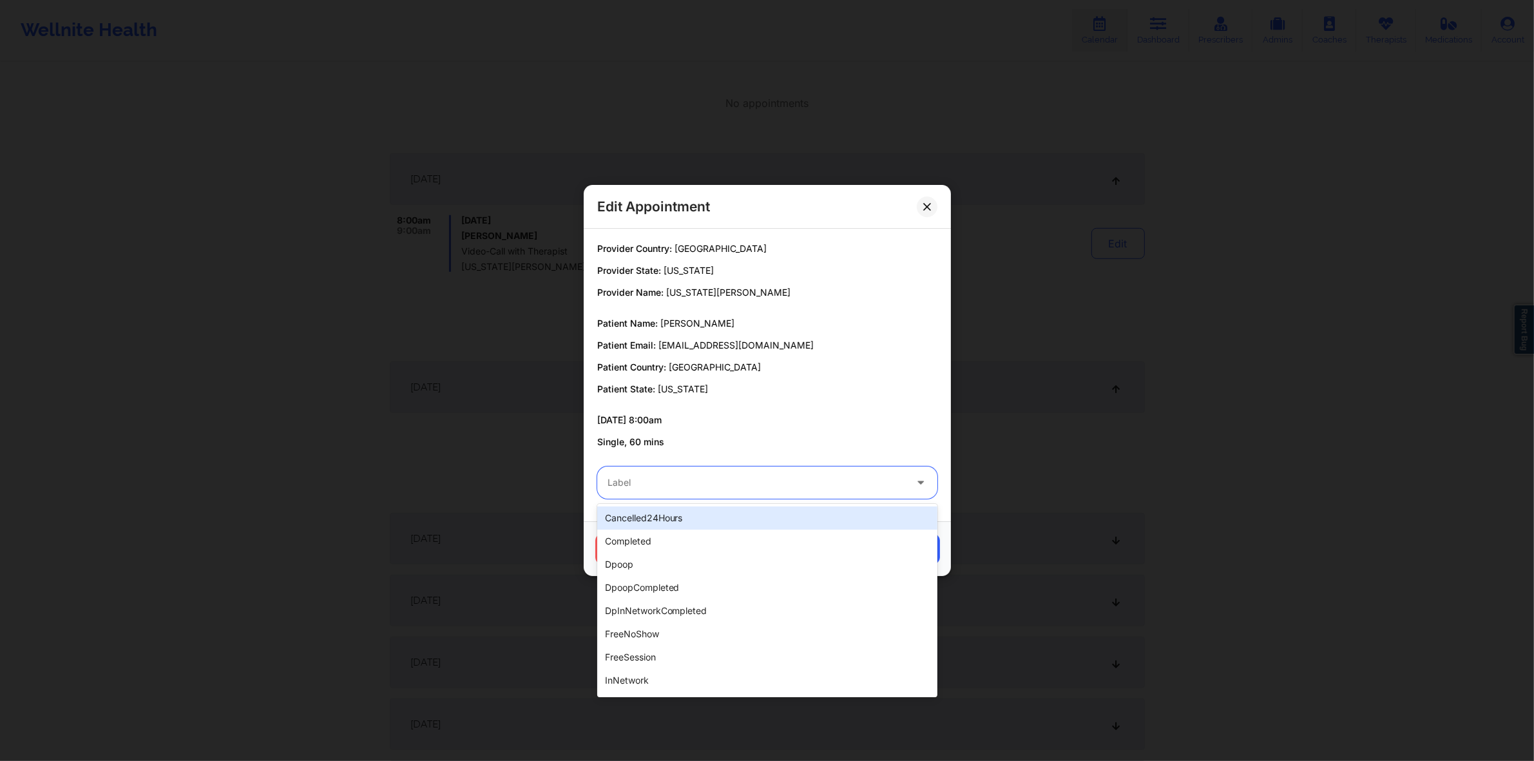
click at [688, 496] on div "Label" at bounding box center [751, 483] width 309 height 32
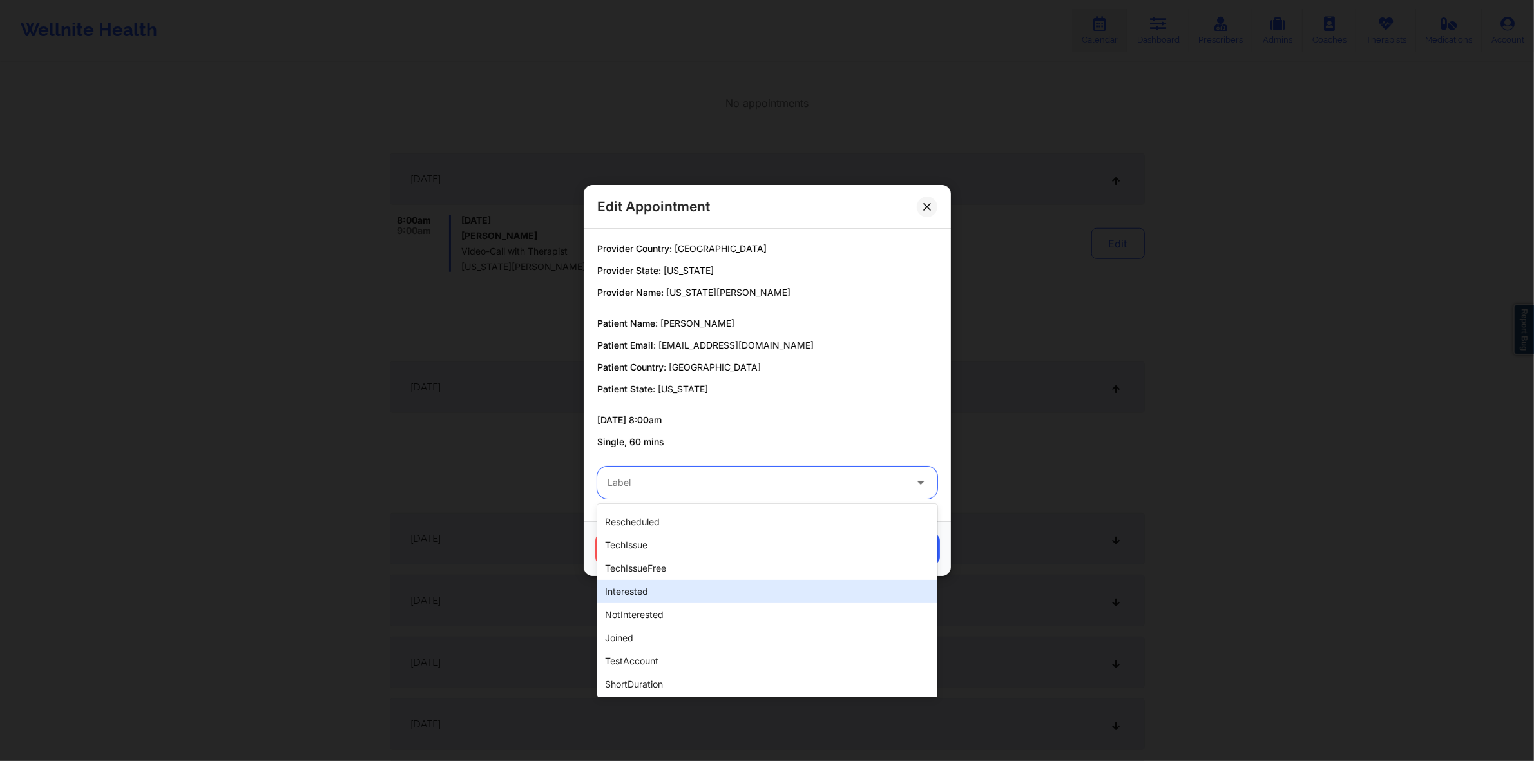
scroll to position [322, 0]
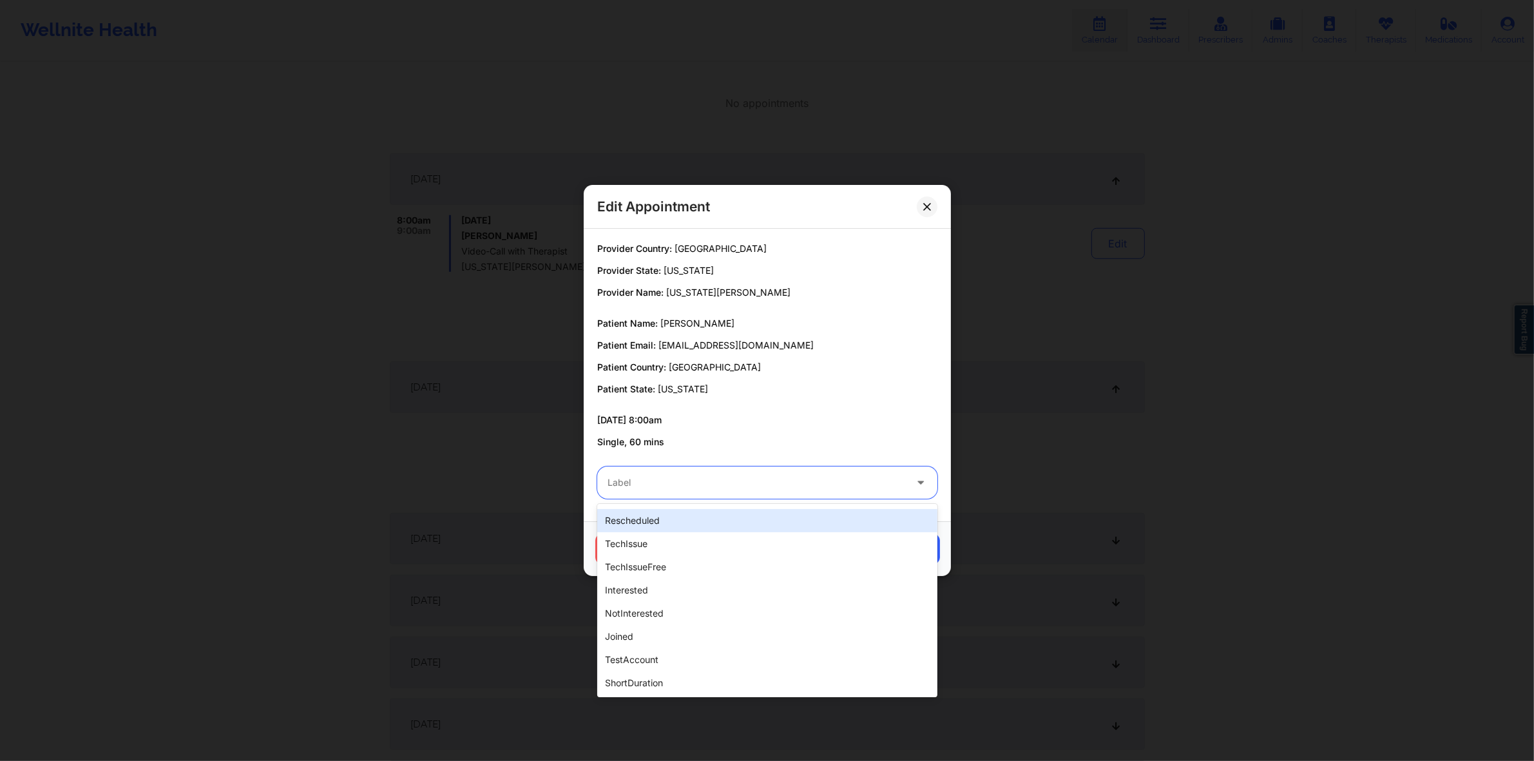
click at [779, 442] on p "Single, 60 mins" at bounding box center [767, 442] width 340 height 13
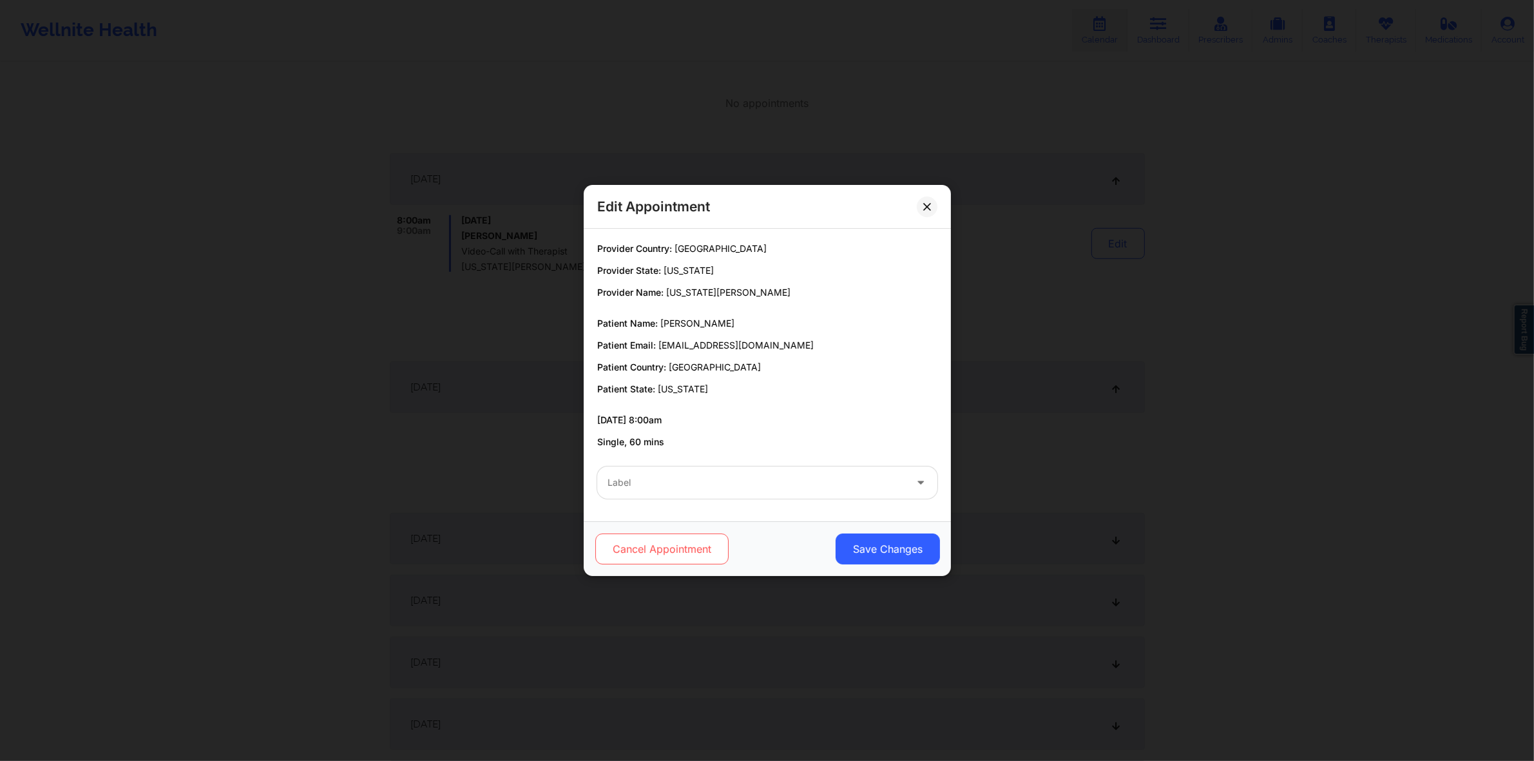
click at [698, 558] on button "Cancel Appointment" at bounding box center [661, 549] width 133 height 31
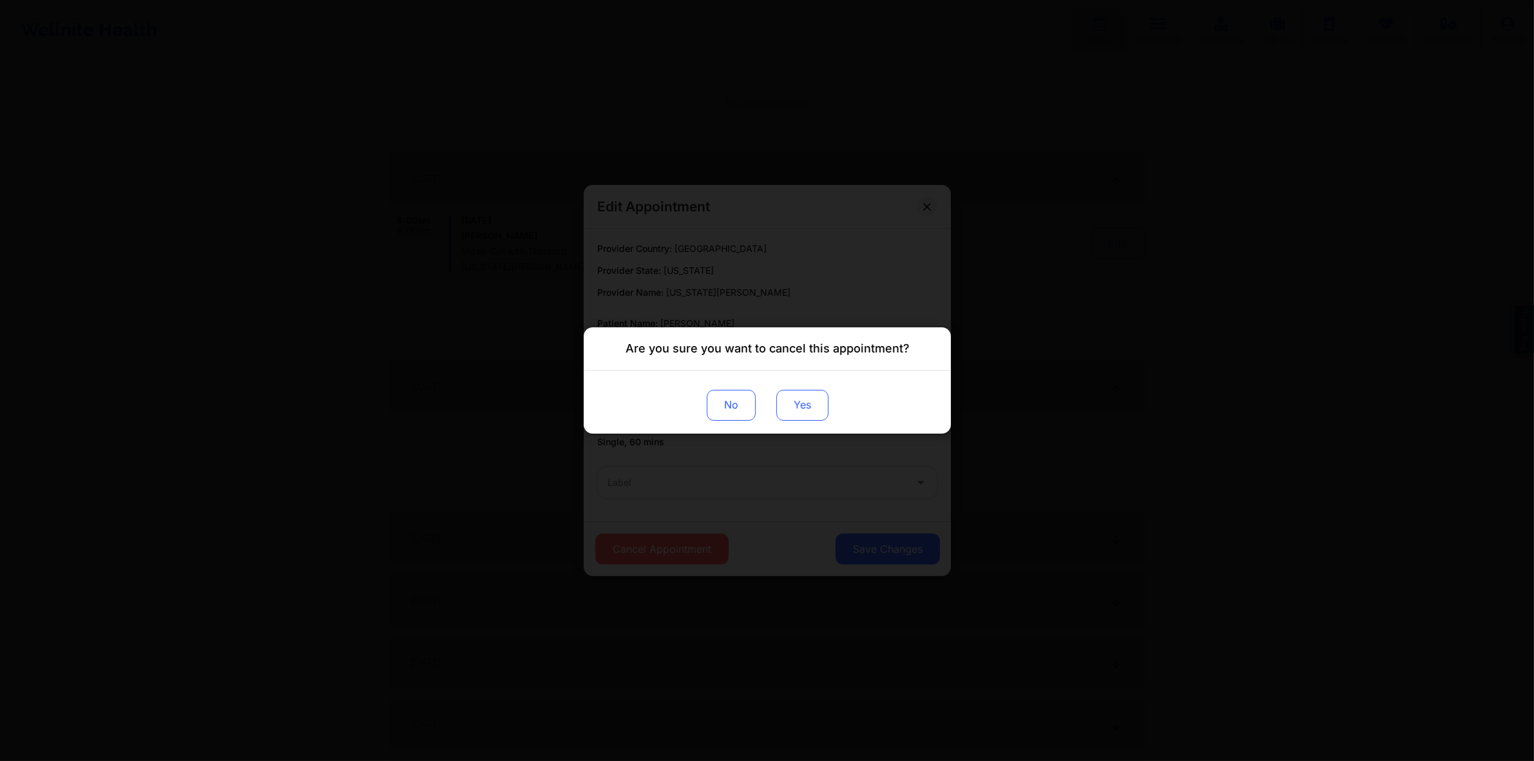
click at [796, 409] on button "Yes" at bounding box center [802, 405] width 52 height 31
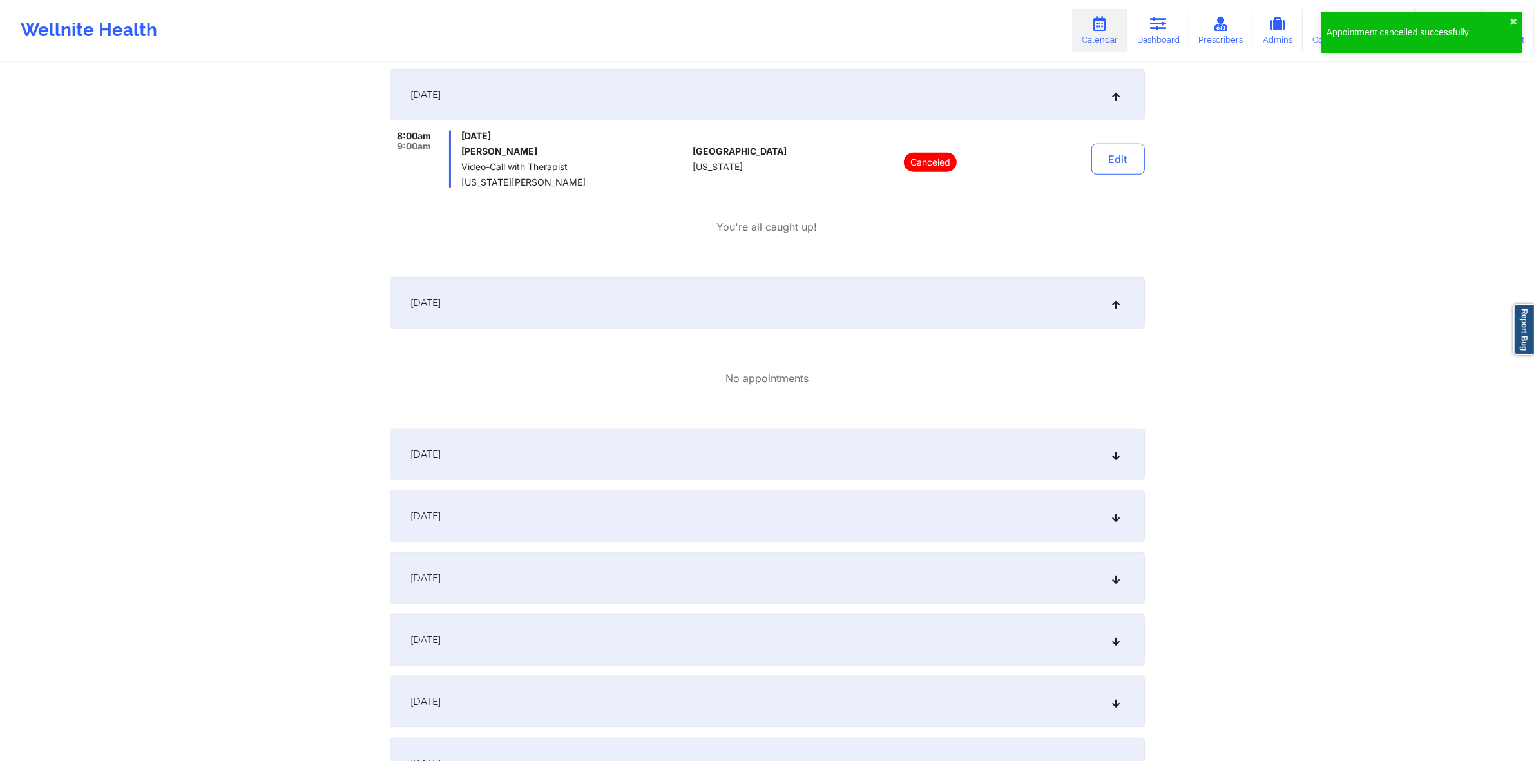
scroll to position [1514, 0]
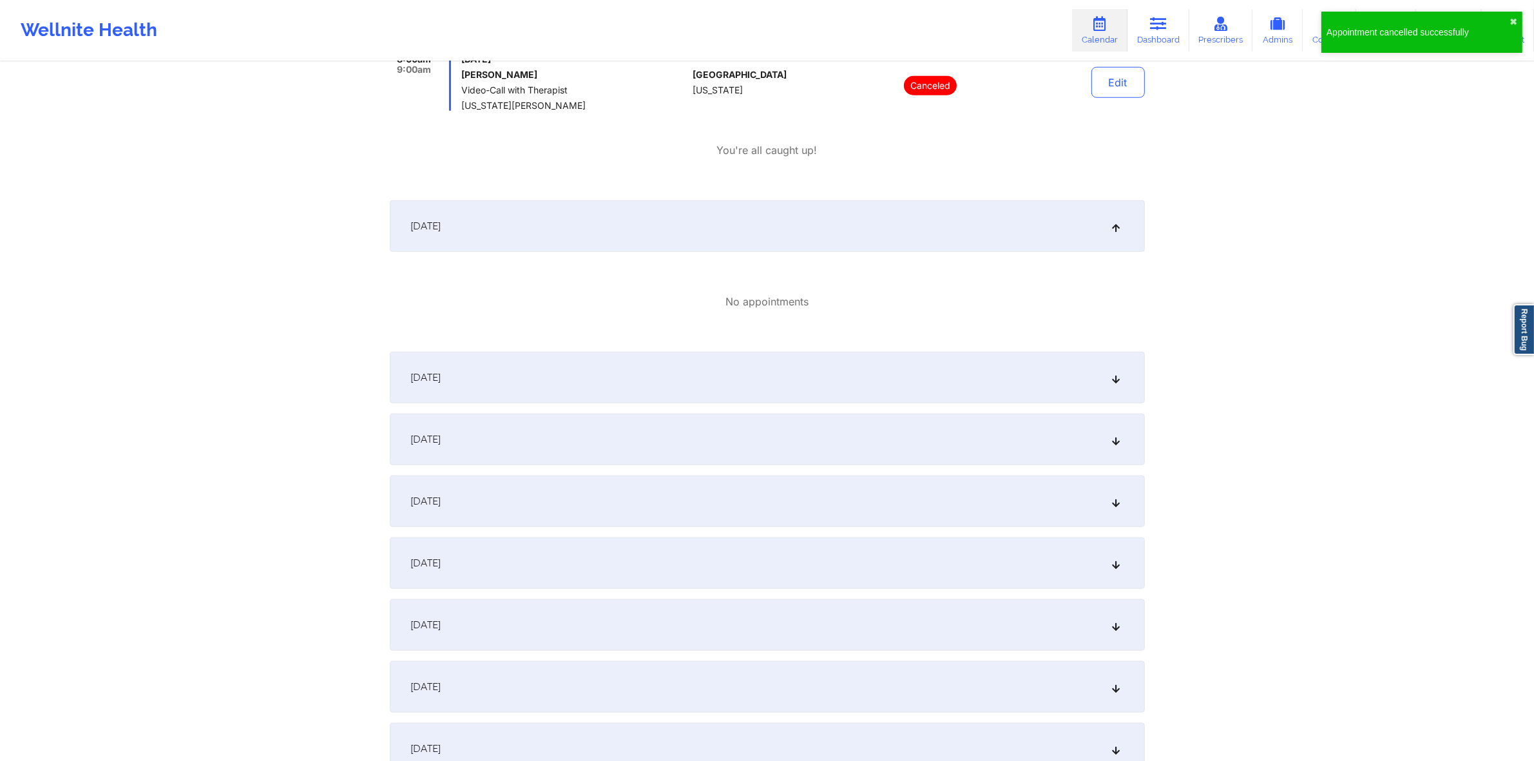
click at [677, 372] on div "October 12, 2025" at bounding box center [767, 378] width 755 height 52
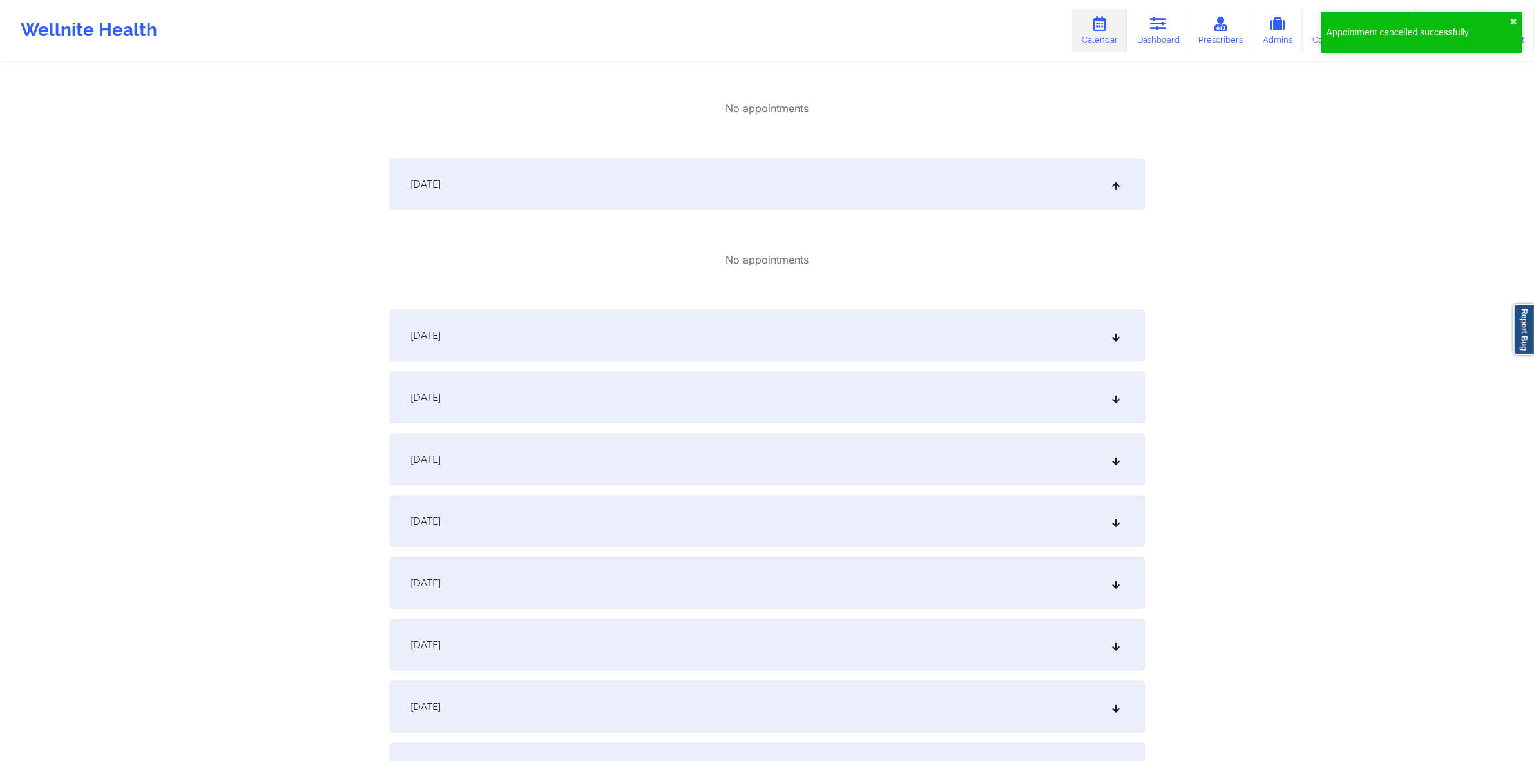
scroll to position [1756, 0]
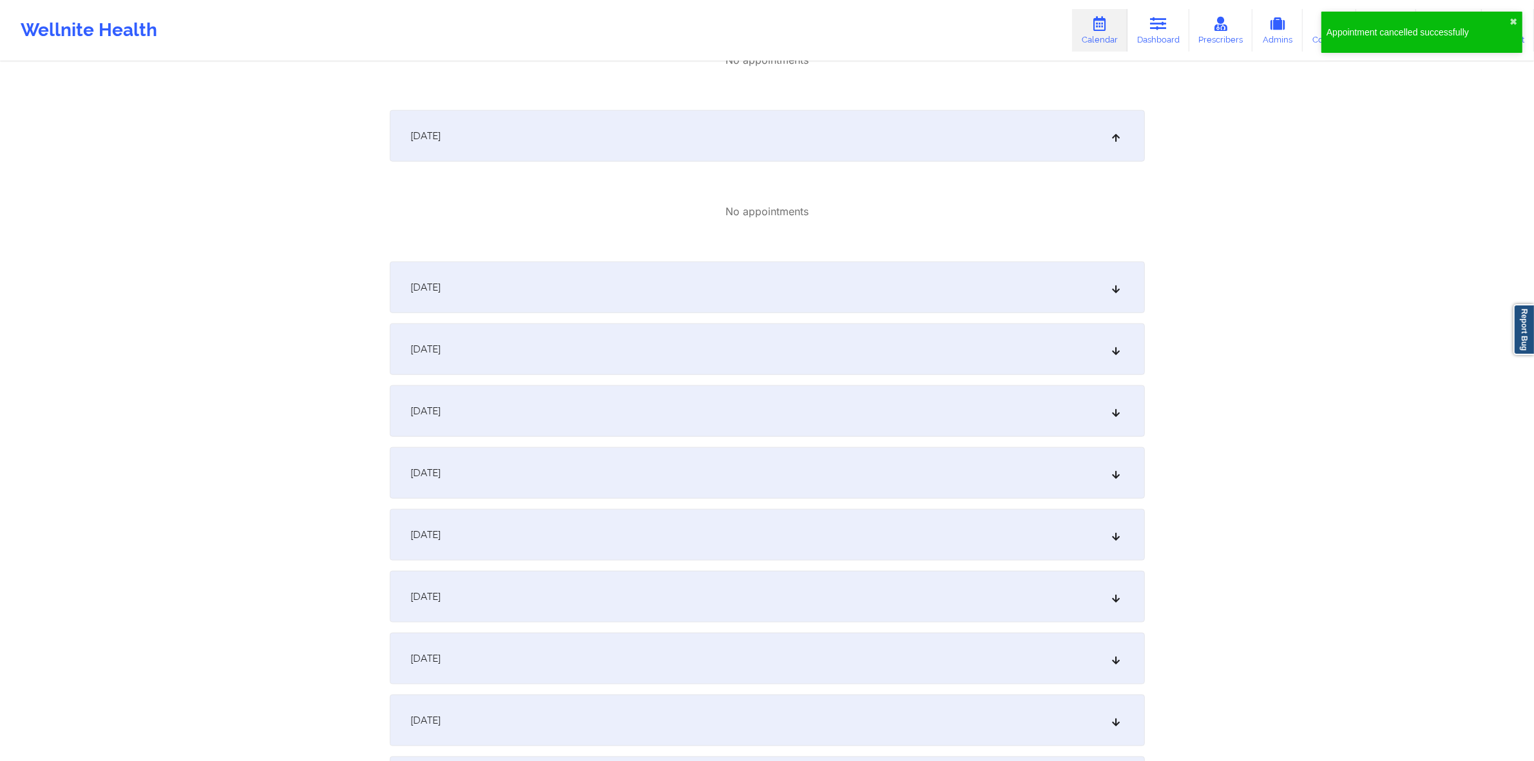
click at [613, 303] on div "October 13, 2025" at bounding box center [767, 288] width 755 height 52
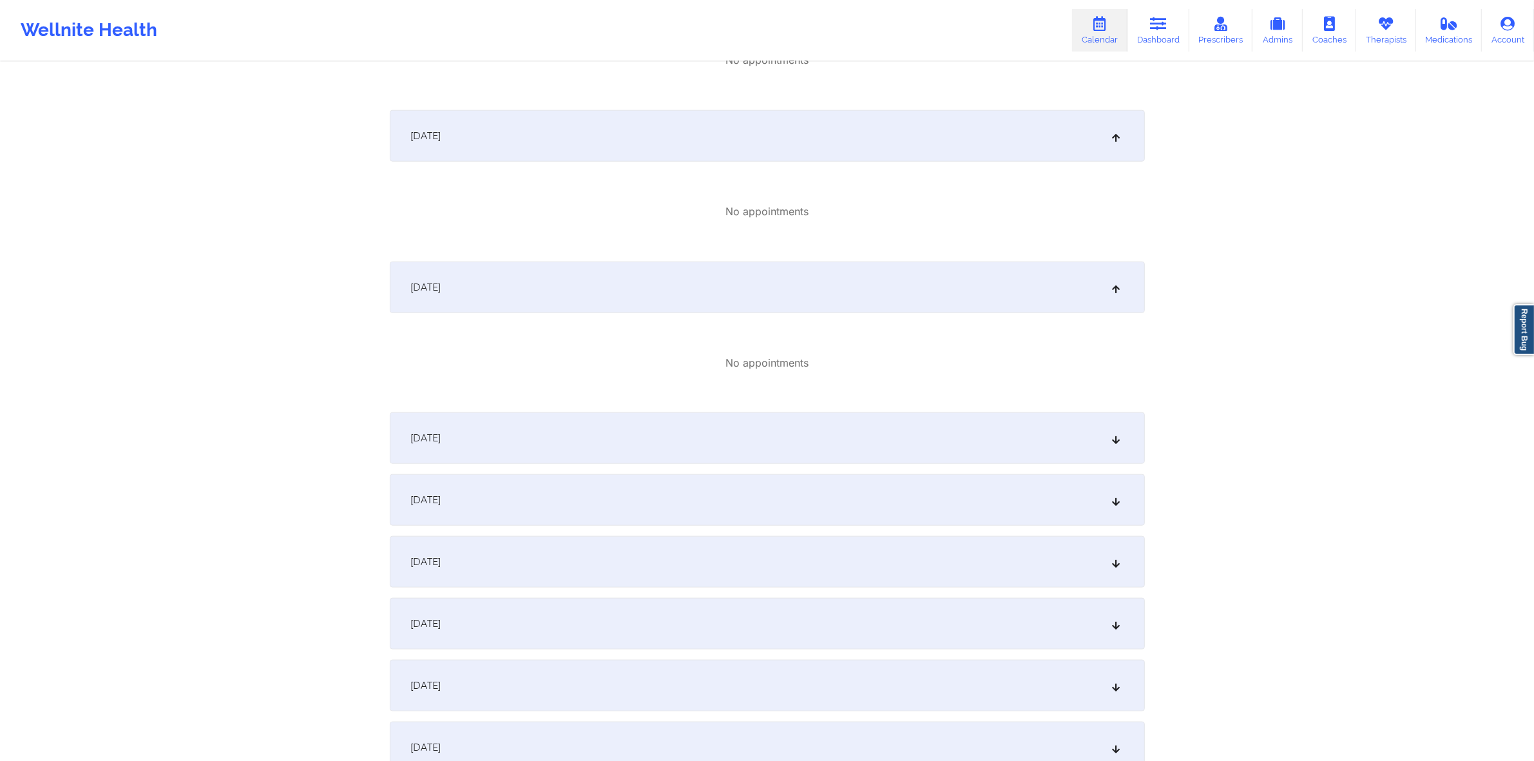
click at [592, 443] on div "October 14, 2025" at bounding box center [767, 438] width 755 height 52
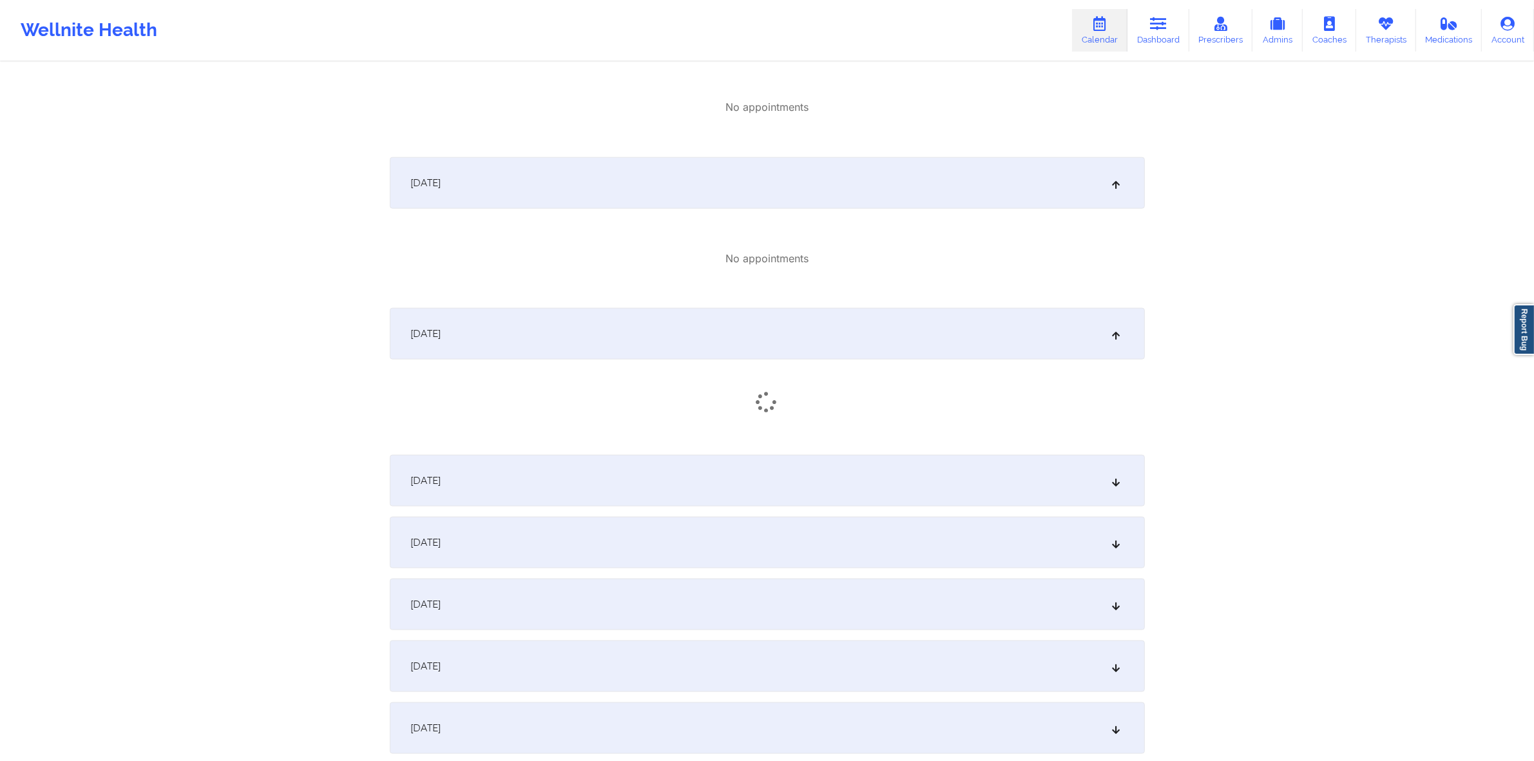
scroll to position [2078, 0]
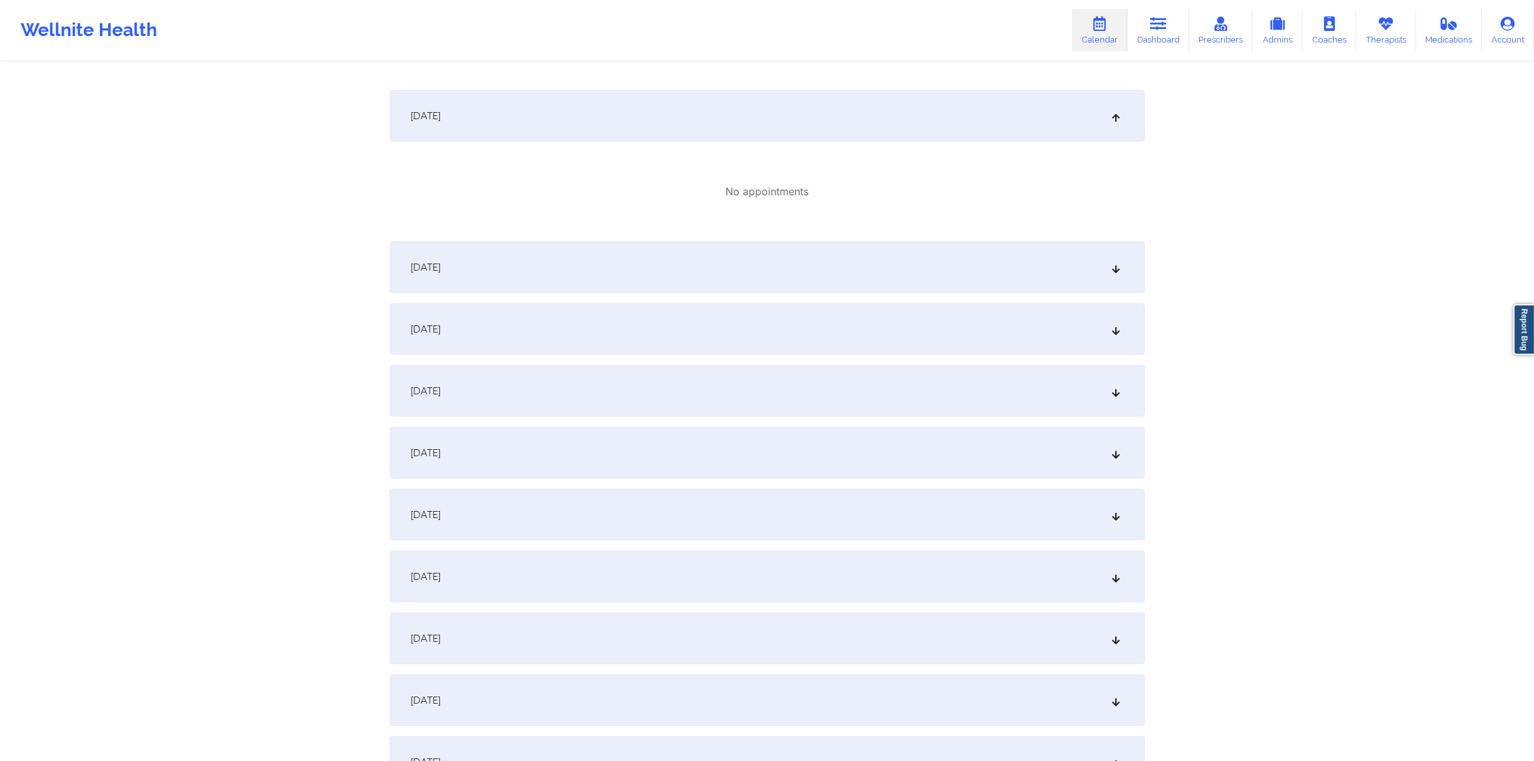
click at [664, 281] on div "October 15, 2025" at bounding box center [767, 268] width 755 height 52
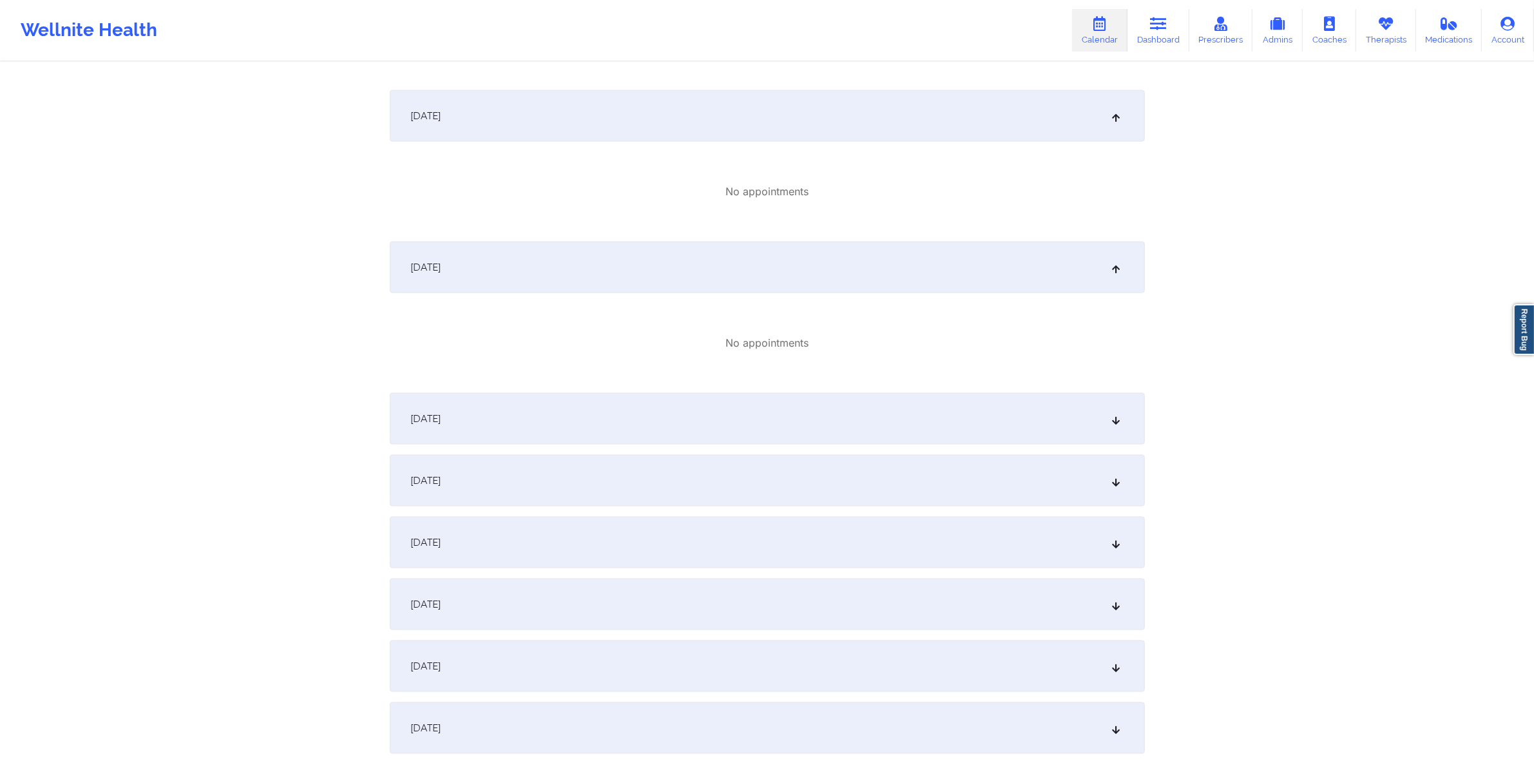
click at [606, 407] on div "October 16, 2025" at bounding box center [767, 419] width 755 height 52
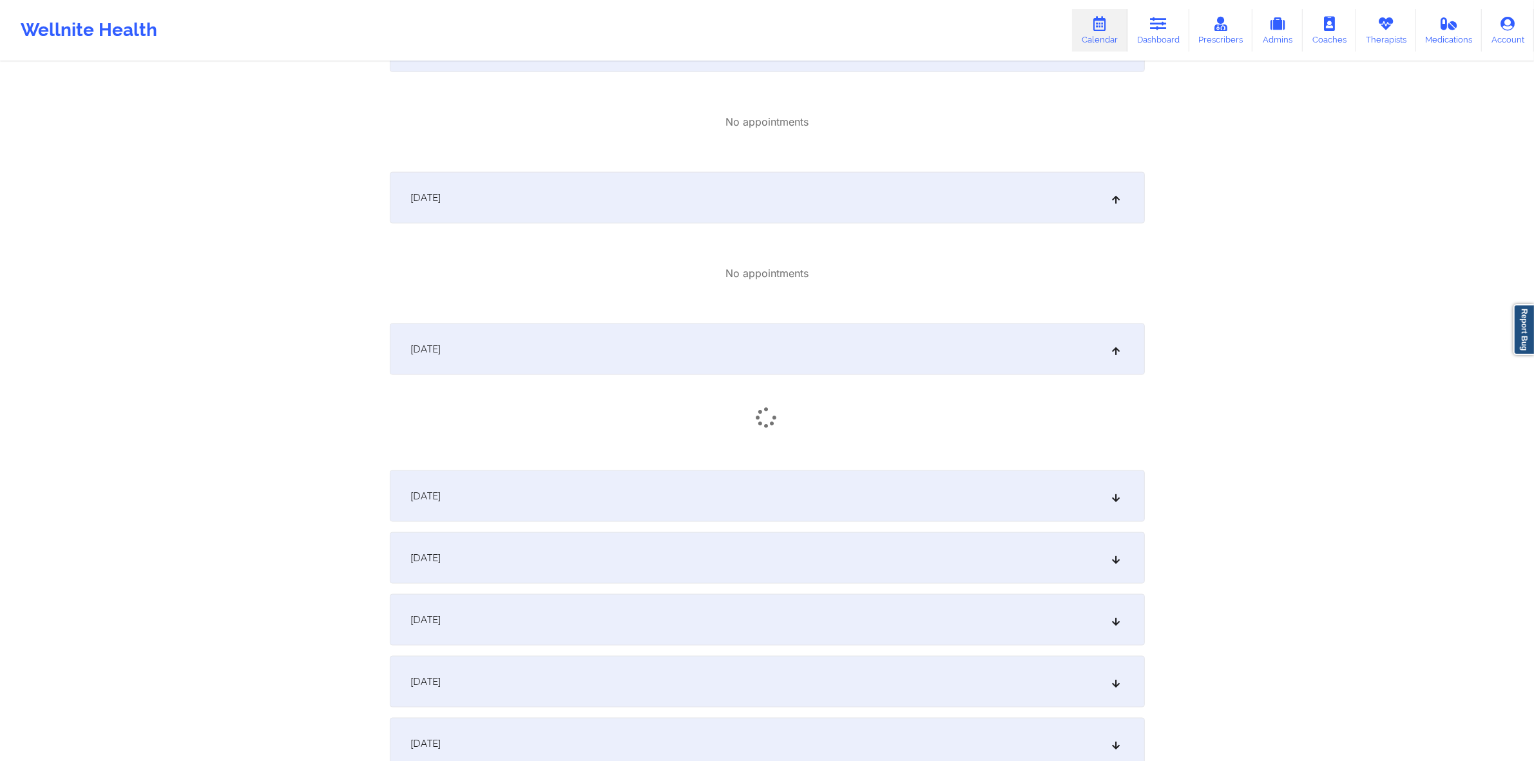
scroll to position [2159, 0]
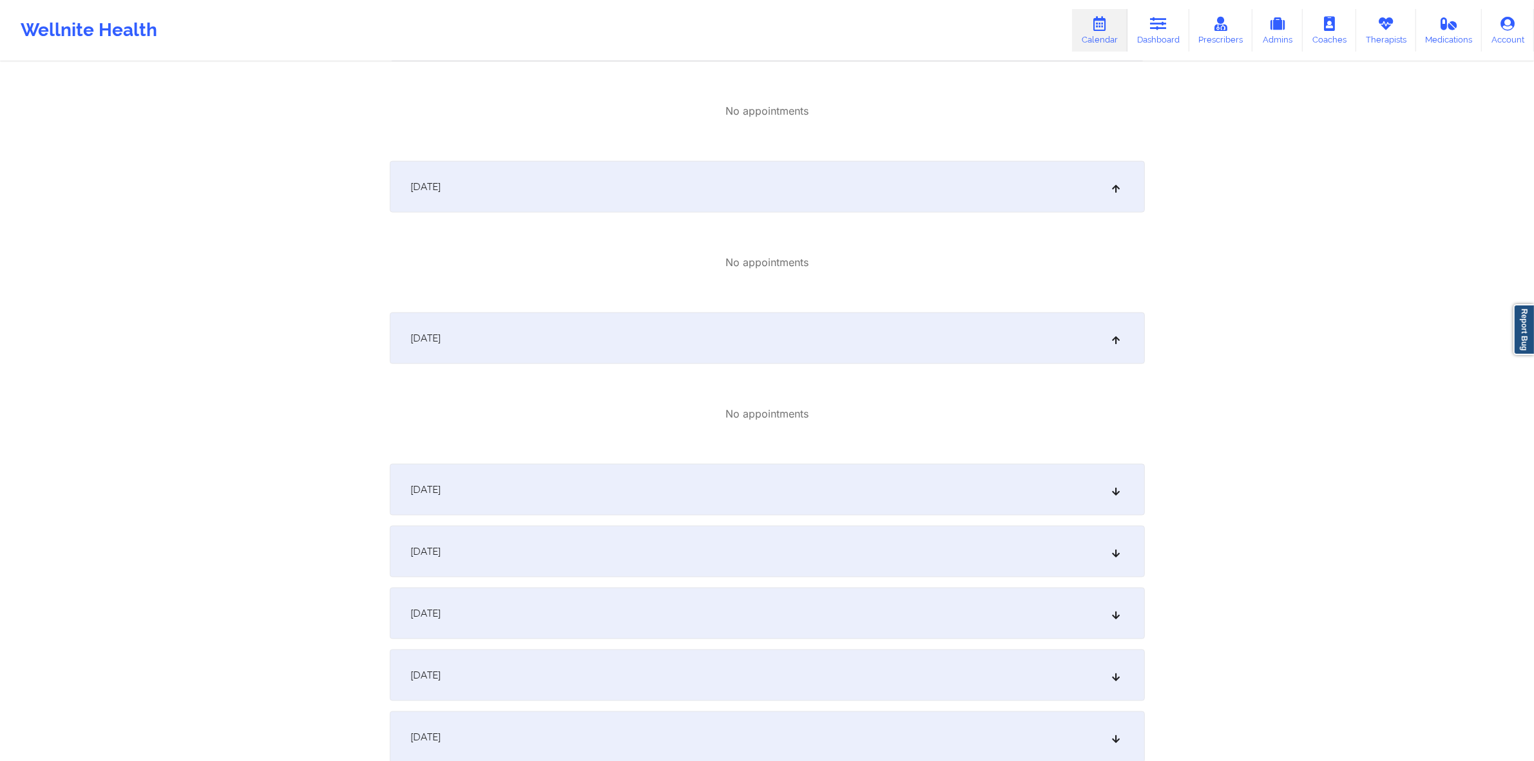
click at [603, 488] on div "October 17, 2025" at bounding box center [767, 490] width 755 height 52
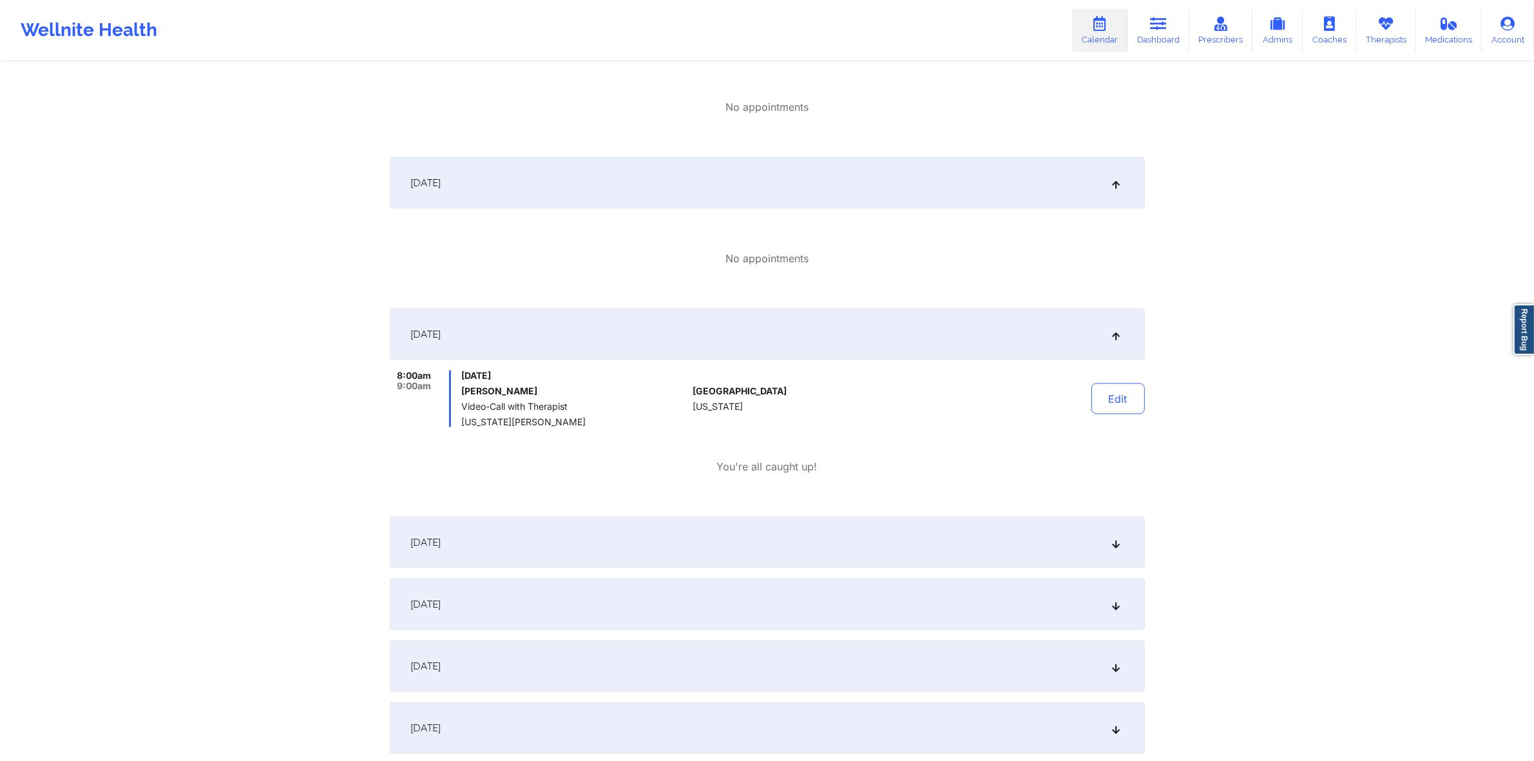
scroll to position [2320, 0]
click at [1102, 398] on button "Edit" at bounding box center [1118, 393] width 53 height 31
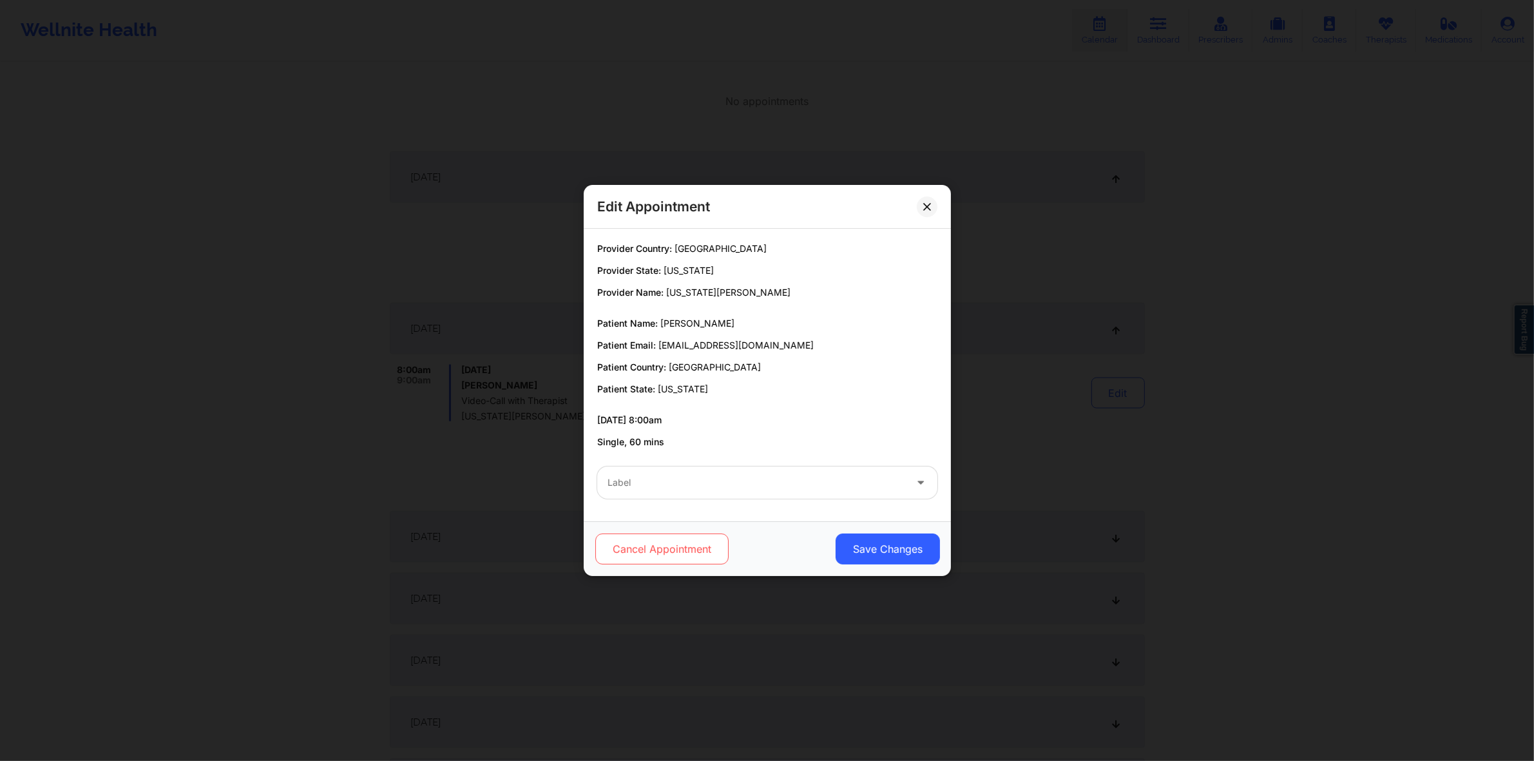
click at [681, 548] on button "Cancel Appointment" at bounding box center [661, 549] width 133 height 31
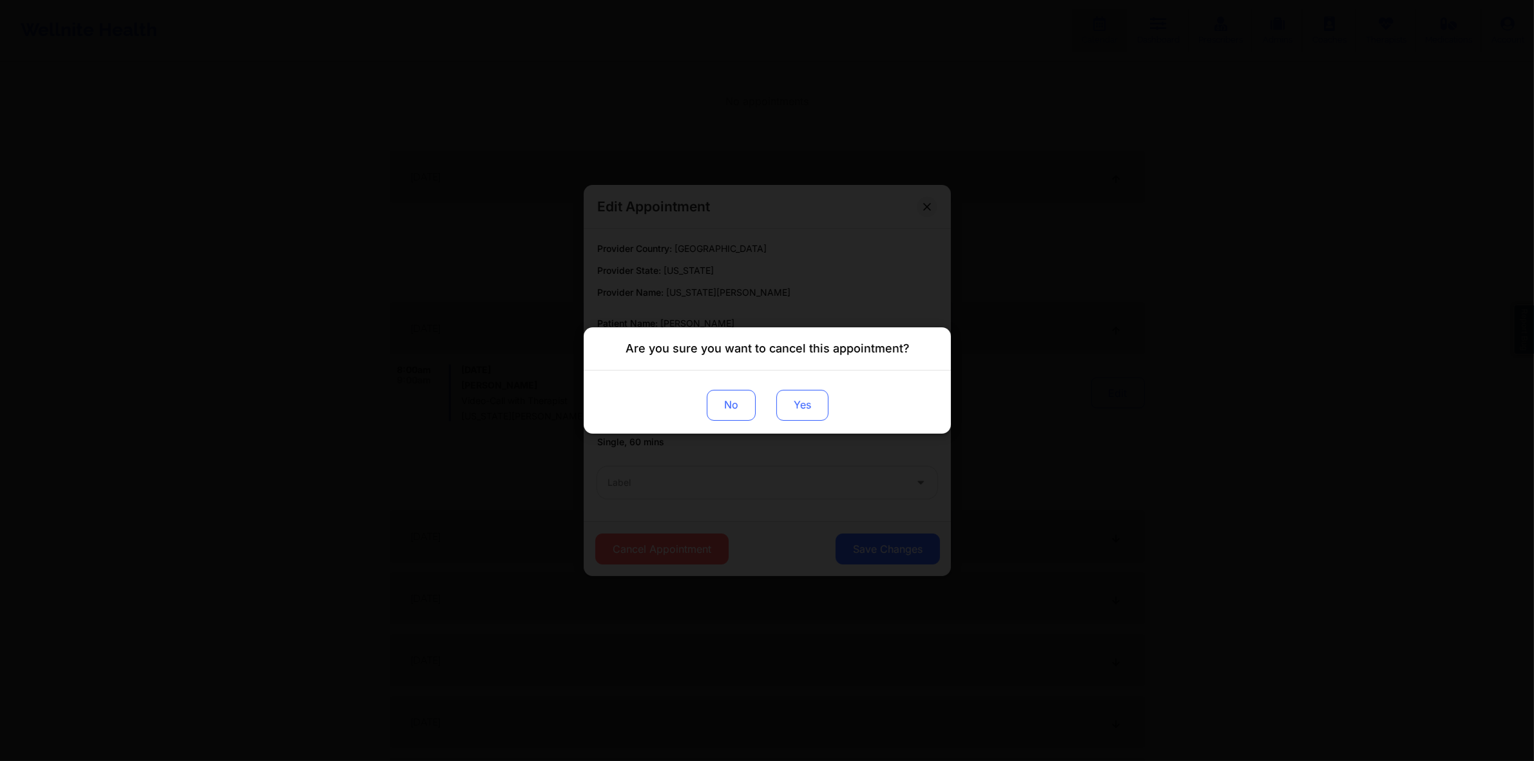
click at [817, 407] on button "Yes" at bounding box center [802, 405] width 52 height 31
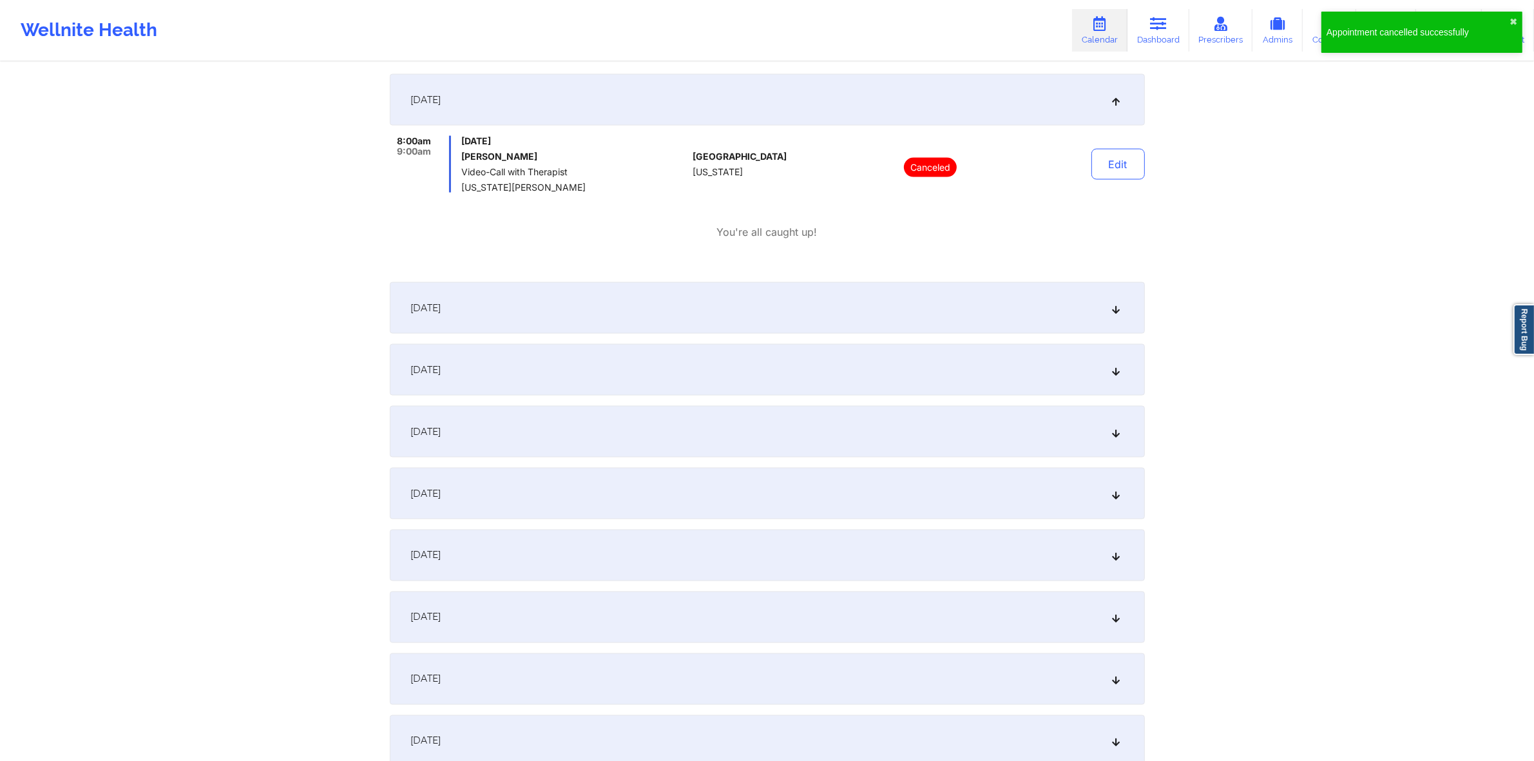
scroll to position [2562, 0]
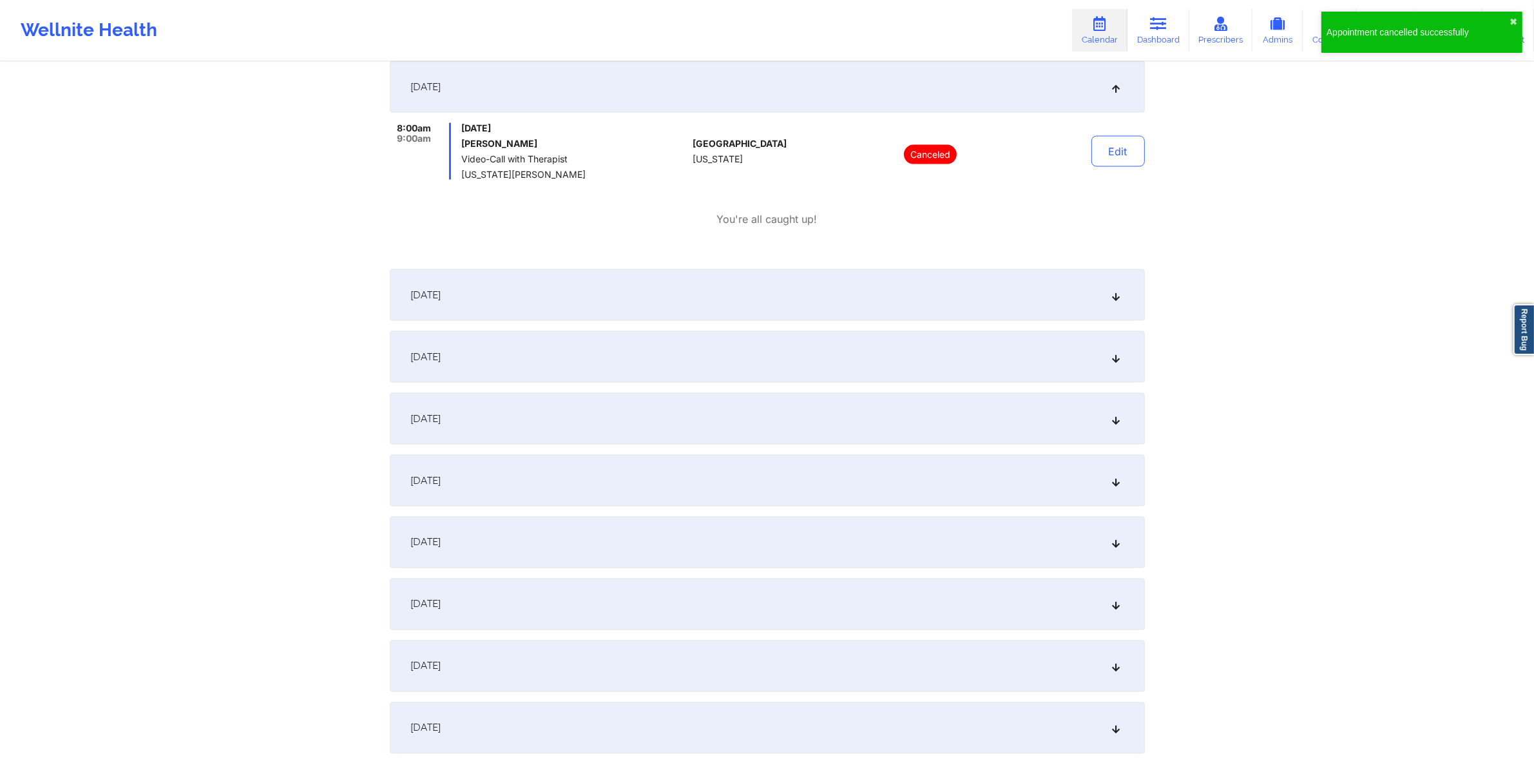
click at [646, 285] on div "October 18, 2025" at bounding box center [767, 295] width 755 height 52
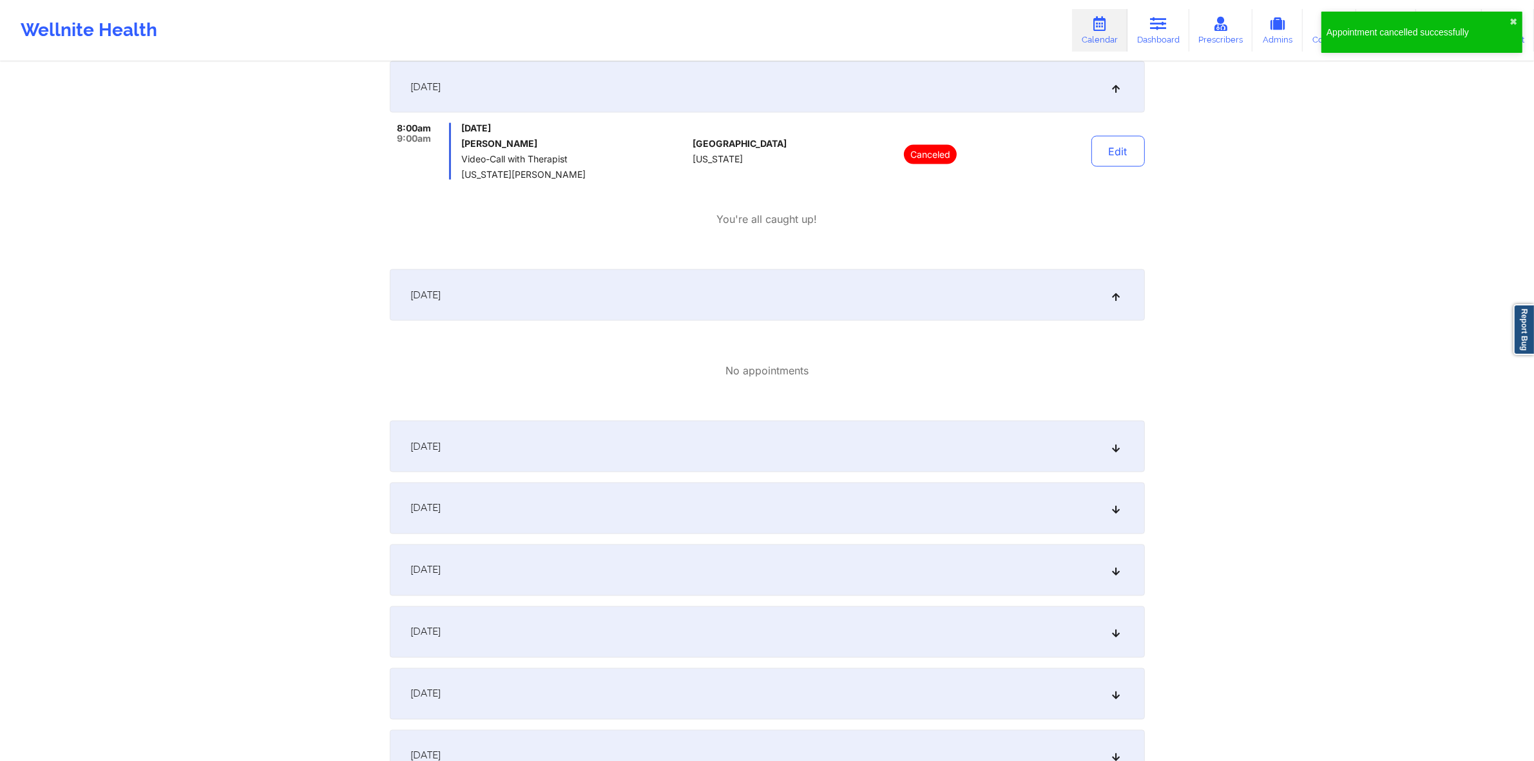
click at [621, 435] on div "October 19, 2025" at bounding box center [767, 447] width 755 height 52
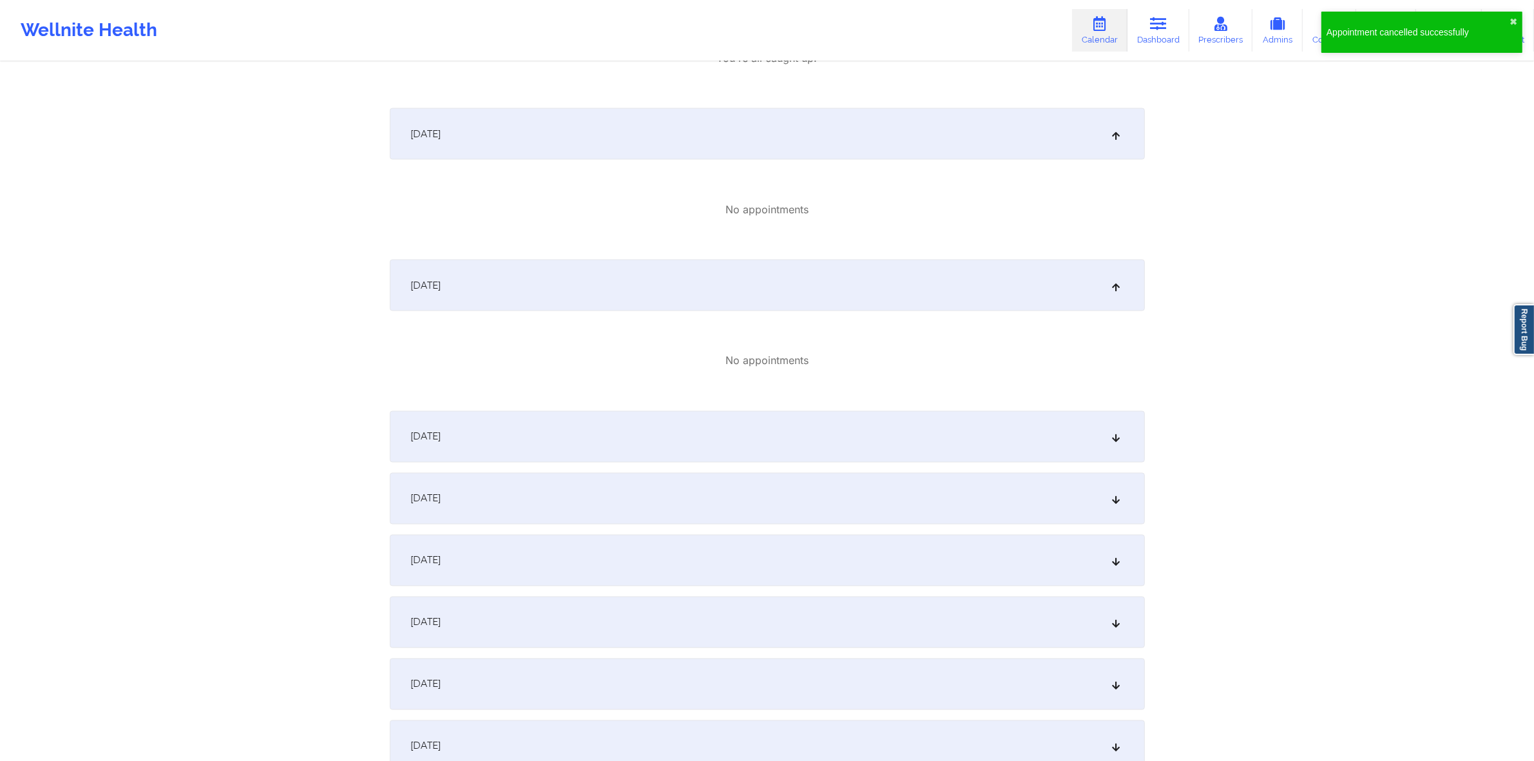
click at [661, 427] on div "October 20, 2025" at bounding box center [767, 437] width 755 height 52
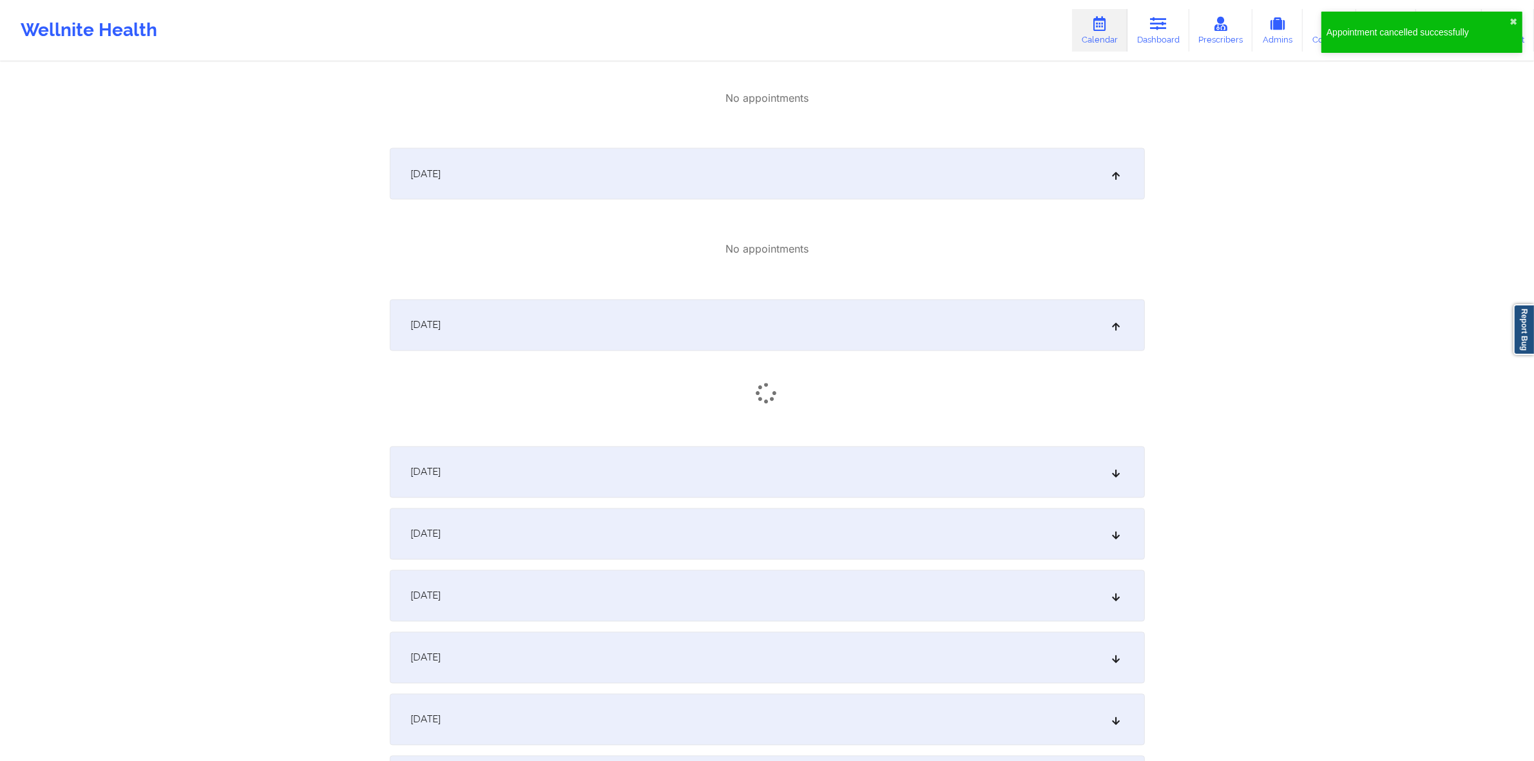
scroll to position [2965, 0]
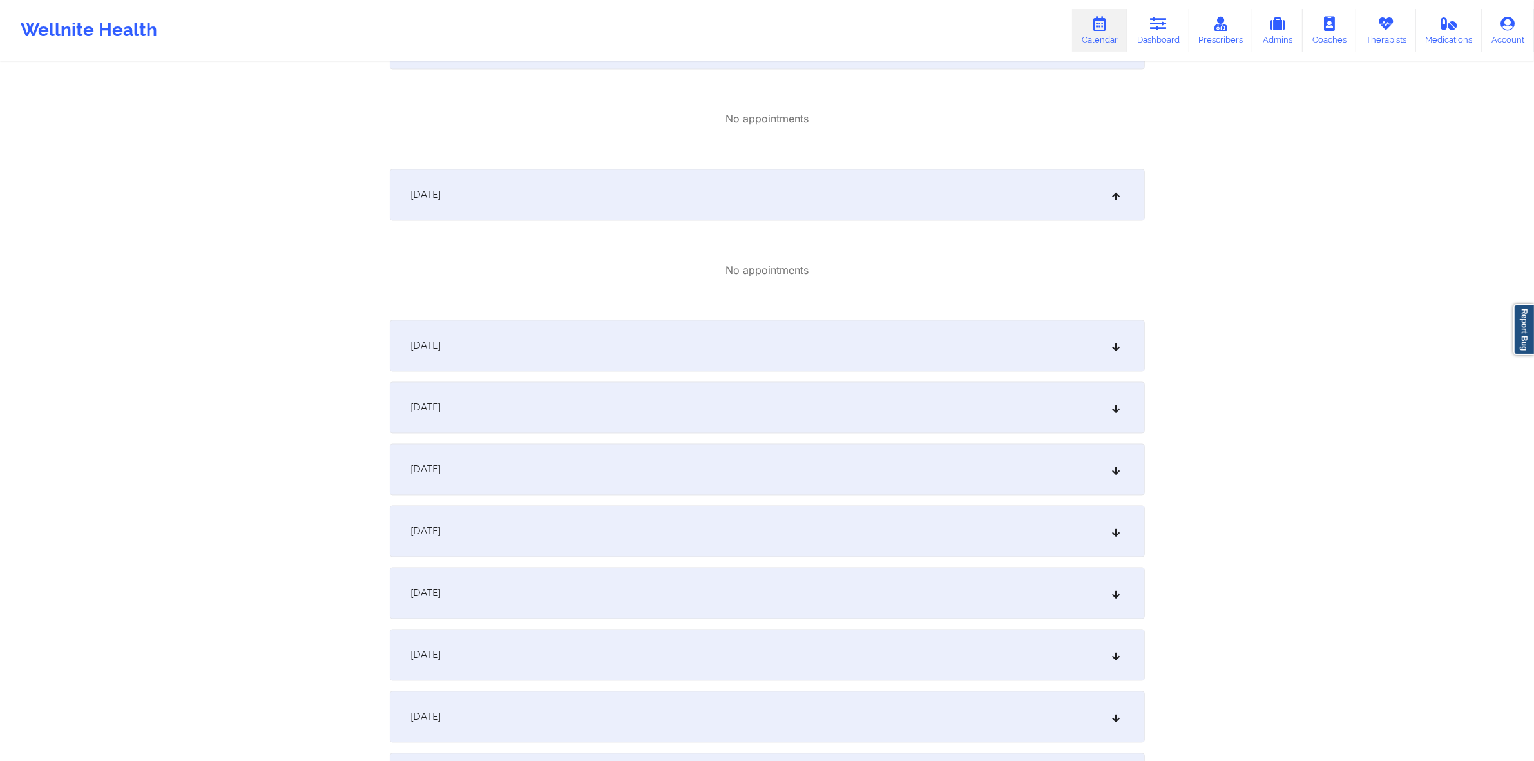
click at [733, 364] on div "October 21, 2025" at bounding box center [767, 346] width 755 height 52
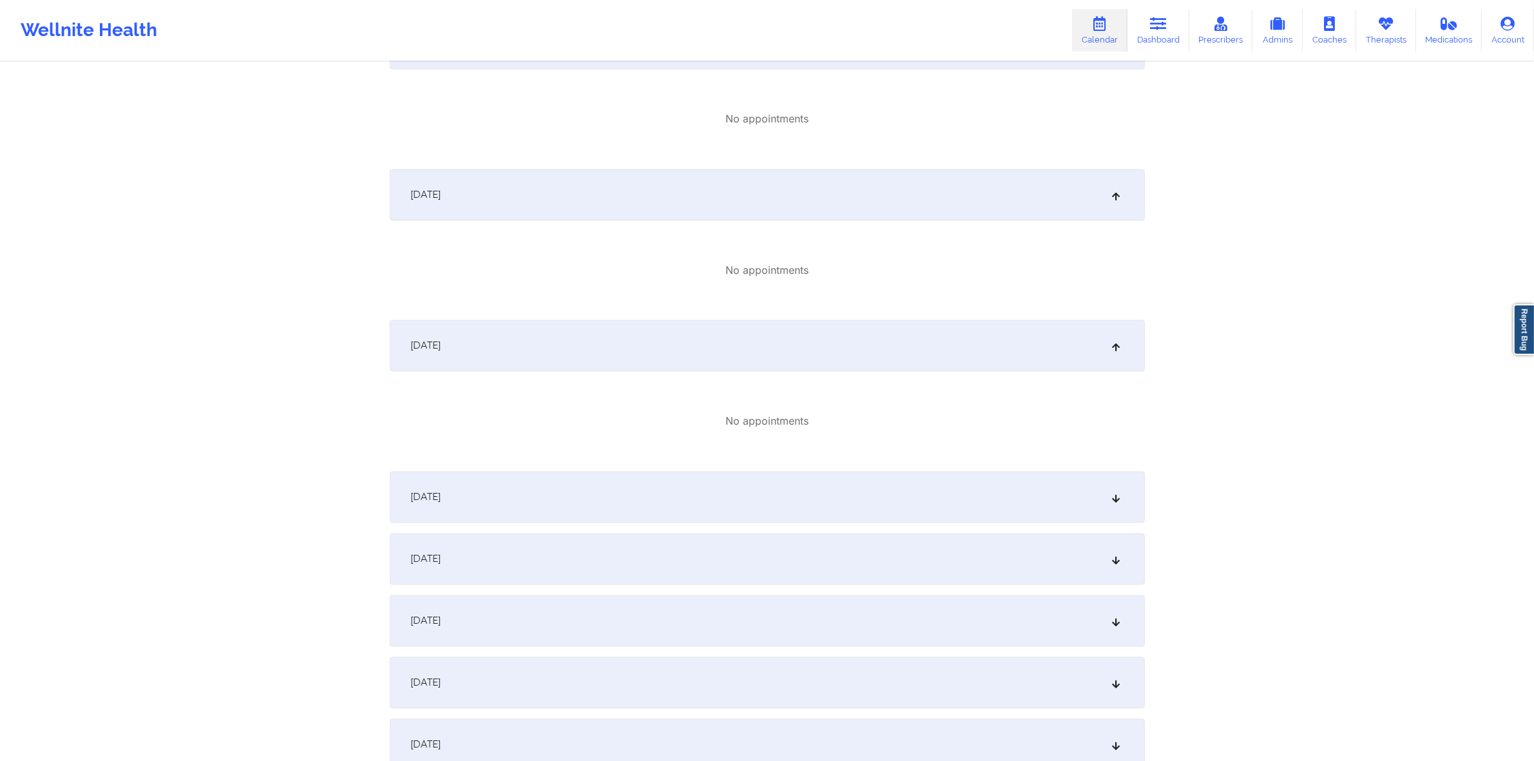
click at [679, 477] on div "October 22, 2025" at bounding box center [767, 498] width 755 height 52
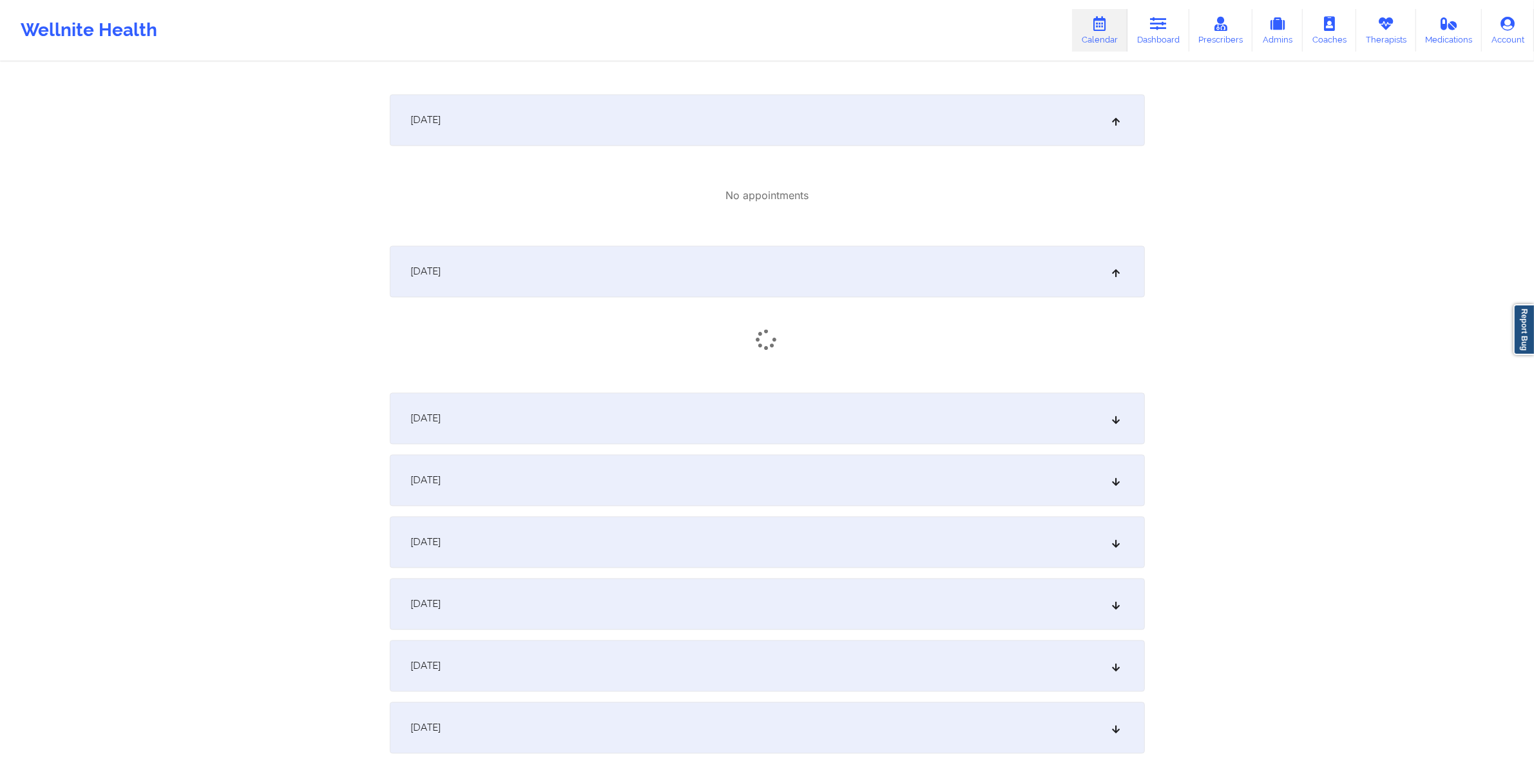
scroll to position [3206, 0]
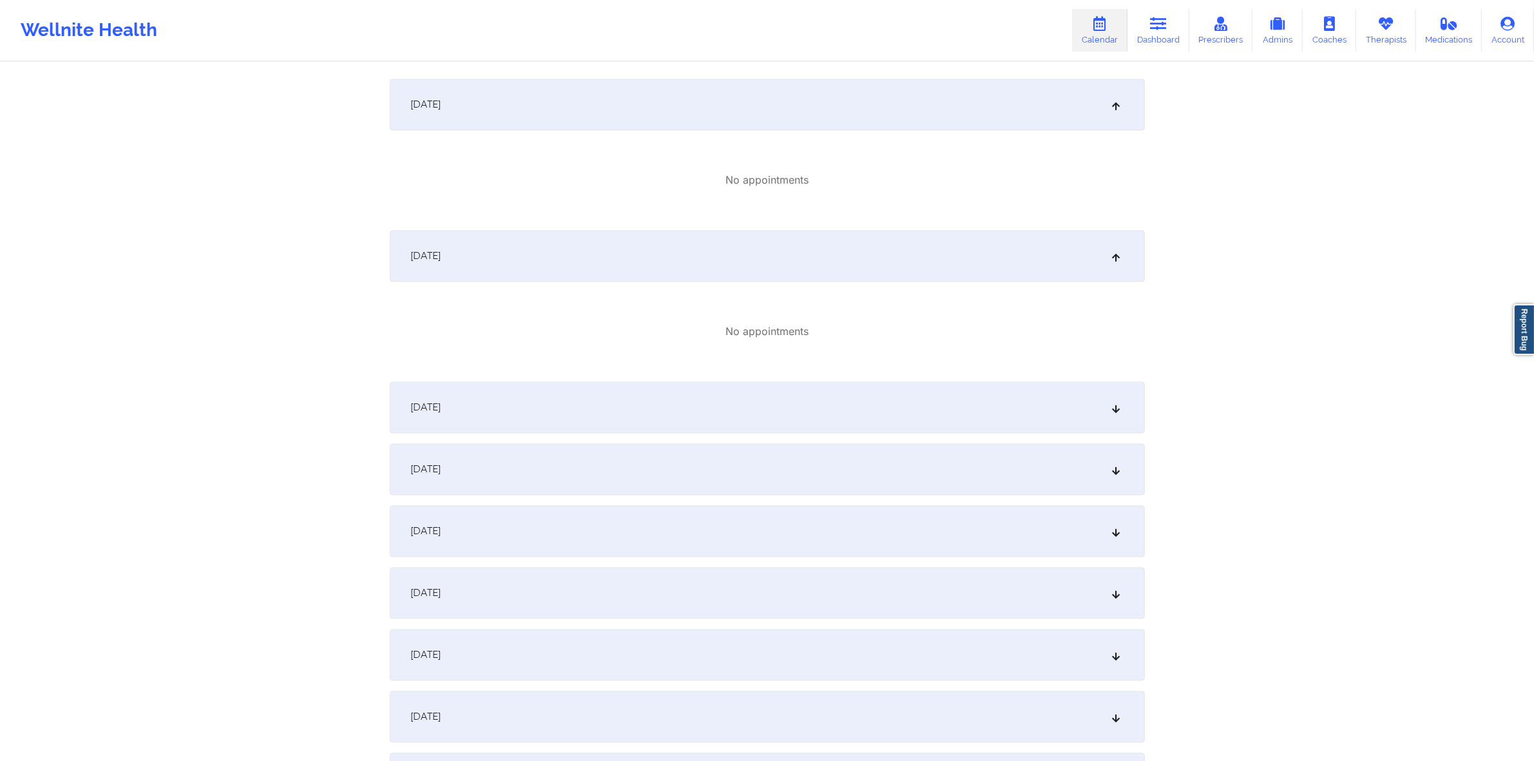
click at [726, 404] on div "October 23, 2025" at bounding box center [767, 408] width 755 height 52
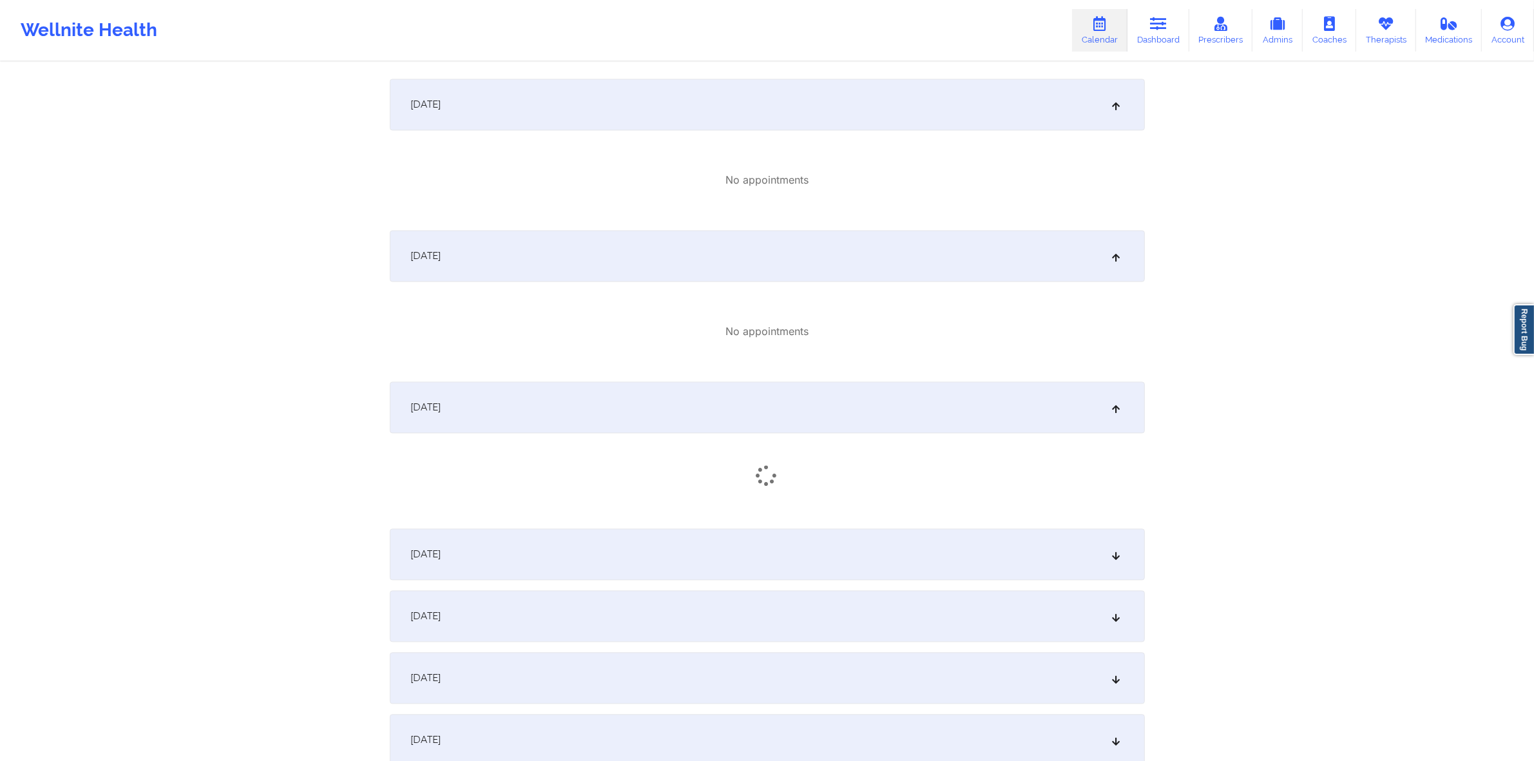
click at [709, 554] on div "October 24, 2025" at bounding box center [767, 554] width 755 height 52
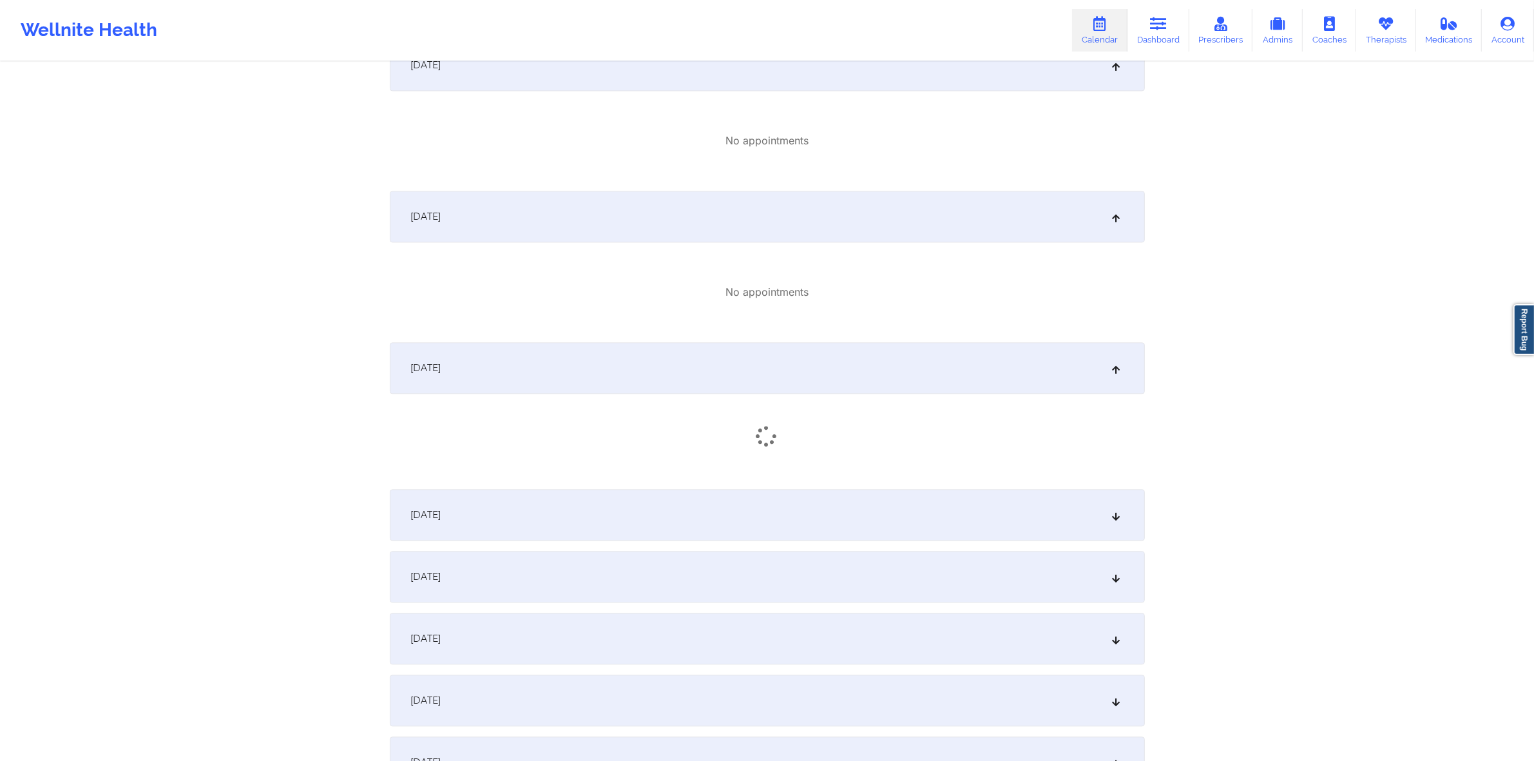
scroll to position [3652, 0]
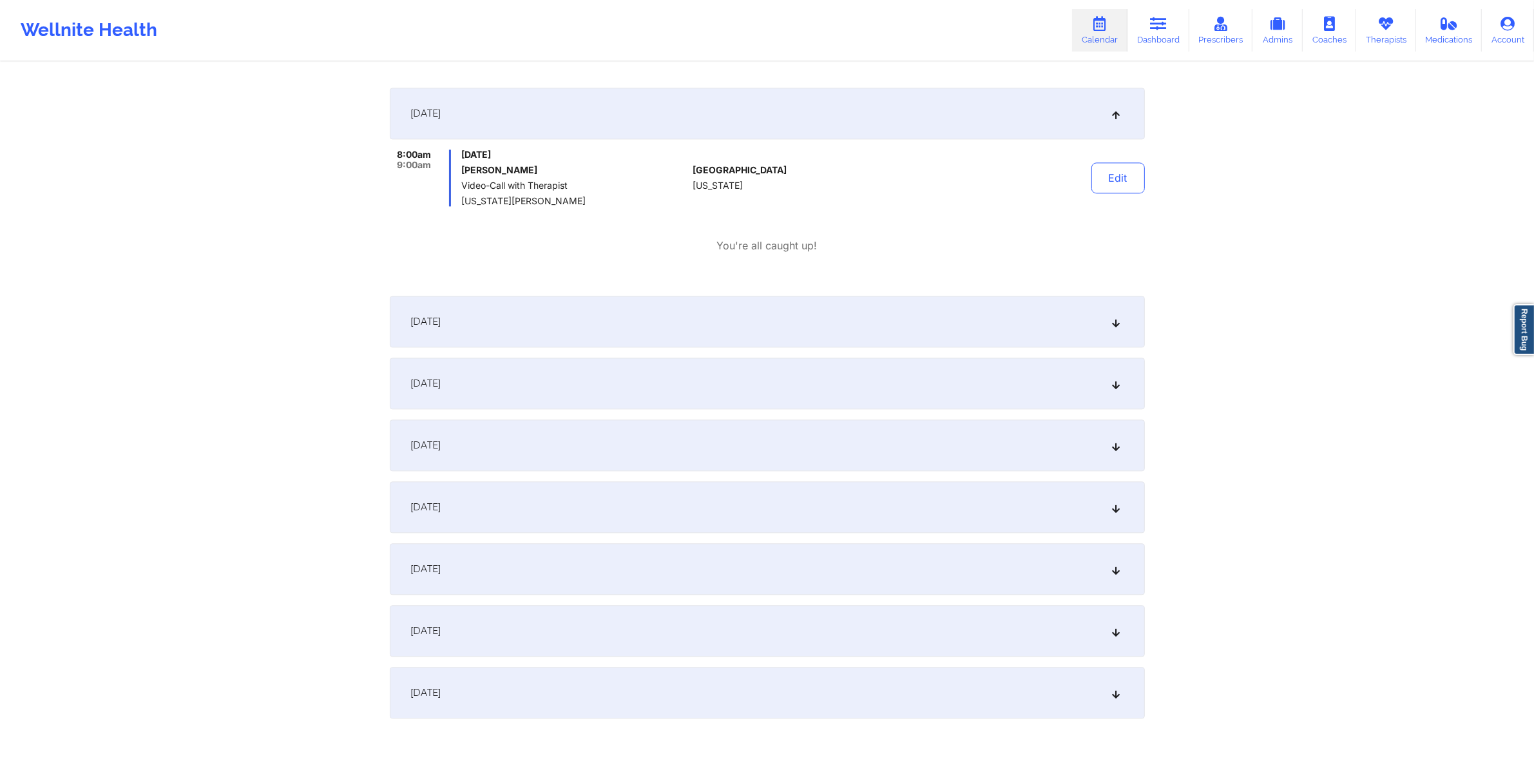
click at [760, 311] on div "October 25, 2025" at bounding box center [767, 322] width 755 height 52
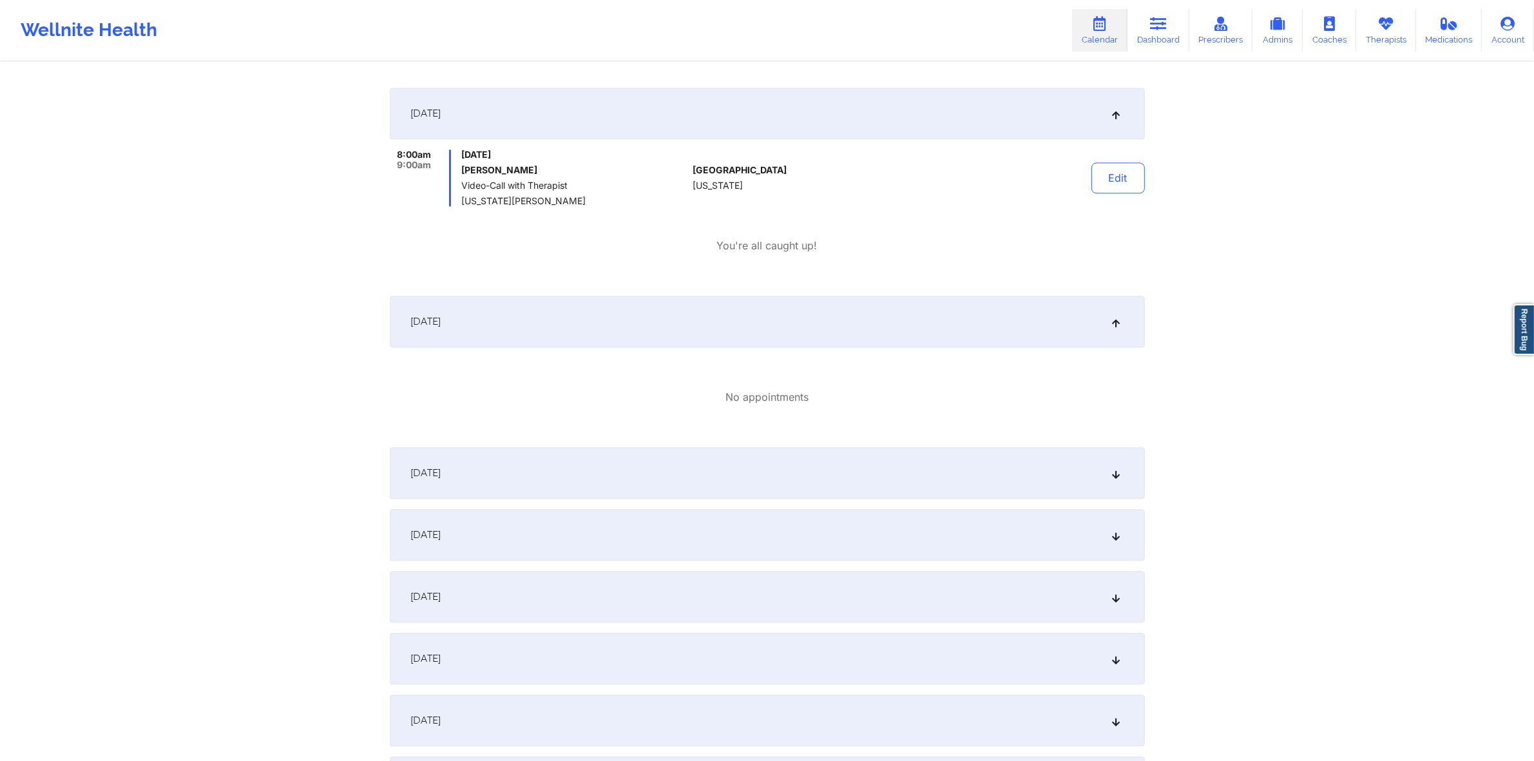
click at [766, 478] on div "October 26, 2025" at bounding box center [767, 473] width 755 height 52
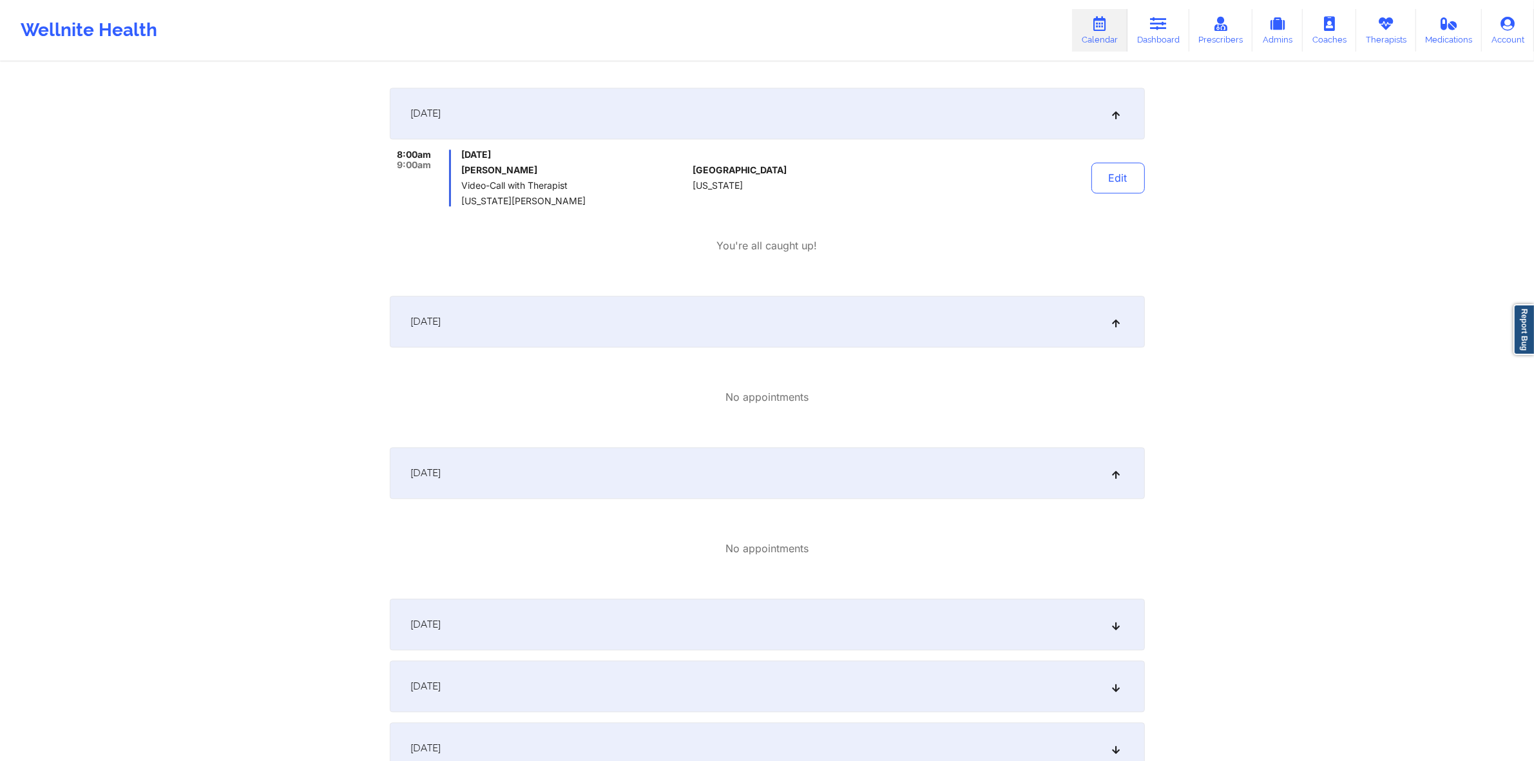
click at [693, 611] on div "October 27, 2025" at bounding box center [767, 625] width 755 height 52
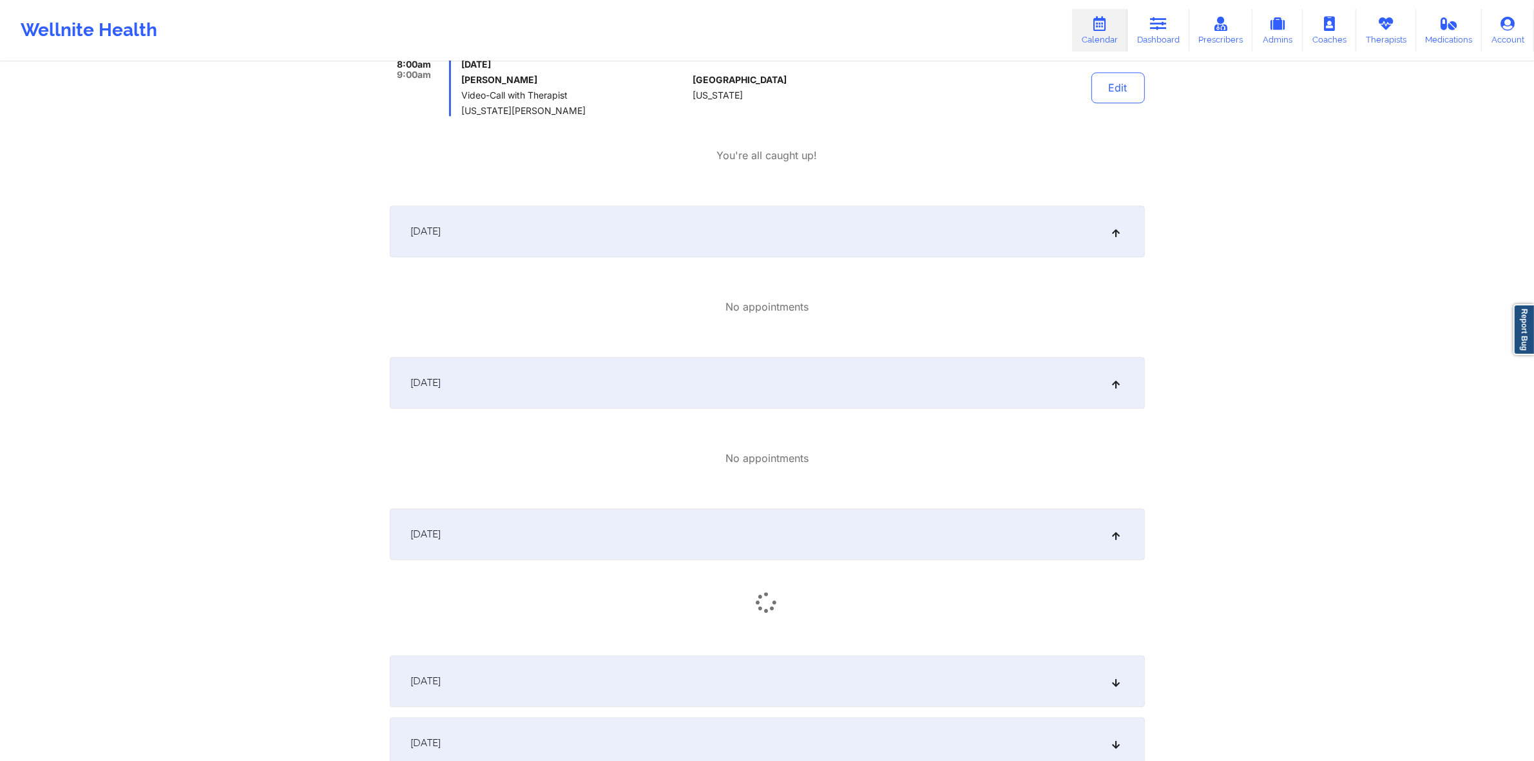
scroll to position [3974, 0]
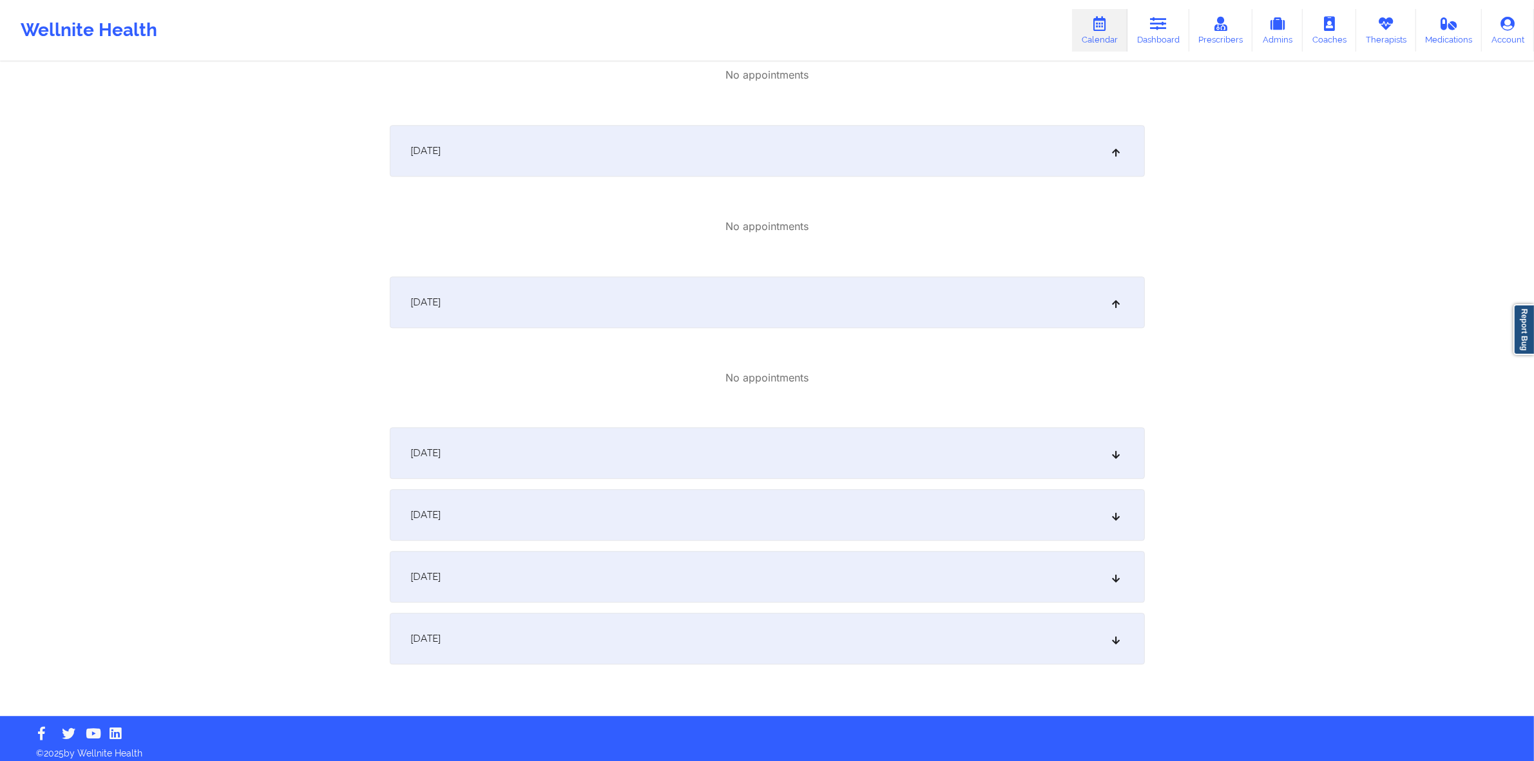
click at [756, 447] on div "October 28, 2025" at bounding box center [767, 453] width 755 height 52
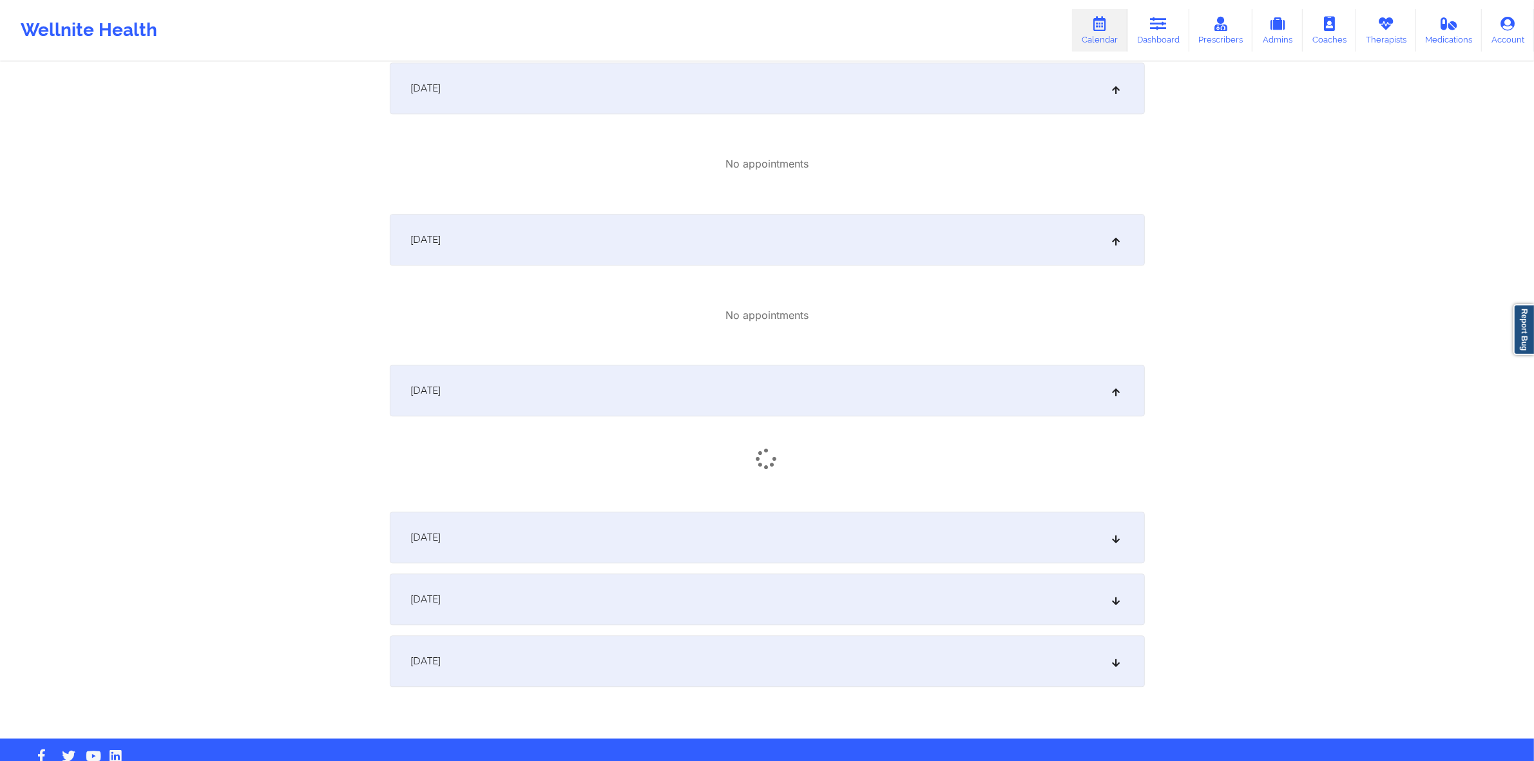
scroll to position [4065, 0]
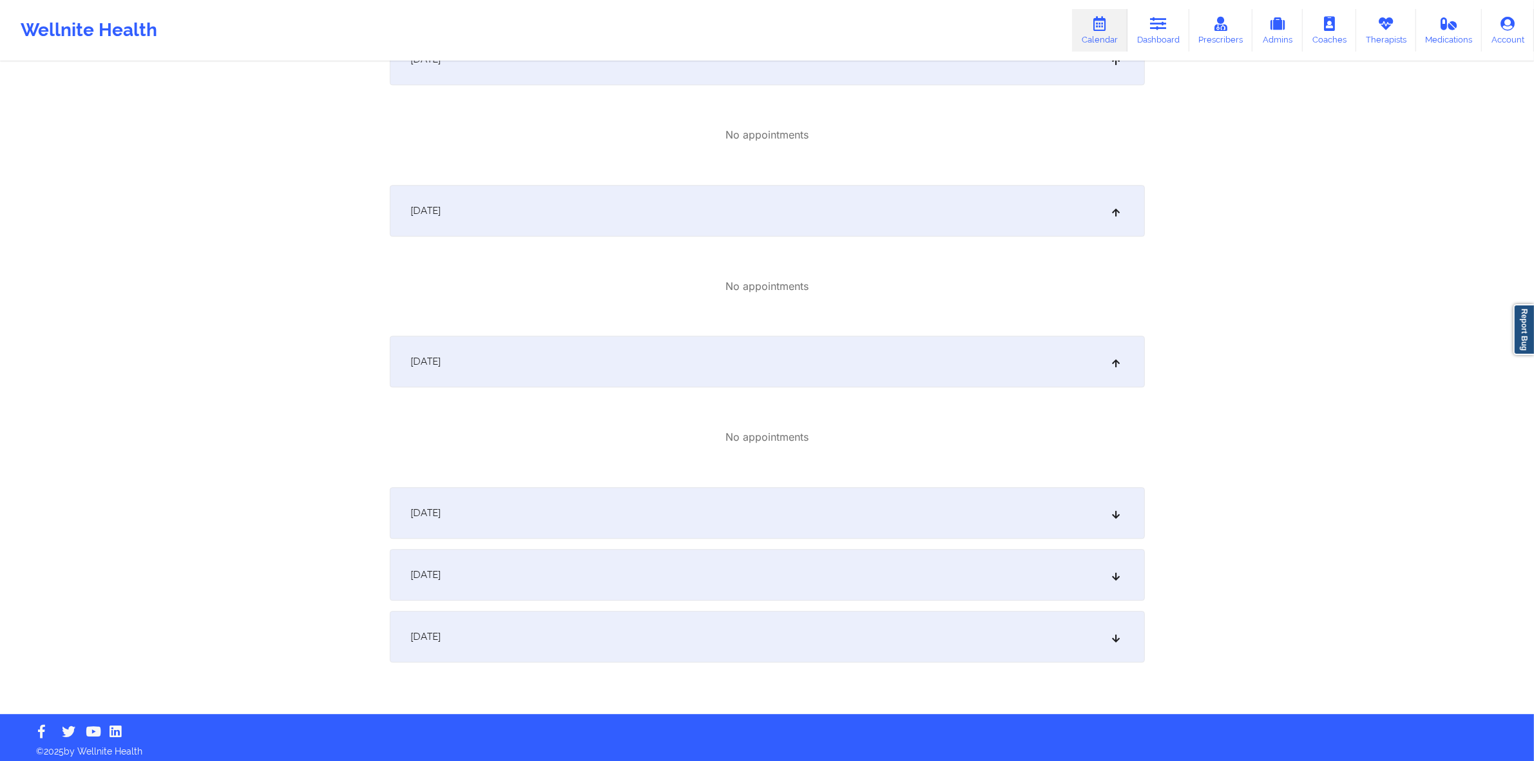
click at [759, 495] on div "October 29, 2025" at bounding box center [767, 513] width 755 height 52
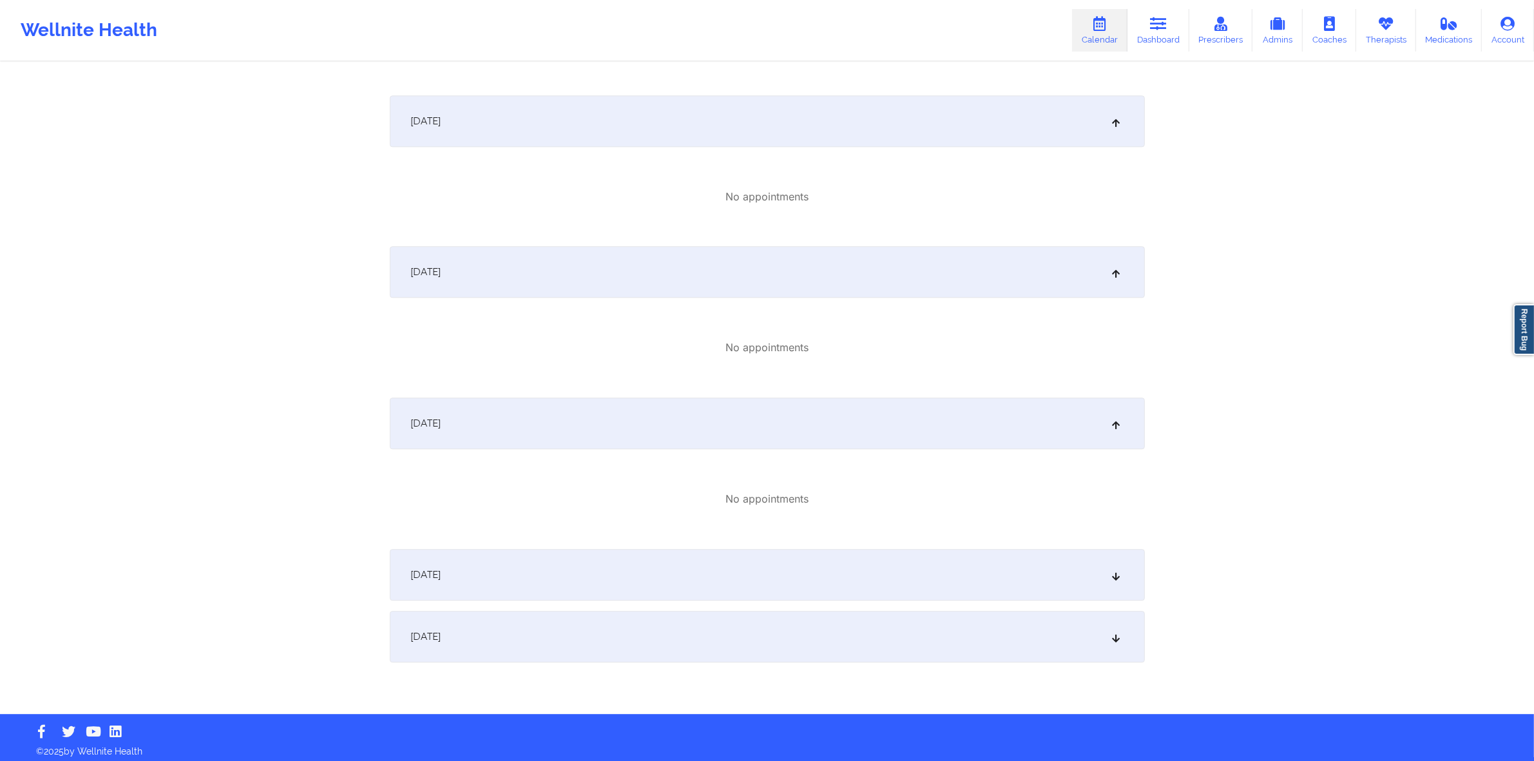
click at [796, 561] on div "October 30, 2025" at bounding box center [767, 575] width 755 height 52
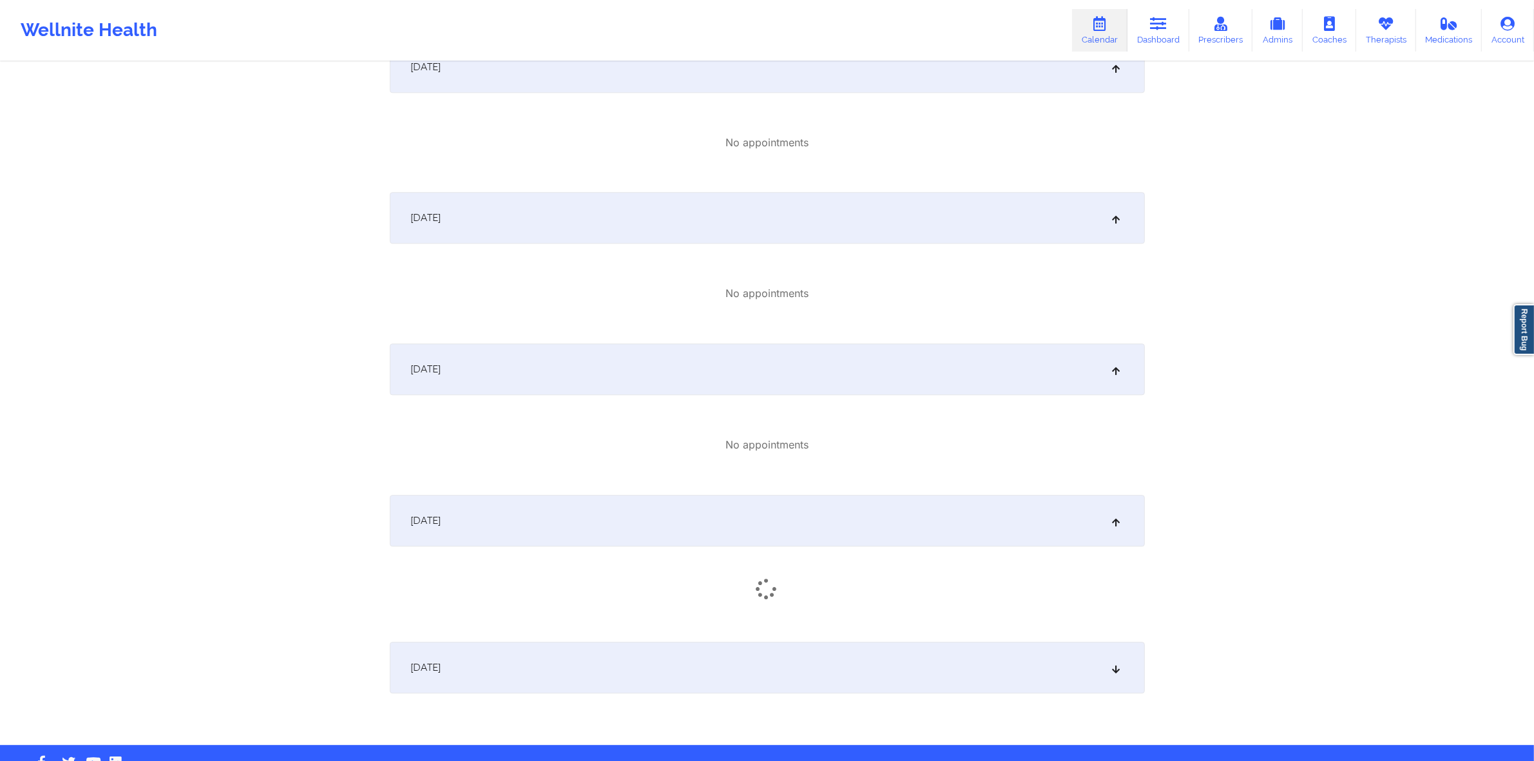
scroll to position [4244, 0]
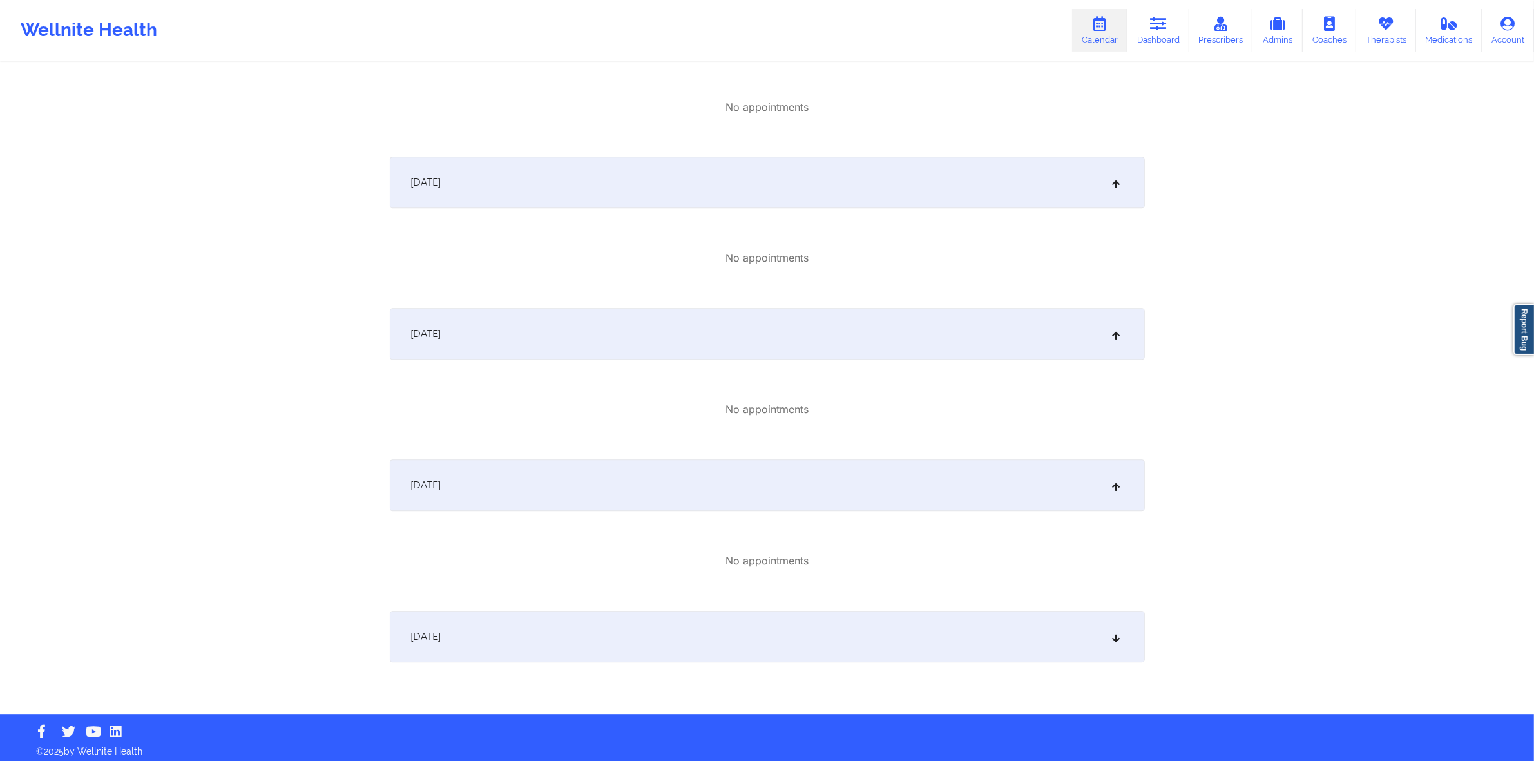
click at [764, 632] on div "October 31, 2025" at bounding box center [767, 637] width 755 height 52
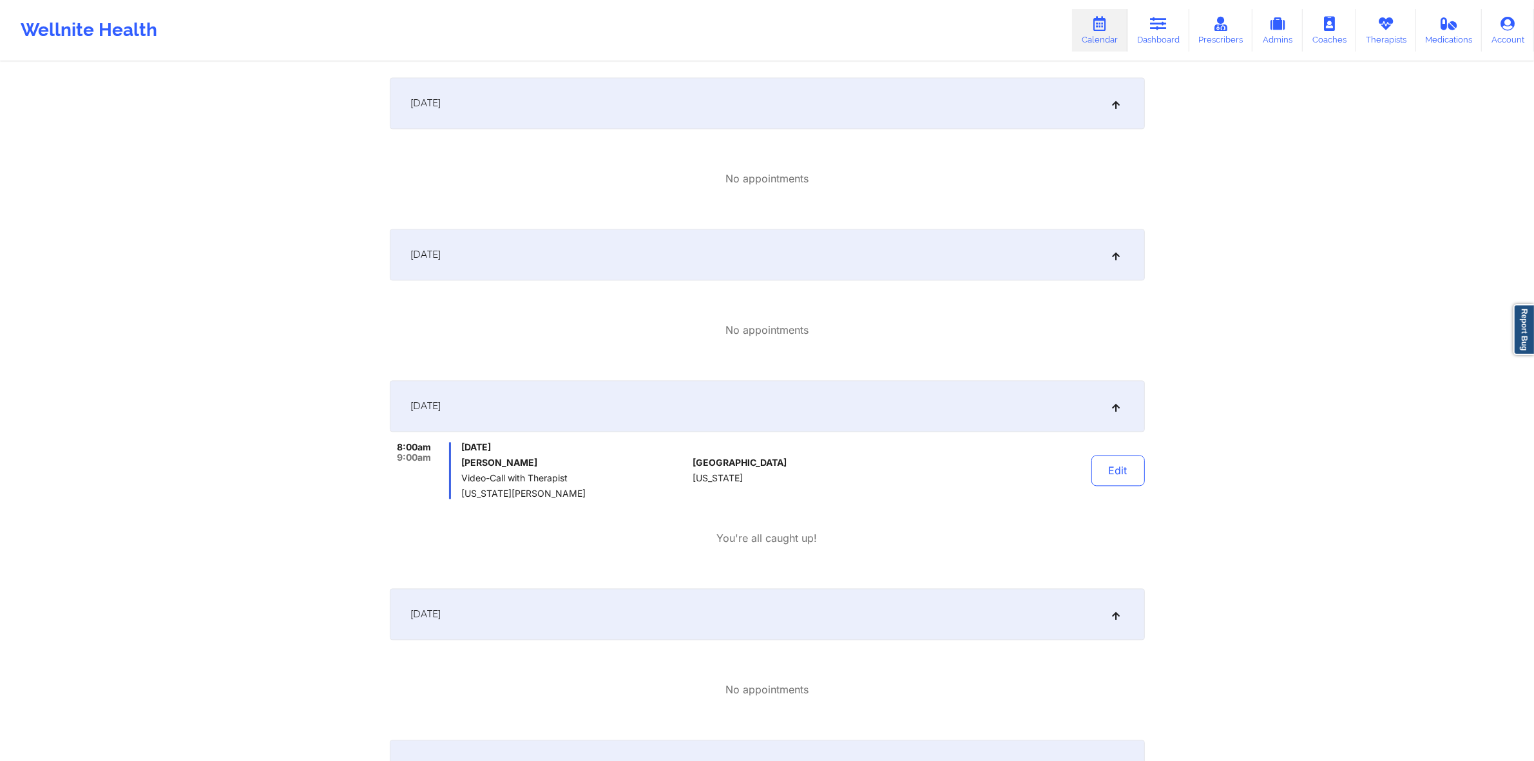
scroll to position [3358, 0]
click at [1119, 474] on button "Edit" at bounding box center [1118, 471] width 53 height 31
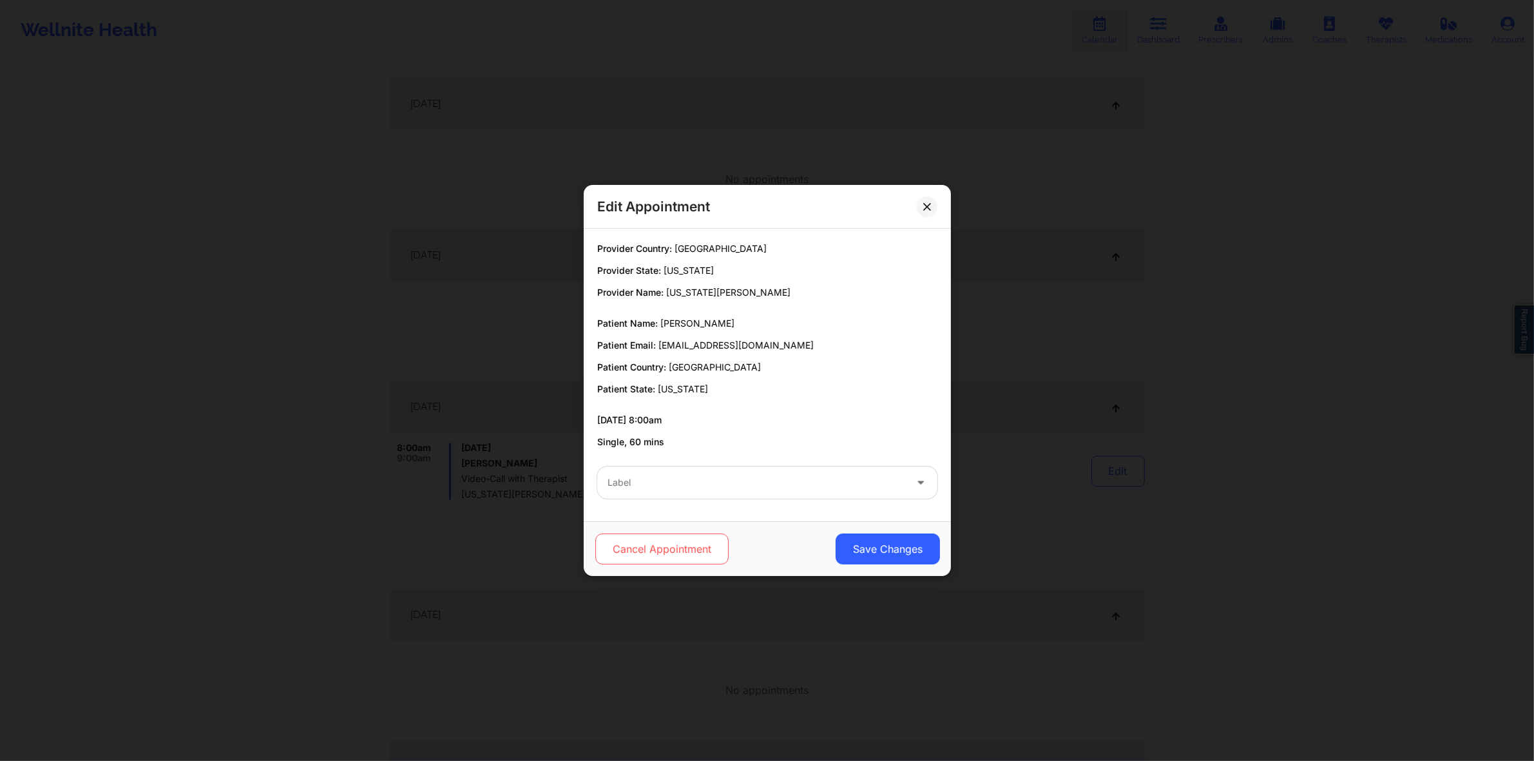
click at [682, 542] on button "Cancel Appointment" at bounding box center [661, 549] width 133 height 31
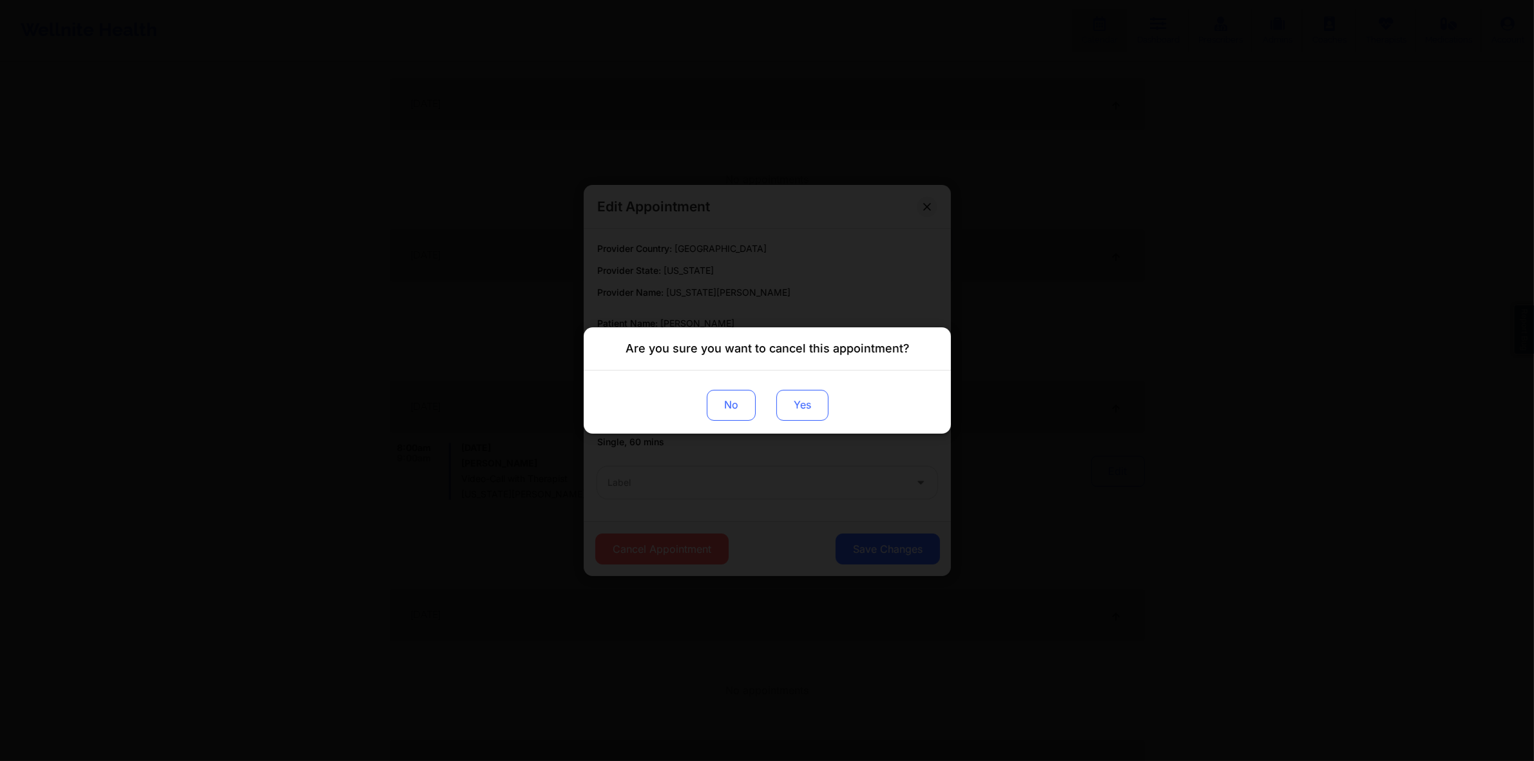
click at [825, 416] on button "Yes" at bounding box center [802, 405] width 52 height 31
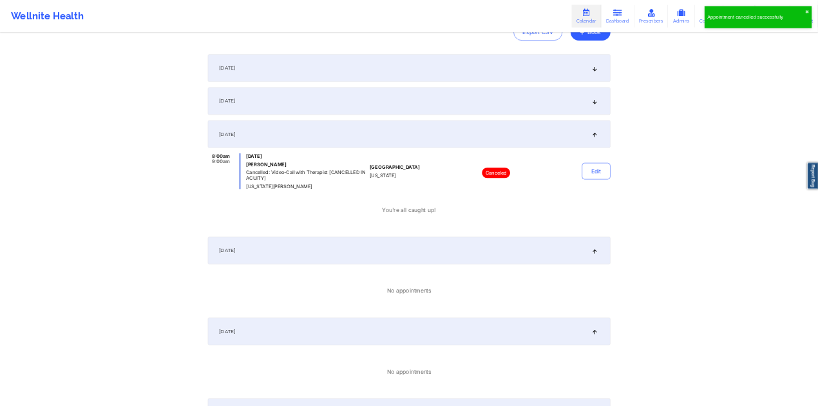
scroll to position [0, 0]
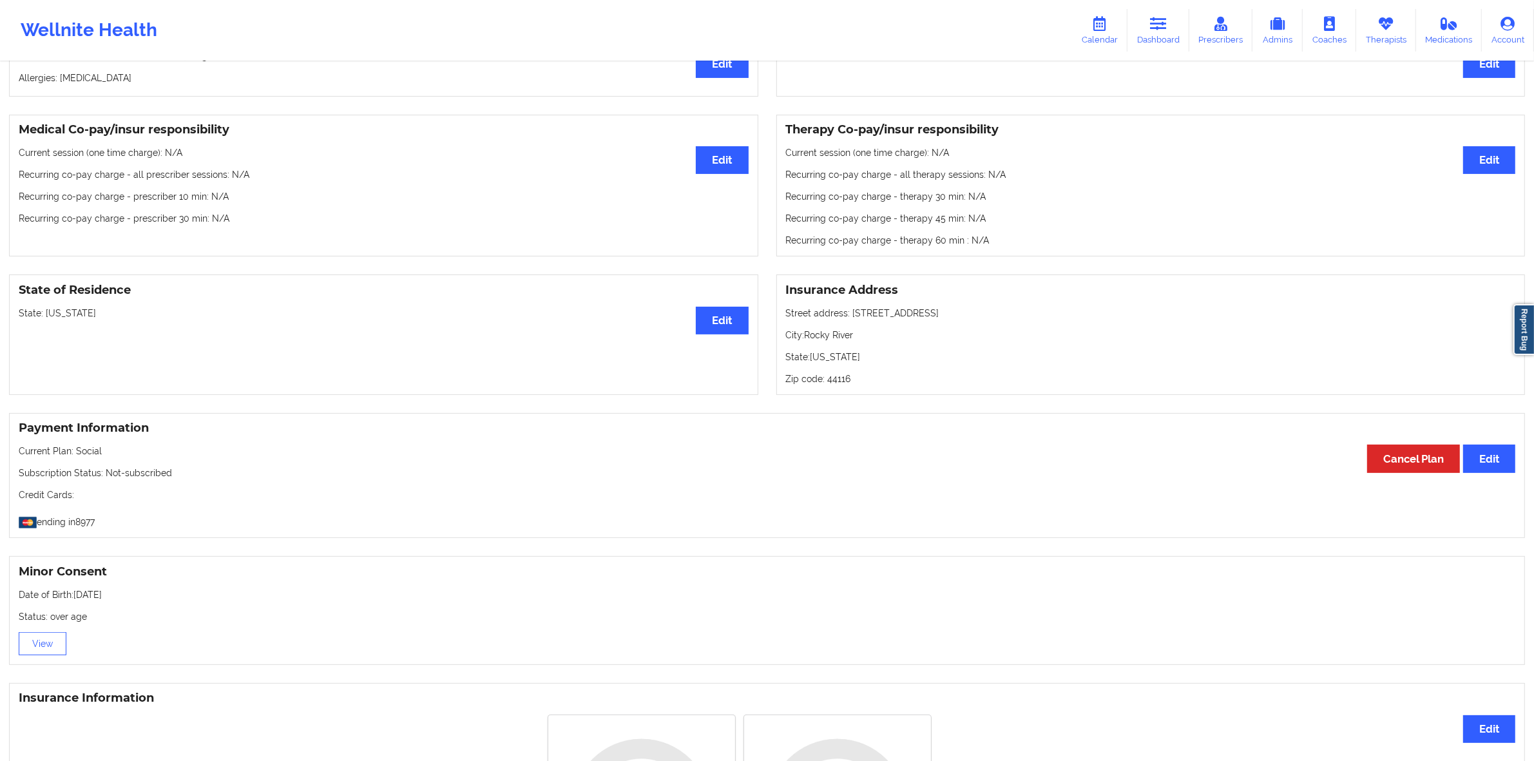
scroll to position [335, 0]
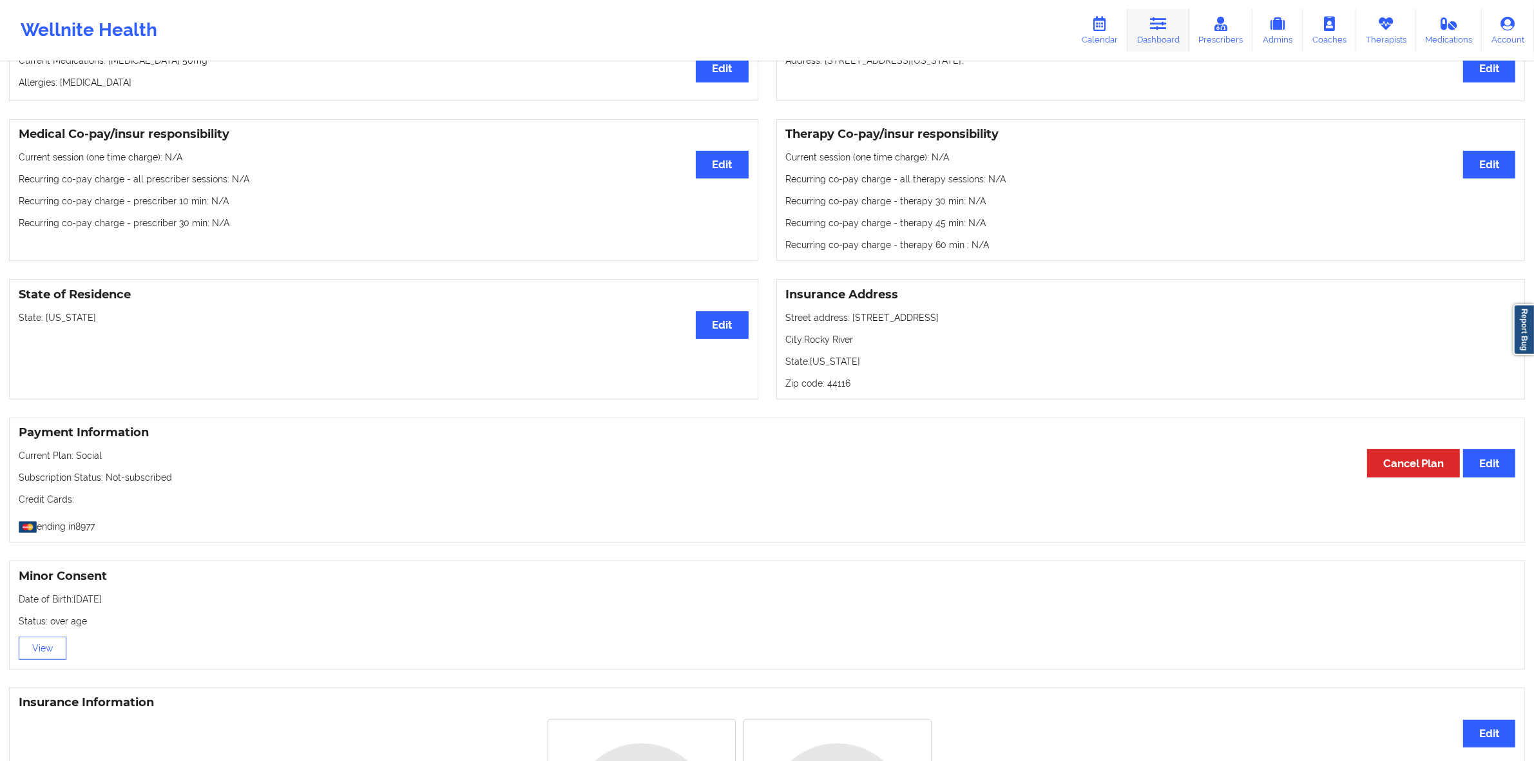
click at [1152, 23] on link "Dashboard" at bounding box center [1159, 30] width 62 height 43
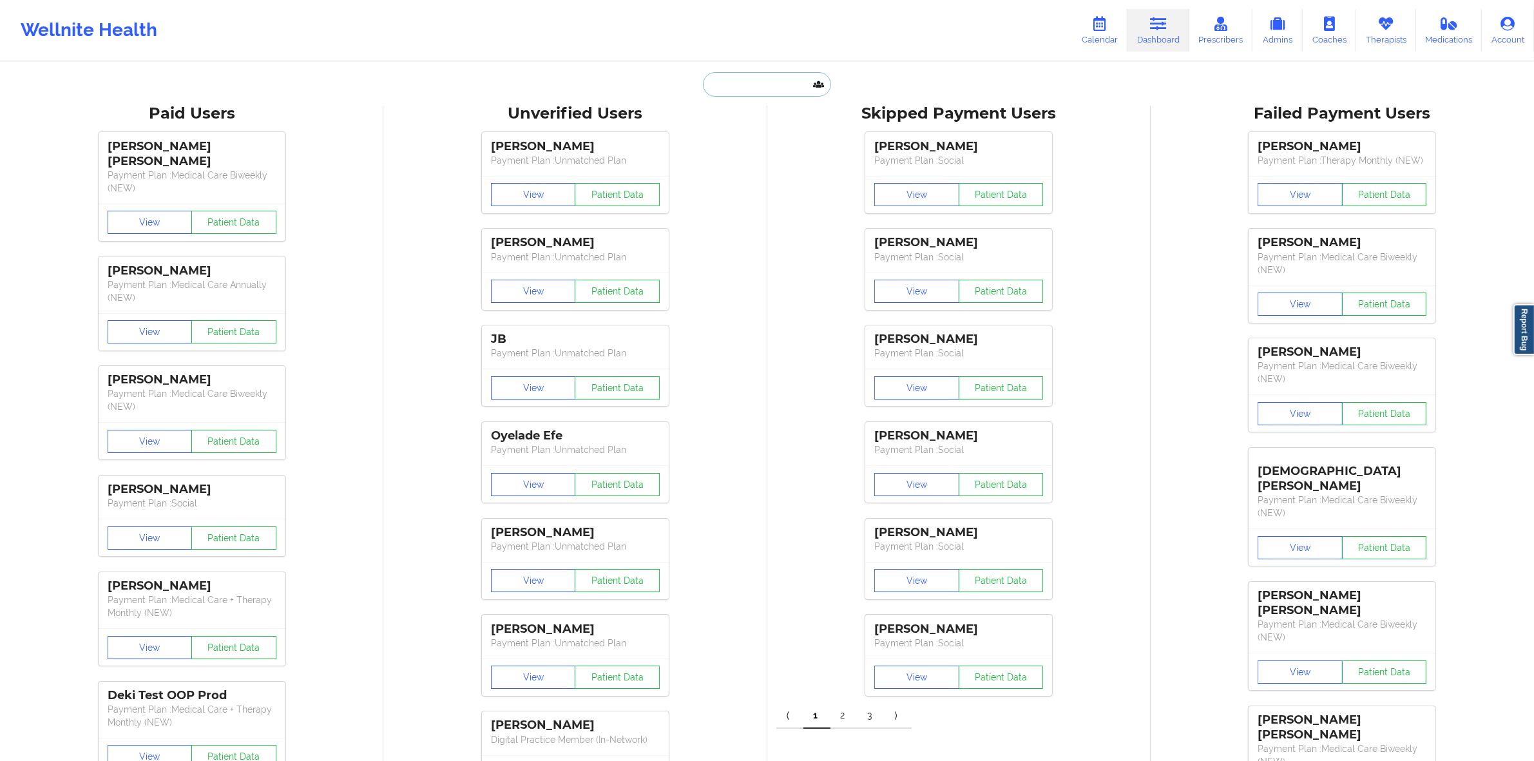
click at [759, 88] on input "text" at bounding box center [767, 84] width 128 height 24
paste input "[EMAIL_ADDRESS][DOMAIN_NAME]"
type input "[EMAIL_ADDRESS][DOMAIN_NAME]"
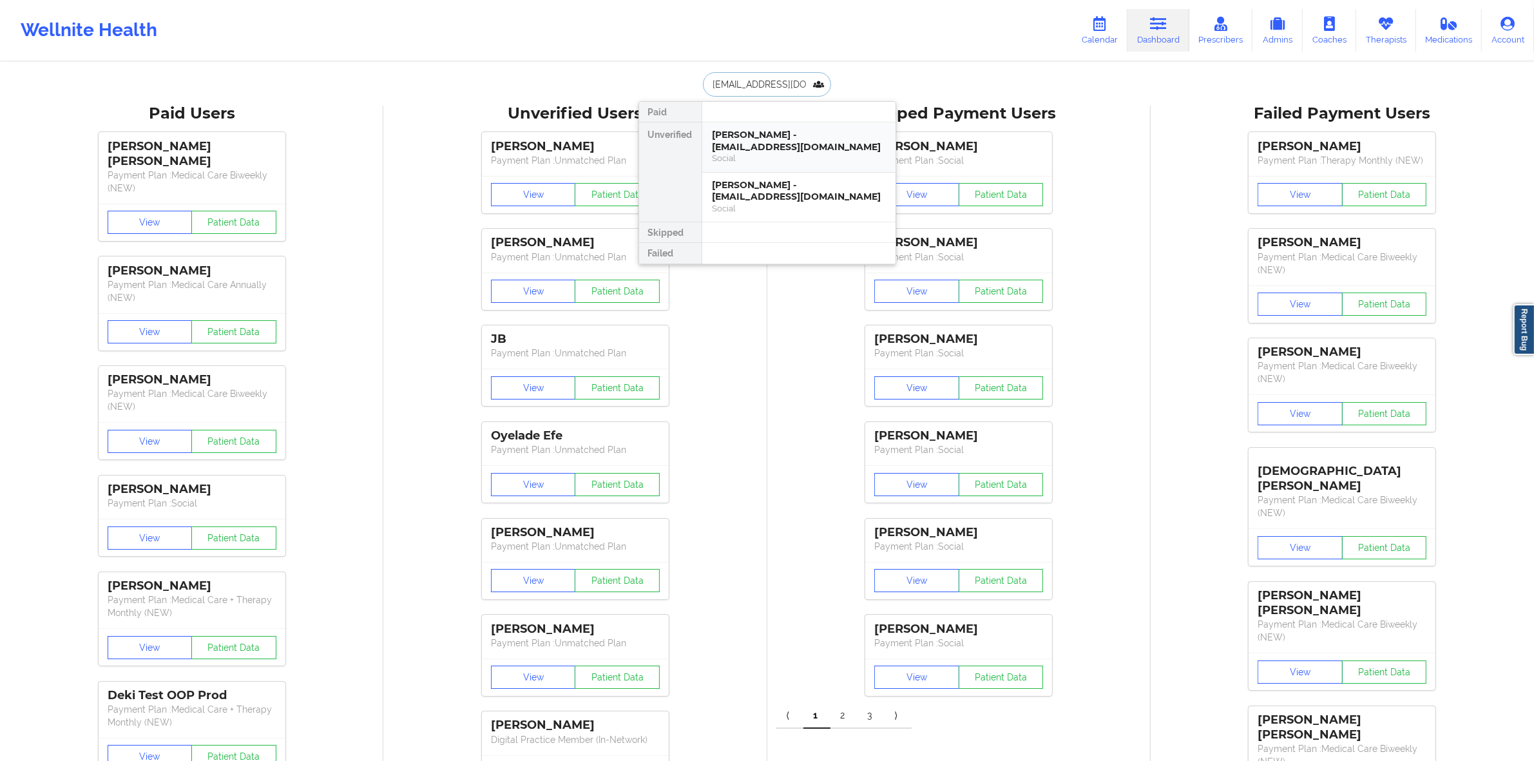
scroll to position [0, 14]
click at [793, 160] on div "Social" at bounding box center [799, 158] width 173 height 11
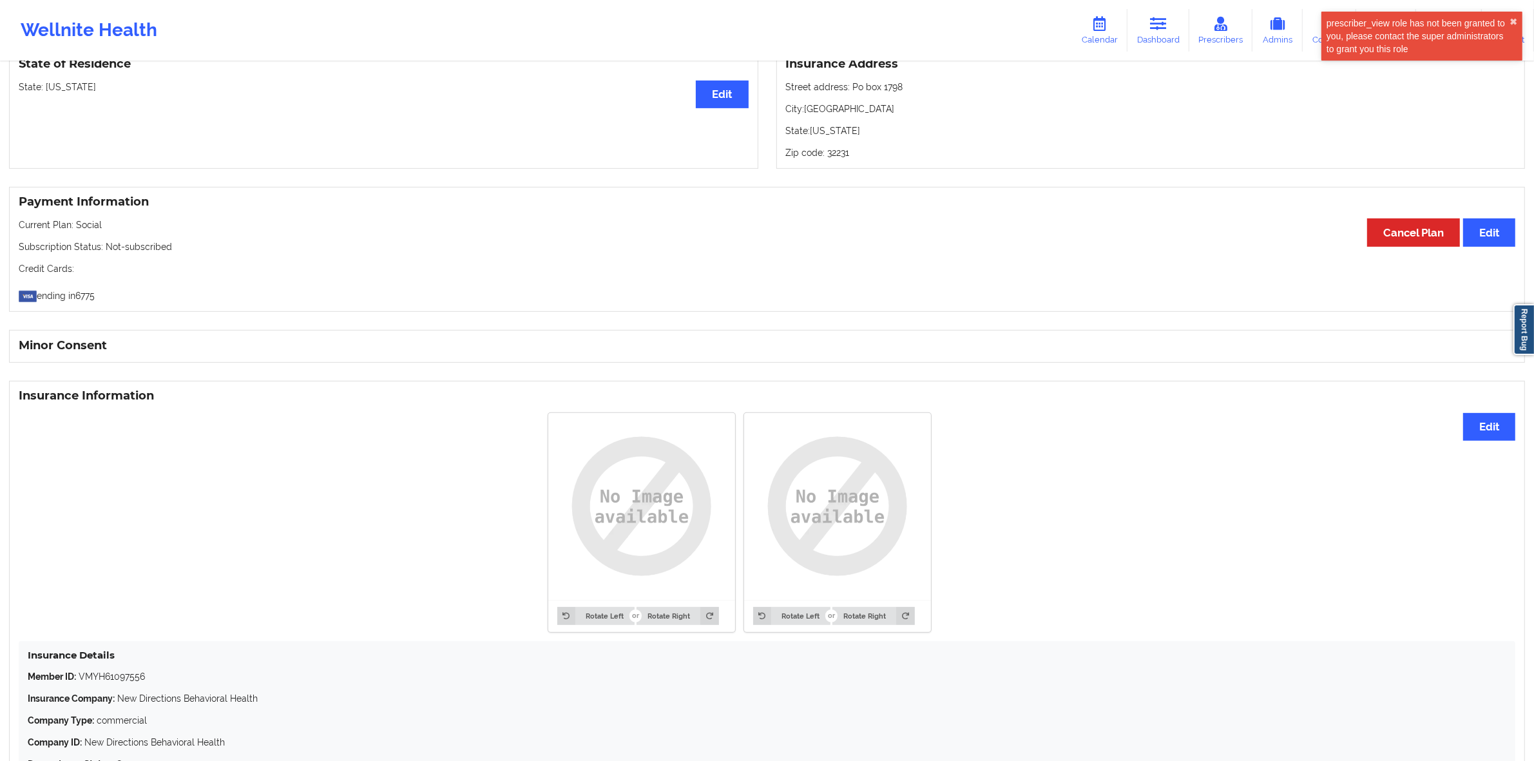
scroll to position [420, 0]
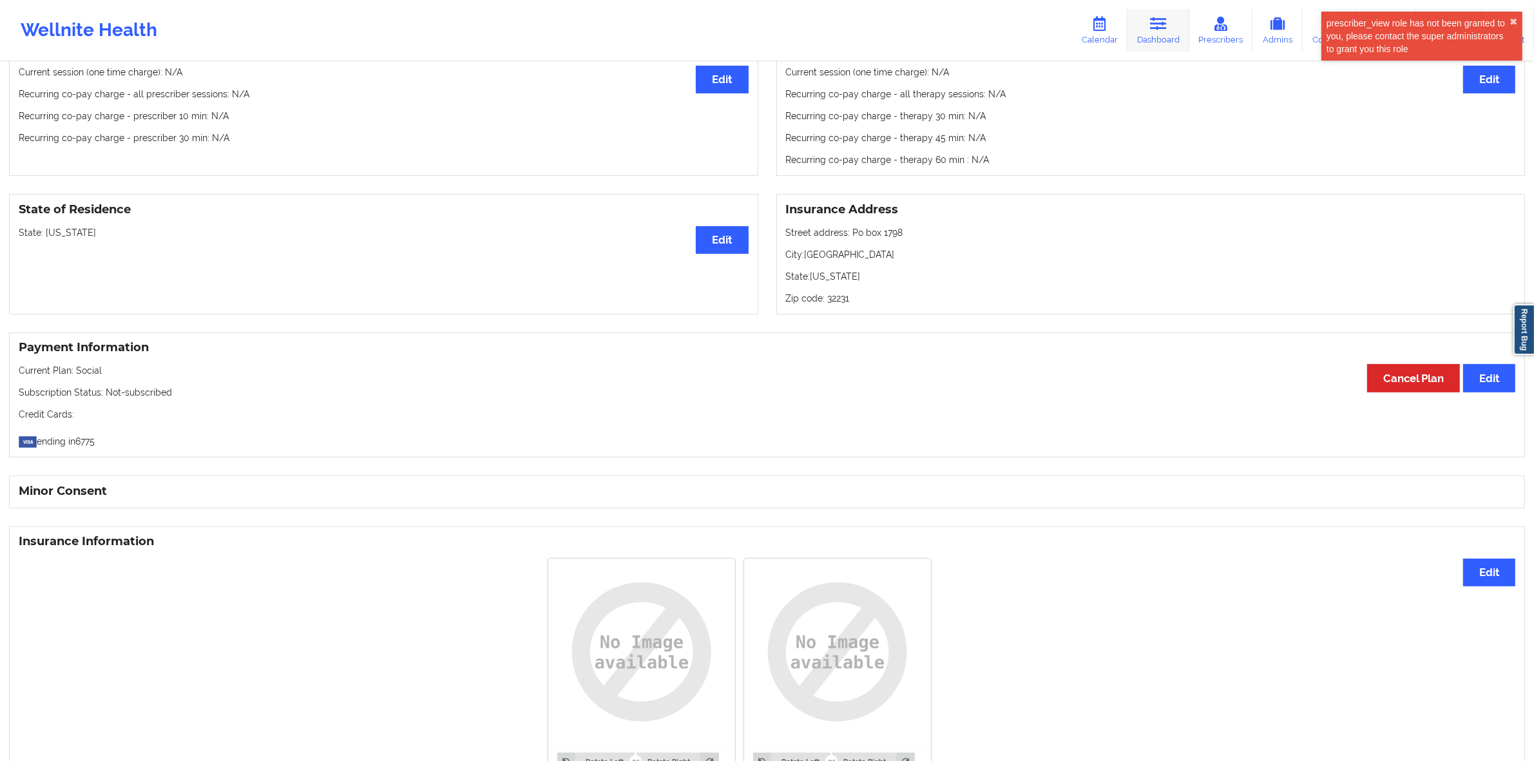
click at [1145, 37] on link "Dashboard" at bounding box center [1159, 30] width 62 height 43
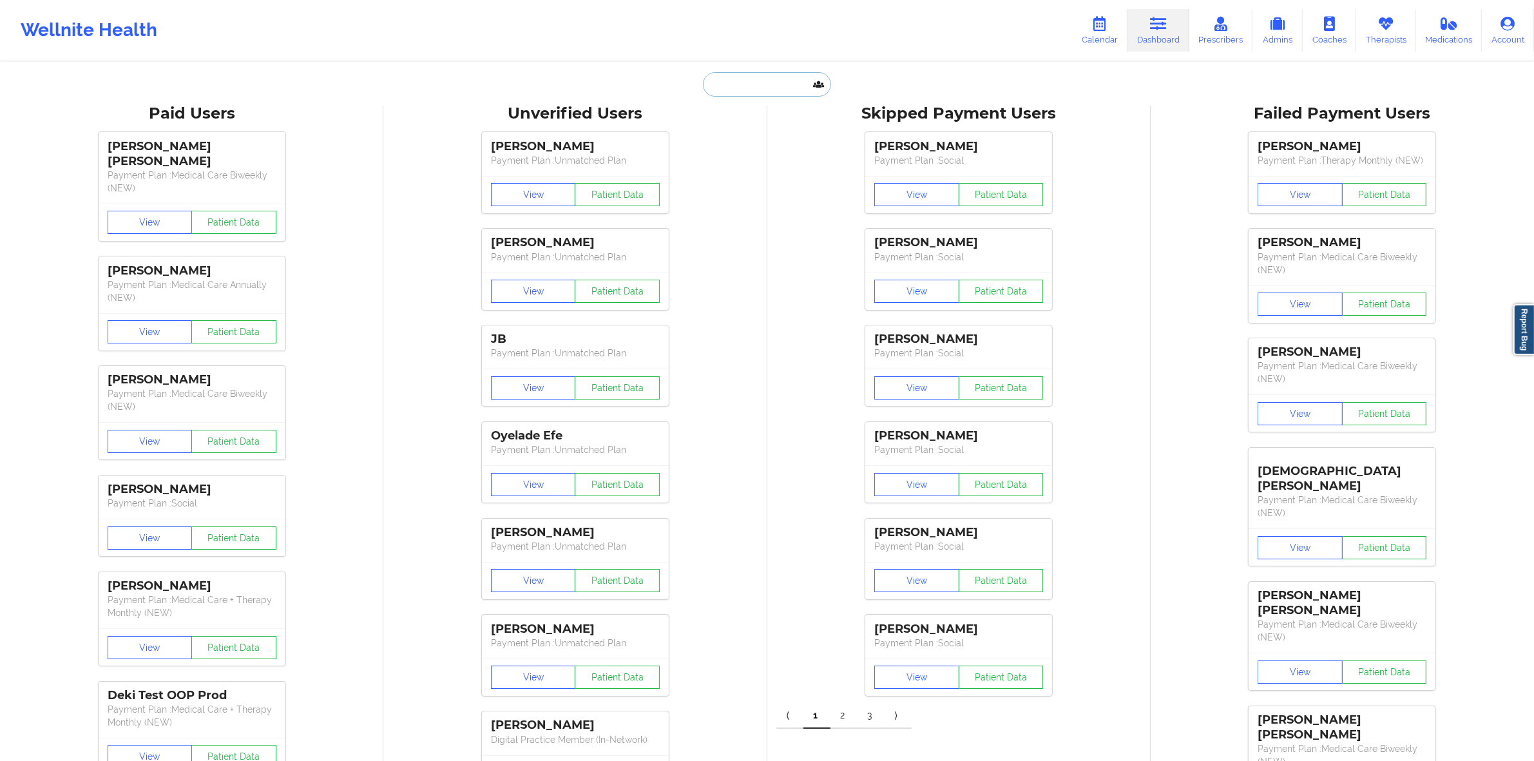
click at [780, 90] on input "text" at bounding box center [767, 84] width 128 height 24
paste input "[EMAIL_ADDRESS][DOMAIN_NAME]"
type input "[EMAIL_ADDRESS][DOMAIN_NAME]"
click at [774, 146] on div "[PERSON_NAME] - [EMAIL_ADDRESS][DOMAIN_NAME]" at bounding box center [799, 141] width 173 height 24
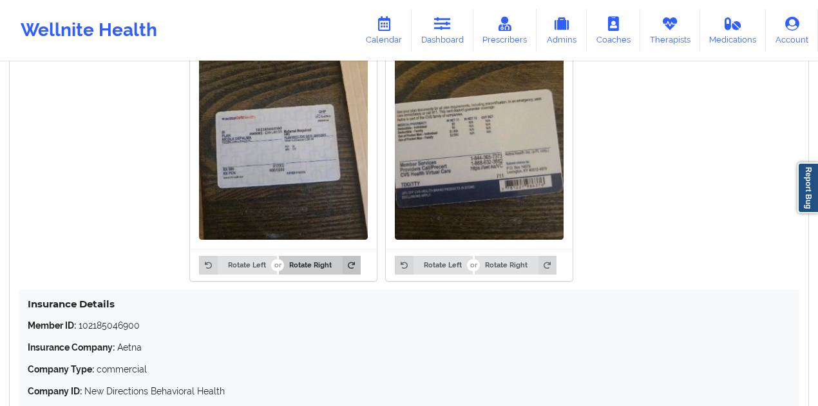
scroll to position [1006, 0]
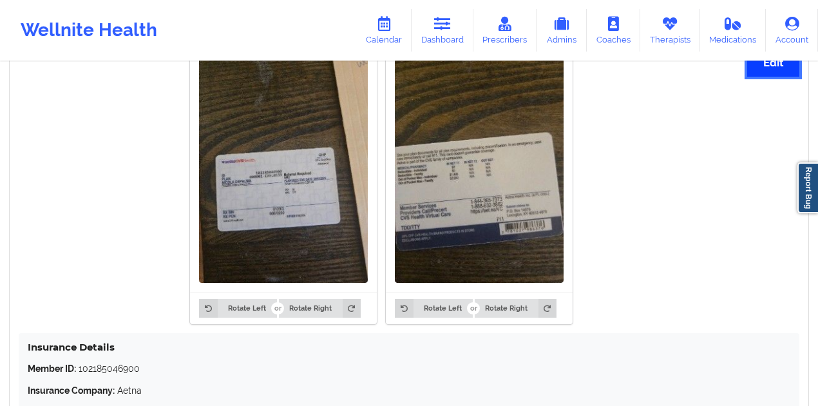
click at [769, 67] on button "Edit" at bounding box center [774, 63] width 52 height 28
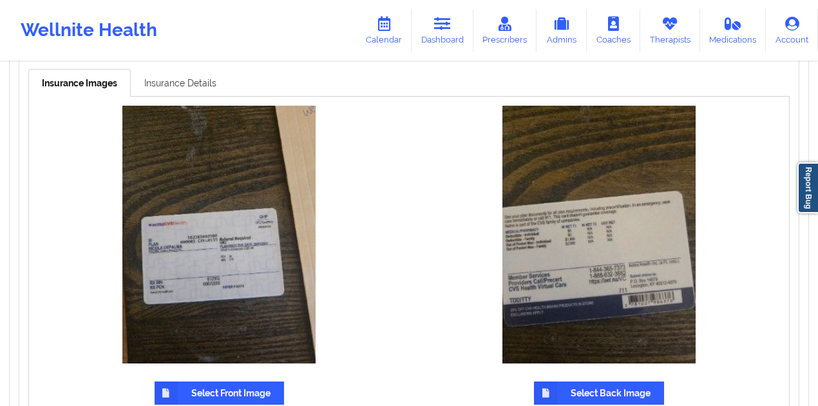
click at [207, 82] on link "Insurance Details" at bounding box center [180, 82] width 99 height 27
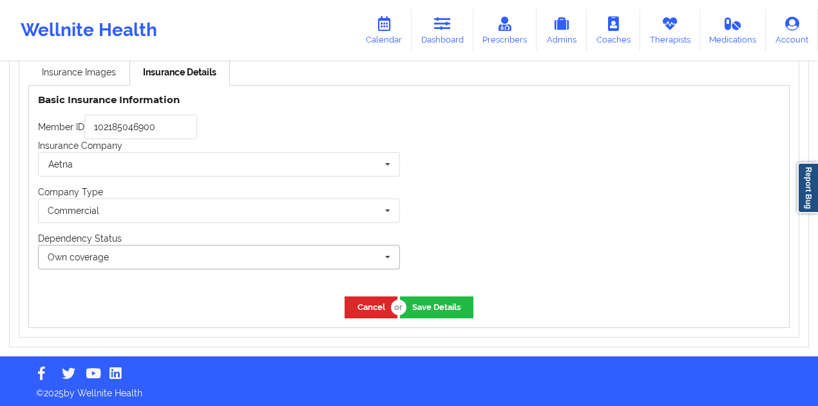
scroll to position [1031, 0]
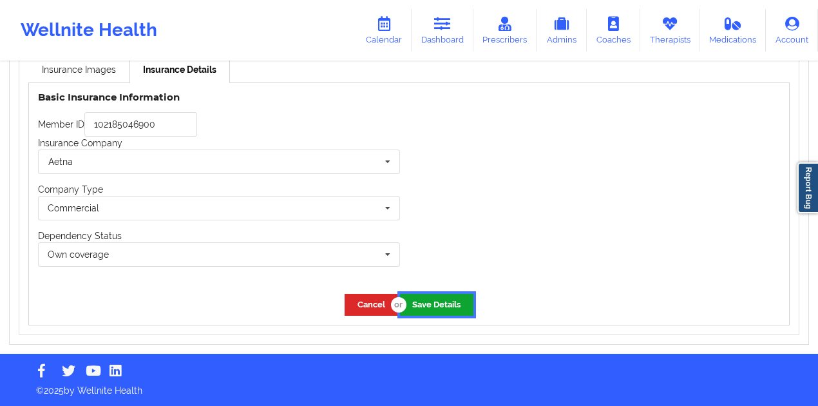
click at [456, 308] on button "Save Details" at bounding box center [436, 304] width 73 height 21
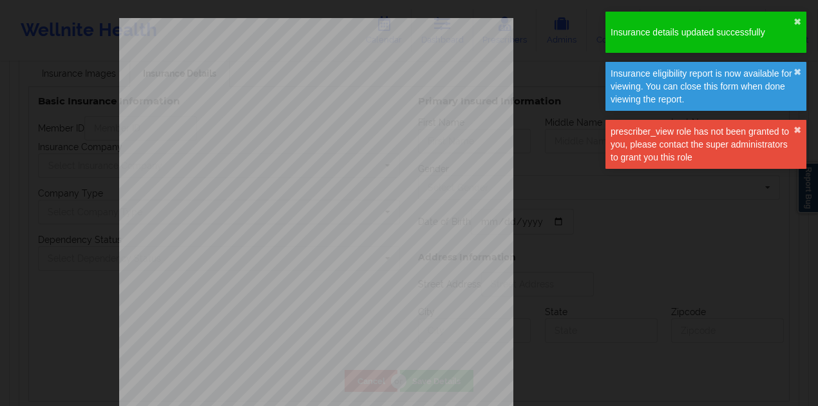
type input "102185046900"
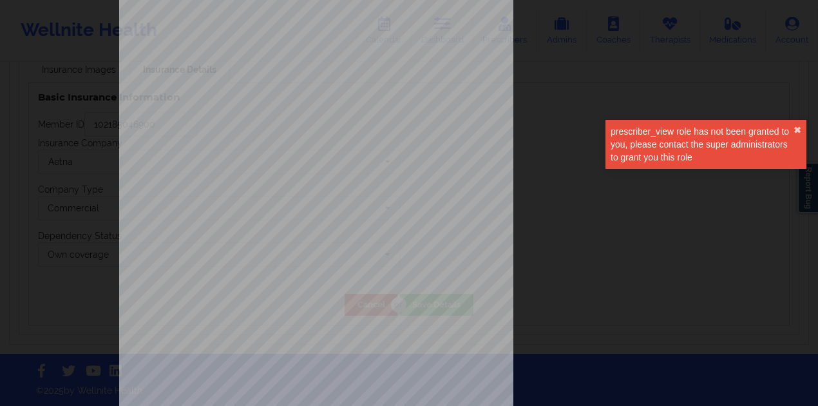
scroll to position [0, 0]
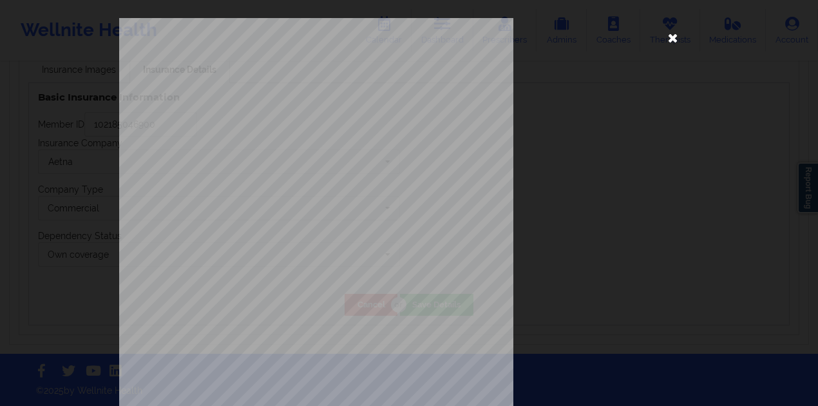
click at [665, 37] on icon at bounding box center [673, 37] width 21 height 21
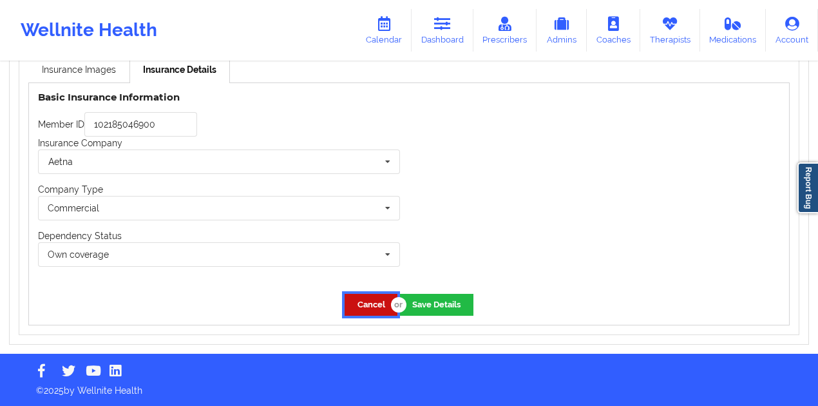
click at [363, 296] on button "Cancel" at bounding box center [371, 304] width 53 height 21
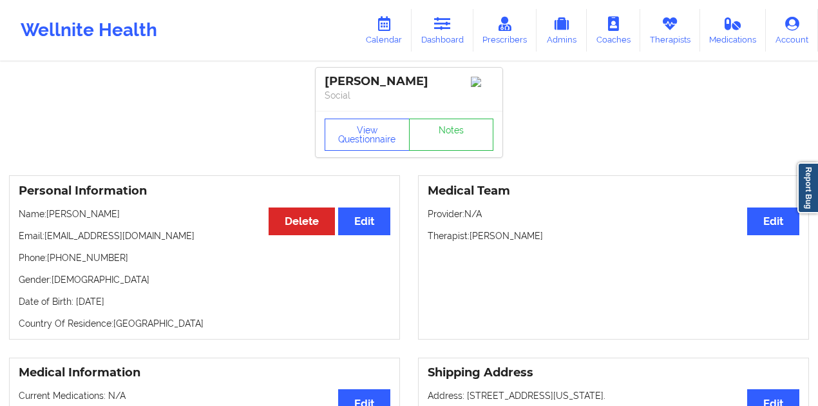
click at [139, 237] on p "Email: [EMAIL_ADDRESS][DOMAIN_NAME]" at bounding box center [205, 235] width 372 height 13
click at [160, 239] on p "Email: [EMAIL_ADDRESS][DOMAIN_NAME]" at bounding box center [205, 235] width 372 height 13
drag, startPoint x: 118, startPoint y: 242, endPoint x: 85, endPoint y: 238, distance: 33.1
click at [85, 238] on p "Email: [EMAIL_ADDRESS][DOMAIN_NAME]" at bounding box center [205, 235] width 372 height 13
copy p "[EMAIL_ADDRESS][DOMAIN_NAME]"
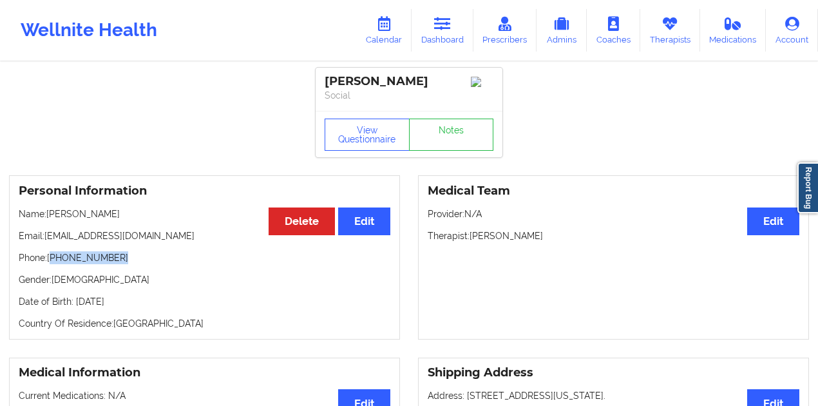
drag, startPoint x: 117, startPoint y: 258, endPoint x: 52, endPoint y: 266, distance: 65.6
click at [52, 264] on p "Phone: [PHONE_NUMBER]" at bounding box center [205, 257] width 372 height 13
copy p "[PHONE_NUMBER]"
click at [446, 32] on link "Dashboard" at bounding box center [443, 30] width 62 height 43
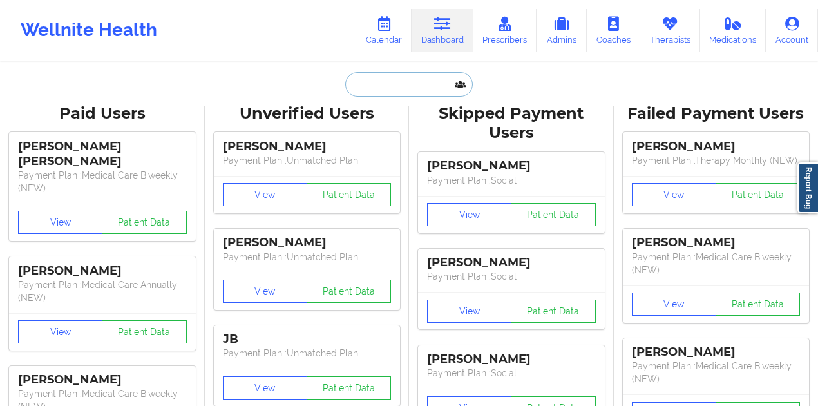
click at [370, 84] on input "text" at bounding box center [409, 84] width 128 height 24
paste input "[EMAIL_ADDRESS][DOMAIN_NAME]"
type input "[EMAIL_ADDRESS][DOMAIN_NAME]"
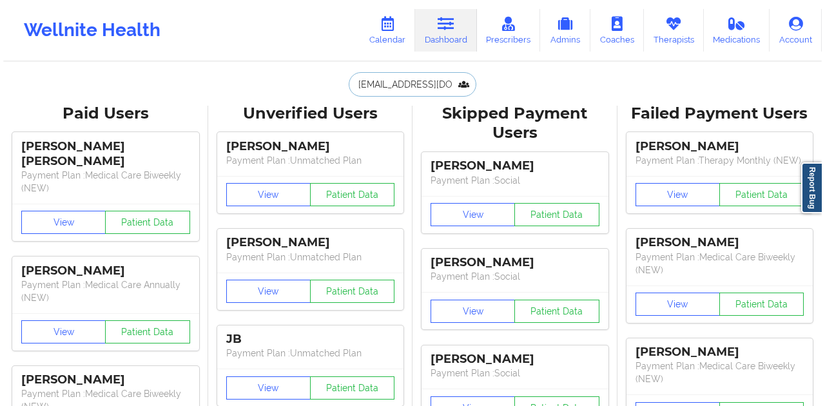
scroll to position [0, 16]
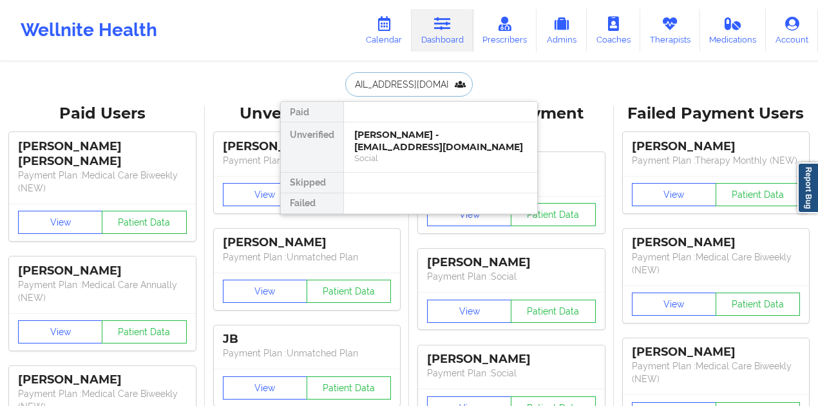
click at [402, 156] on div "Social" at bounding box center [440, 158] width 173 height 11
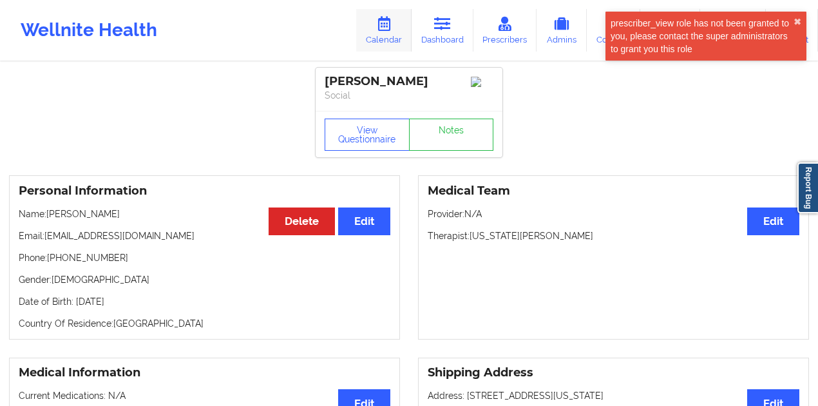
click at [387, 34] on link "Calendar" at bounding box center [383, 30] width 55 height 43
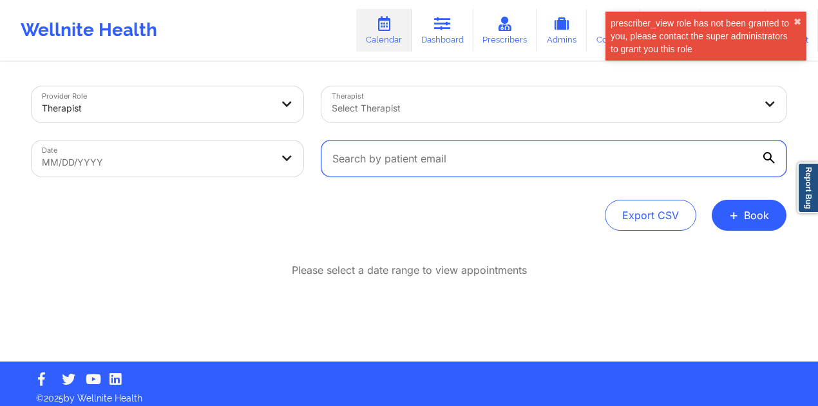
click at [385, 159] on input "text" at bounding box center [554, 158] width 465 height 36
paste input "[EMAIL_ADDRESS][DOMAIN_NAME]"
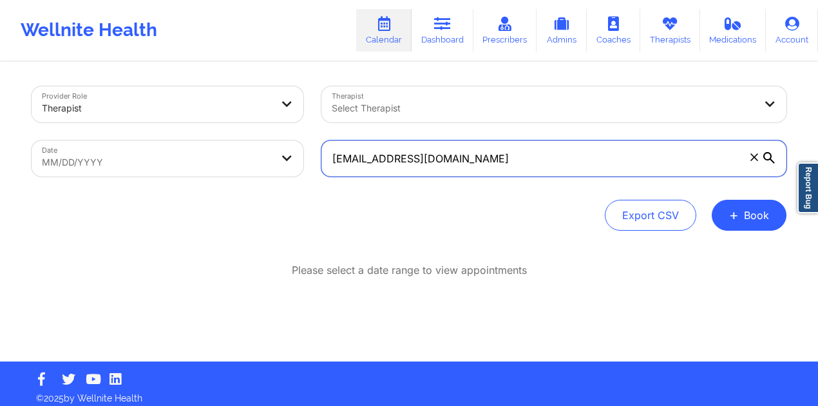
type input "[EMAIL_ADDRESS][DOMAIN_NAME]"
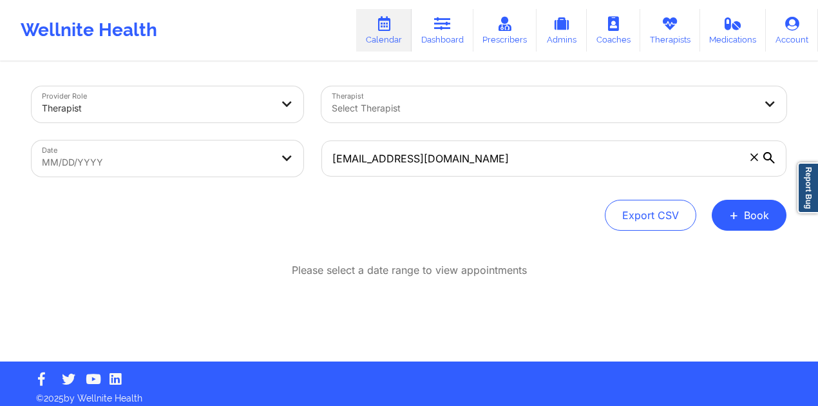
click at [215, 156] on body "prescriber_view role has not been granted to you, please contact the super admi…" at bounding box center [409, 203] width 818 height 406
select select "2025-8"
select select "2025-9"
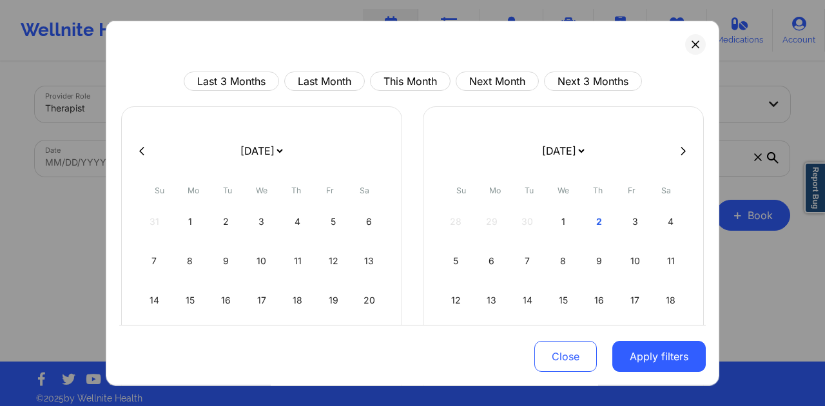
click at [150, 147] on div at bounding box center [412, 150] width 586 height 19
click at [141, 148] on icon at bounding box center [141, 150] width 5 height 8
select select "2025-7"
select select "2025-8"
click at [140, 148] on icon at bounding box center [141, 150] width 5 height 8
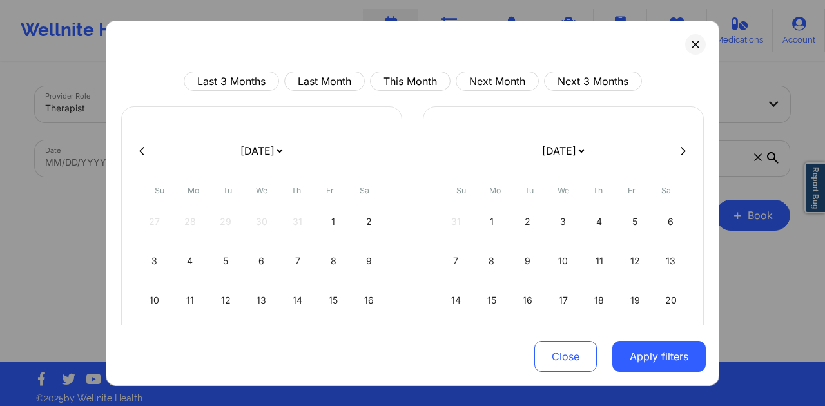
select select "2025-6"
select select "2025-7"
click at [229, 217] on div "1" at bounding box center [225, 222] width 33 height 36
select select "2025-6"
select select "2025-7"
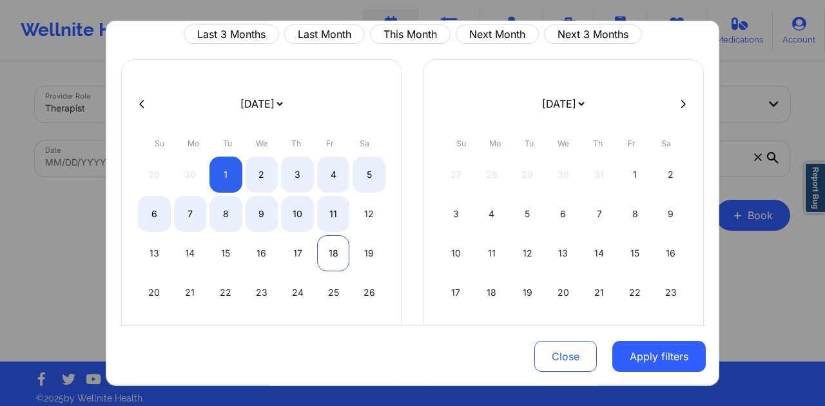
select select "2025-6"
select select "2025-7"
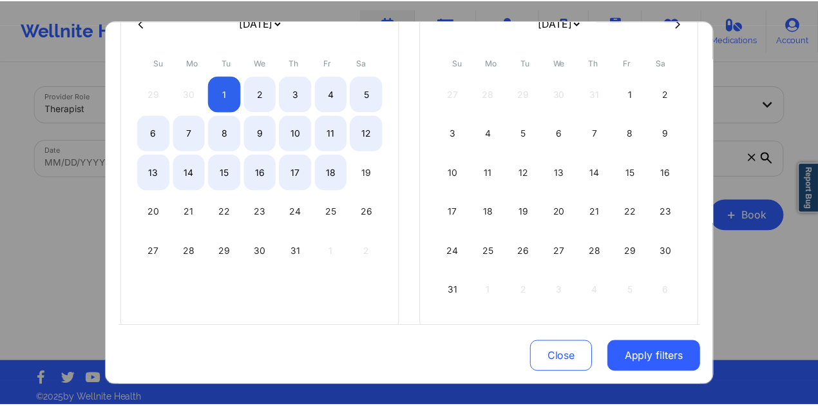
scroll to position [129, 0]
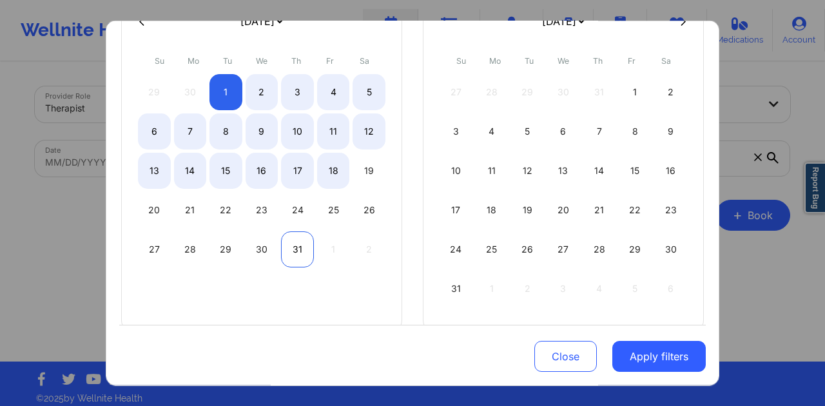
select select "2025-6"
select select "2025-7"
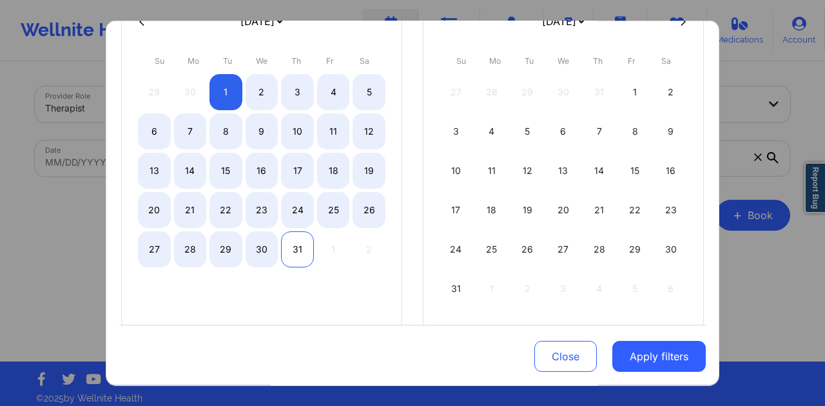
click at [300, 250] on div "31" at bounding box center [297, 250] width 33 height 36
select select "2025-6"
select select "2025-7"
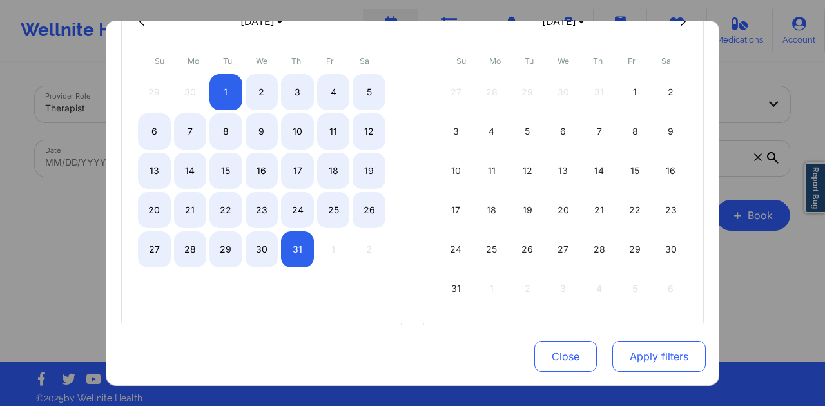
click at [650, 357] on button "Apply filters" at bounding box center [658, 357] width 93 height 31
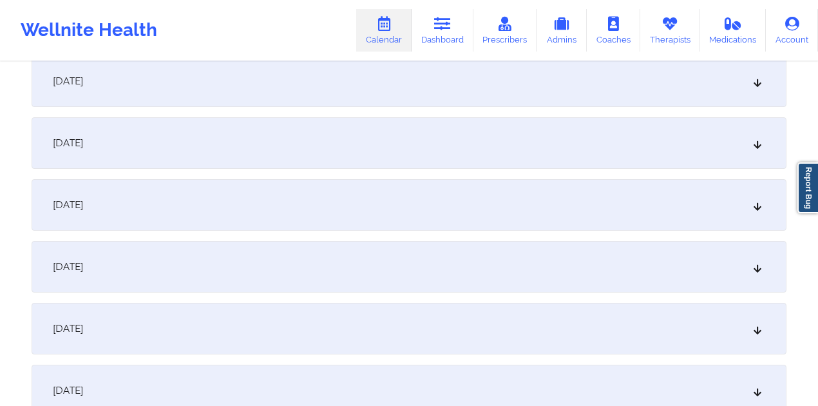
click at [177, 273] on div "[DATE]" at bounding box center [409, 267] width 755 height 52
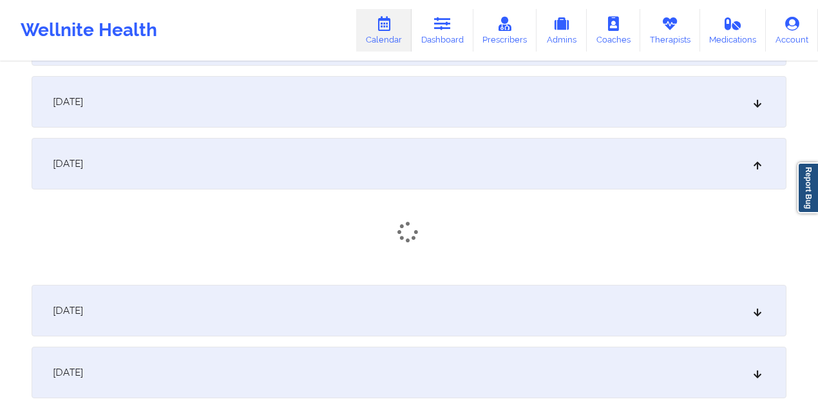
scroll to position [516, 0]
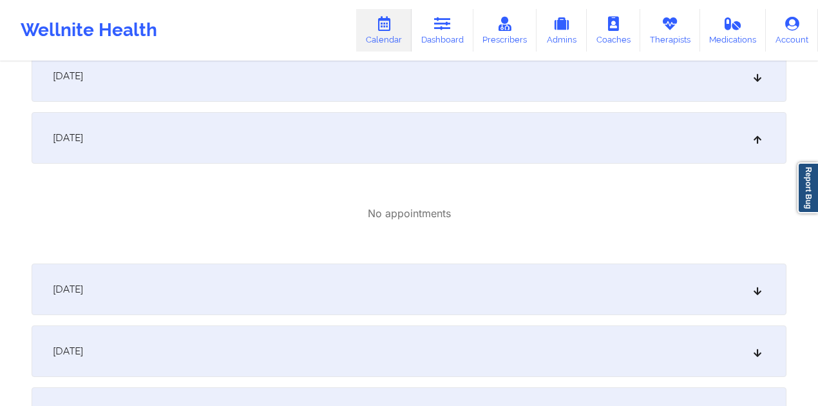
click at [250, 140] on div "[DATE]" at bounding box center [409, 138] width 755 height 52
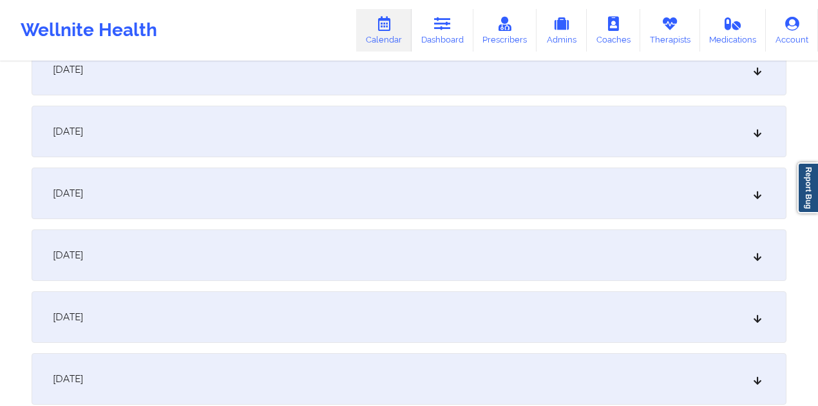
scroll to position [387, 0]
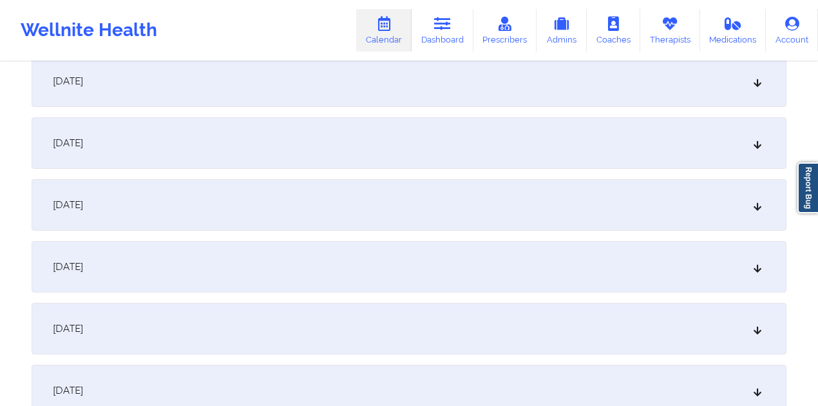
click at [173, 94] on div "[DATE]" at bounding box center [409, 81] width 755 height 52
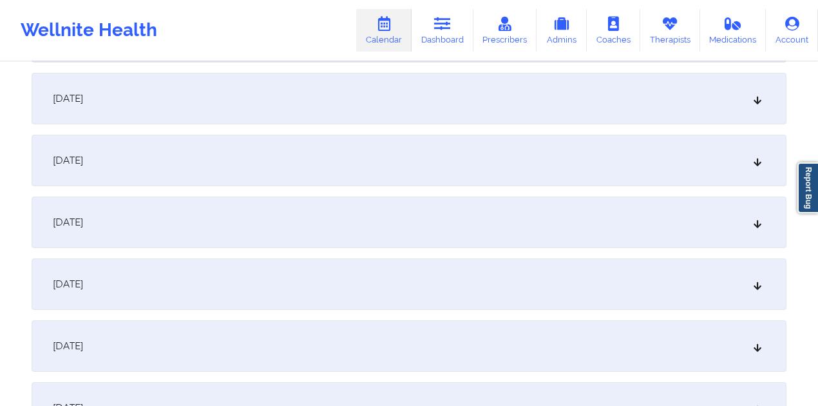
scroll to position [687, 0]
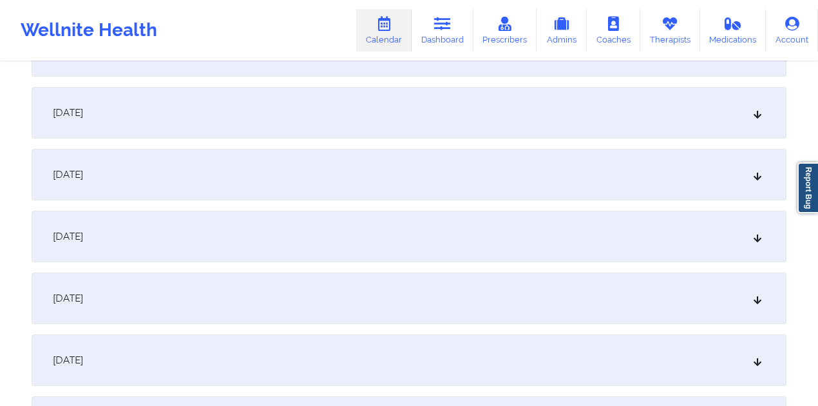
click at [225, 131] on div "[DATE]" at bounding box center [409, 113] width 755 height 52
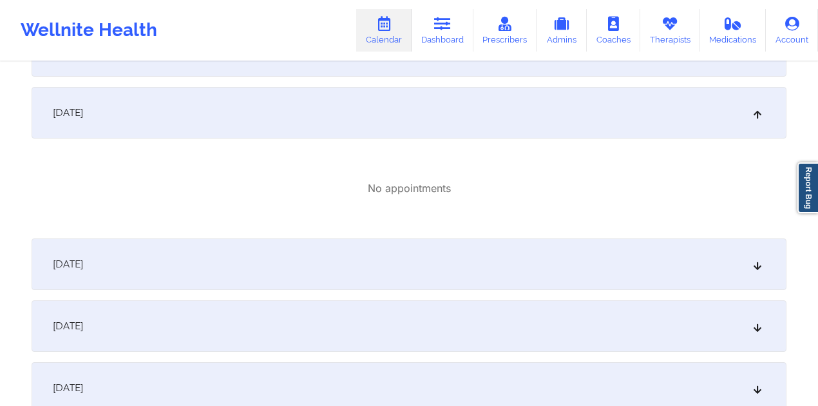
click at [236, 126] on div "[DATE]" at bounding box center [409, 113] width 755 height 52
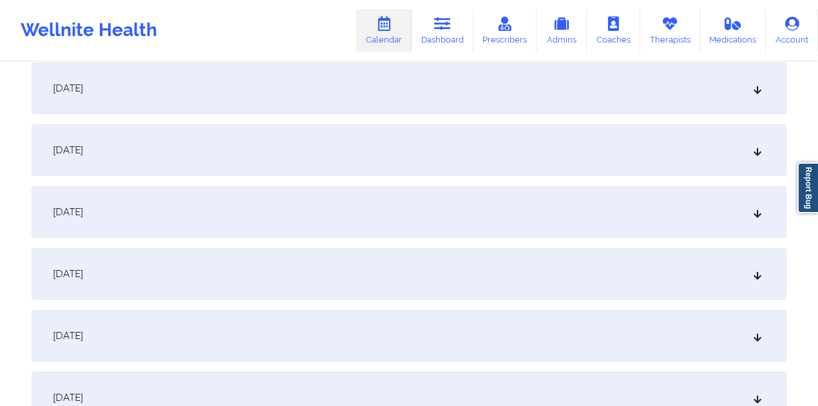
click at [159, 273] on div "[DATE]" at bounding box center [409, 274] width 755 height 52
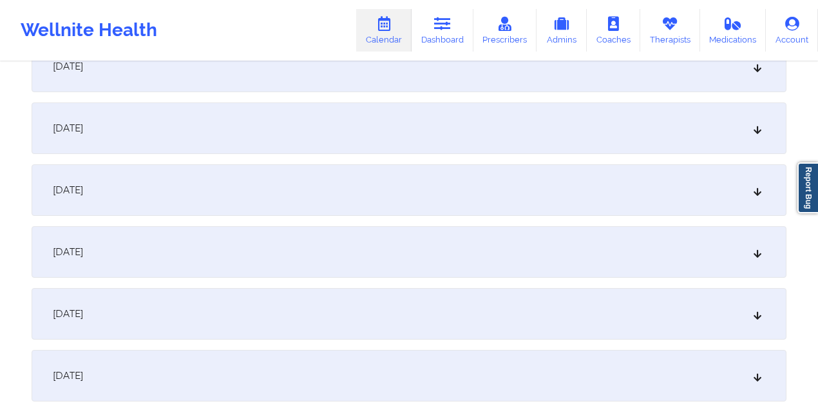
click at [139, 201] on div "[DATE]" at bounding box center [409, 190] width 755 height 52
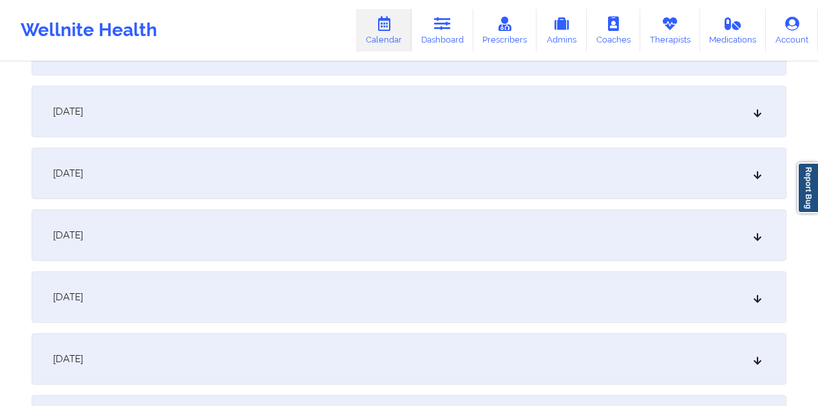
scroll to position [1933, 0]
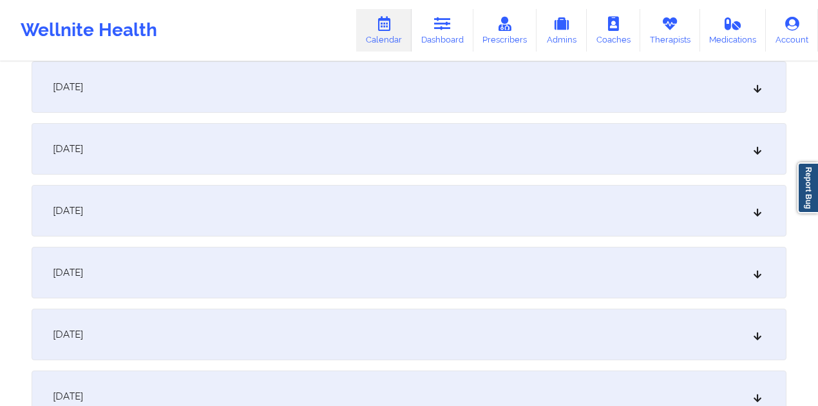
click at [200, 211] on div "[DATE]" at bounding box center [409, 211] width 755 height 52
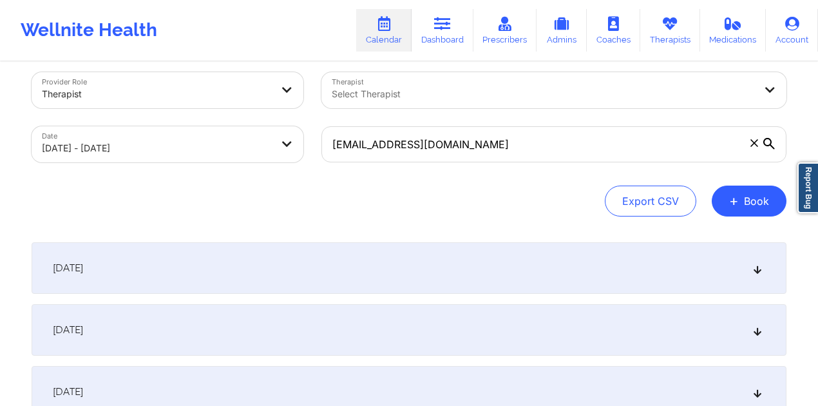
scroll to position [0, 0]
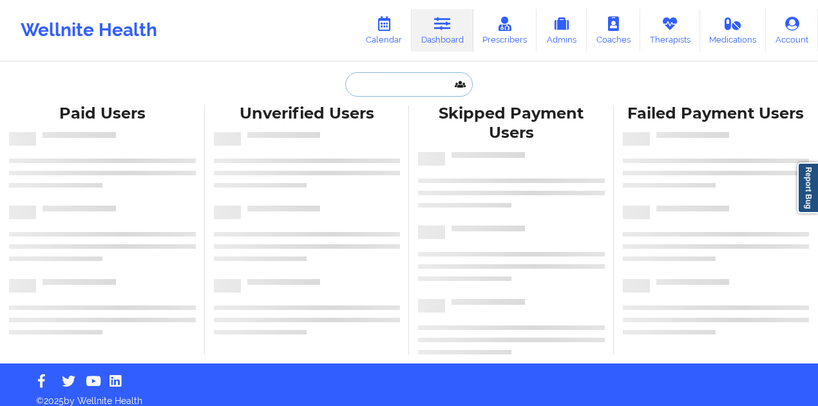
click at [400, 93] on input "text" at bounding box center [409, 84] width 128 height 24
paste input "koryedwards22@aol.com"
type input "koryedwards22@aol.com"
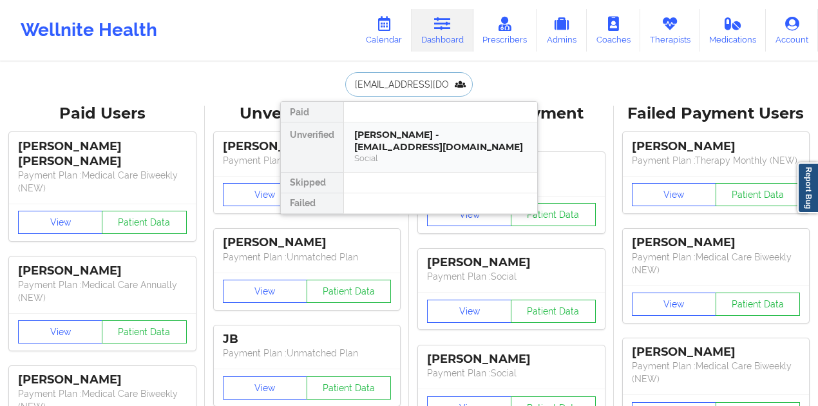
click at [407, 135] on div "Kory R Edwards - koryedwards22@aol.com" at bounding box center [440, 141] width 173 height 24
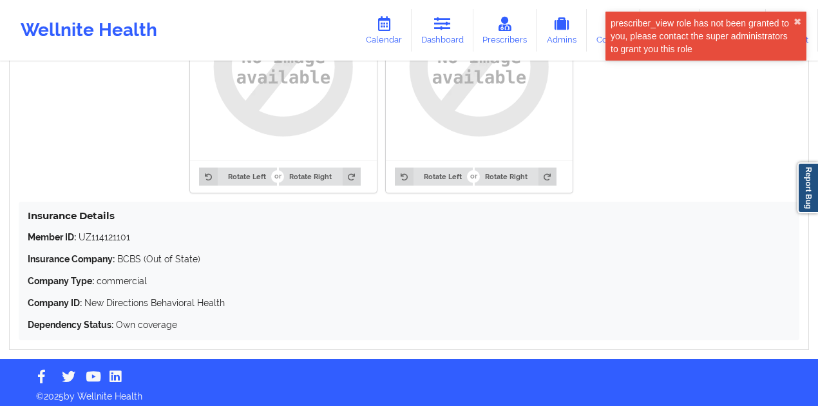
scroll to position [1088, 0]
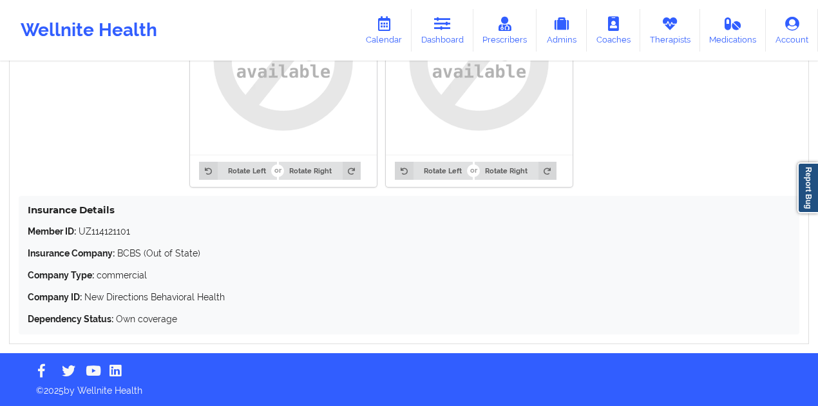
click at [126, 228] on p "Member ID: UZ114121101" at bounding box center [409, 231] width 763 height 13
copy p "UZ114121101"
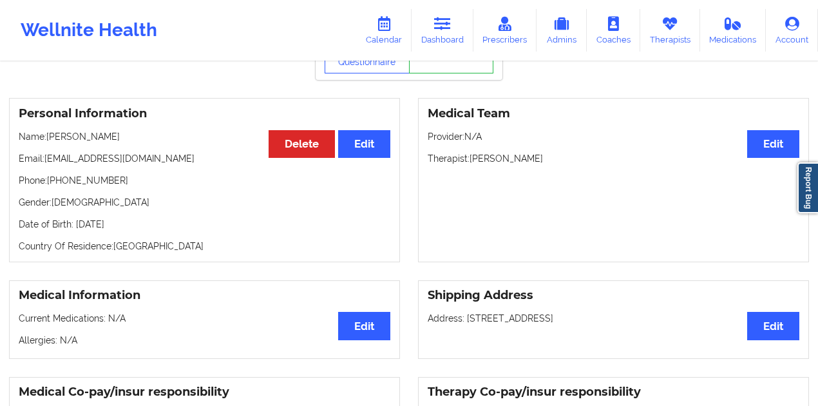
scroll to position [0, 0]
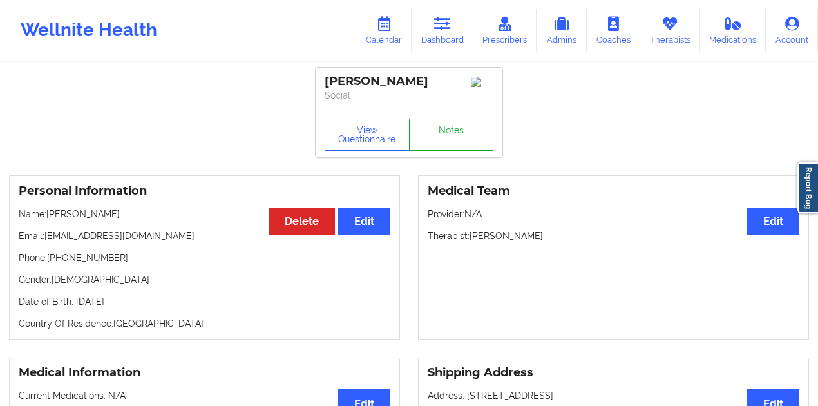
click at [441, 146] on link "Notes" at bounding box center [451, 135] width 85 height 32
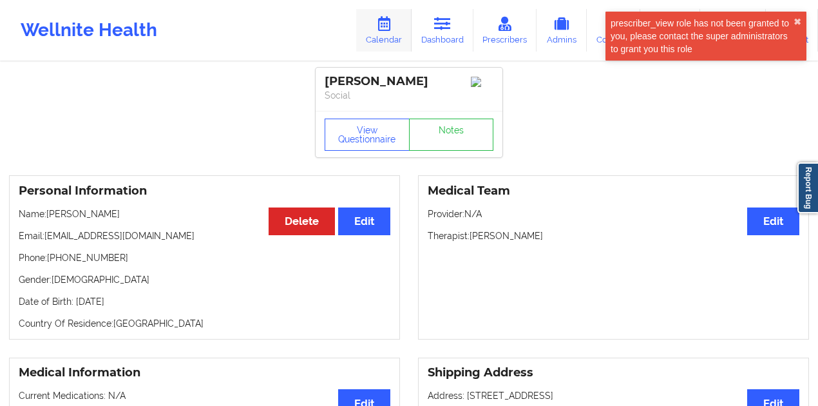
click at [378, 30] on link "Calendar" at bounding box center [383, 30] width 55 height 43
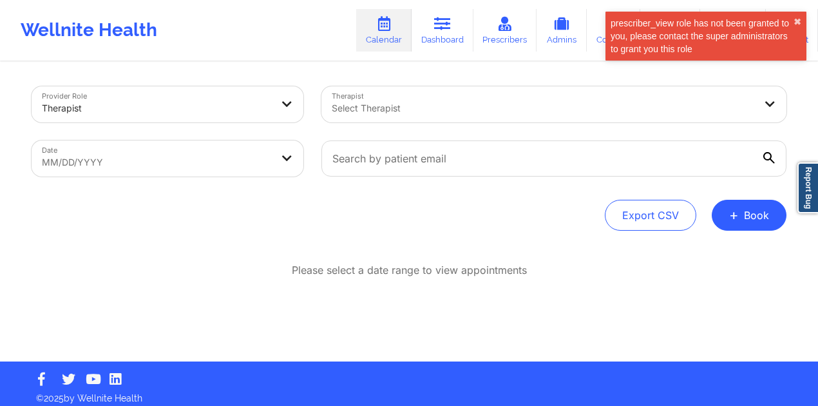
drag, startPoint x: 430, startPoint y: 30, endPoint x: 269, endPoint y: 59, distance: 163.1
click at [430, 30] on link "Dashboard" at bounding box center [443, 30] width 62 height 43
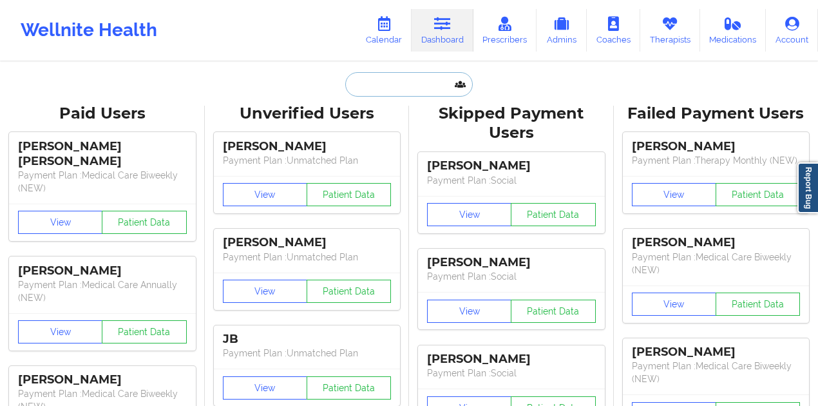
drag, startPoint x: 366, startPoint y: 97, endPoint x: 367, endPoint y: 90, distance: 7.8
paste input "Margarita Beltran"
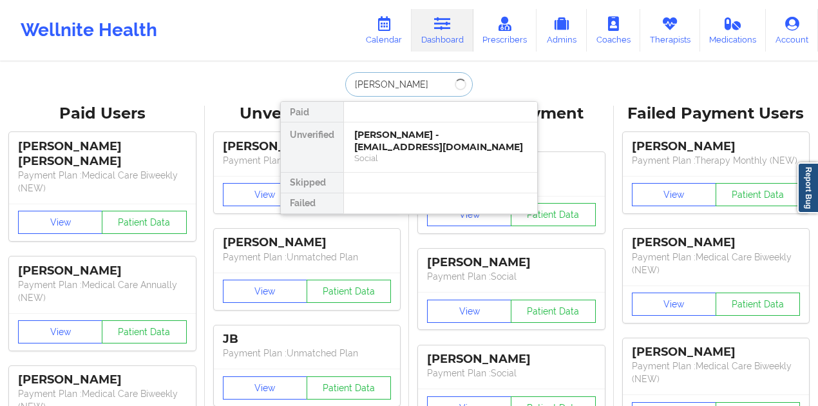
drag, startPoint x: 394, startPoint y: 83, endPoint x: 402, endPoint y: 99, distance: 18.2
click at [400, 82] on input "Margarita Beltran" at bounding box center [409, 84] width 128 height 24
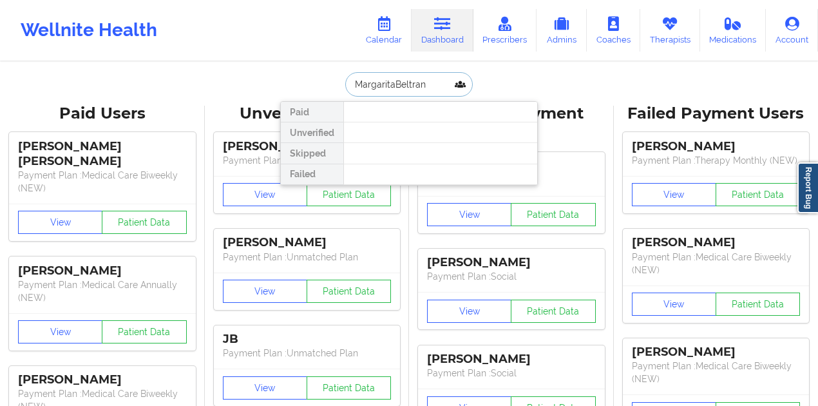
type input "Margarita Beltran"
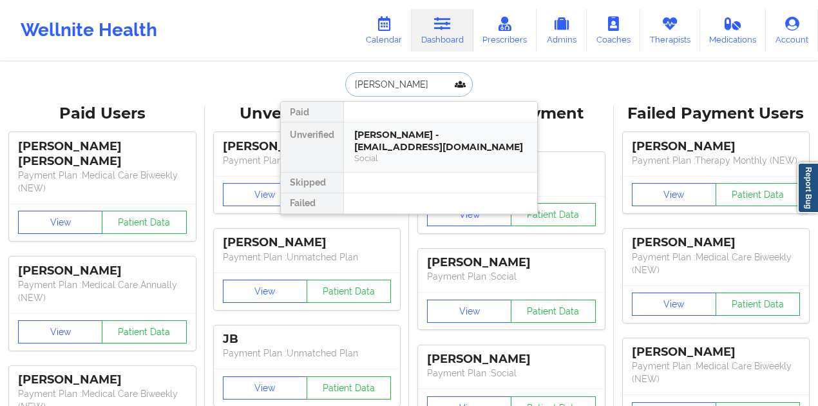
click at [412, 145] on div "Margarita Beltran - mbeltran0819@gmail.com" at bounding box center [440, 141] width 173 height 24
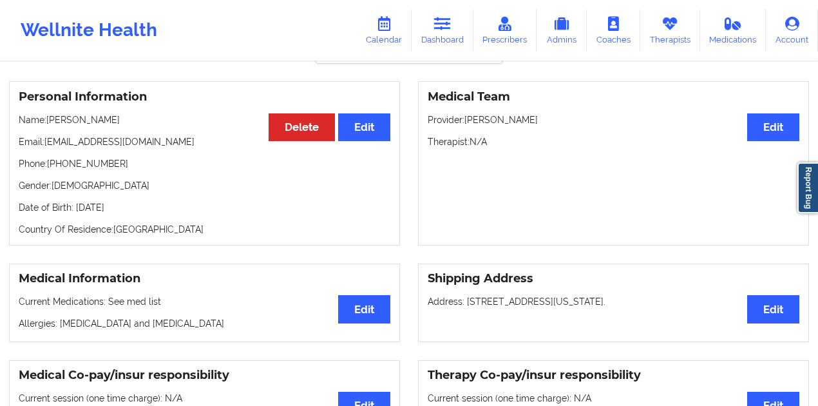
scroll to position [52, 0]
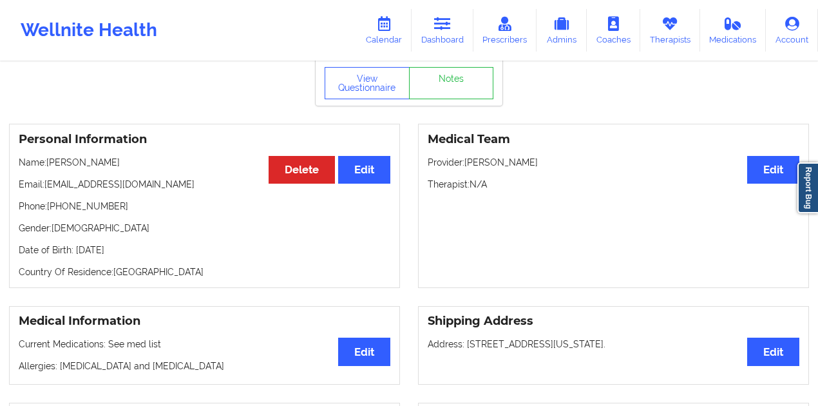
click at [136, 186] on p "Email: mbeltran0819@gmail.com" at bounding box center [205, 184] width 372 height 13
click at [421, 30] on link "Dashboard" at bounding box center [443, 30] width 62 height 43
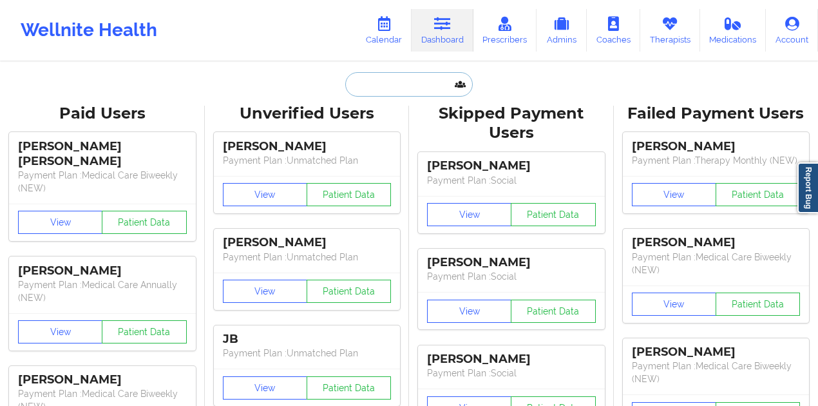
click at [373, 87] on input "text" at bounding box center [409, 84] width 128 height 24
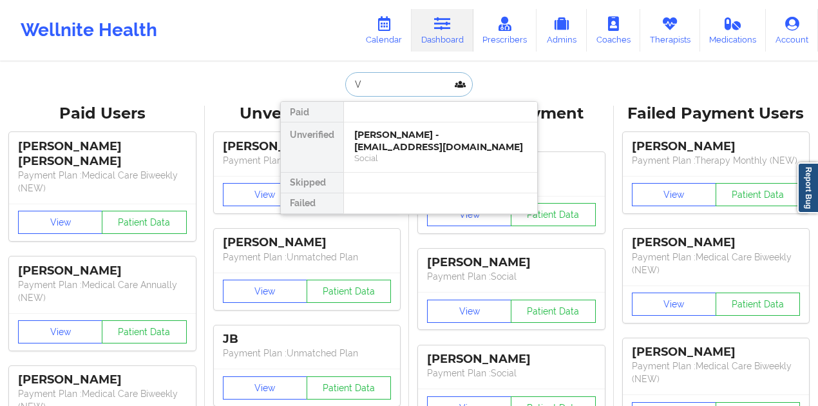
paste input "hlucas810@gmail.com"
type input "hlucas810@gmail.com"
click at [387, 135] on div "Lucas R Hunter - hlucas810@gmail.com" at bounding box center [440, 141] width 173 height 24
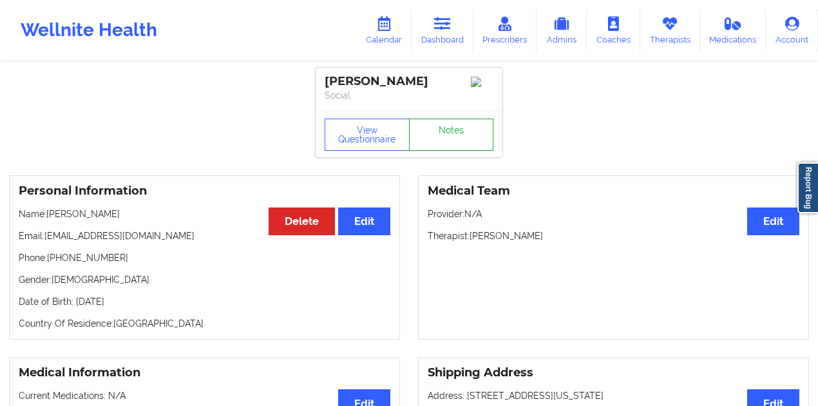
click at [442, 121] on link "Notes" at bounding box center [451, 135] width 85 height 32
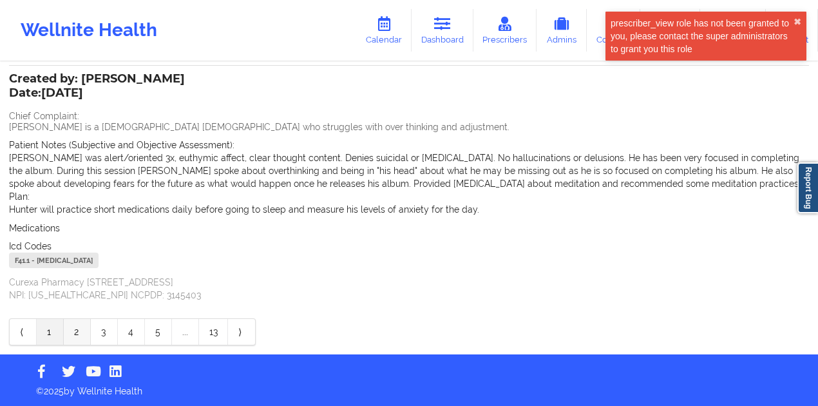
click at [73, 333] on link "2" at bounding box center [77, 332] width 27 height 26
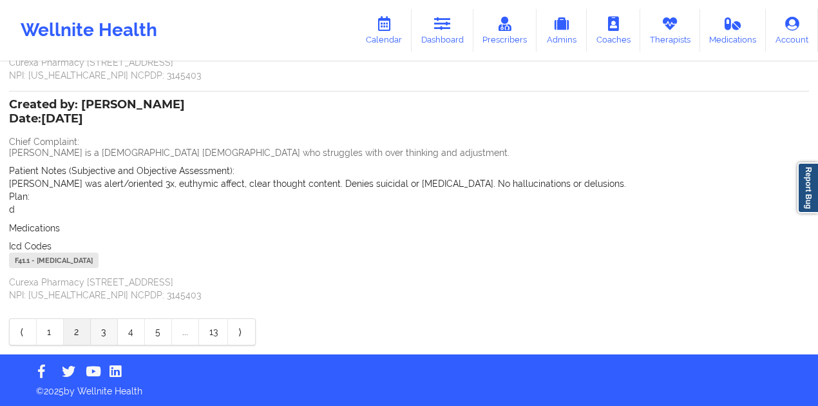
click at [104, 338] on link "3" at bounding box center [104, 332] width 27 height 26
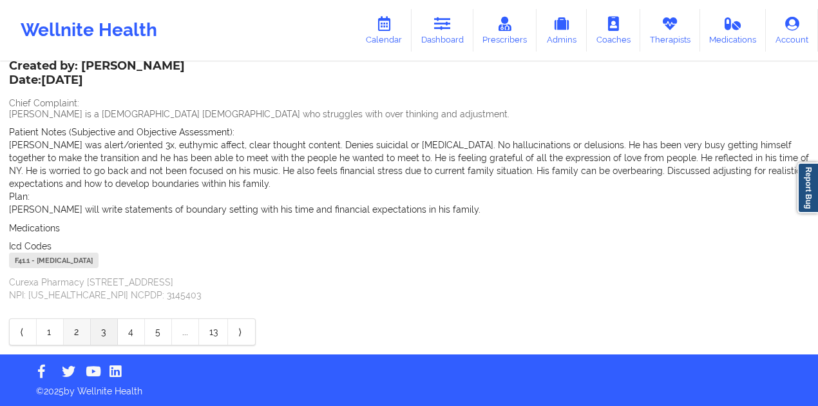
click at [78, 336] on link "2" at bounding box center [77, 332] width 27 height 26
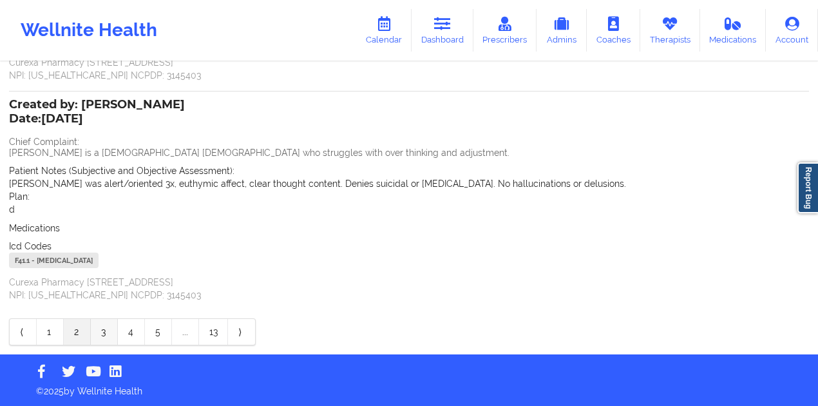
click at [107, 342] on link "3" at bounding box center [104, 332] width 27 height 26
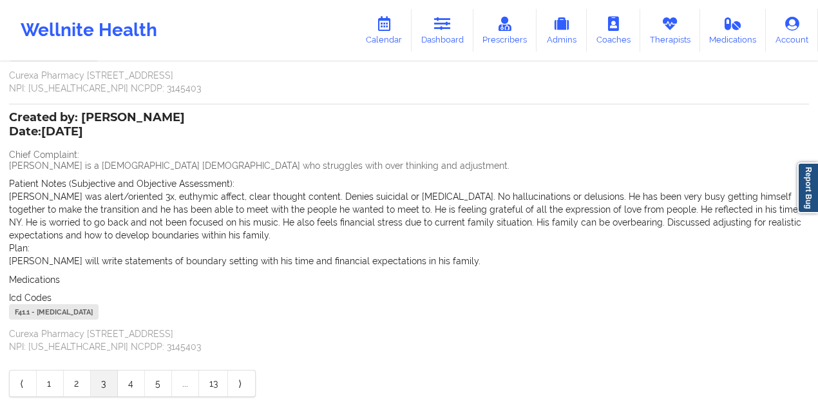
scroll to position [303, 0]
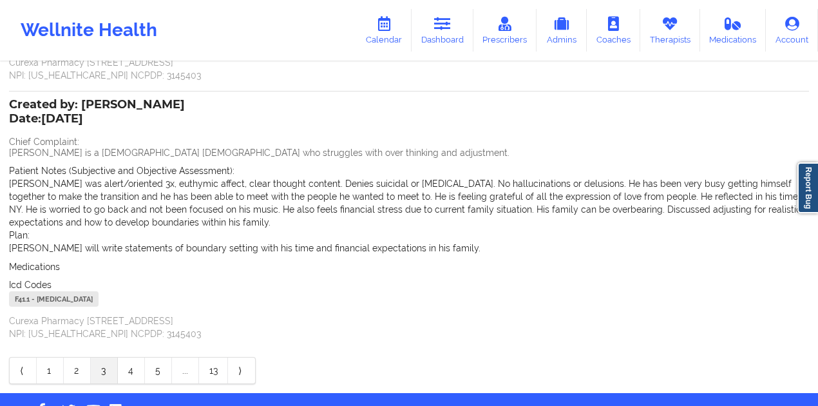
click at [122, 354] on div "Created by: Sakima Gonzalez Date: 7/25/2025 Chief Complaint: Lucas is a 22 year…" at bounding box center [409, 113] width 800 height 542
click at [125, 367] on link "4" at bounding box center [131, 371] width 27 height 26
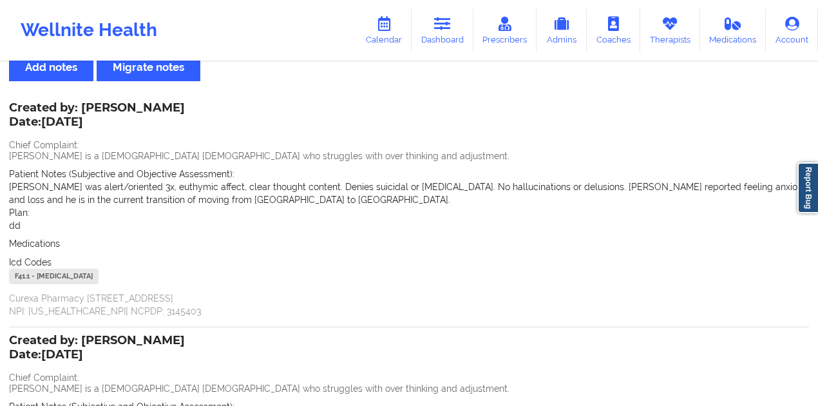
scroll to position [0, 0]
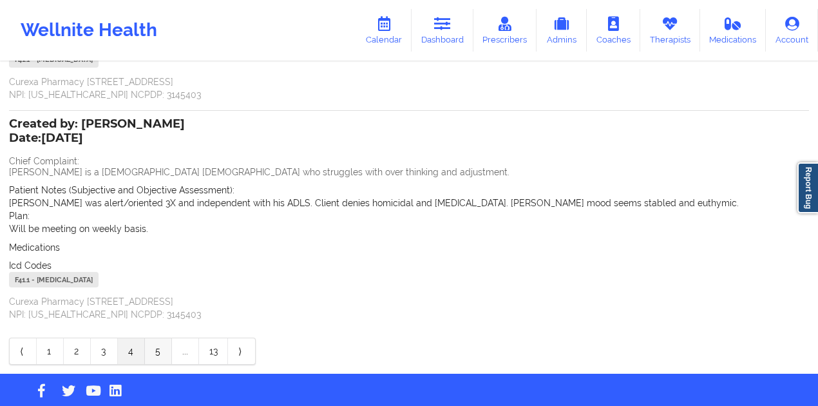
click at [147, 349] on link "5" at bounding box center [158, 351] width 27 height 26
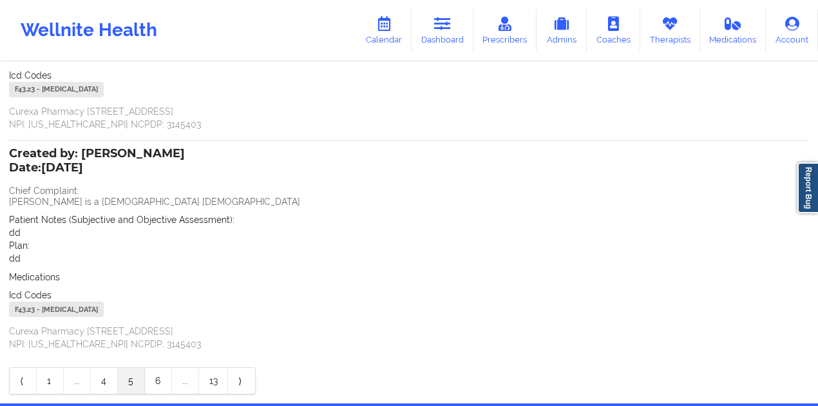
scroll to position [264, 0]
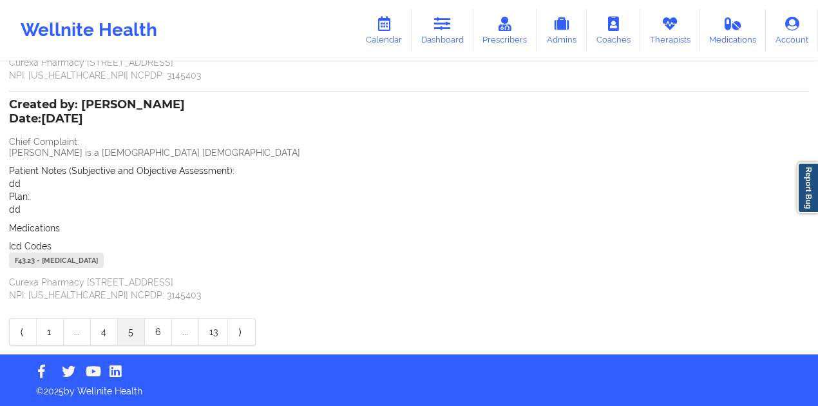
click at [126, 335] on link "5" at bounding box center [131, 332] width 27 height 26
click at [112, 333] on link "4" at bounding box center [104, 332] width 27 height 26
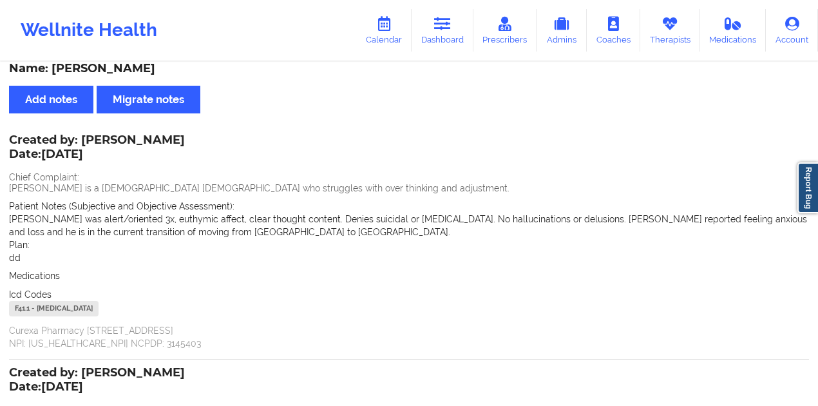
scroll to position [0, 0]
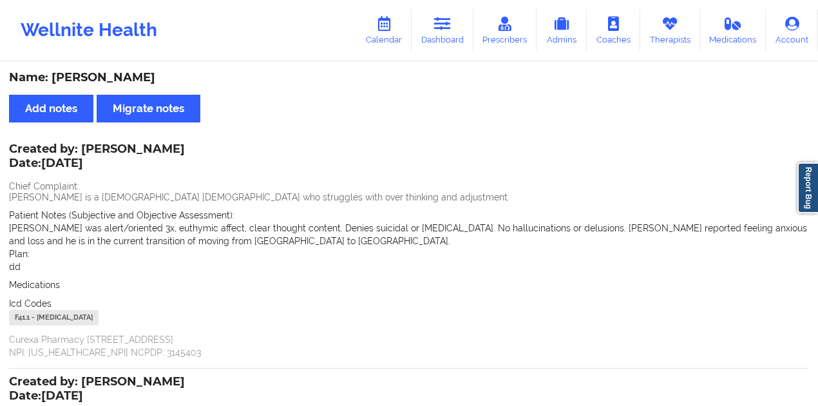
click at [106, 147] on div "Created by: Sakima Gonzalez Date: 7/11/2025" at bounding box center [97, 157] width 176 height 30
copy div "Sakima"
click at [146, 151] on div "Created by: Sakima Gonzalez Date: 7/11/2025" at bounding box center [97, 157] width 176 height 30
drag, startPoint x: 146, startPoint y: 151, endPoint x: 112, endPoint y: 144, distance: 34.4
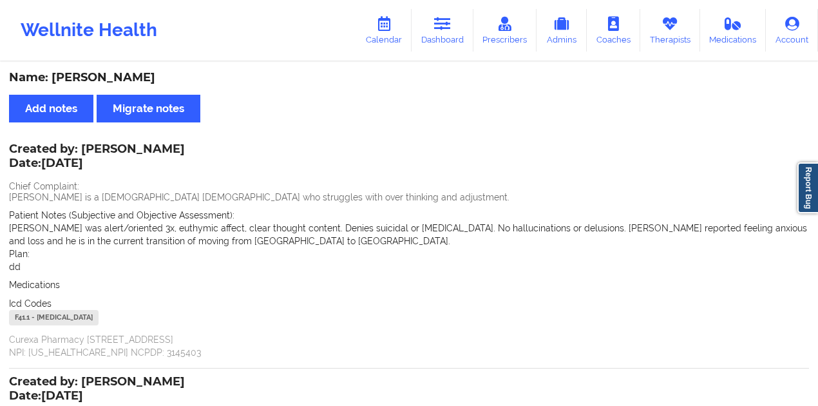
click at [112, 144] on div "Created by: Sakima Gonzalez Date: 7/11/2025" at bounding box center [97, 157] width 176 height 30
copy div "Sakima Gonzalez"
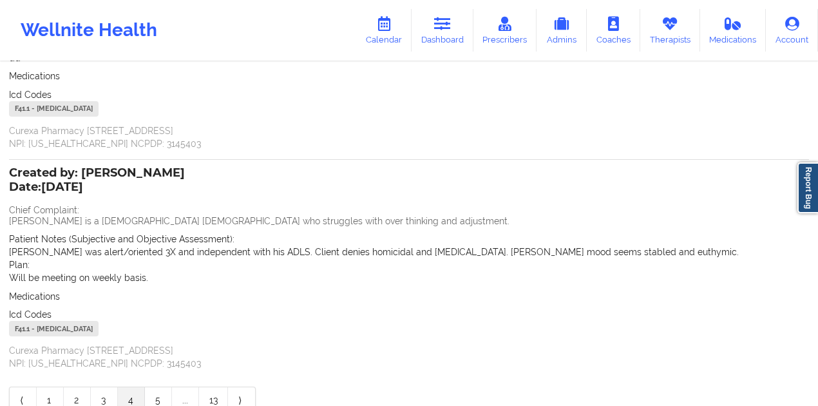
scroll to position [277, 0]
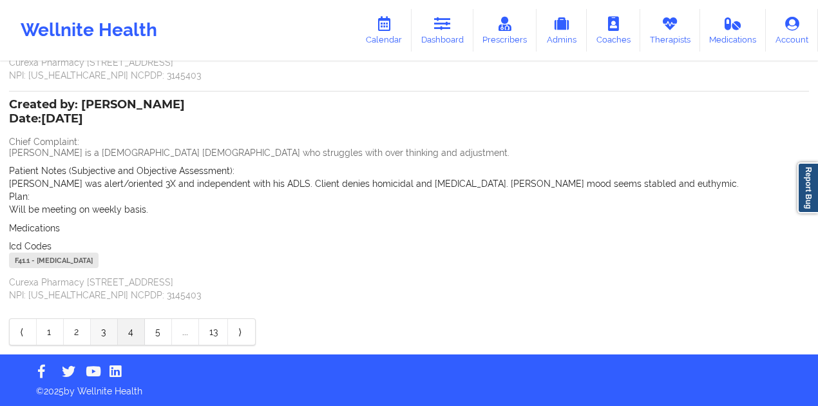
click at [111, 330] on link "3" at bounding box center [104, 332] width 27 height 26
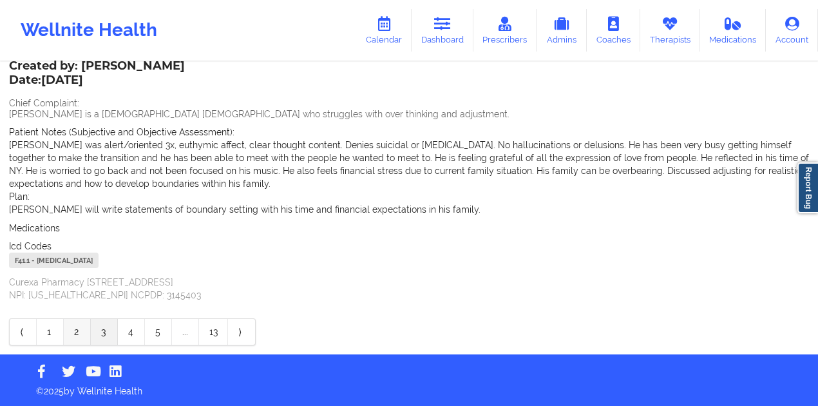
click at [76, 335] on link "2" at bounding box center [77, 332] width 27 height 26
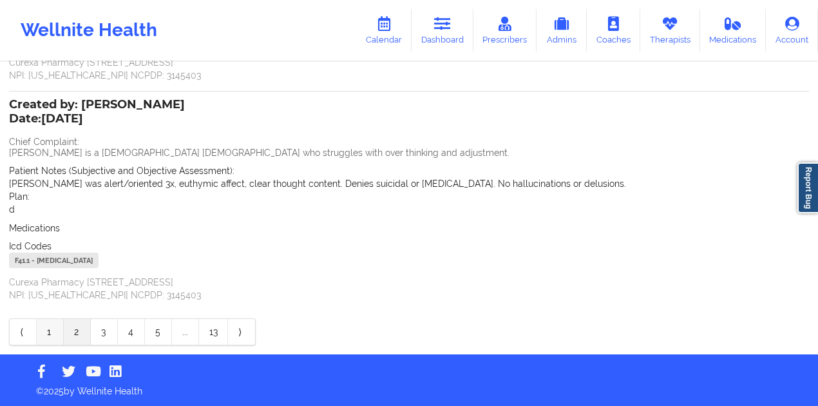
click at [54, 335] on link "1" at bounding box center [50, 332] width 27 height 26
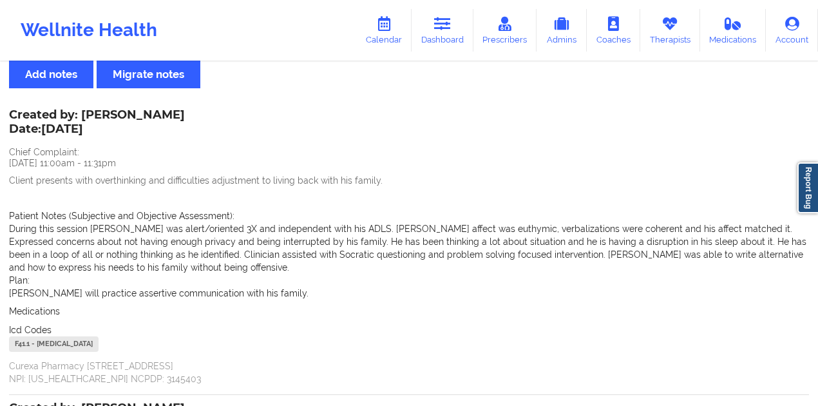
scroll to position [0, 0]
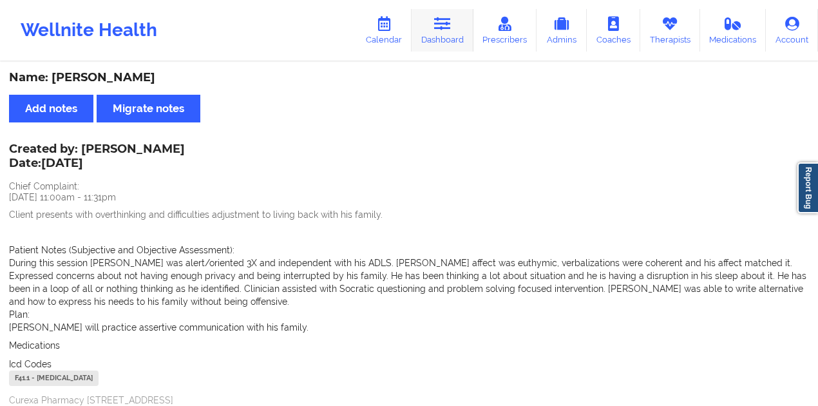
click at [421, 35] on link "Dashboard" at bounding box center [443, 30] width 62 height 43
